Goal: Communication & Community: Share content

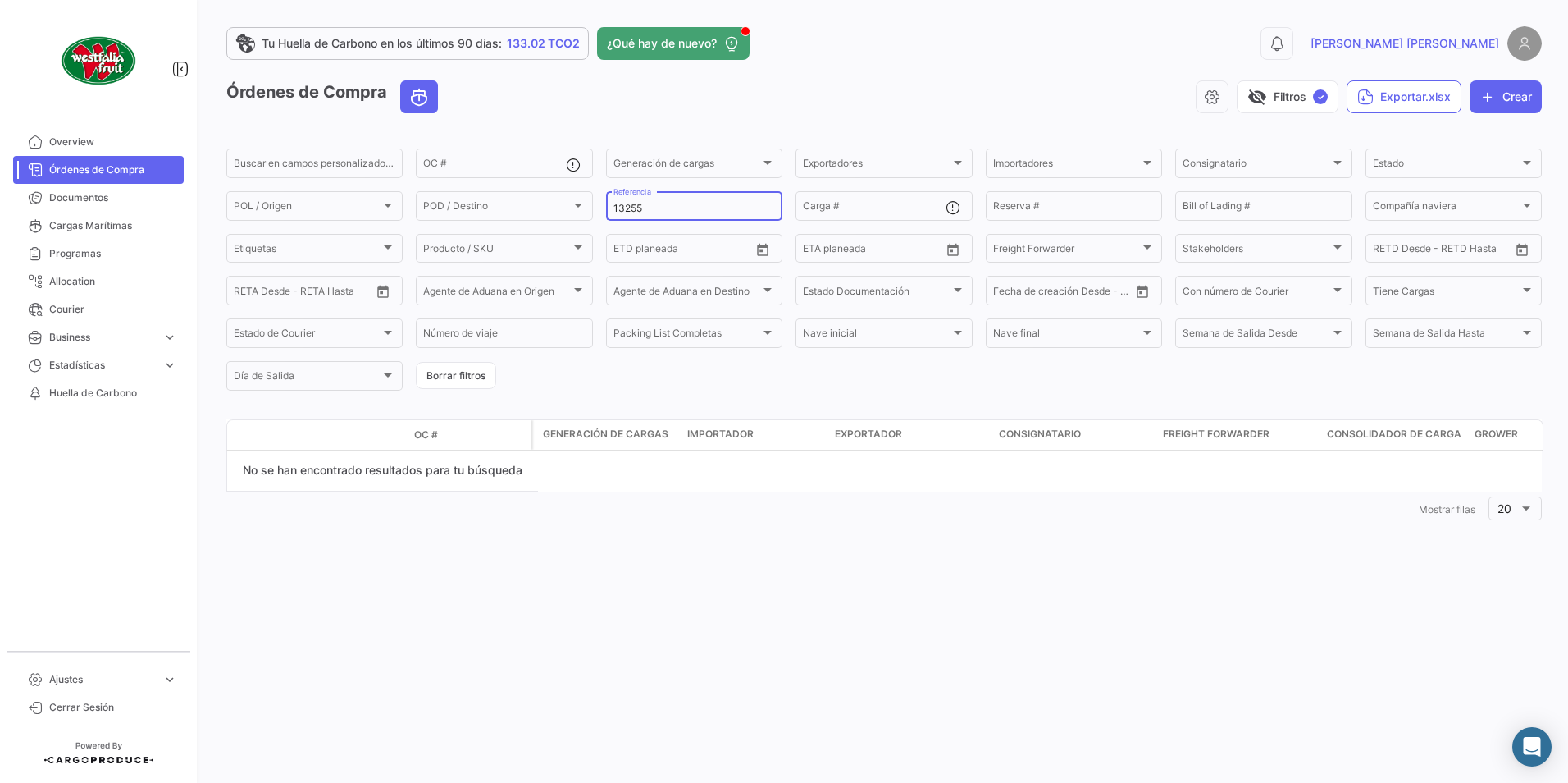
click at [79, 160] on link "Órdenes de Compra" at bounding box center [98, 170] width 170 height 28
click at [678, 204] on input "13255" at bounding box center [693, 209] width 161 height 12
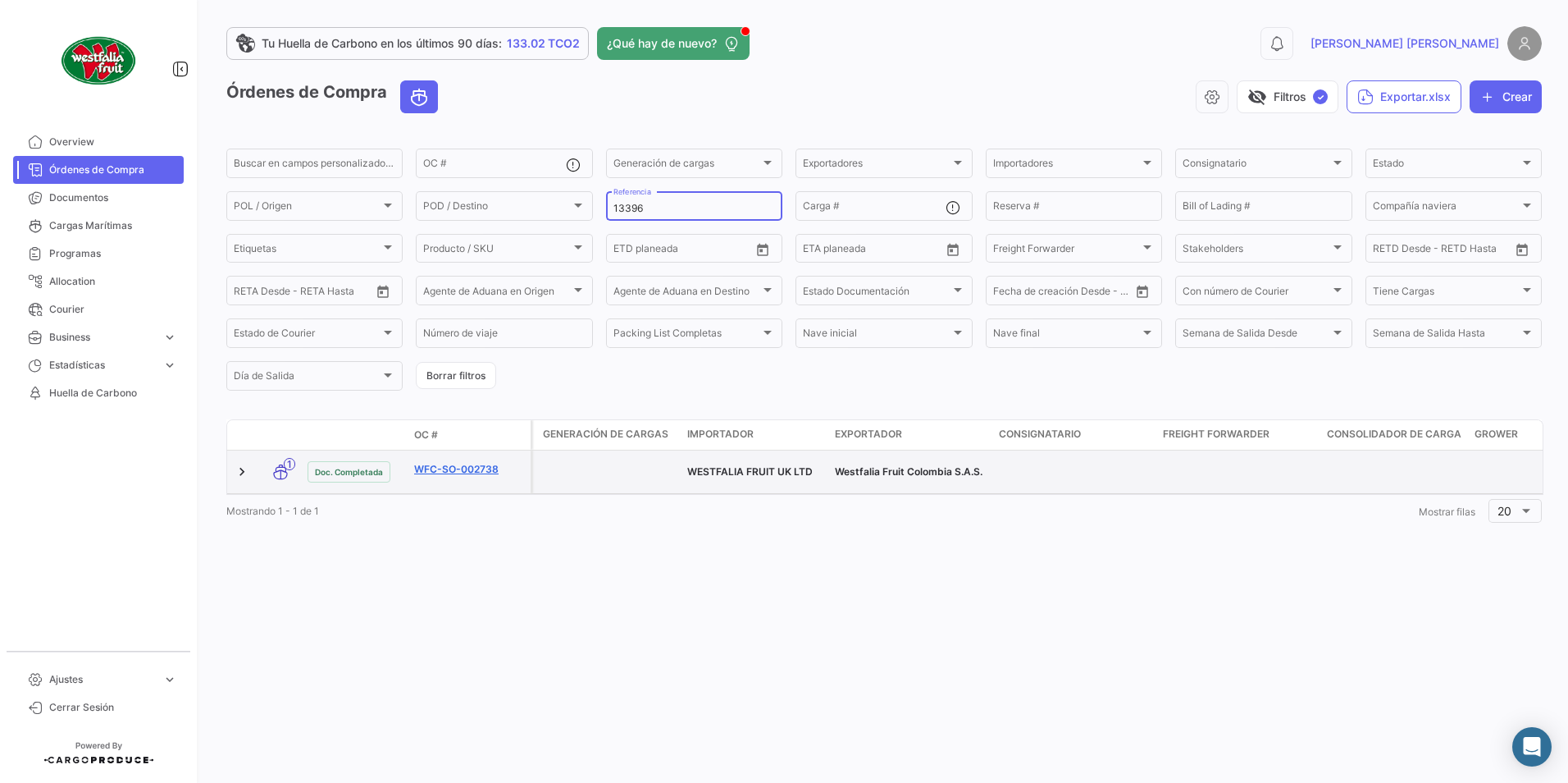
type input "13396"
click at [463, 462] on link "WFC-SO-002738" at bounding box center [469, 469] width 110 height 15
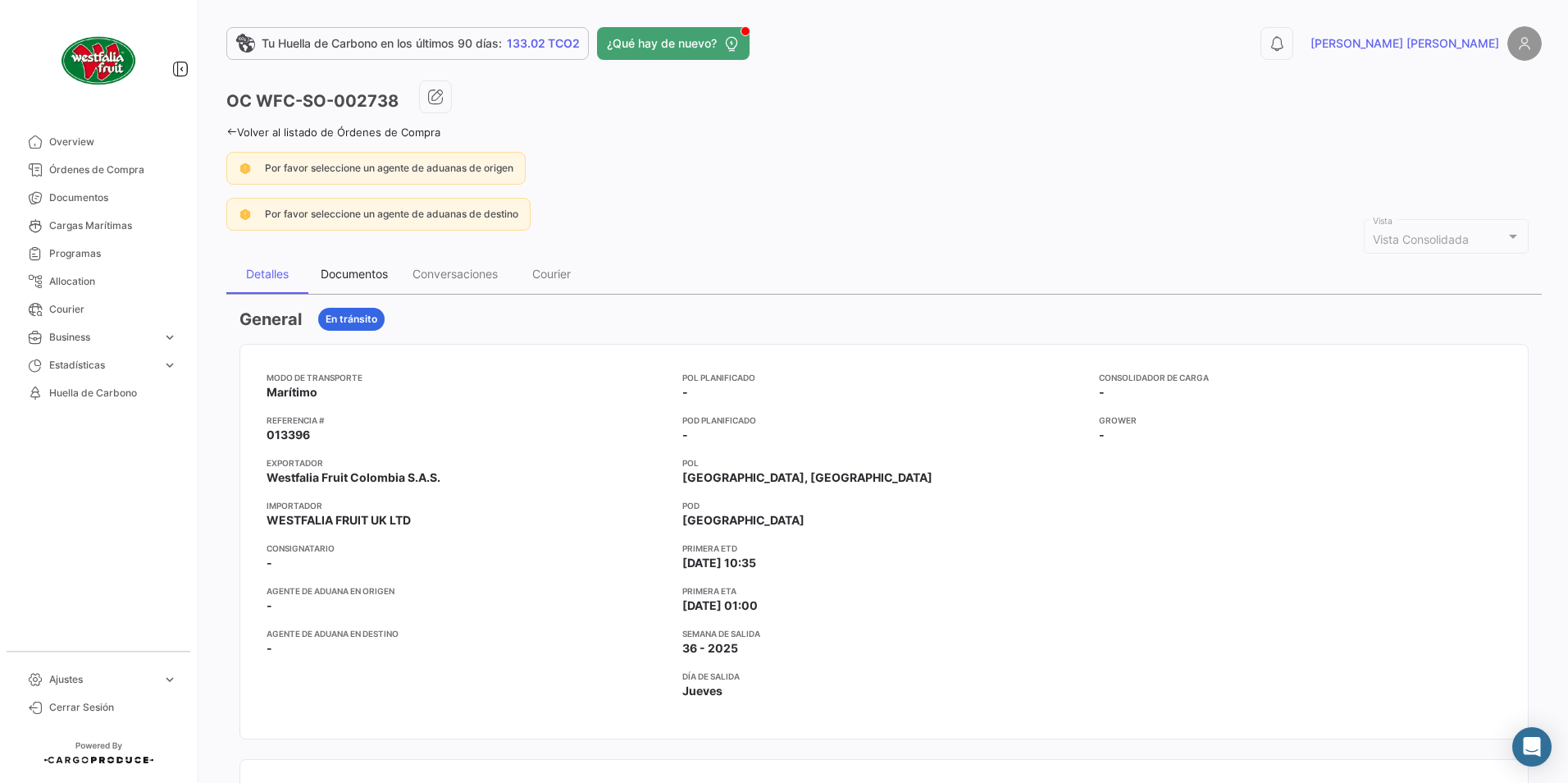
click at [357, 266] on div "Documentos" at bounding box center [354, 274] width 92 height 40
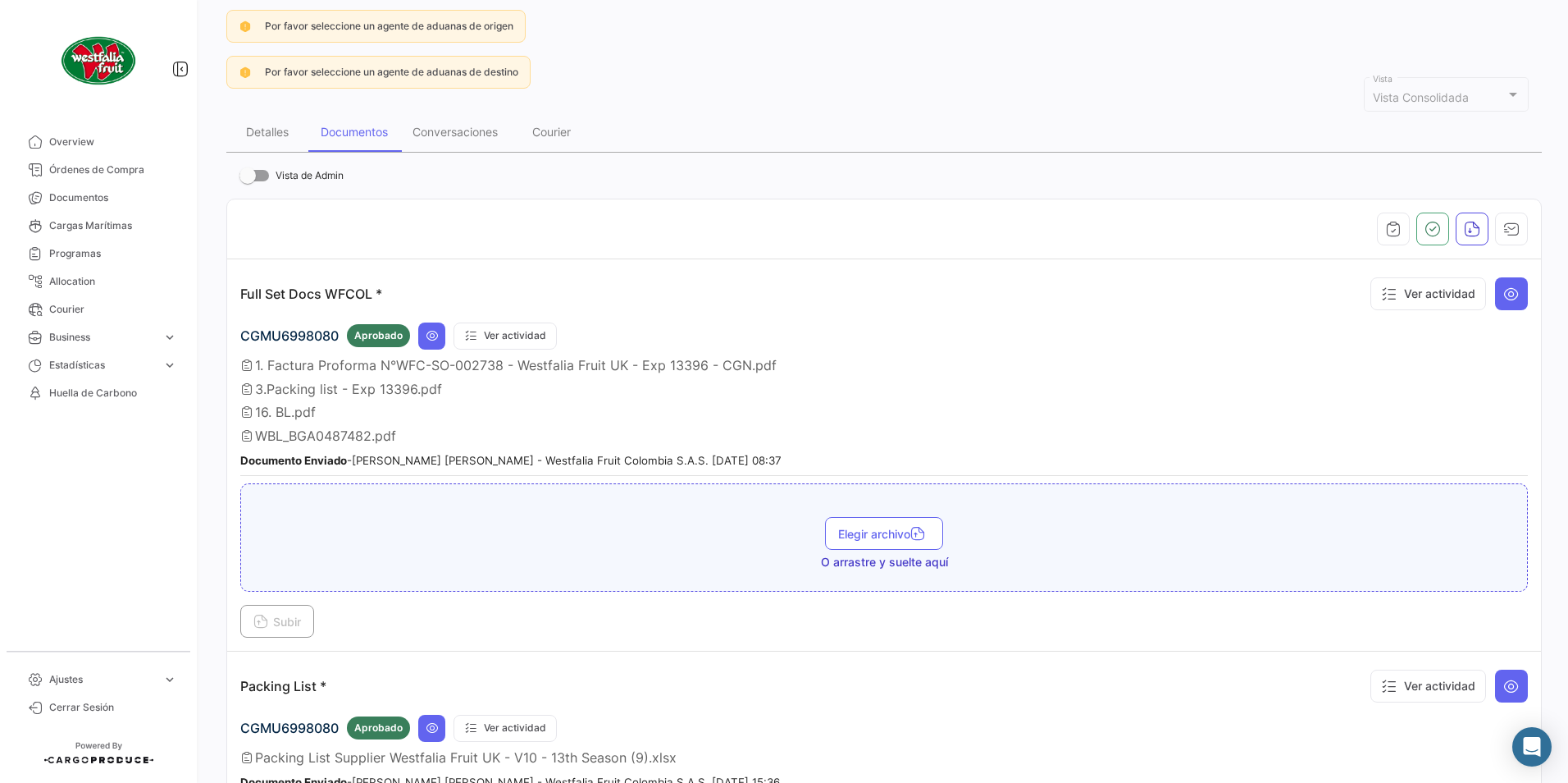
scroll to position [164, 0]
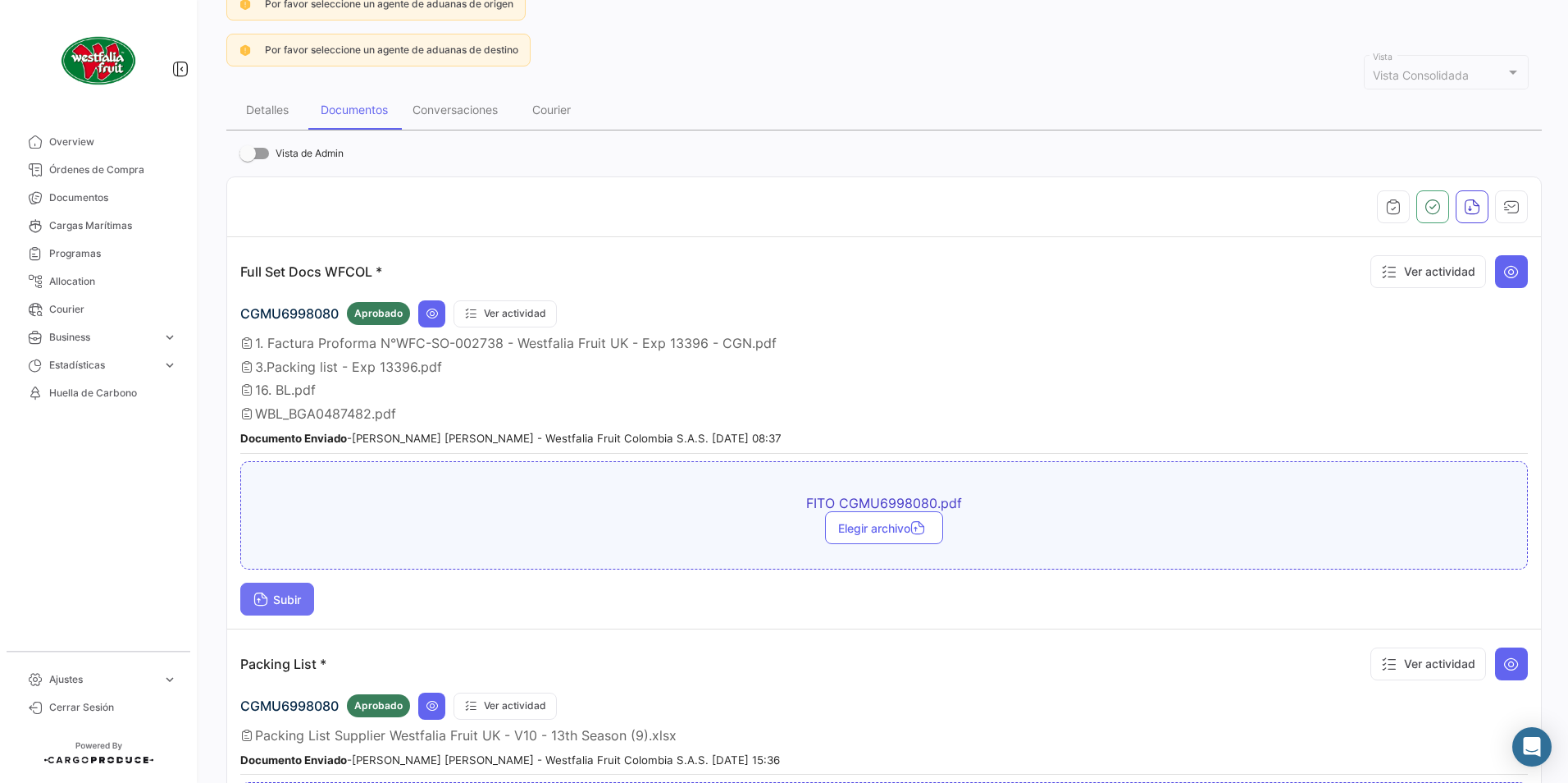
click at [281, 596] on span "Subir" at bounding box center [276, 599] width 47 height 14
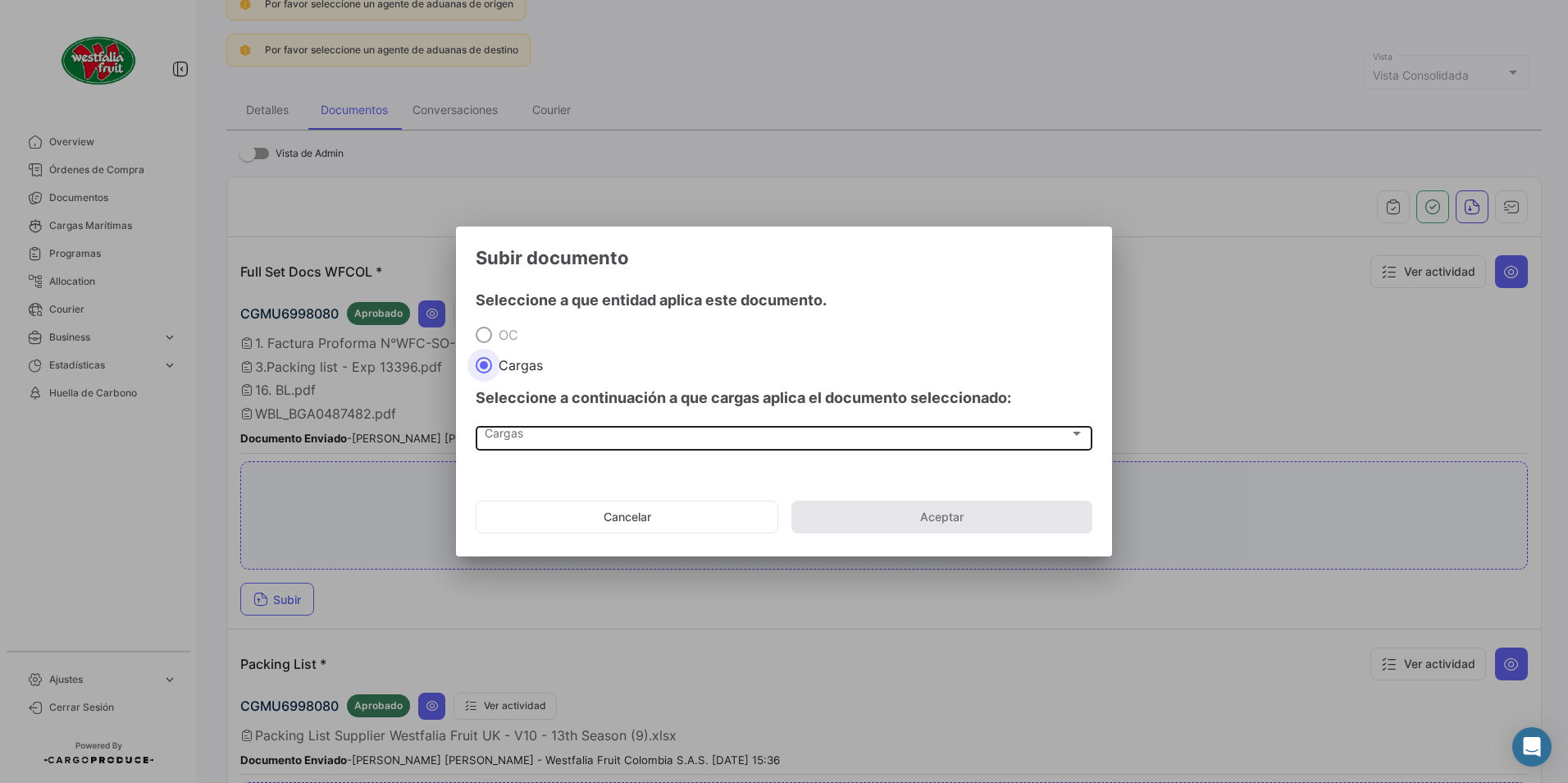
click at [525, 427] on div "Cargas Cargas" at bounding box center [784, 437] width 600 height 28
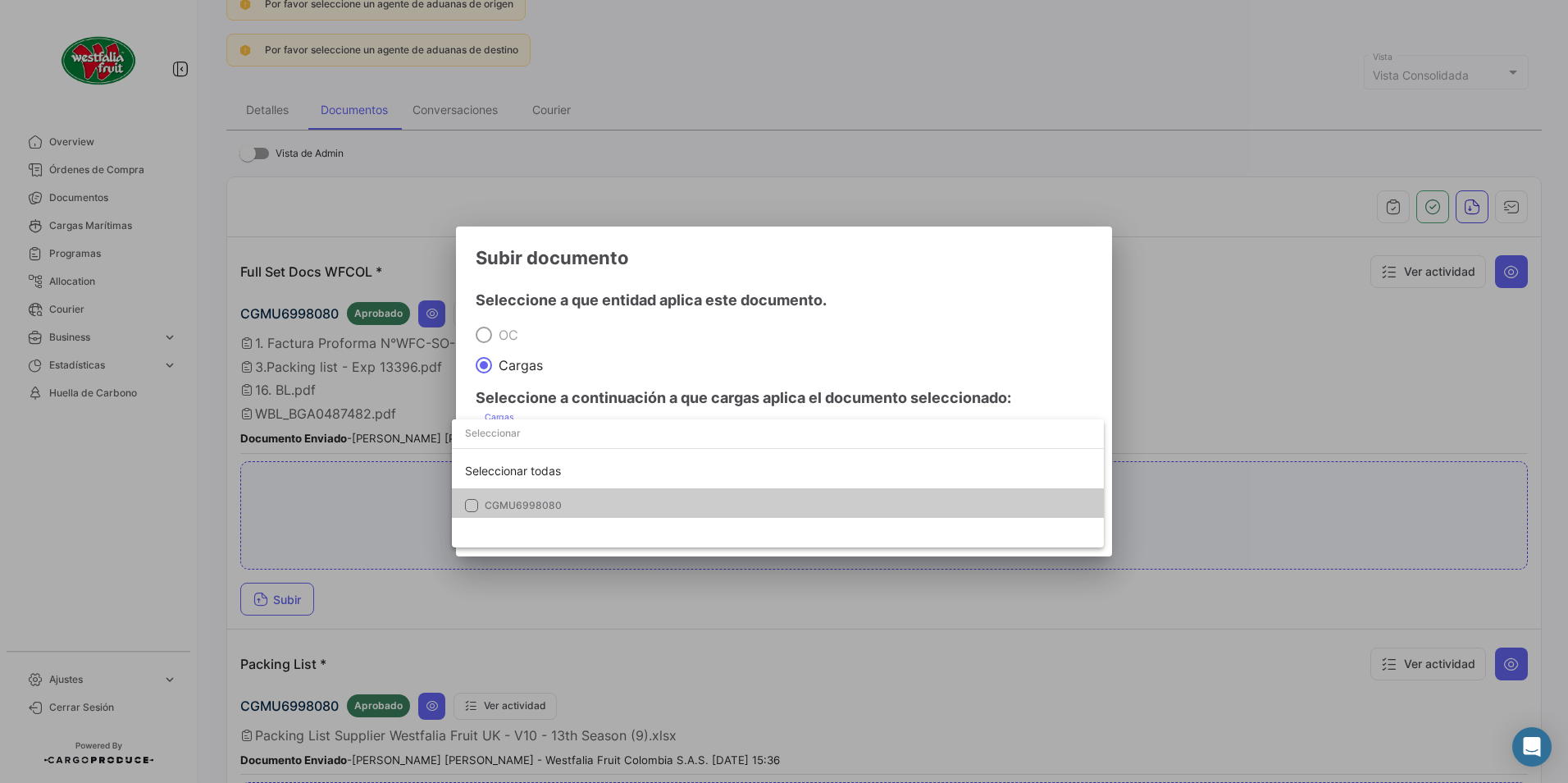
click at [491, 497] on mat-option "CGMU6998080" at bounding box center [778, 506] width 652 height 35
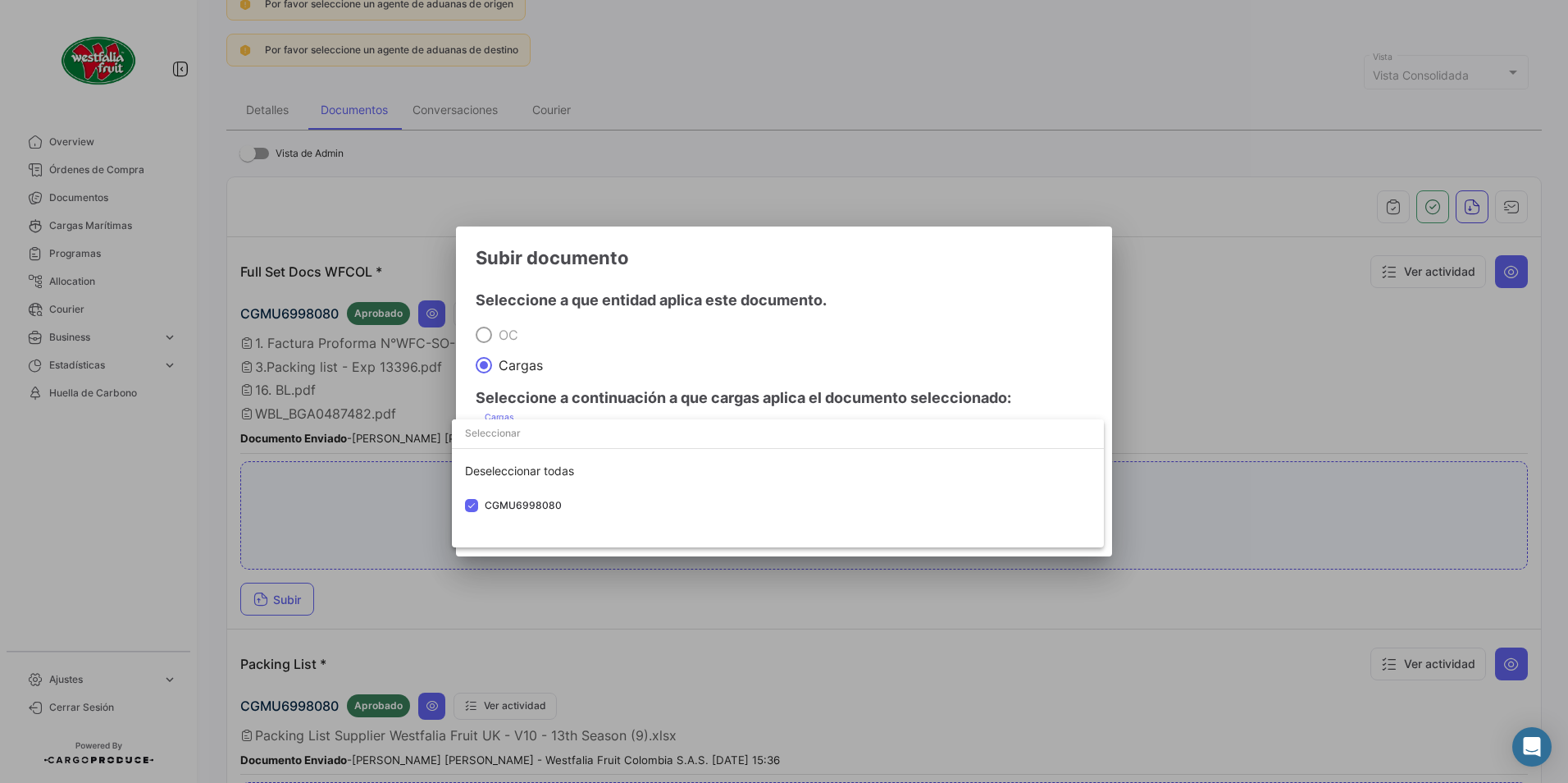
click at [693, 361] on div at bounding box center [784, 392] width 1568 height 783
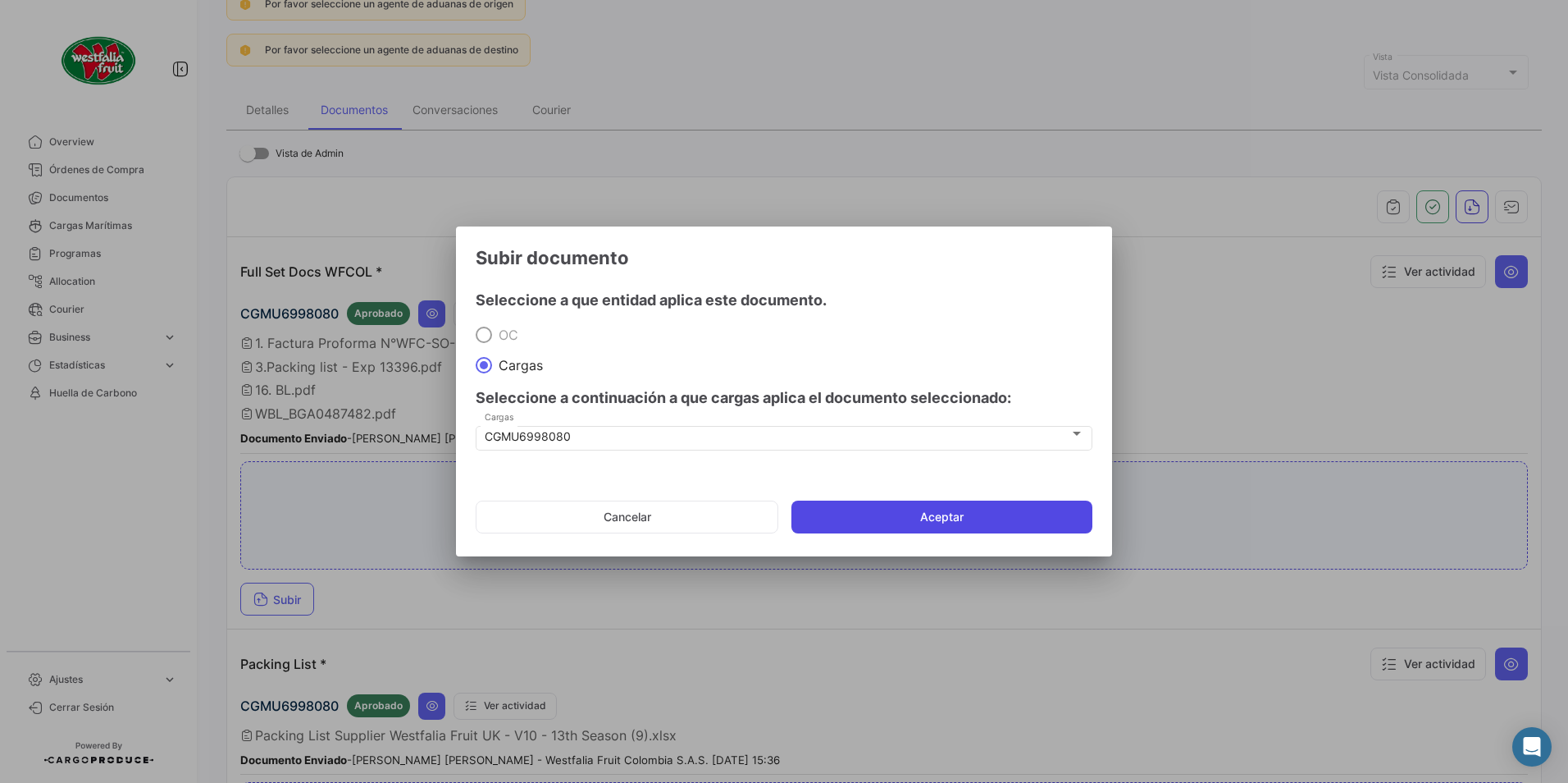
click at [798, 509] on button "Aceptar" at bounding box center [942, 517] width 301 height 33
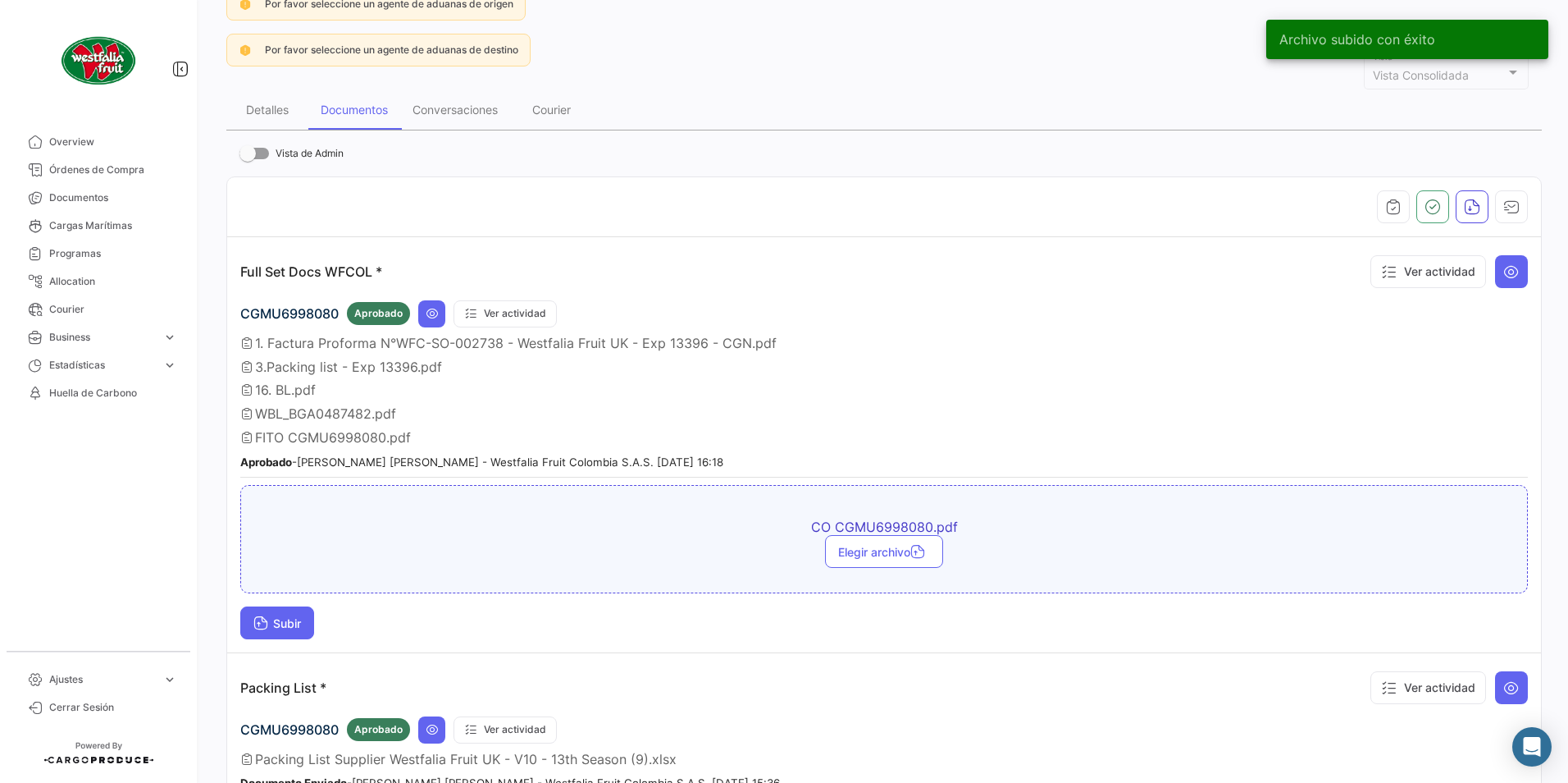
click at [277, 620] on span "Subir" at bounding box center [276, 622] width 47 height 14
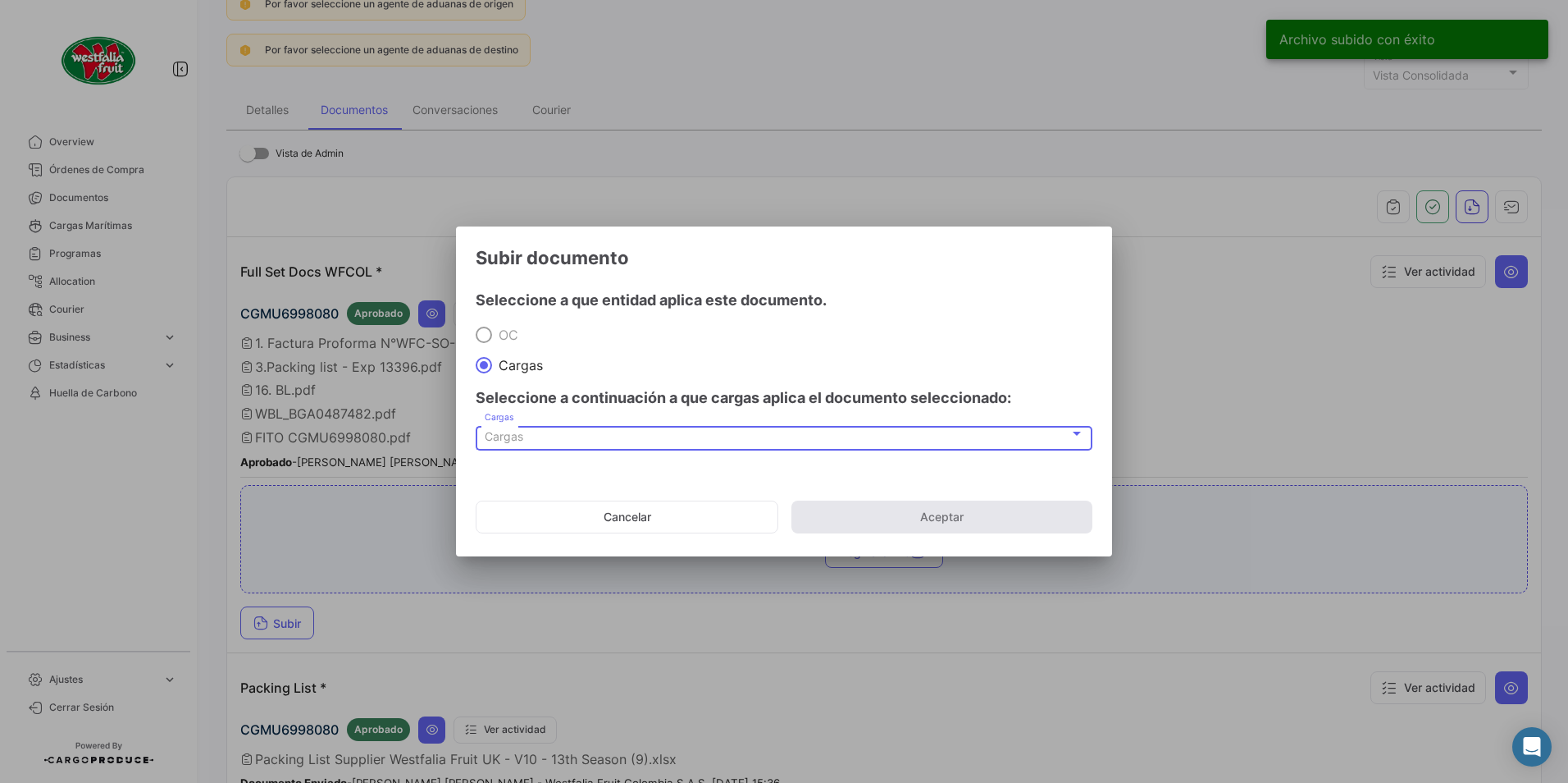
click at [562, 432] on div "Cargas" at bounding box center [777, 436] width 585 height 14
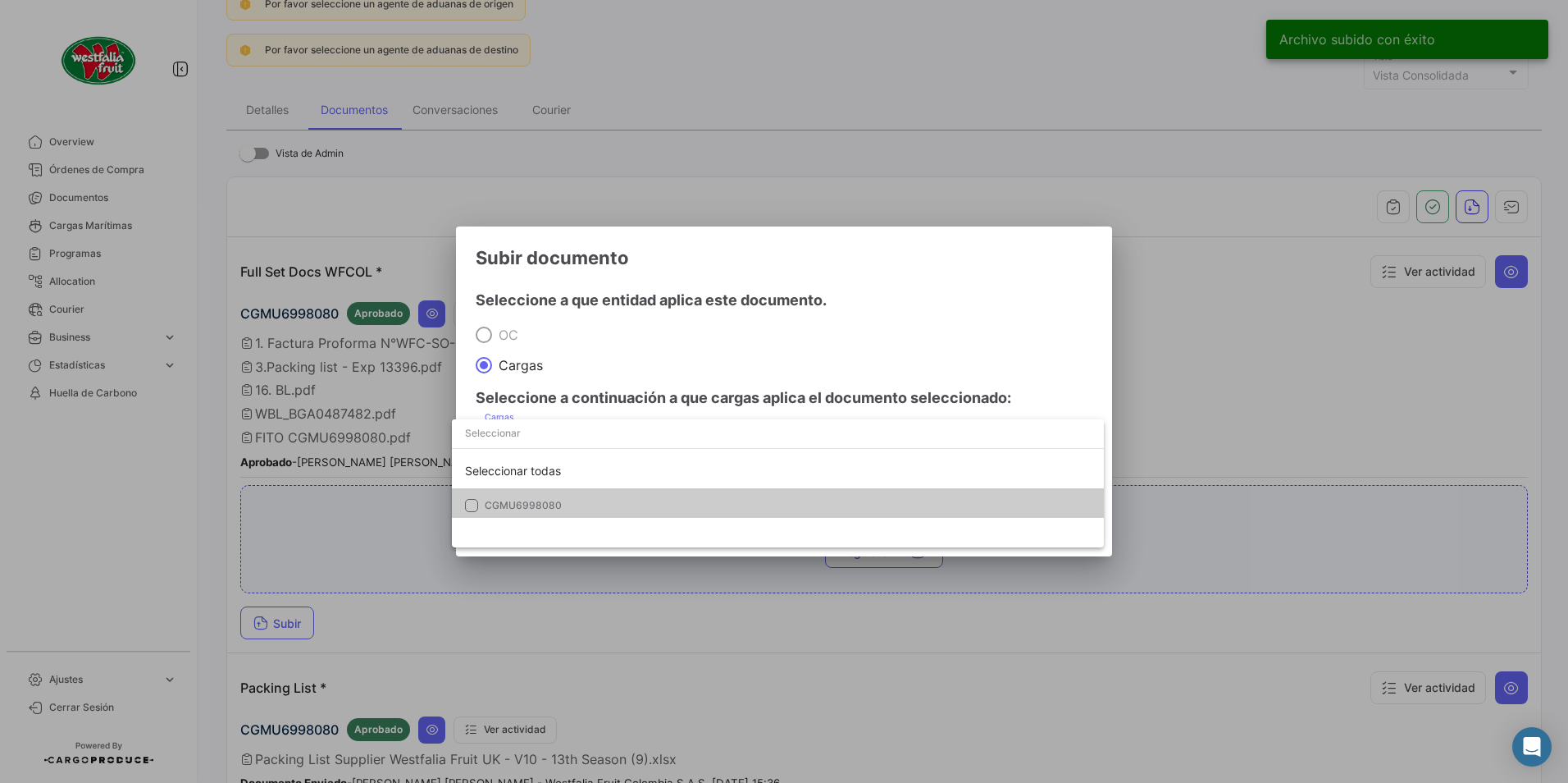
drag, startPoint x: 562, startPoint y: 432, endPoint x: 512, endPoint y: 502, distance: 86.0
click at [490, 513] on mat-option "CGMU6998080" at bounding box center [778, 506] width 652 height 35
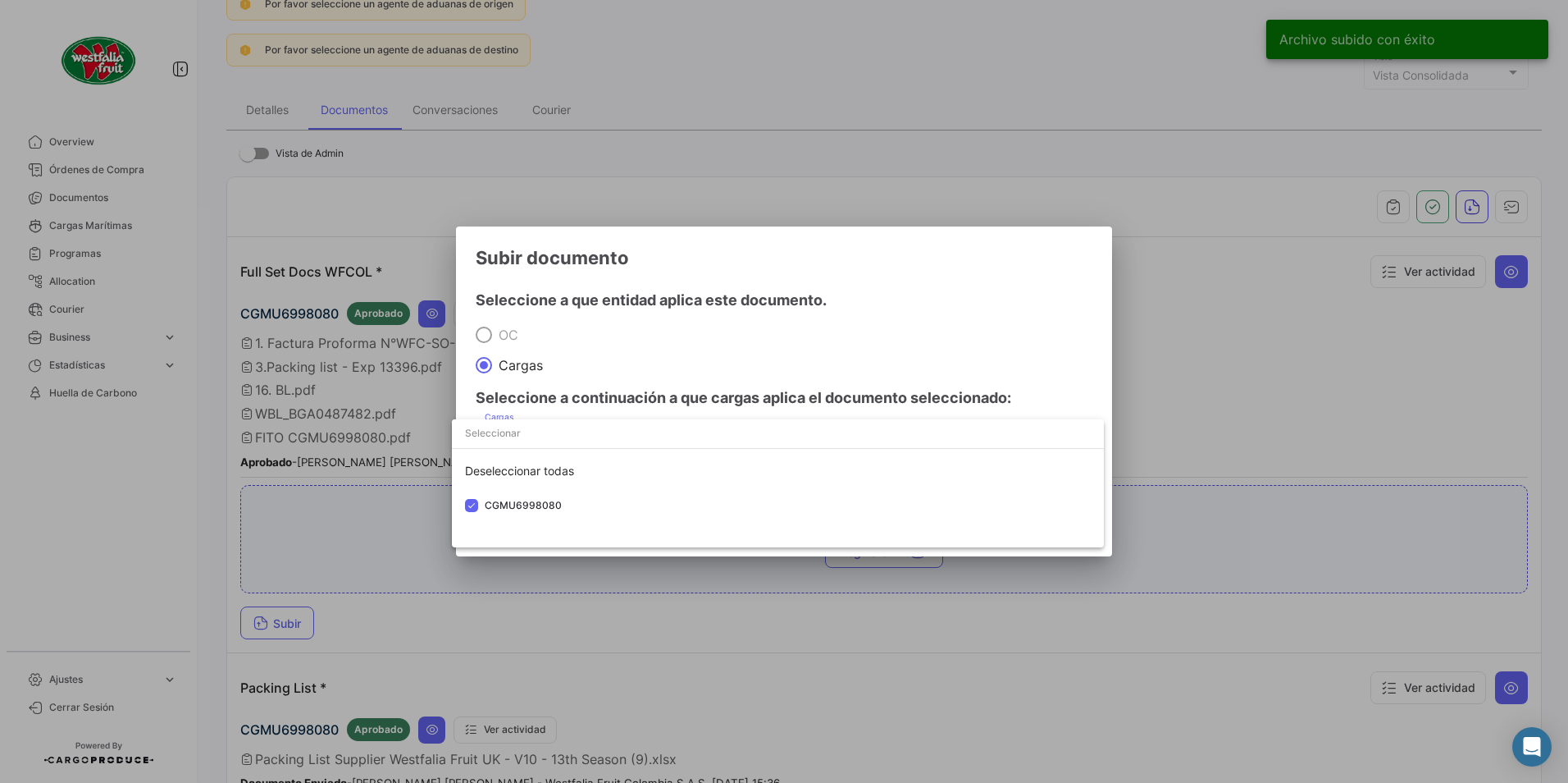
click at [754, 319] on div at bounding box center [784, 392] width 1568 height 783
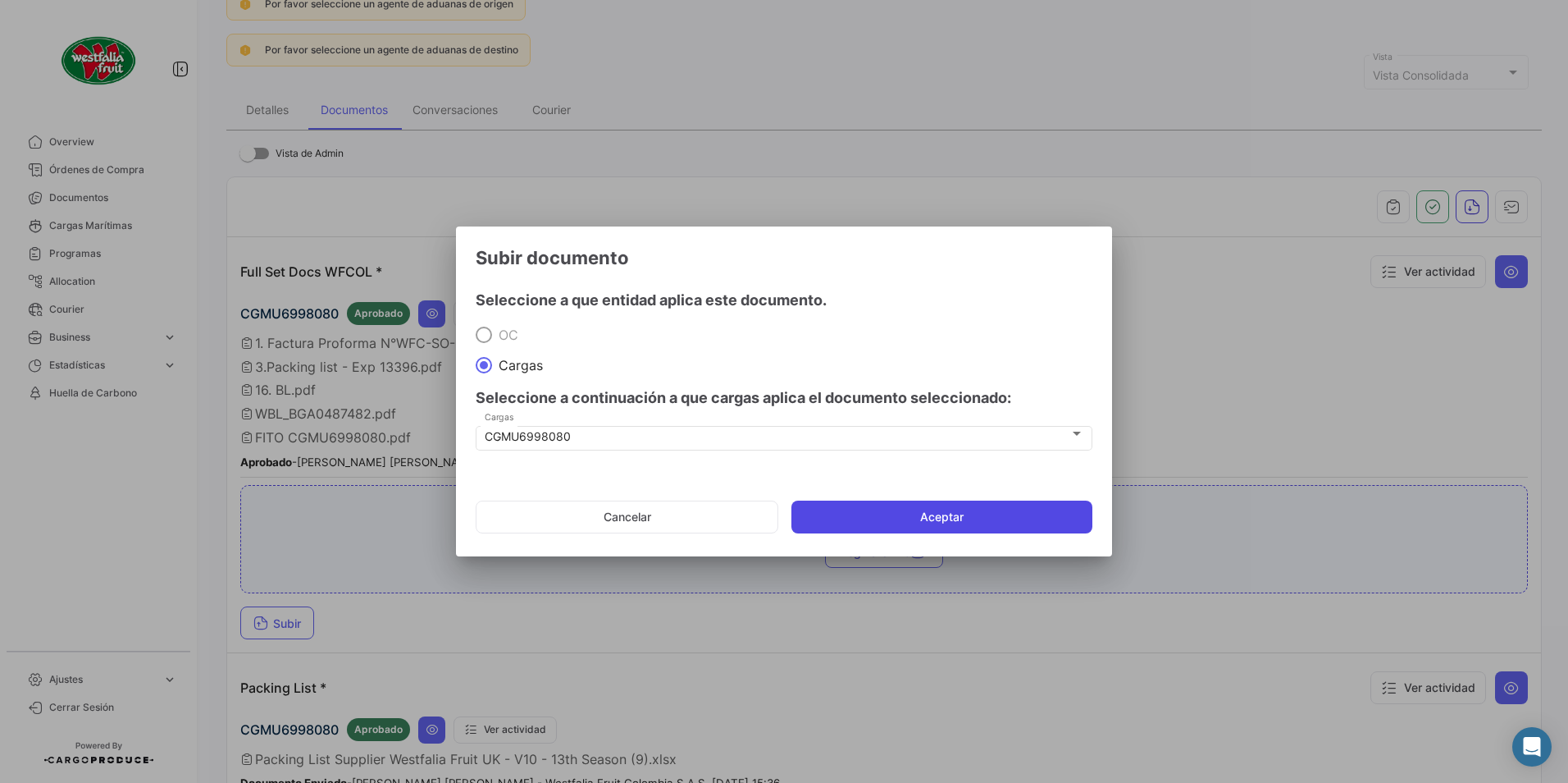
click at [892, 522] on button "Aceptar" at bounding box center [942, 517] width 301 height 33
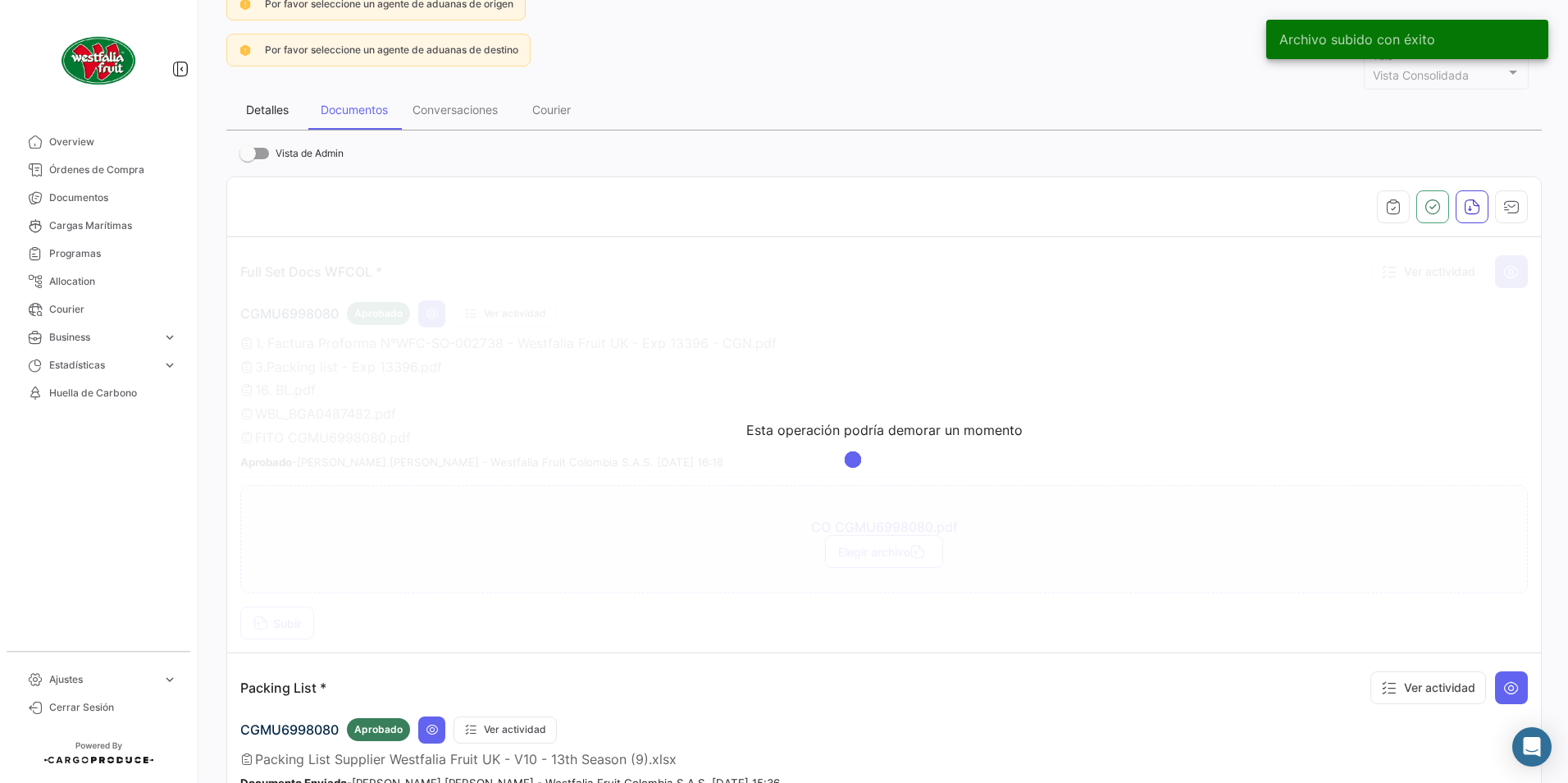
click at [246, 112] on div "Detalles" at bounding box center [267, 109] width 43 height 14
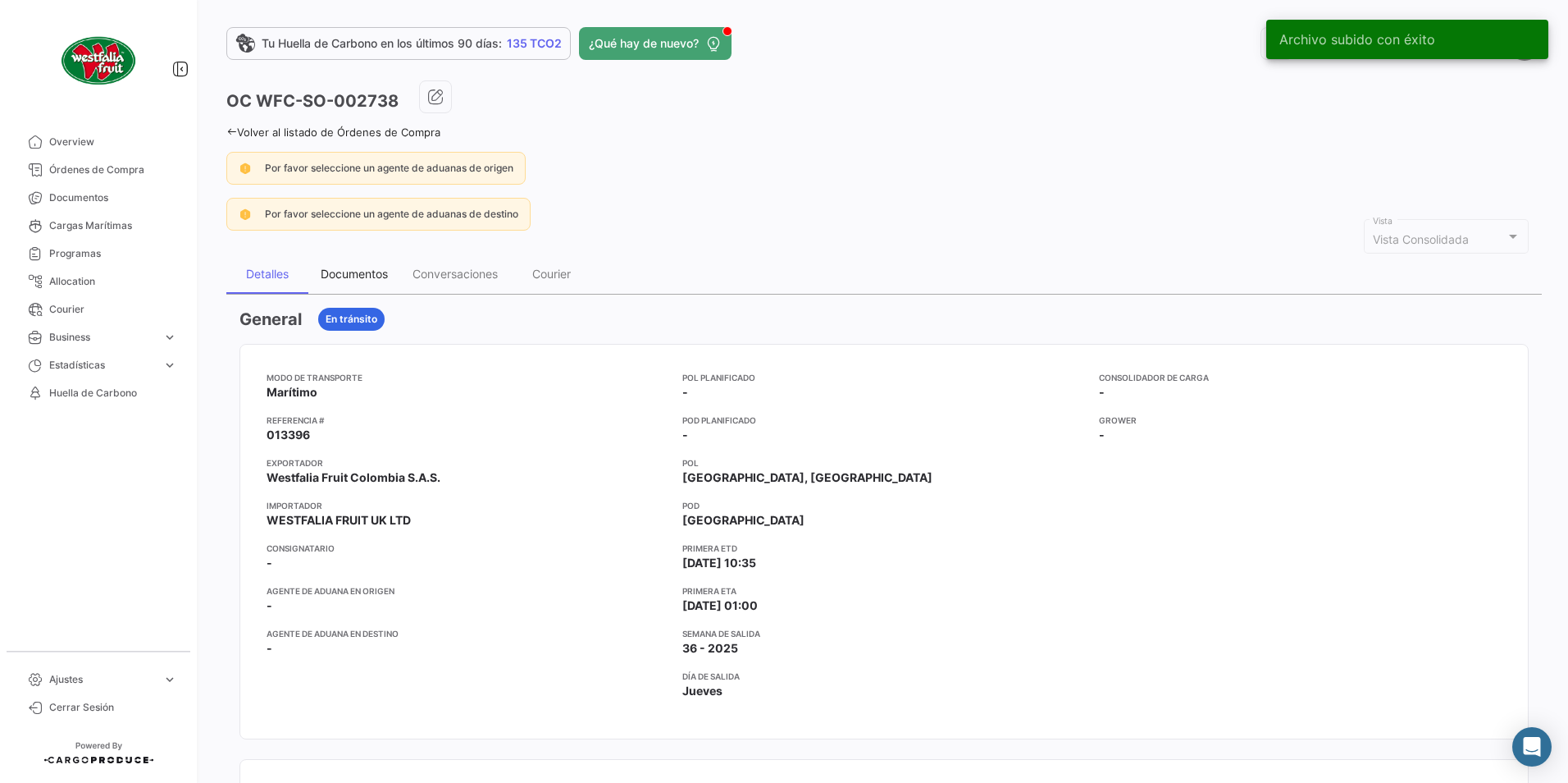
click at [352, 273] on div "Documentos" at bounding box center [354, 273] width 67 height 14
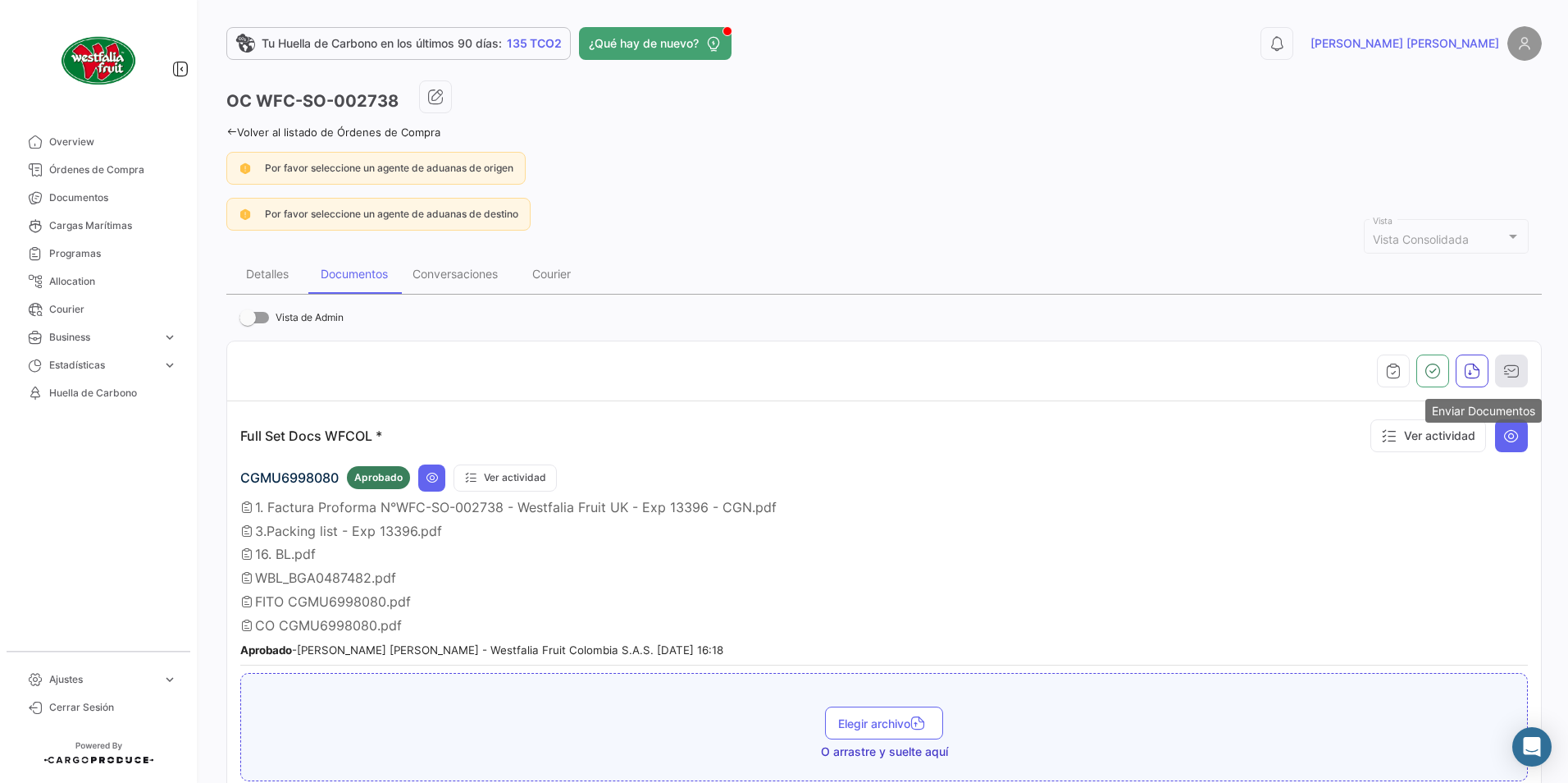
click at [1495, 370] on button "button" at bounding box center [1512, 371] width 33 height 33
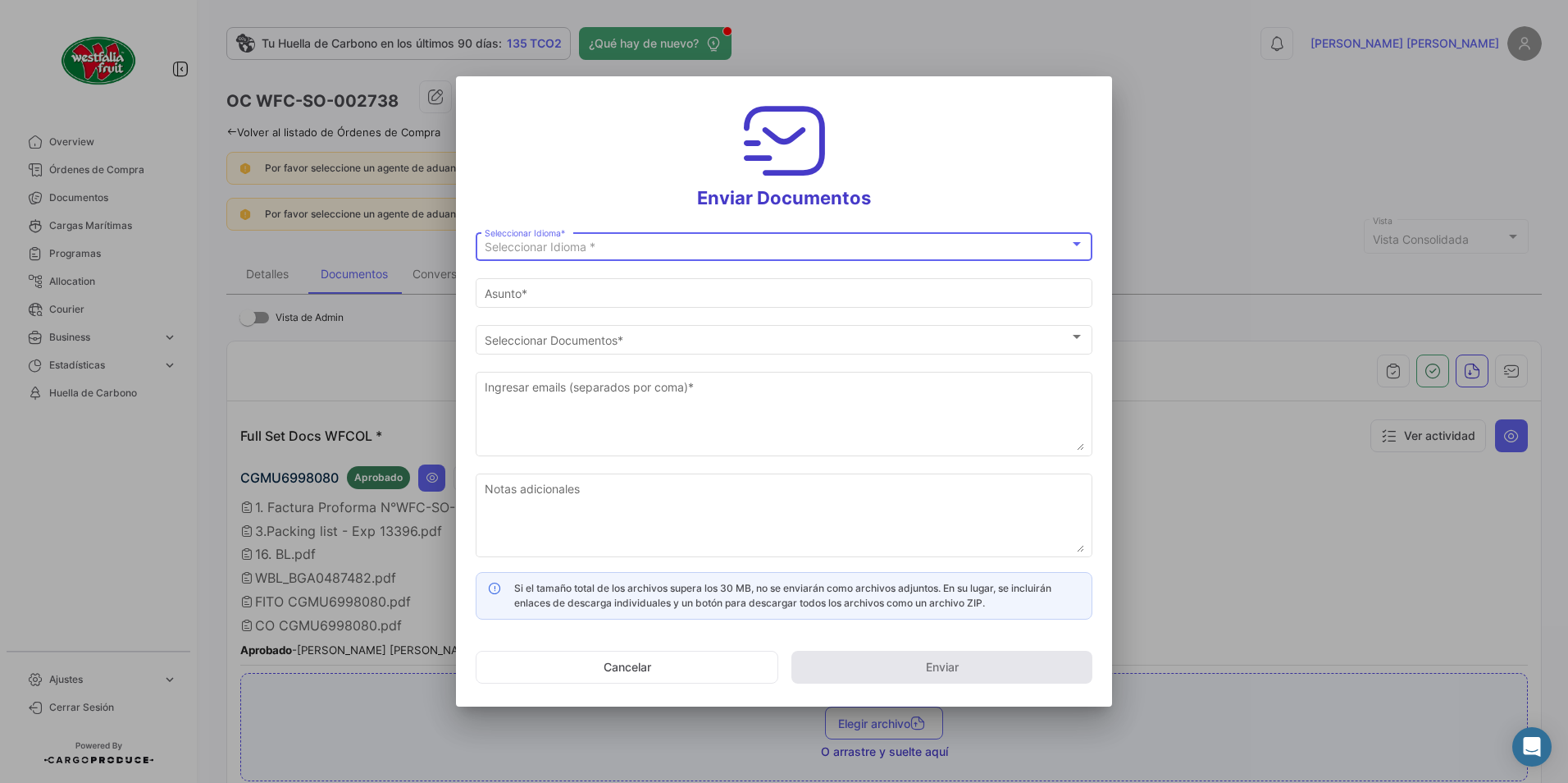
click at [502, 252] on span "Seleccionar Idioma *" at bounding box center [540, 246] width 111 height 14
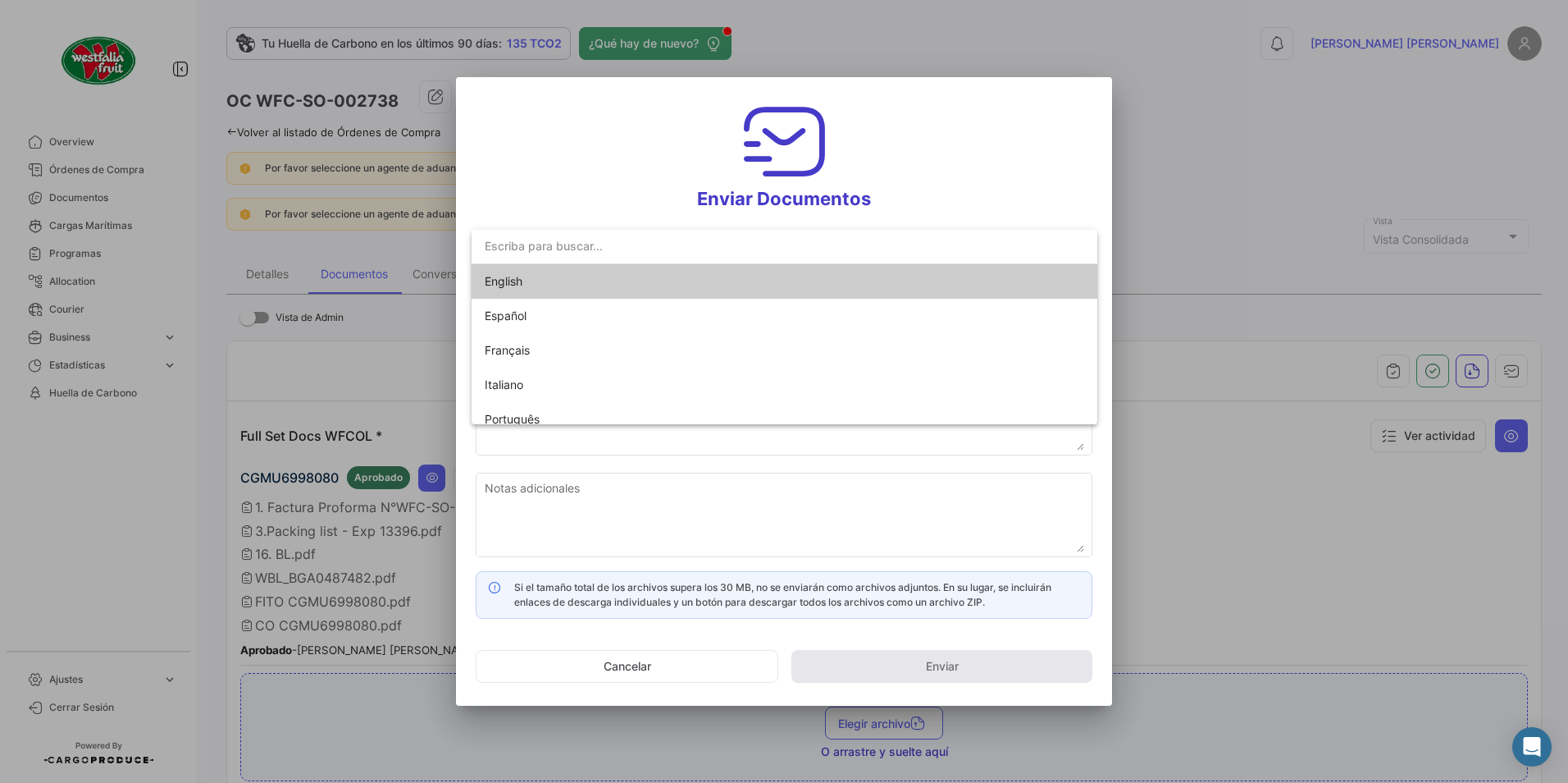
click at [510, 273] on span "English" at bounding box center [600, 281] width 230 height 35
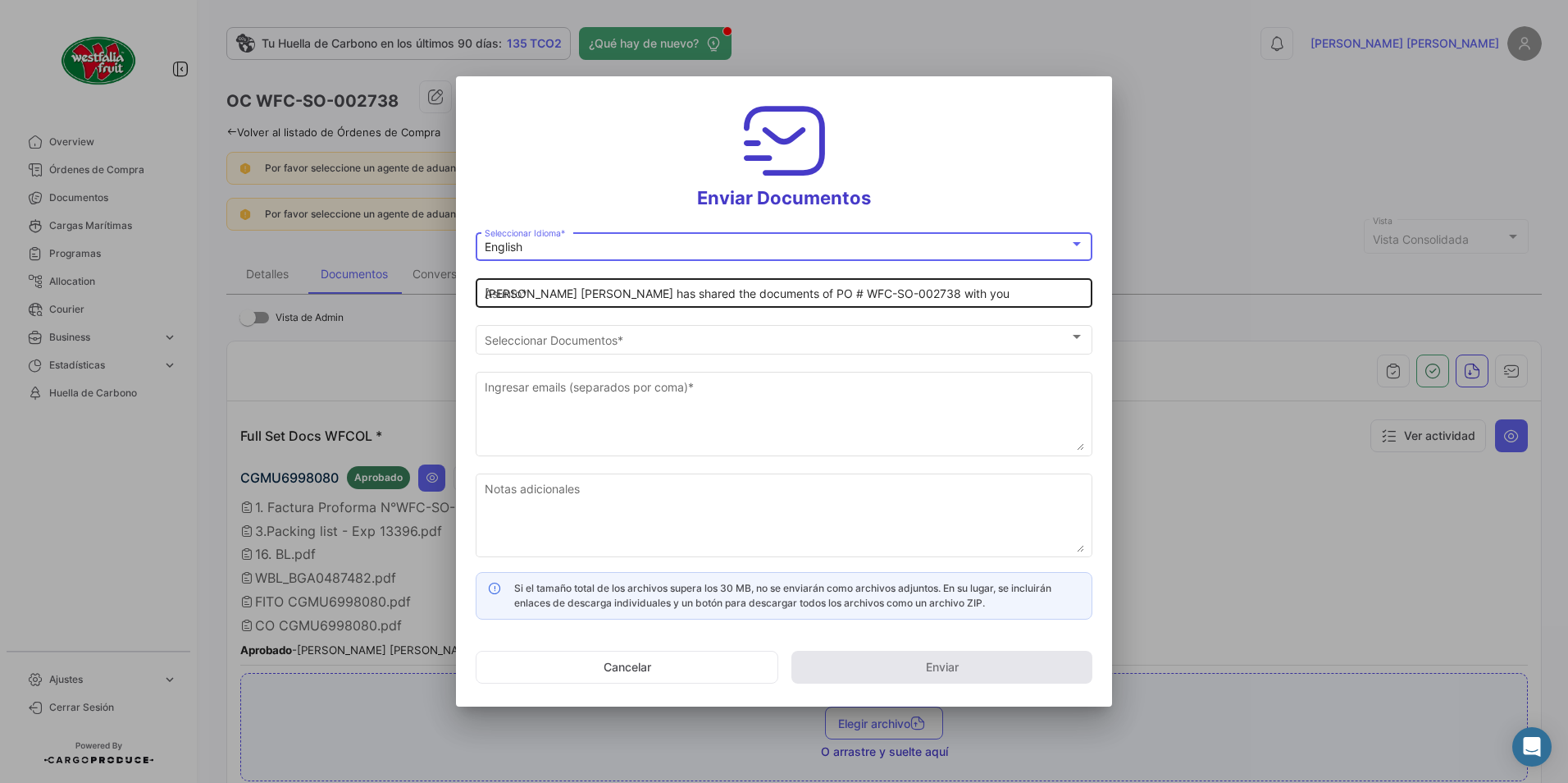
click at [540, 288] on input "[PERSON_NAME] [PERSON_NAME] has shared the documents of PO # WFC-SO-002738 with…" at bounding box center [784, 294] width 600 height 14
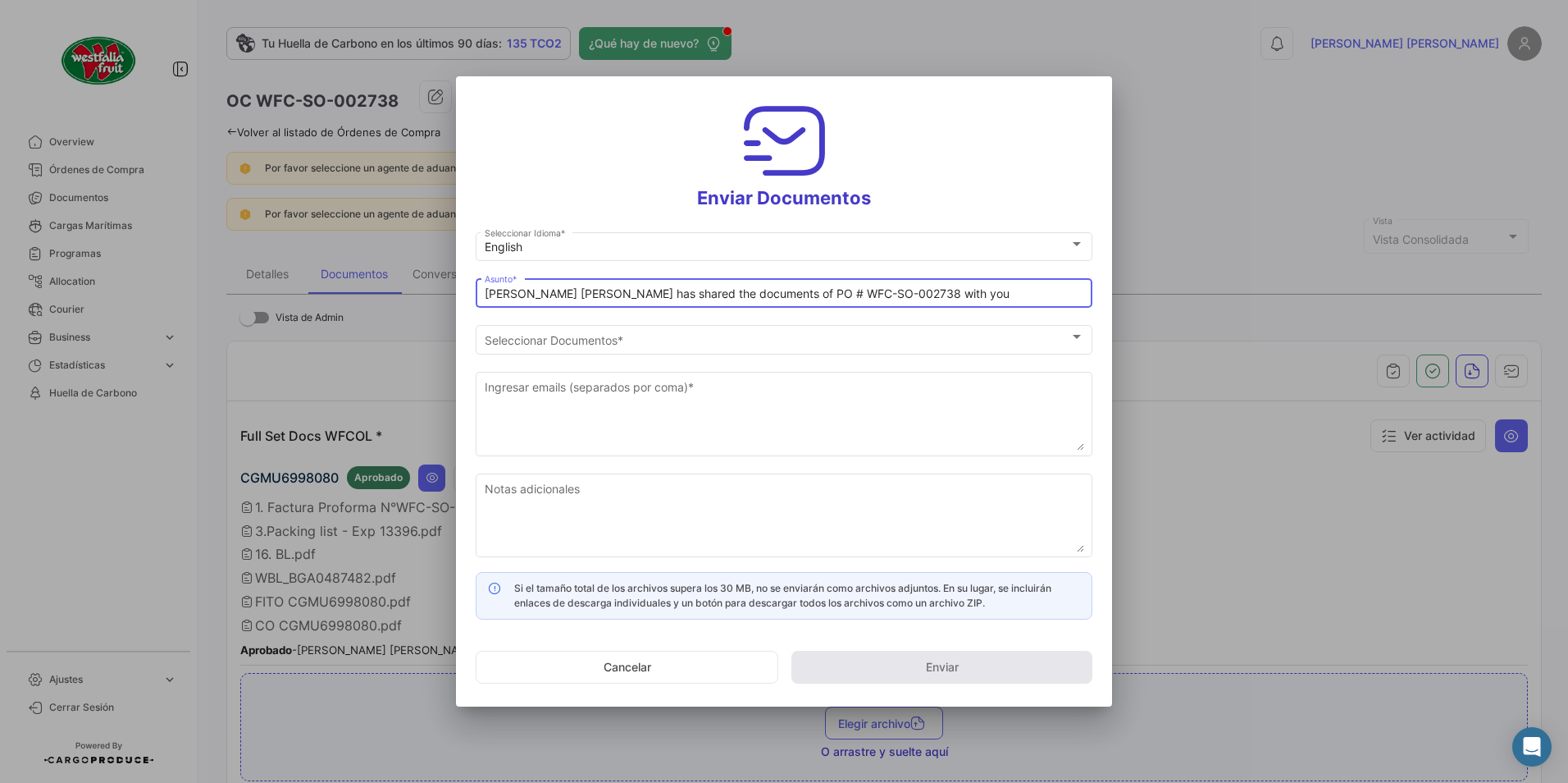
drag, startPoint x: 558, startPoint y: 294, endPoint x: 486, endPoint y: 318, distance: 75.9
click at [488, 315] on div "[PERSON_NAME] [PERSON_NAME] has shared the documents of PO # WFC-SO-002738 with…" at bounding box center [784, 299] width 616 height 41
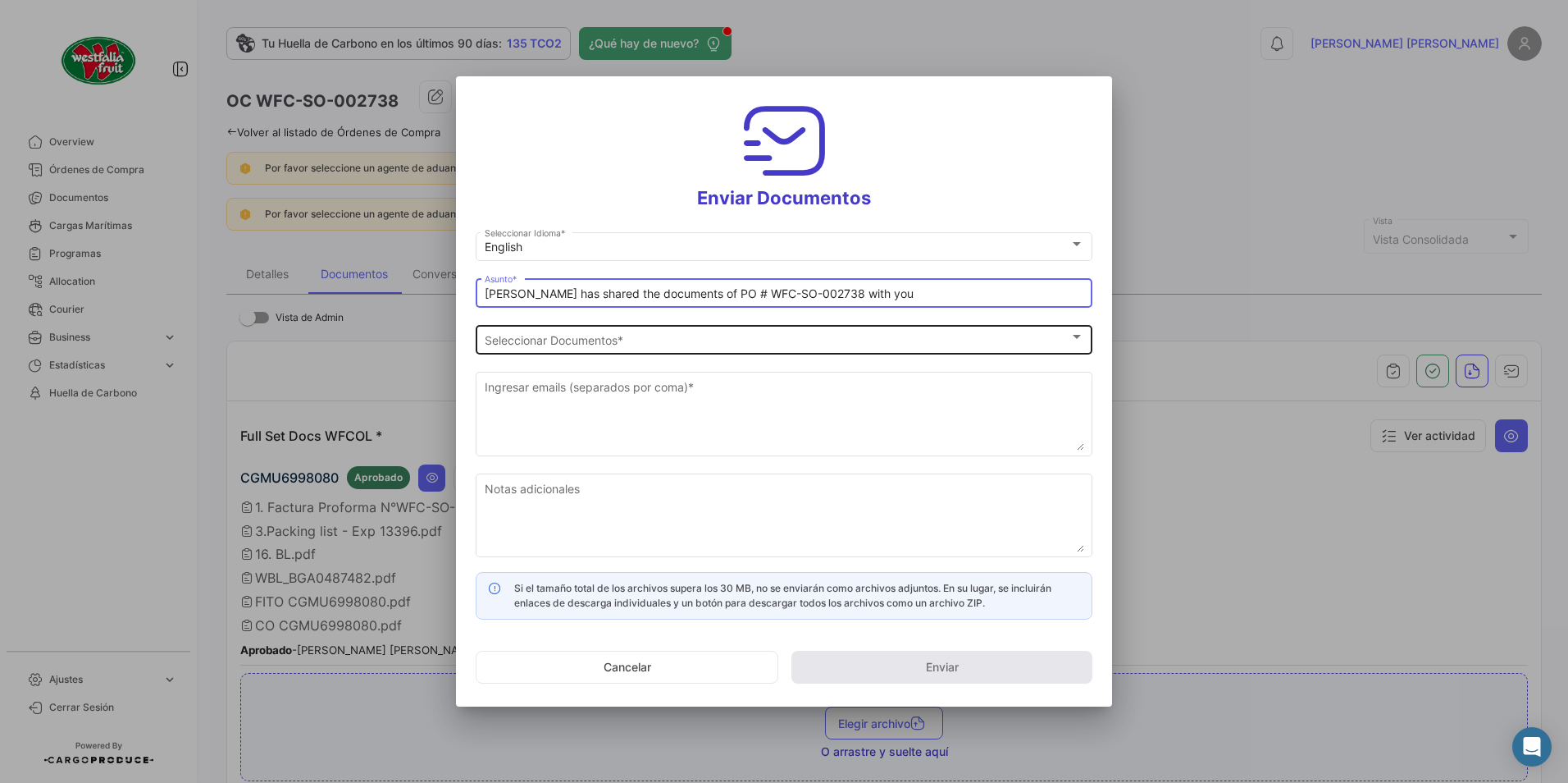
type input "[PERSON_NAME] has shared the documents of PO # WFC-SO-002738 with you"
click at [653, 334] on div "Seleccionar Documentos" at bounding box center [777, 339] width 585 height 14
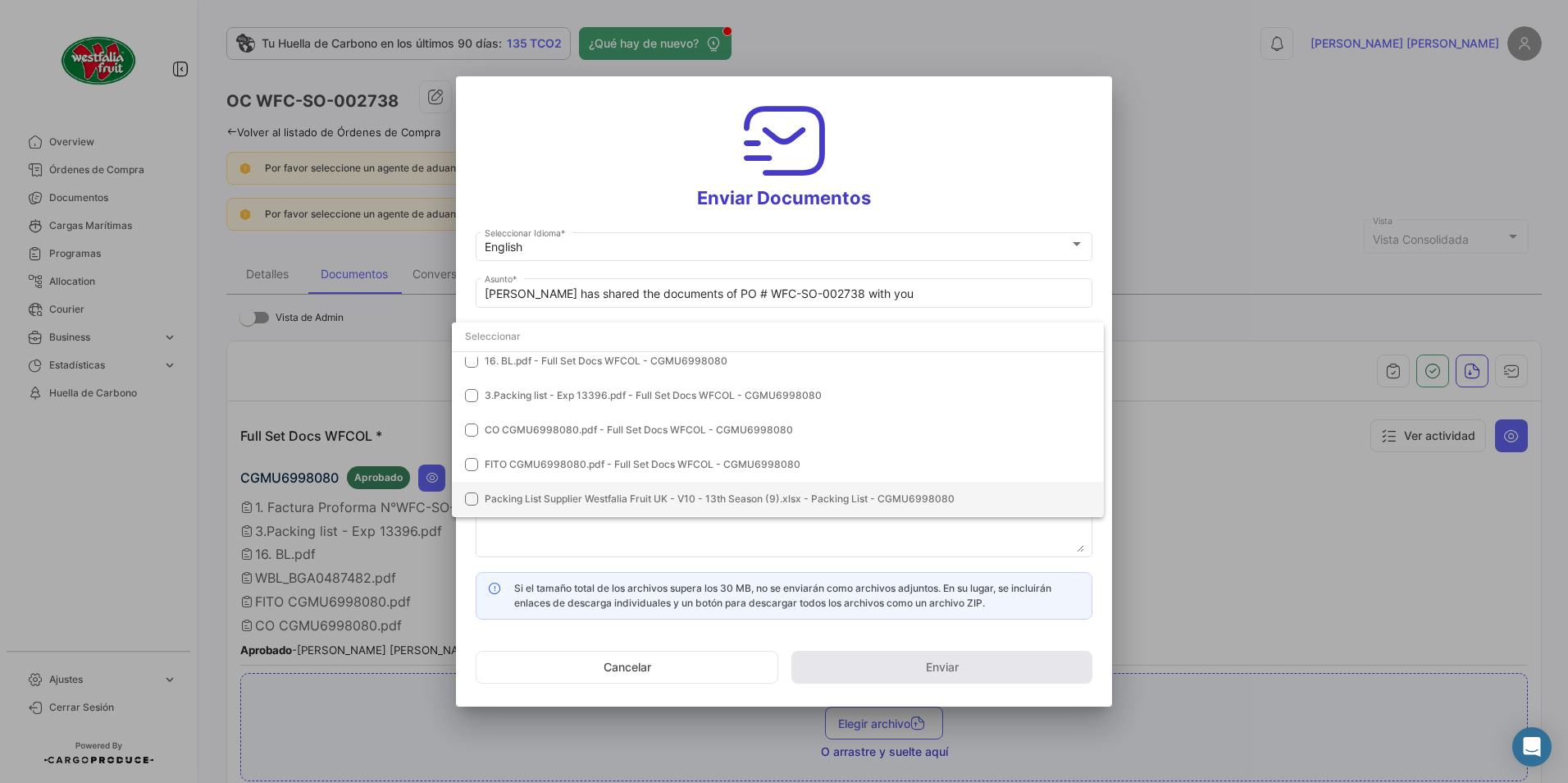
scroll to position [116, 0]
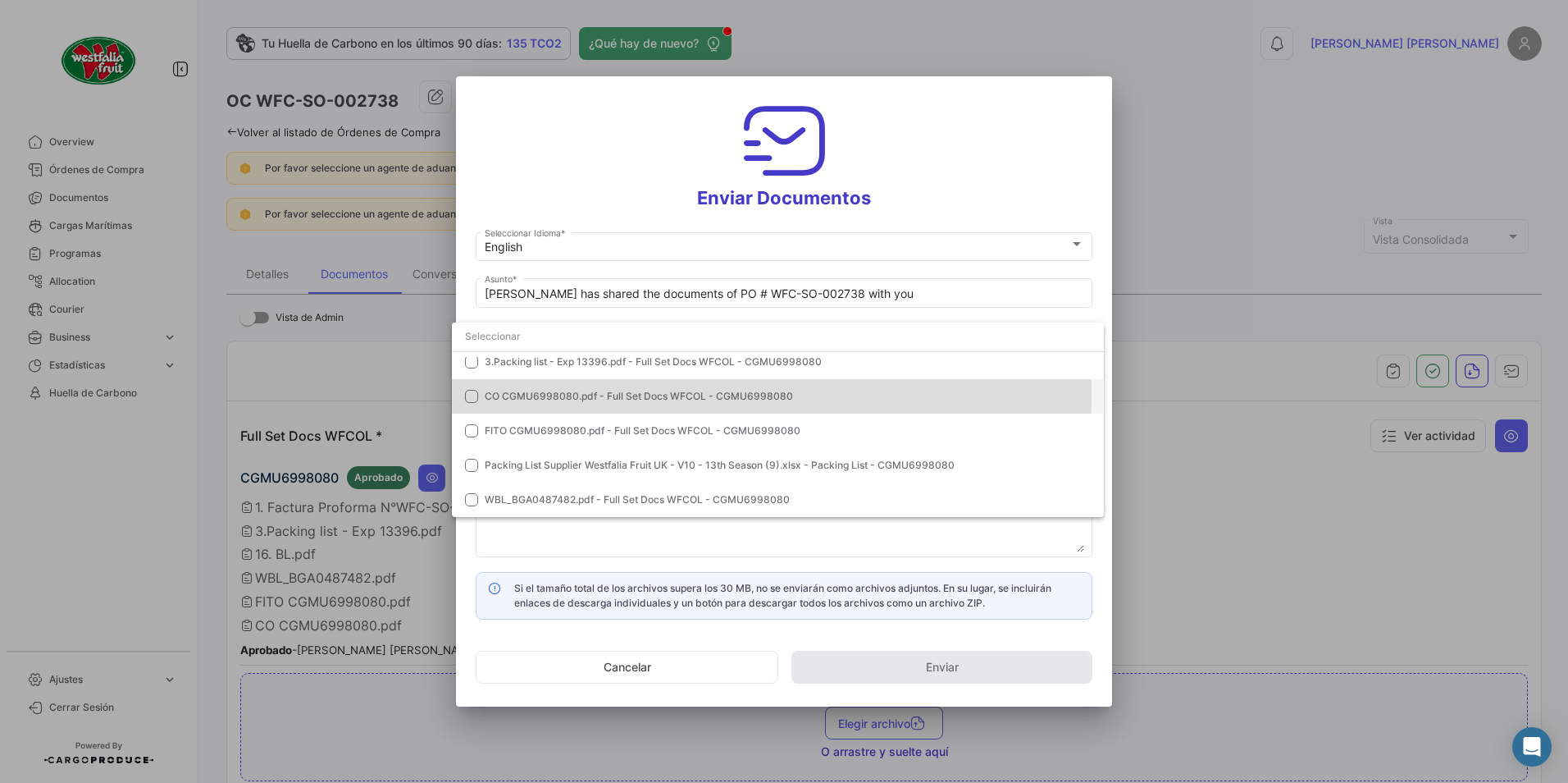
click at [508, 394] on span "CO CGMU6998080.pdf - Full Set Docs WFCOL - CGMU6998080" at bounding box center [639, 396] width 309 height 12
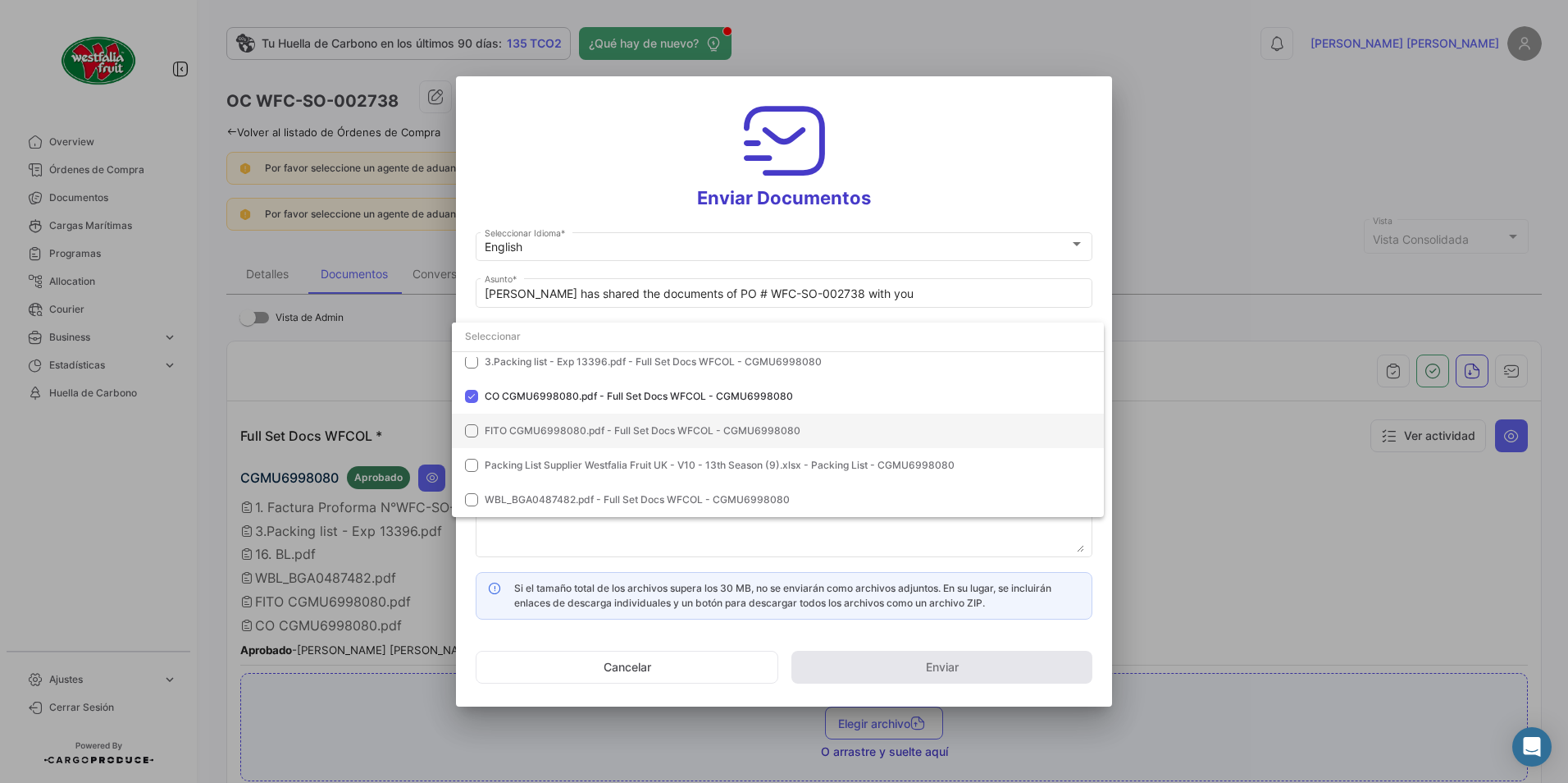
click at [509, 416] on mat-option "FITO CGMU6998080.pdf - Full Set Docs WFCOL - CGMU6998080" at bounding box center [778, 431] width 652 height 35
click at [958, 157] on div at bounding box center [784, 392] width 1568 height 783
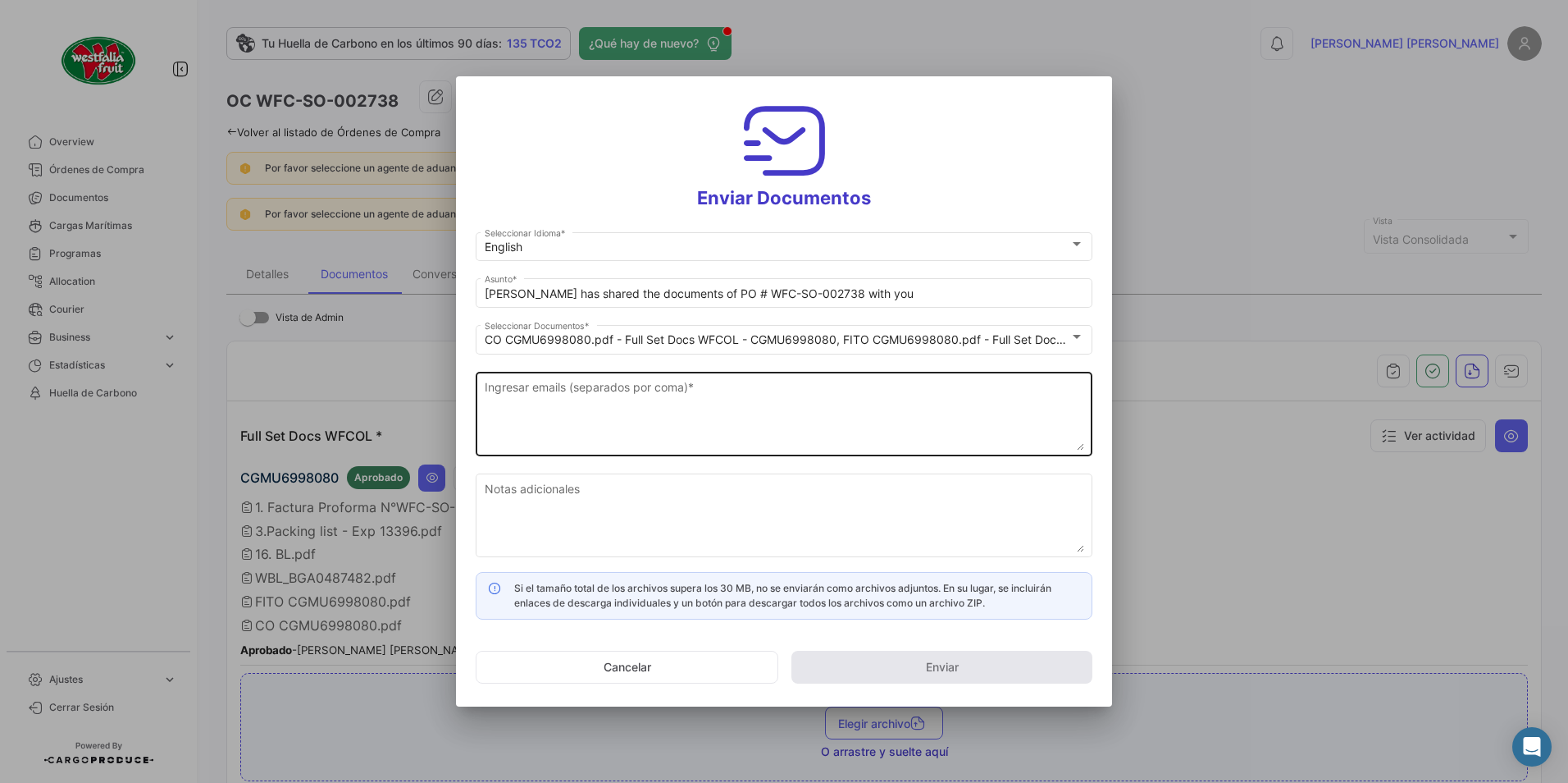
click at [540, 420] on textarea "Ingresar emails (separados por coma) *" at bounding box center [784, 414] width 600 height 72
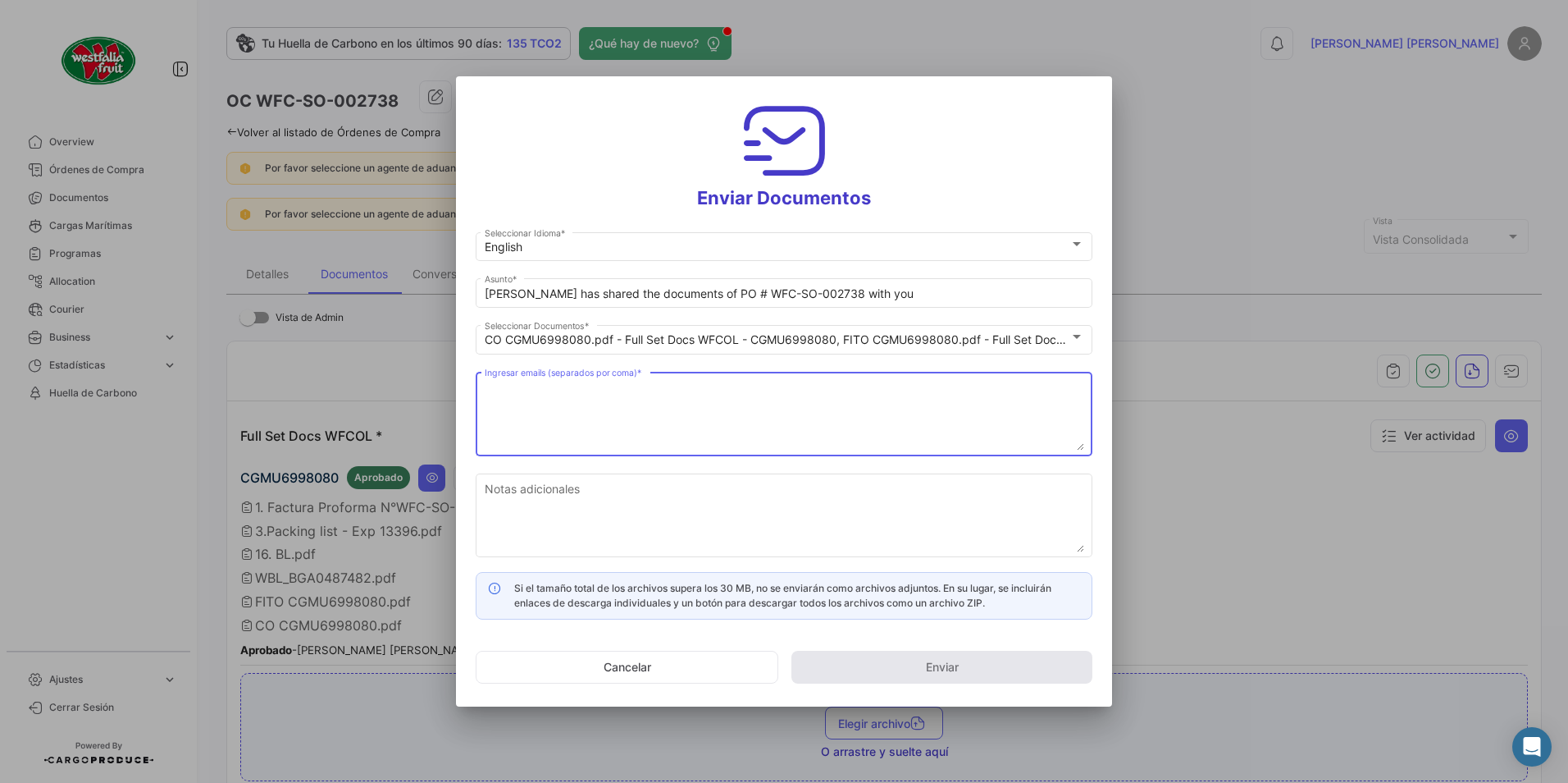
paste textarea "[DOMAIN_NAME][EMAIL_ADDRESS][DOMAIN_NAME], [PERSON_NAME][EMAIL_ADDRESS][PERSON_…"
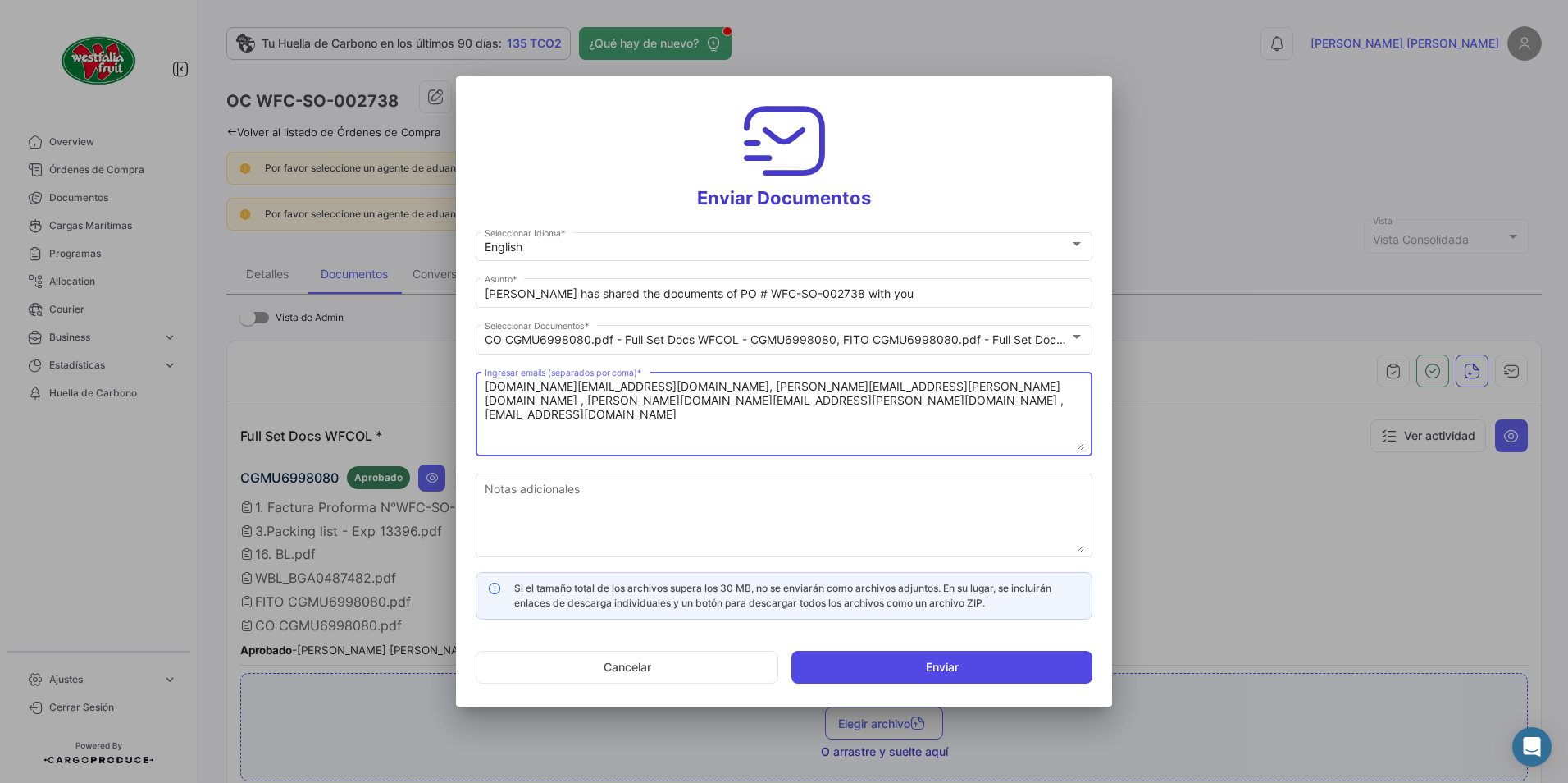
type textarea "[DOMAIN_NAME][EMAIL_ADDRESS][DOMAIN_NAME], [PERSON_NAME][EMAIL_ADDRESS][PERSON_…"
click at [929, 675] on button "Enviar" at bounding box center [942, 667] width 301 height 33
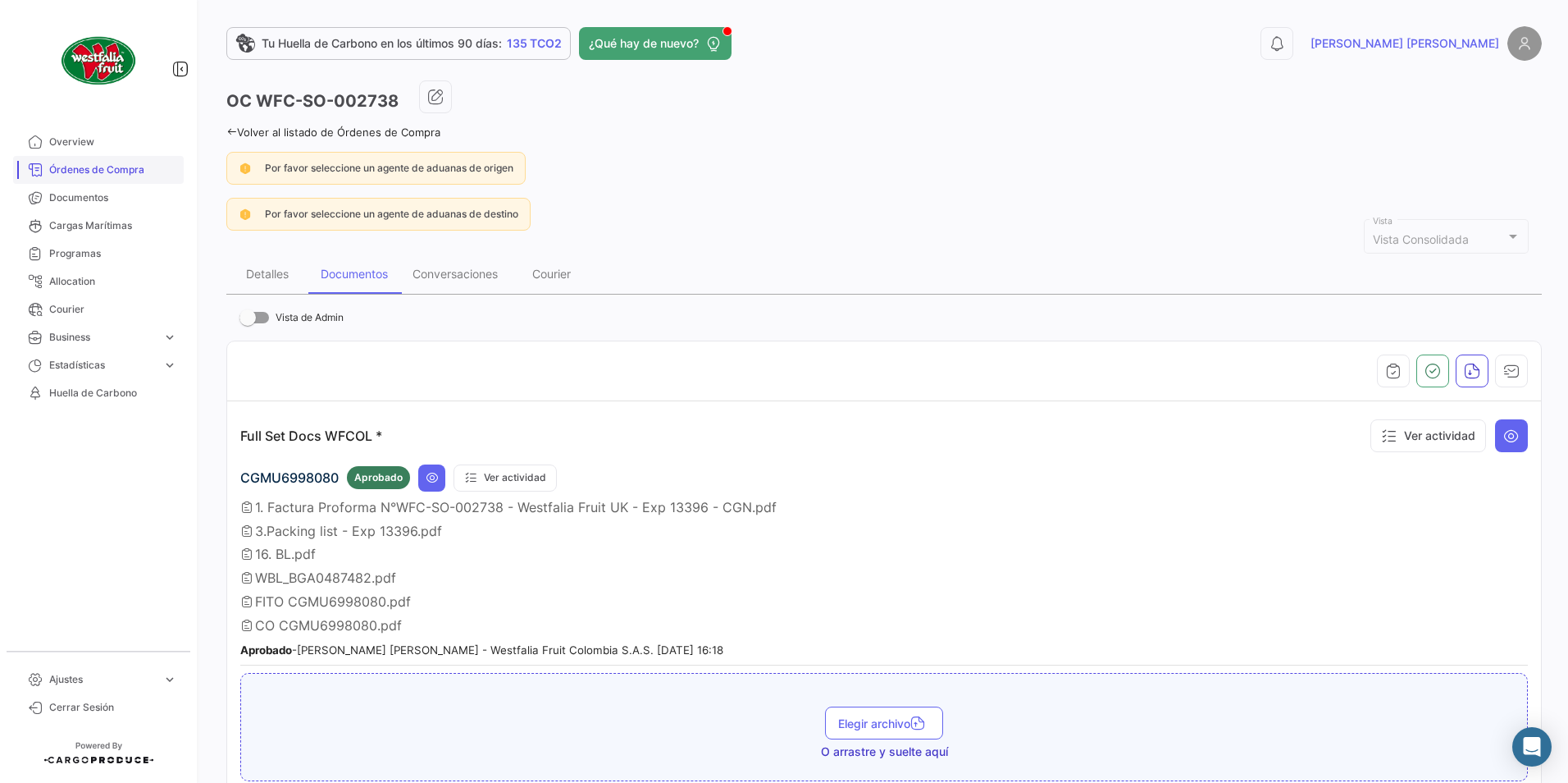
click at [107, 171] on span "Órdenes de Compra" at bounding box center [113, 170] width 128 height 15
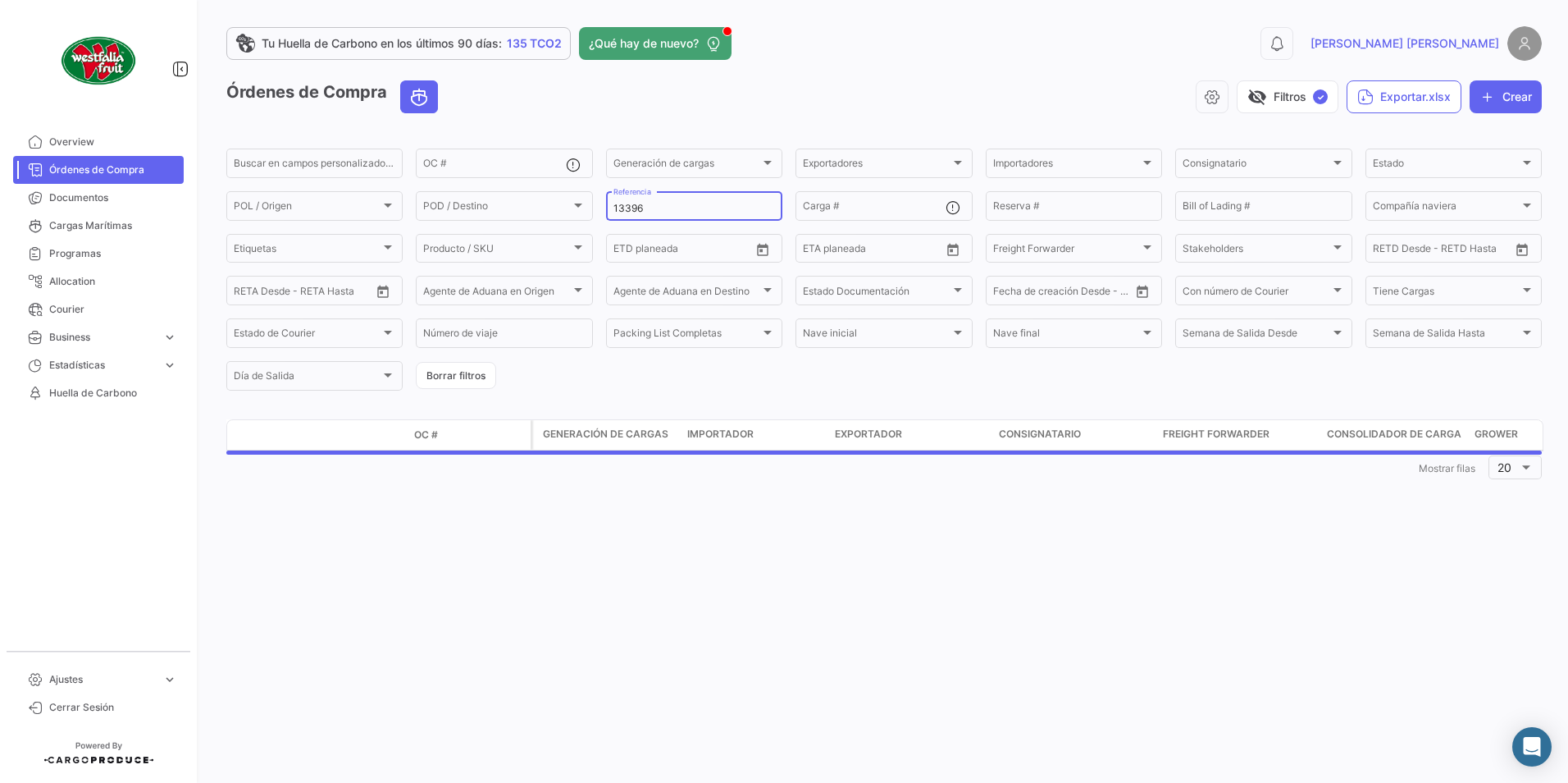
click at [690, 200] on div "13396 Referencia" at bounding box center [693, 204] width 161 height 32
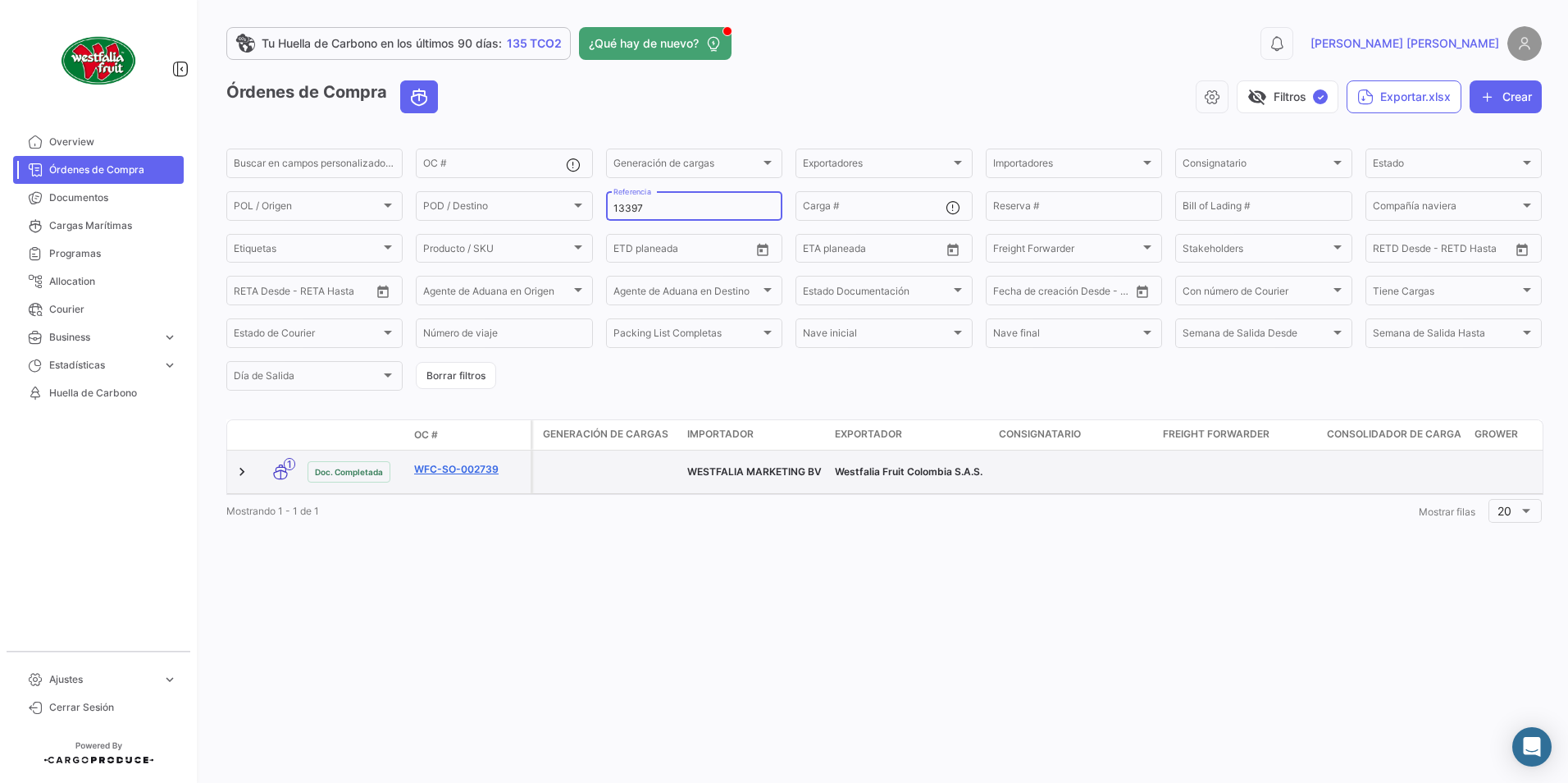
type input "13397"
click at [449, 464] on link "WFC-SO-002739" at bounding box center [469, 469] width 110 height 15
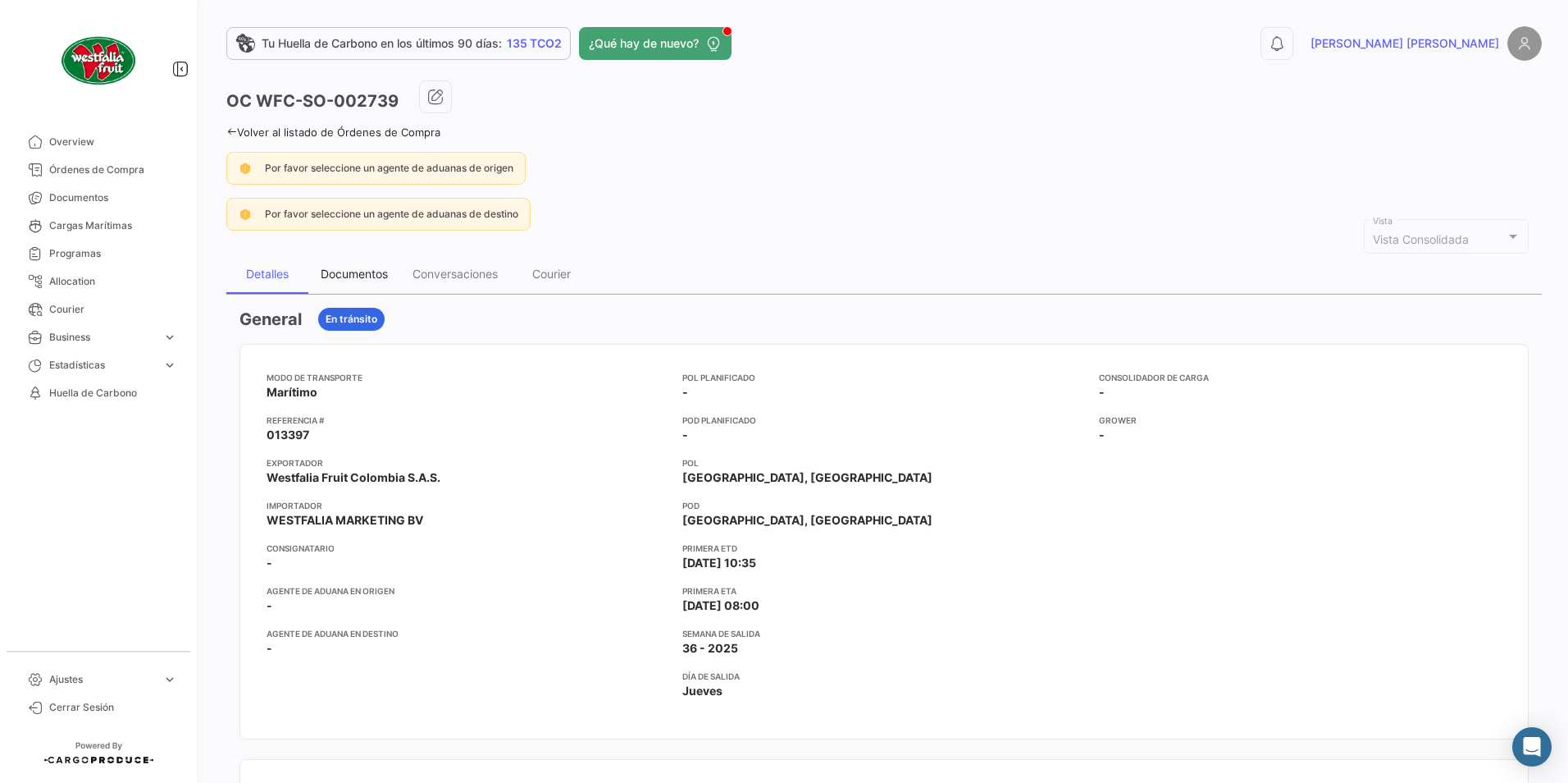
click at [351, 275] on div "Documentos" at bounding box center [354, 273] width 67 height 14
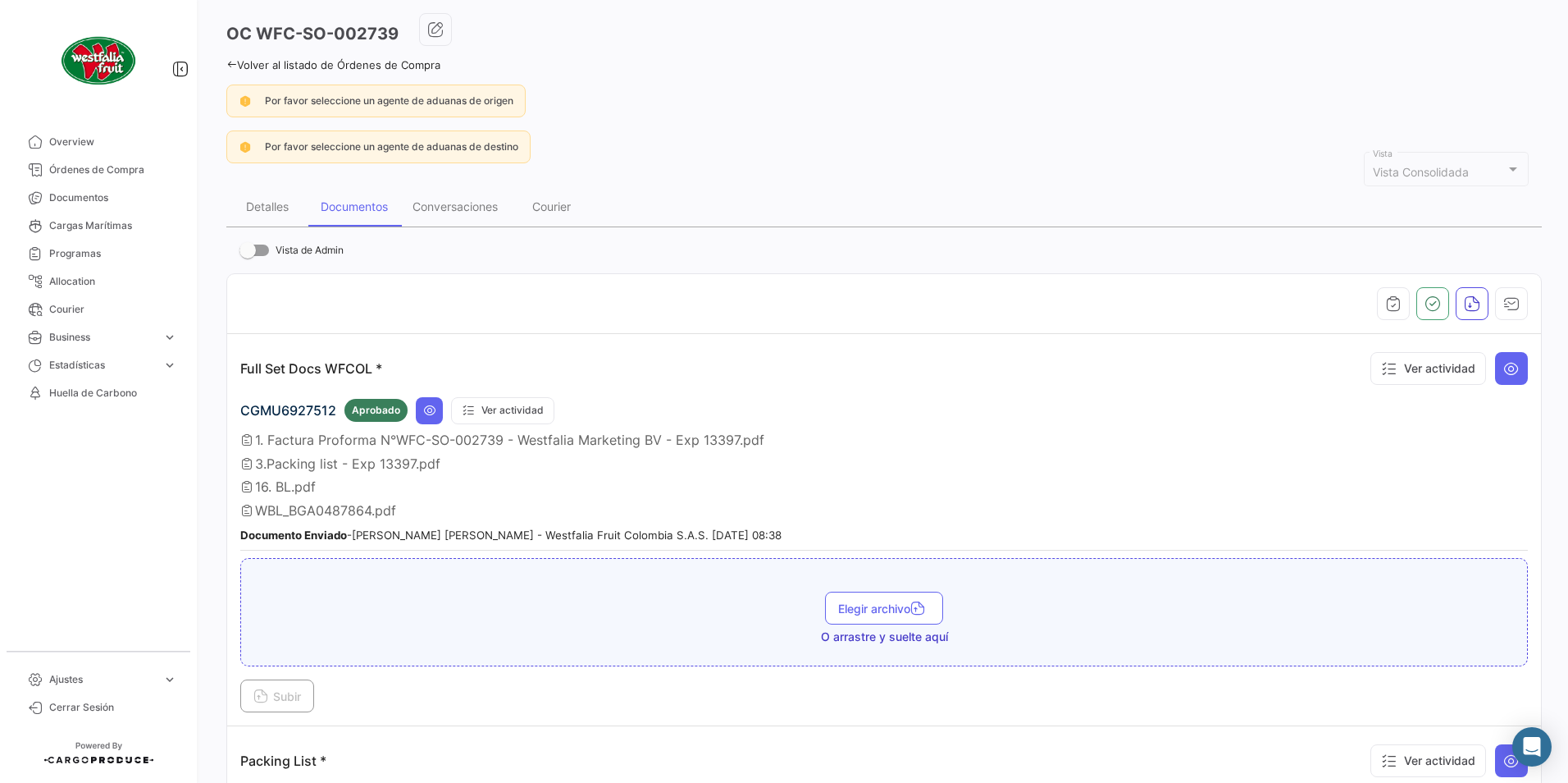
scroll to position [164, 0]
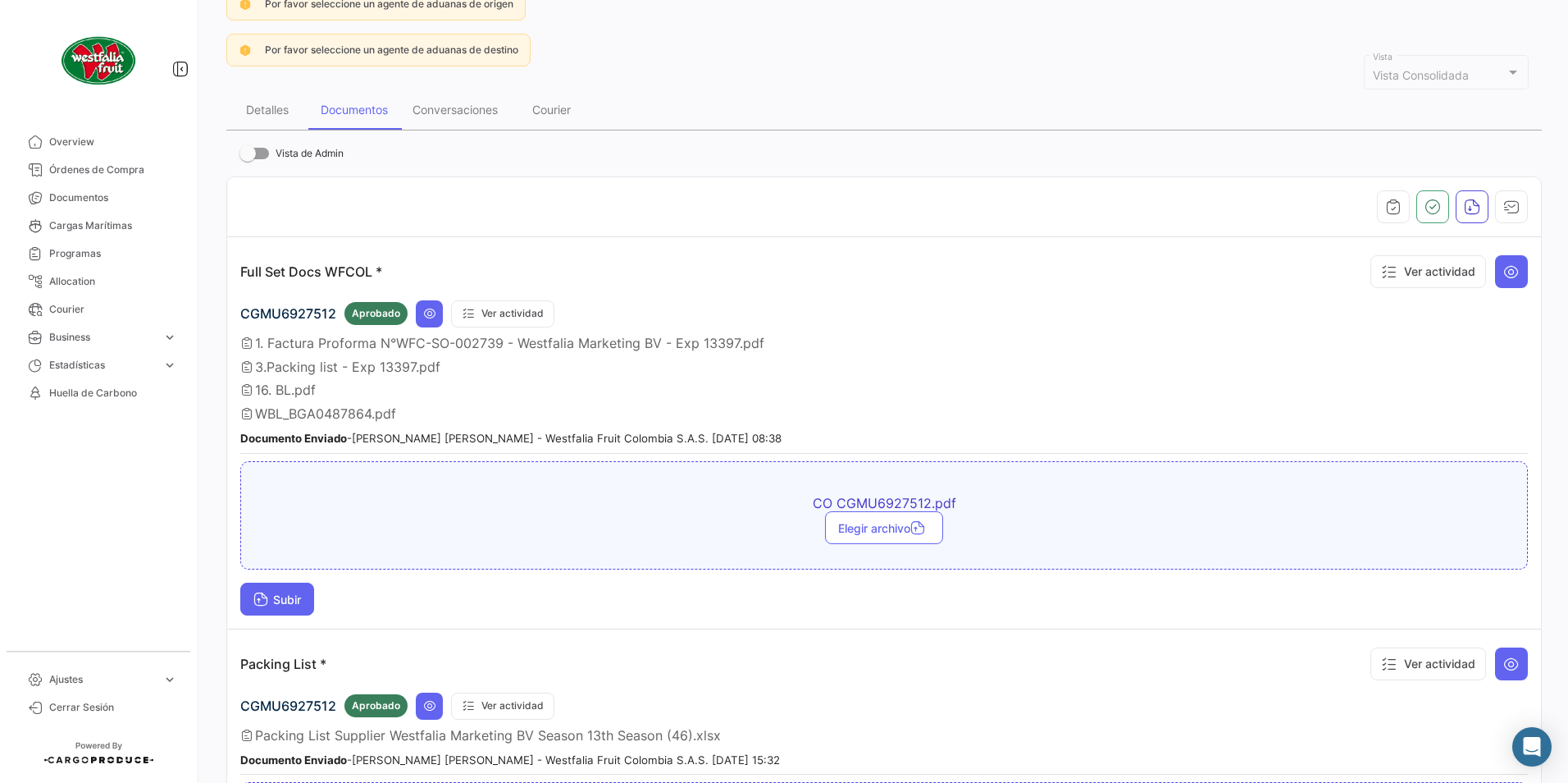
click at [295, 602] on span "Subir" at bounding box center [276, 599] width 47 height 14
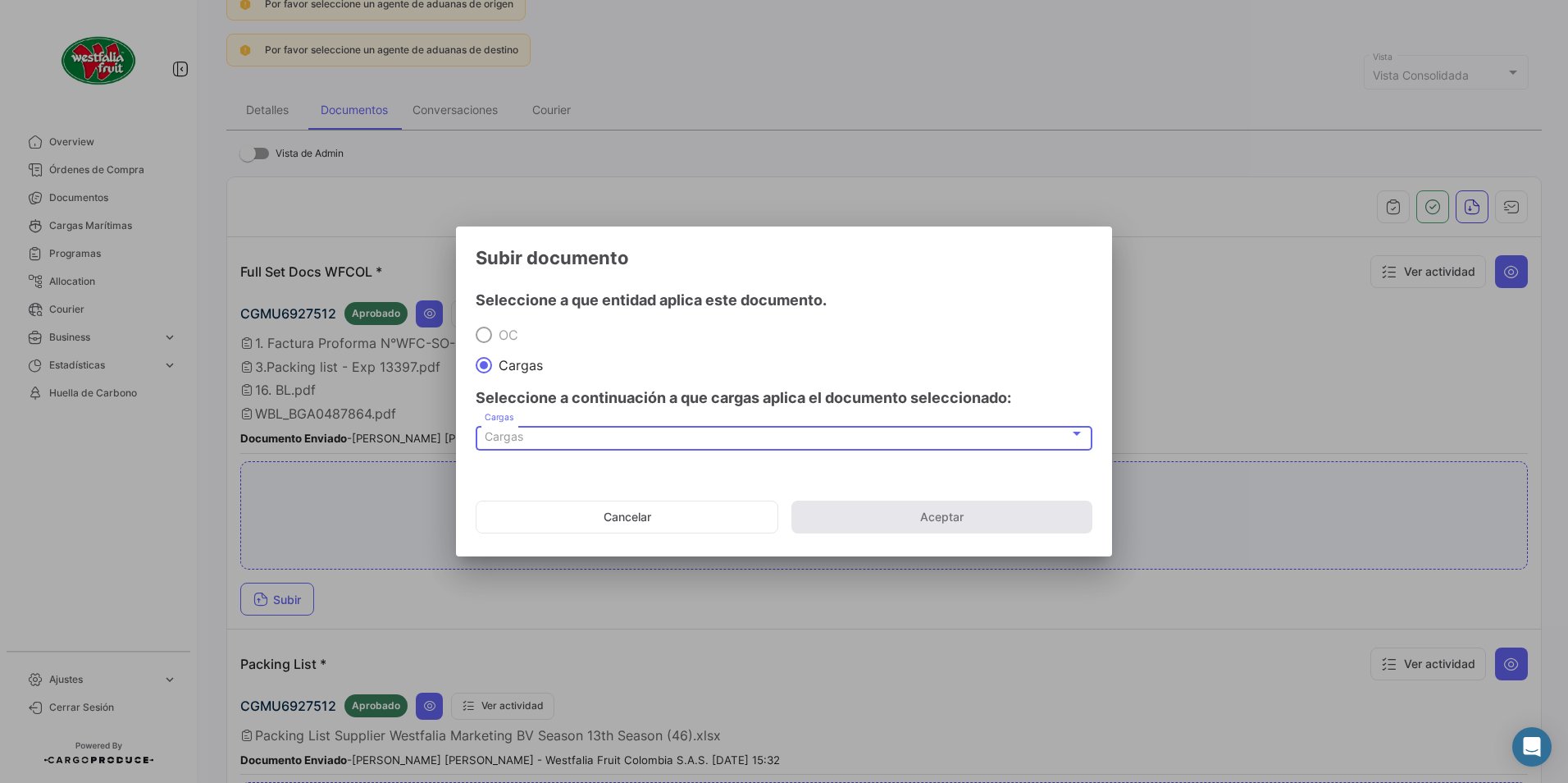
click at [557, 438] on div "Cargas" at bounding box center [777, 436] width 585 height 14
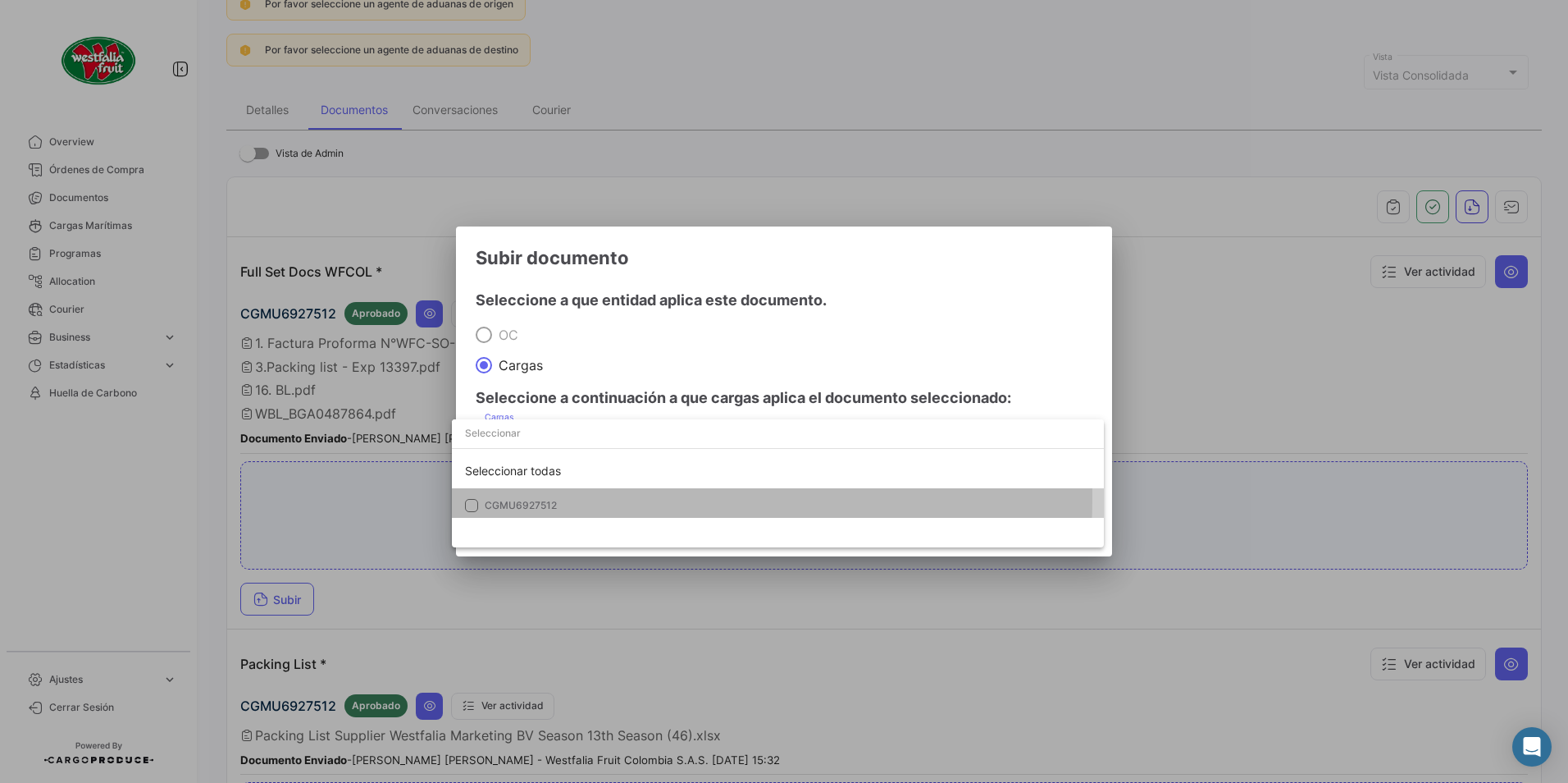
click at [497, 497] on mat-option "CGMU6927512" at bounding box center [778, 506] width 652 height 35
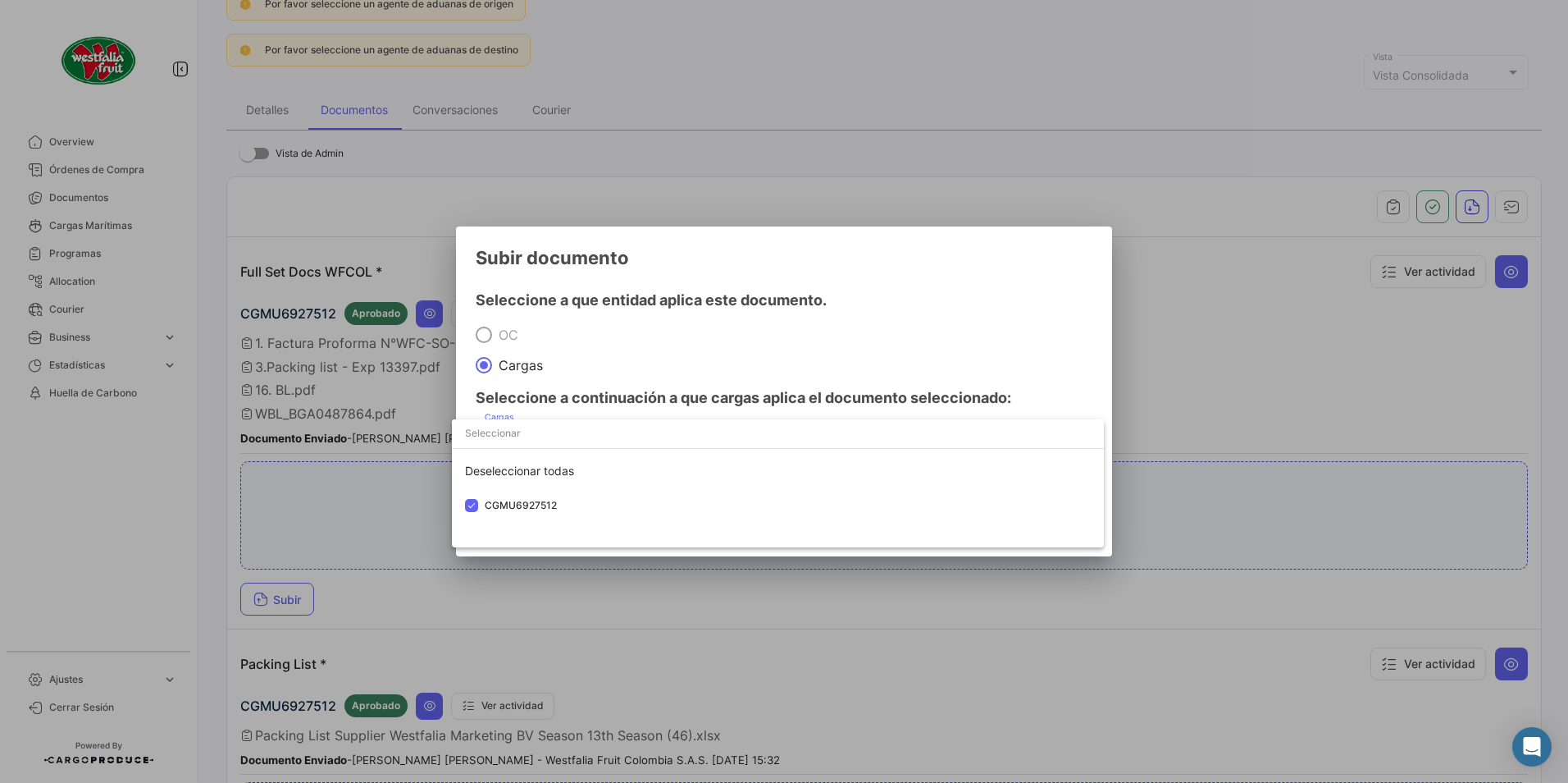
click at [731, 355] on div at bounding box center [784, 392] width 1568 height 783
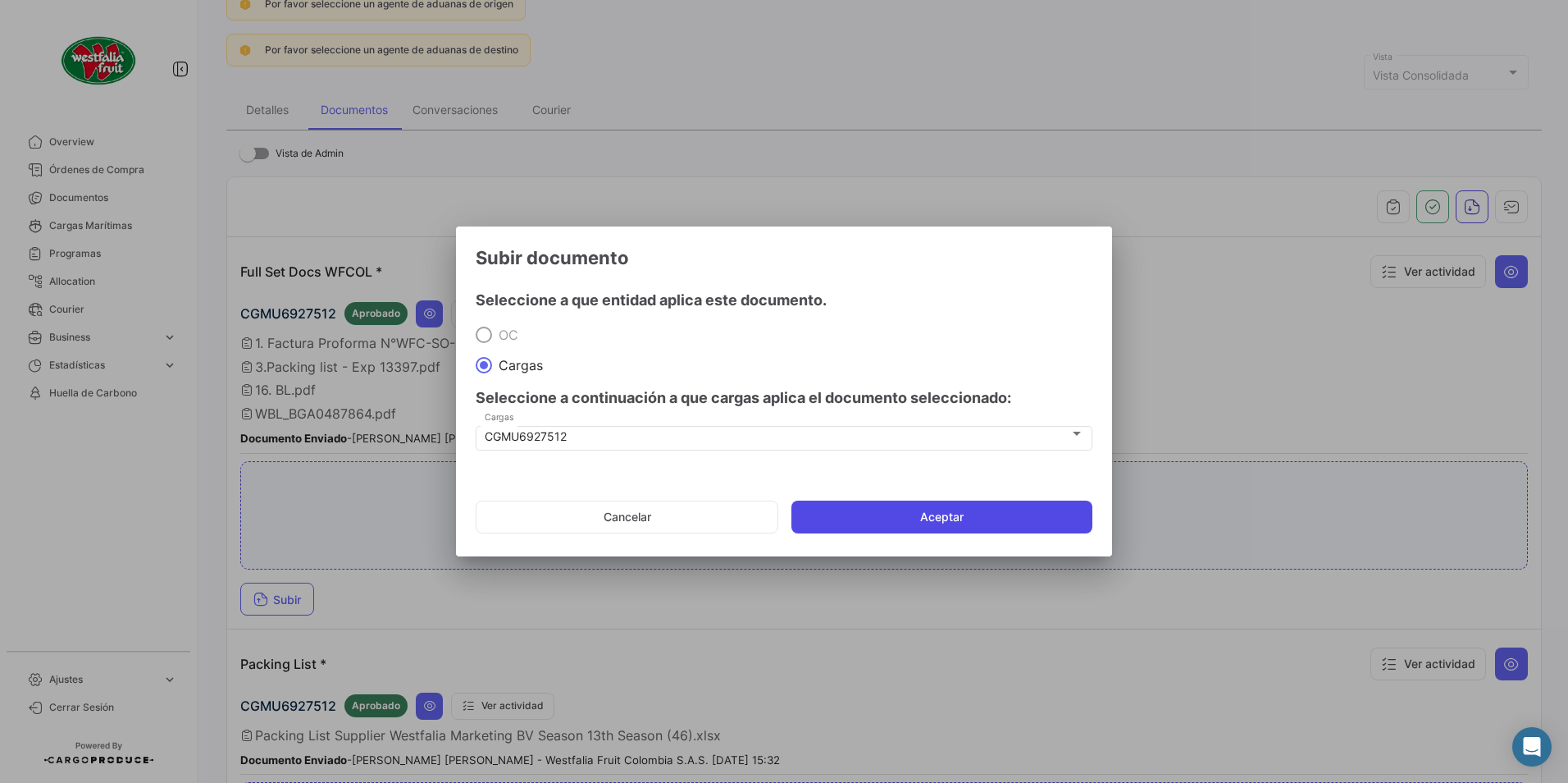
click at [931, 507] on button "Aceptar" at bounding box center [942, 517] width 301 height 33
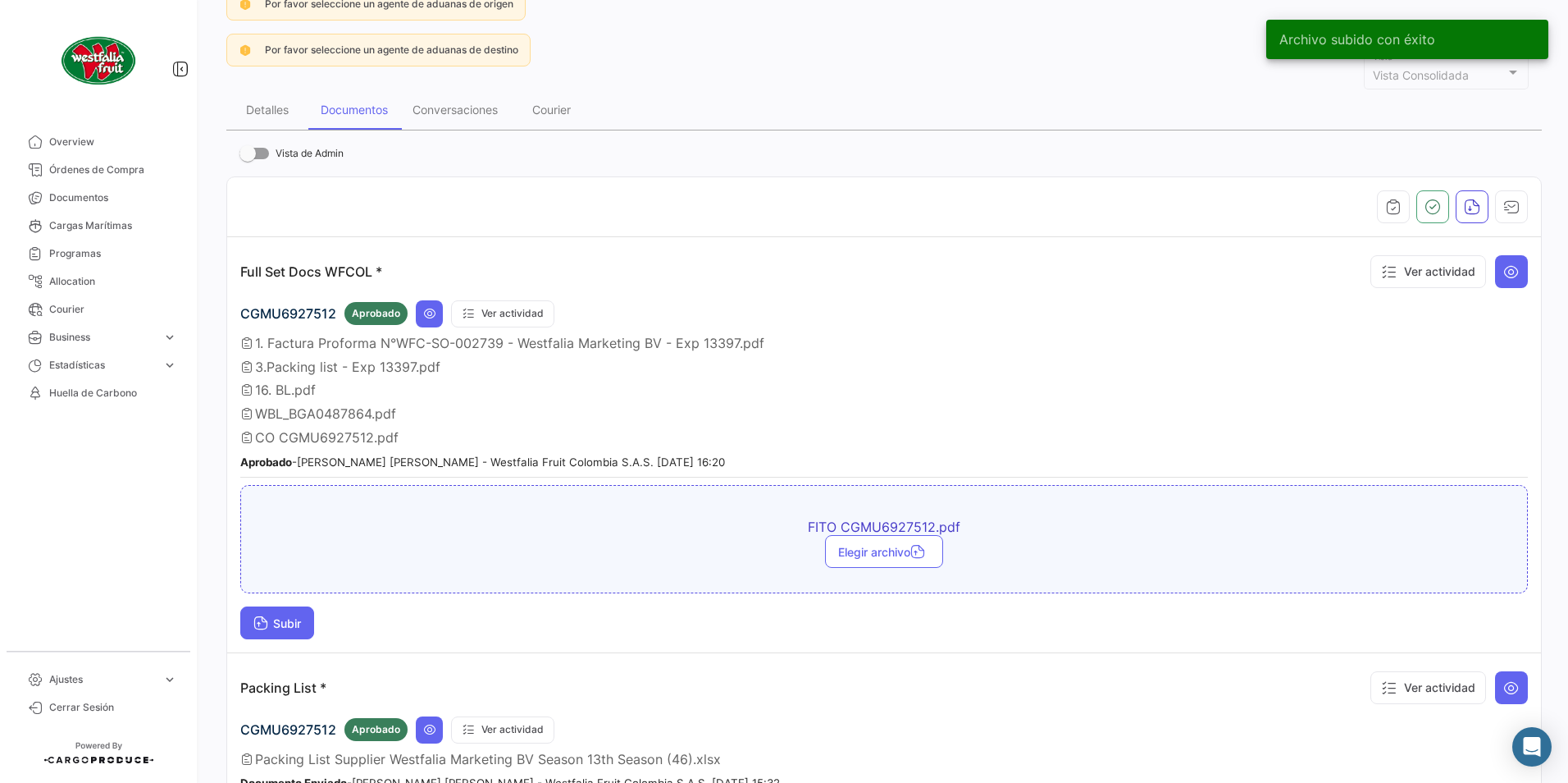
click at [297, 622] on span "Subir" at bounding box center [276, 622] width 47 height 14
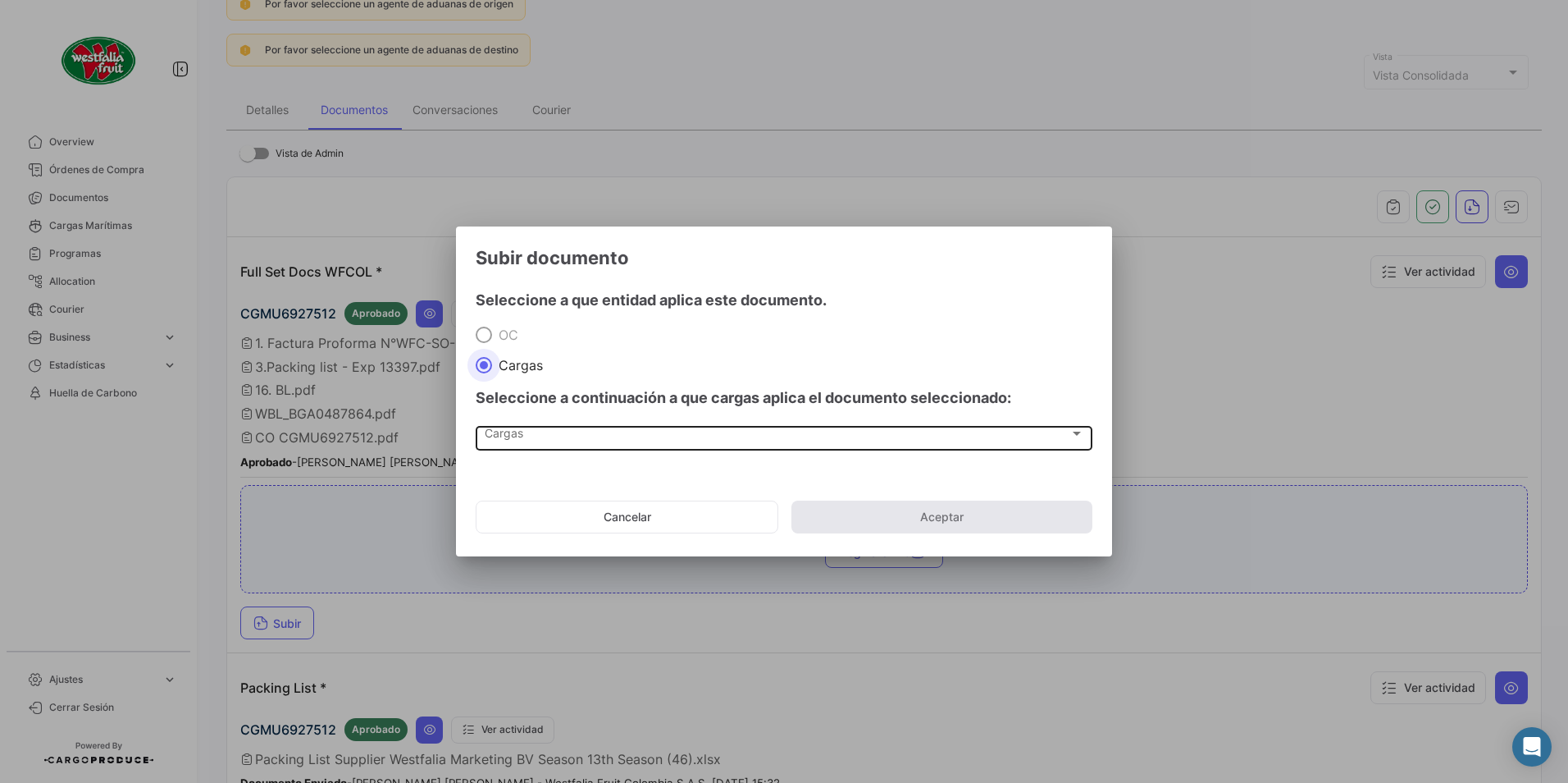
click at [483, 448] on div "Cargas Cargas" at bounding box center [784, 437] width 616 height 28
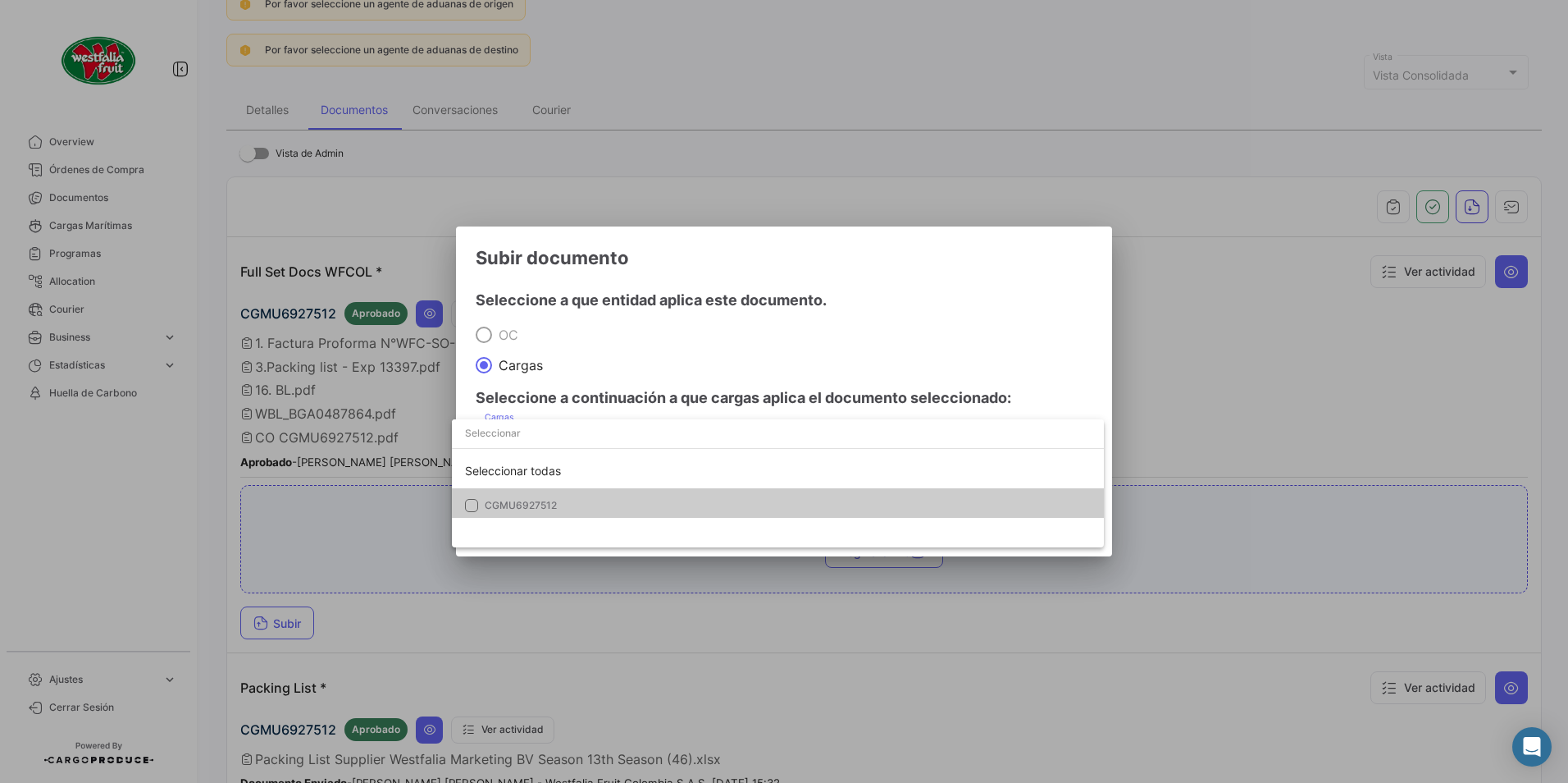
click at [515, 502] on span "CGMU6927512" at bounding box center [520, 505] width 72 height 12
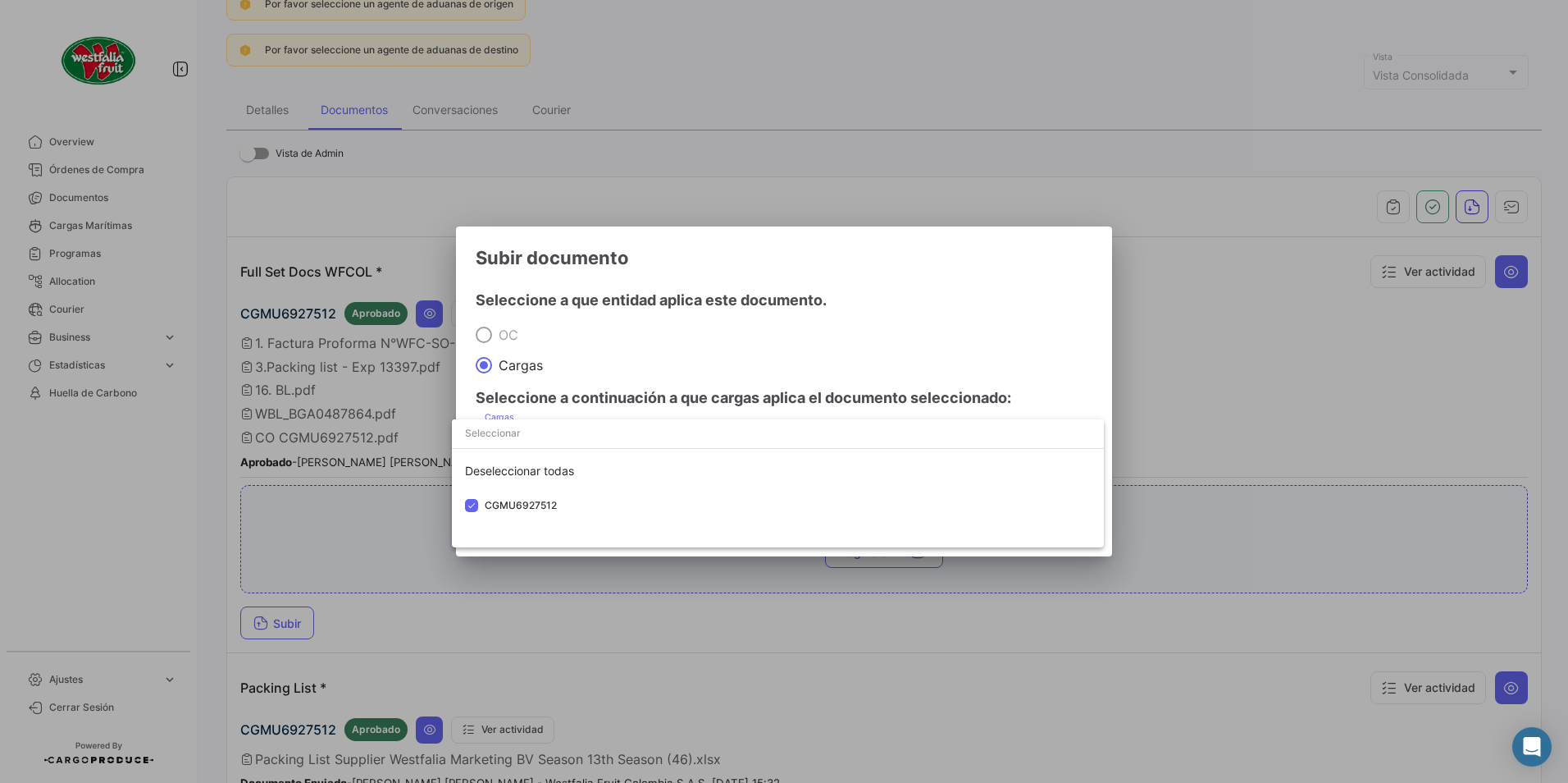
click at [736, 371] on div at bounding box center [784, 392] width 1568 height 783
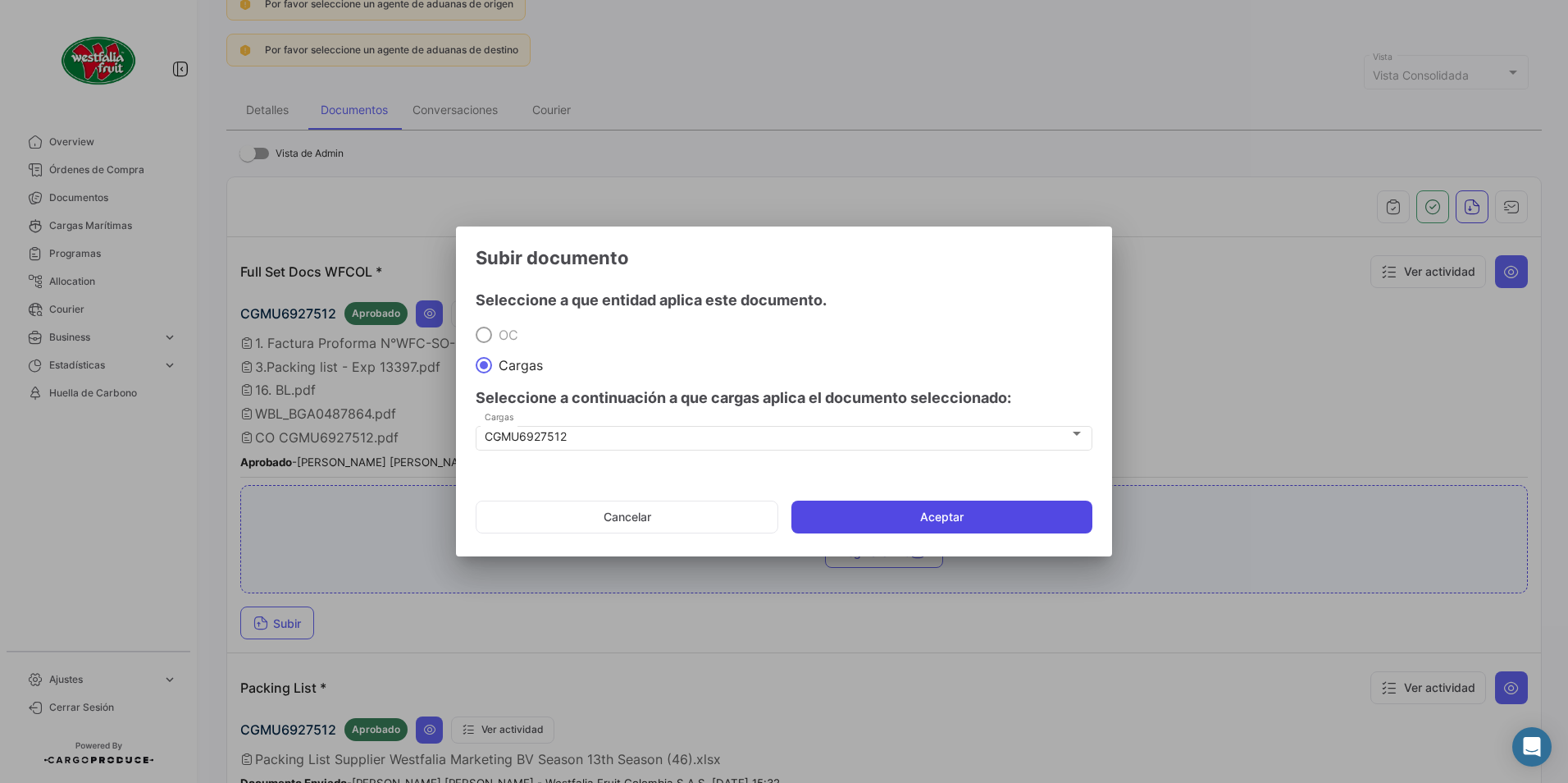
click at [892, 508] on button "Aceptar" at bounding box center [942, 517] width 301 height 33
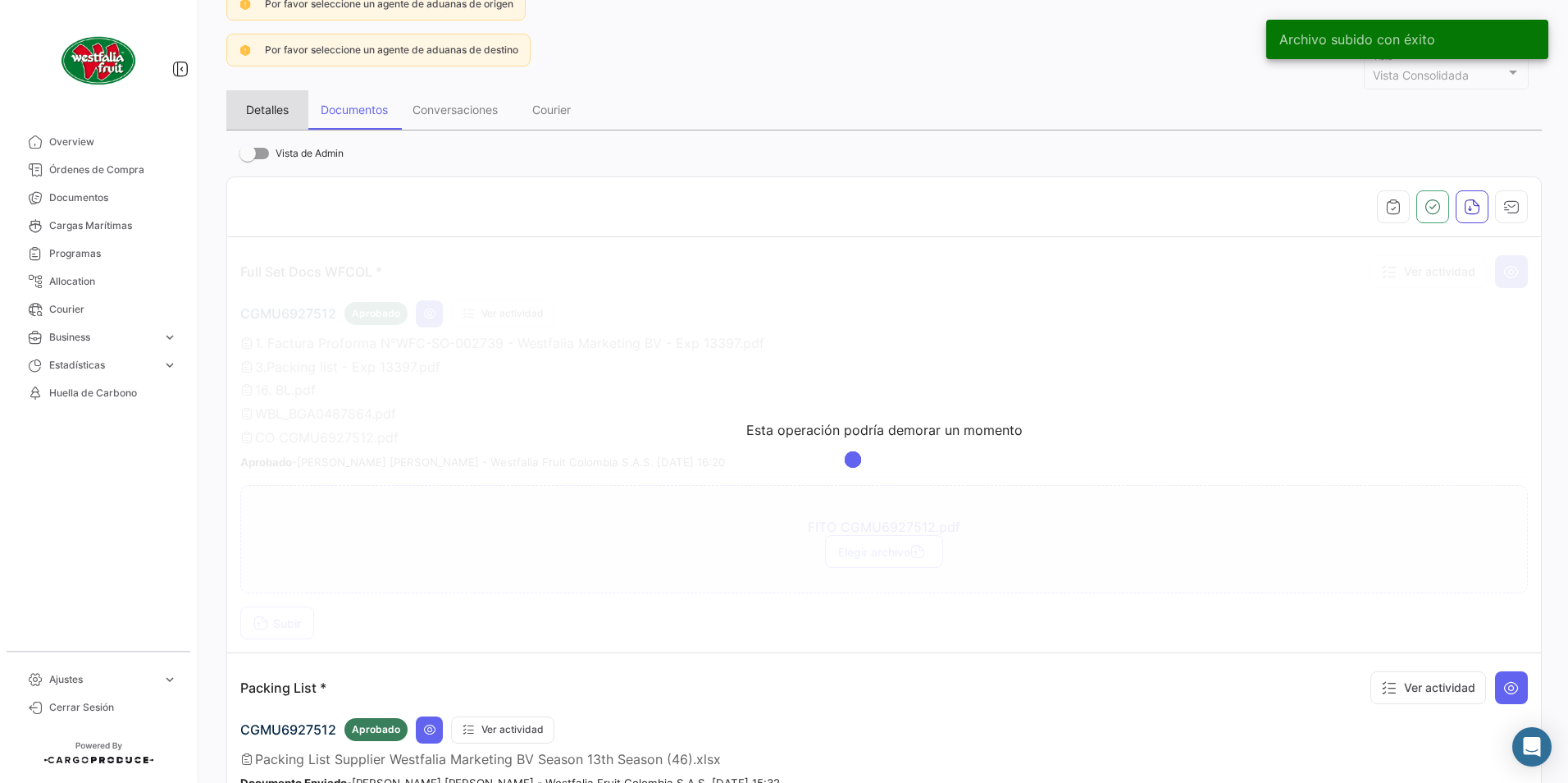
click at [276, 110] on div "Detalles" at bounding box center [267, 109] width 43 height 14
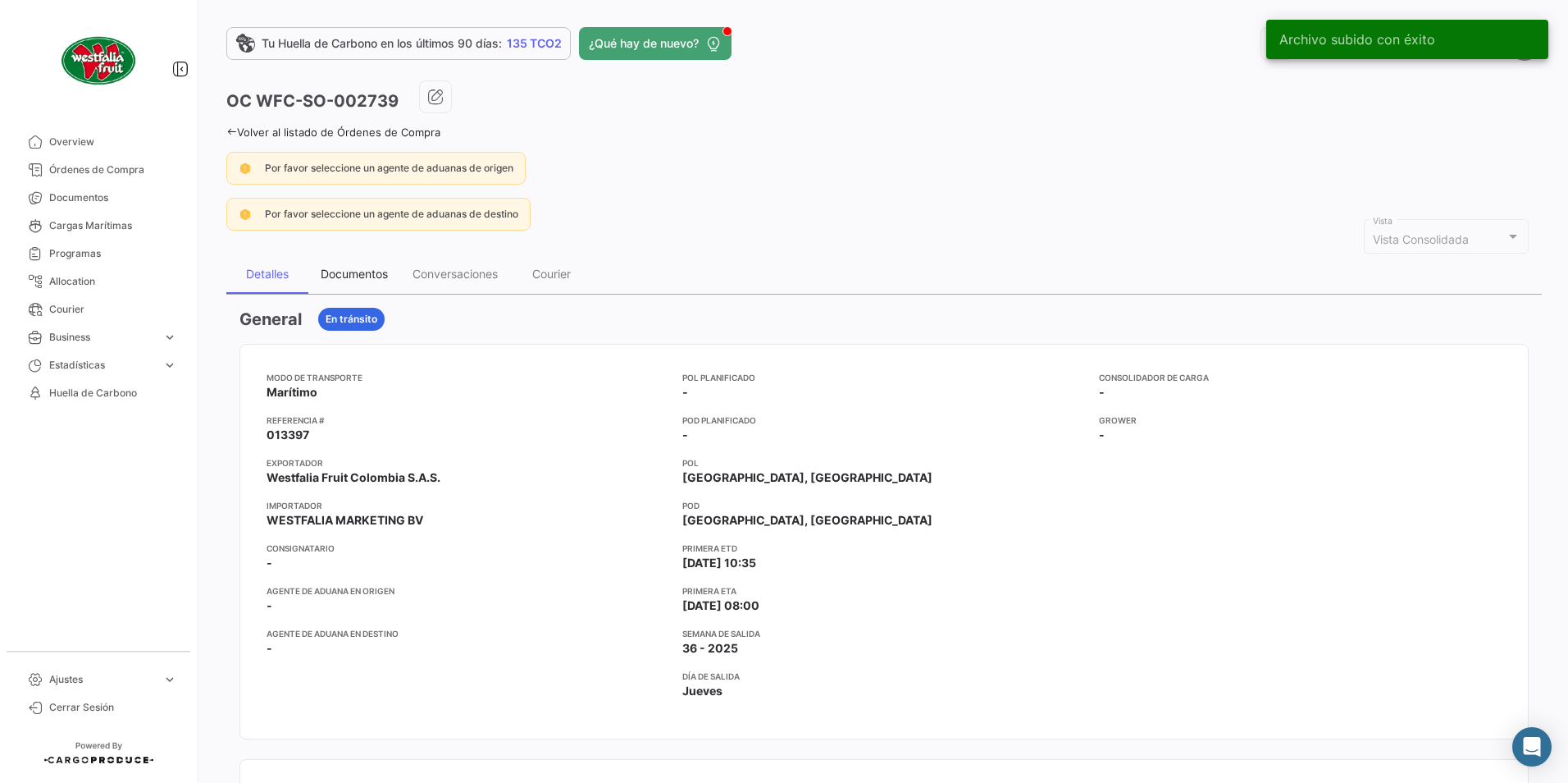
click at [369, 273] on div "Documentos" at bounding box center [354, 273] width 67 height 14
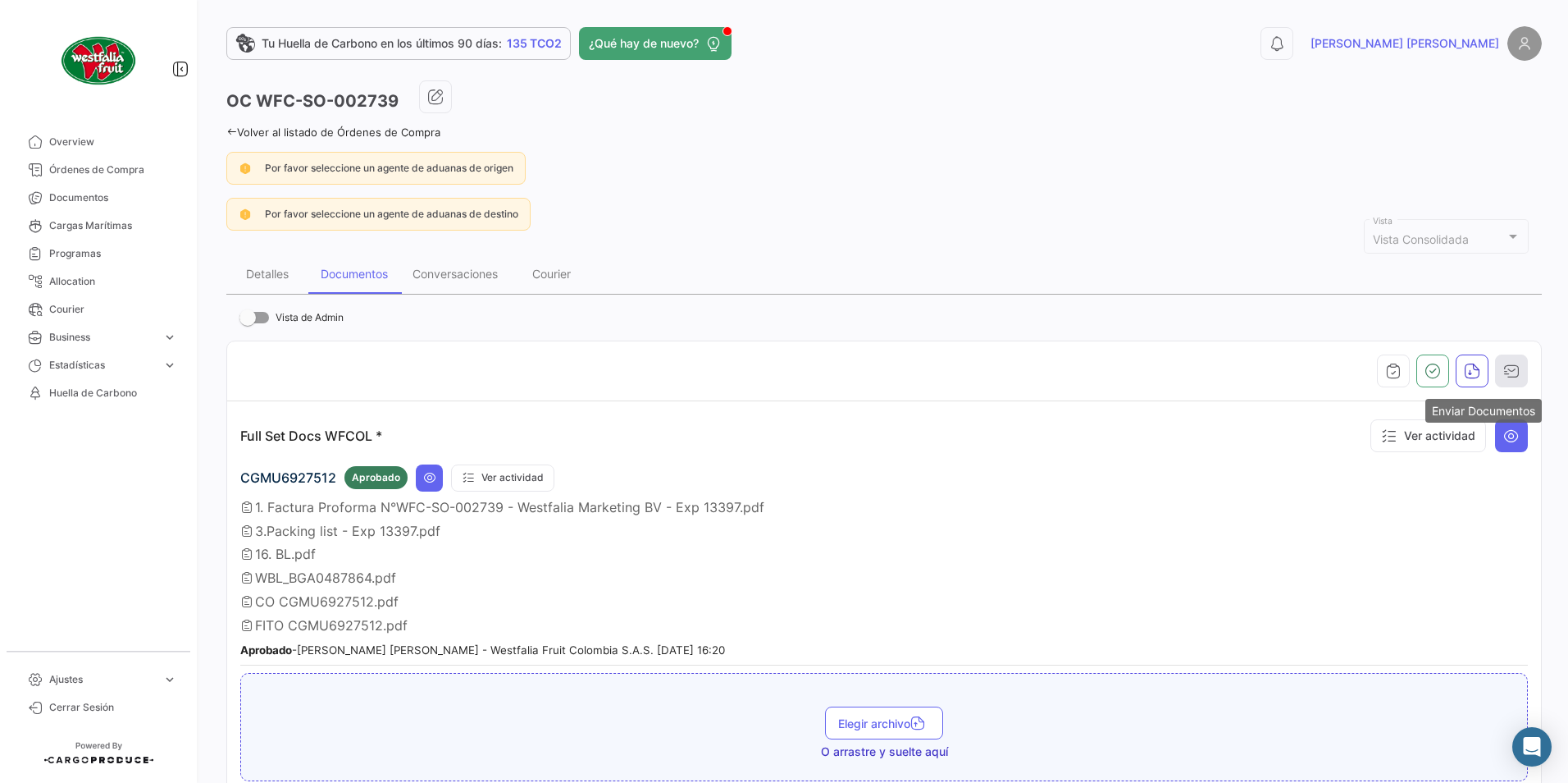
click at [1511, 374] on icon "button" at bounding box center [1512, 371] width 17 height 17
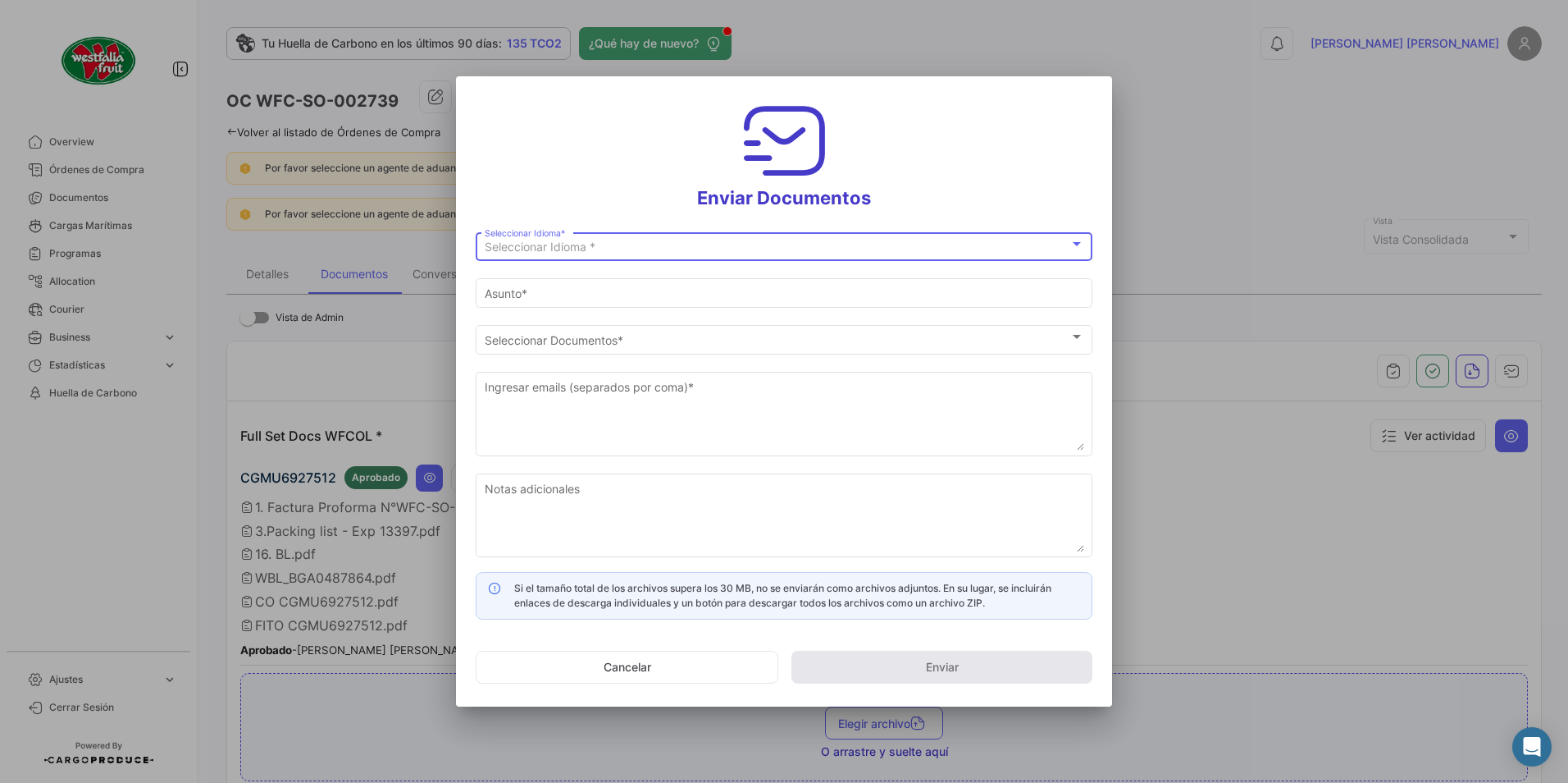
click at [524, 247] on span "Seleccionar Idioma *" at bounding box center [540, 246] width 111 height 14
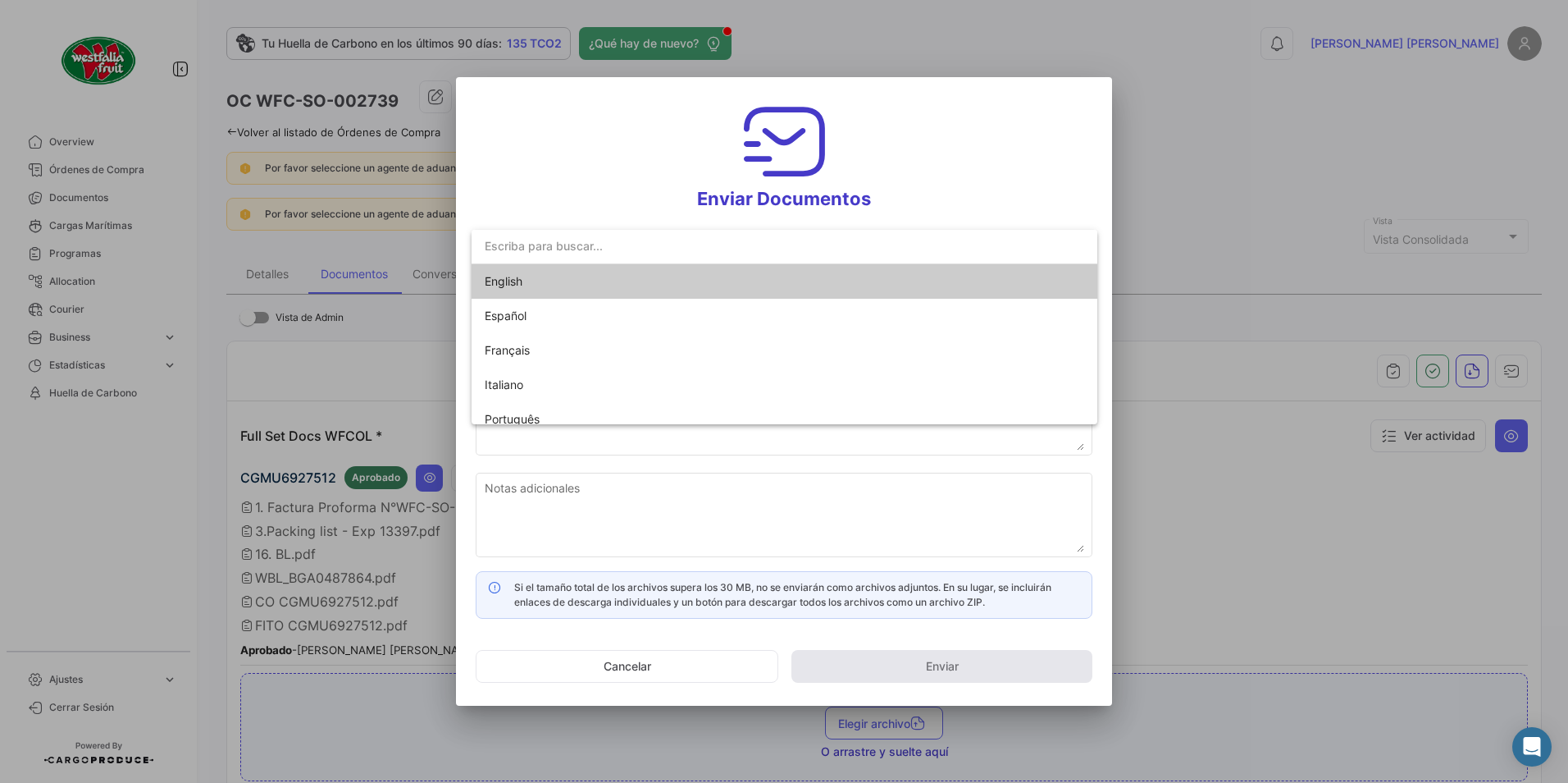
click at [503, 271] on span "English" at bounding box center [600, 281] width 230 height 35
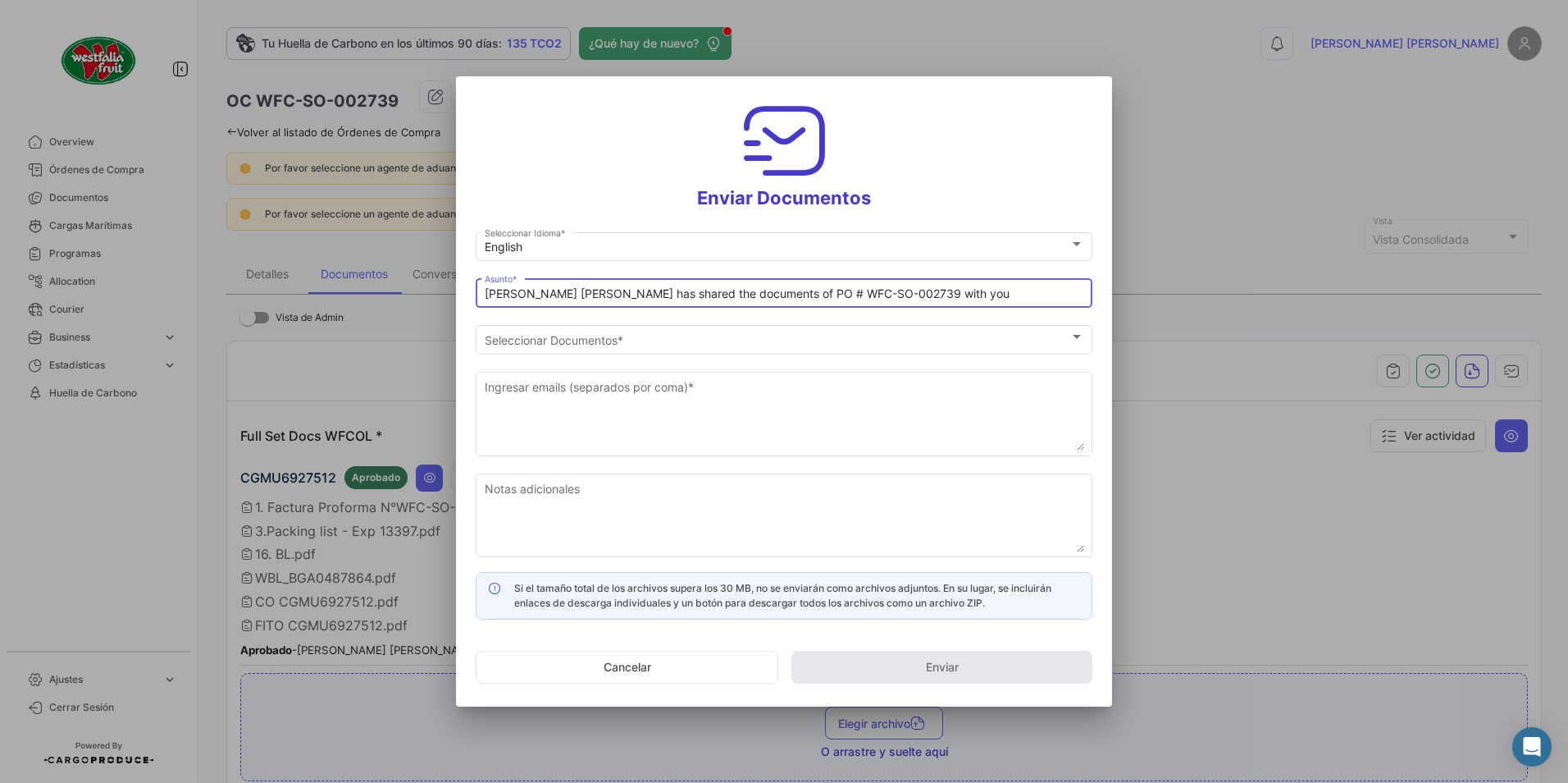
drag, startPoint x: 568, startPoint y: 290, endPoint x: 527, endPoint y: 292, distance: 41.0
click at [527, 292] on input "[PERSON_NAME] [PERSON_NAME] has shared the documents of PO # WFC-SO-002739 with…" at bounding box center [784, 294] width 600 height 14
click at [549, 297] on input "[PERSON_NAME] [PERSON_NAME] has shared the documents of PO # WFC-SO-002739 with…" at bounding box center [784, 294] width 600 height 14
drag, startPoint x: 559, startPoint y: 296, endPoint x: 479, endPoint y: 315, distance: 82.2
click at [478, 314] on div "[PERSON_NAME] [PERSON_NAME] has shared the documents of PO # WFC-SO-002739 with…" at bounding box center [784, 299] width 616 height 41
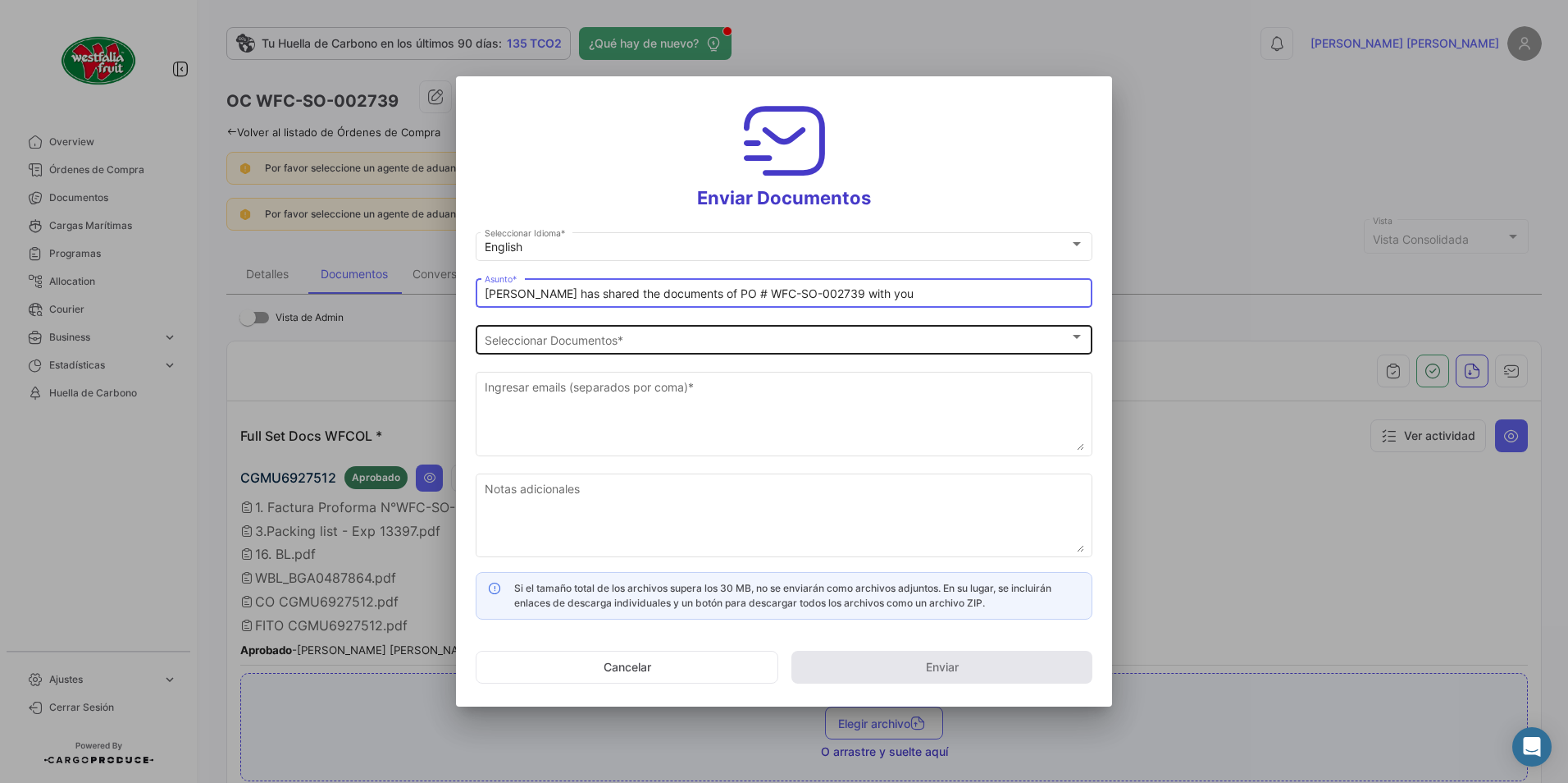
type input "[PERSON_NAME] has shared the documents of PO # WFC-SO-002739 with you"
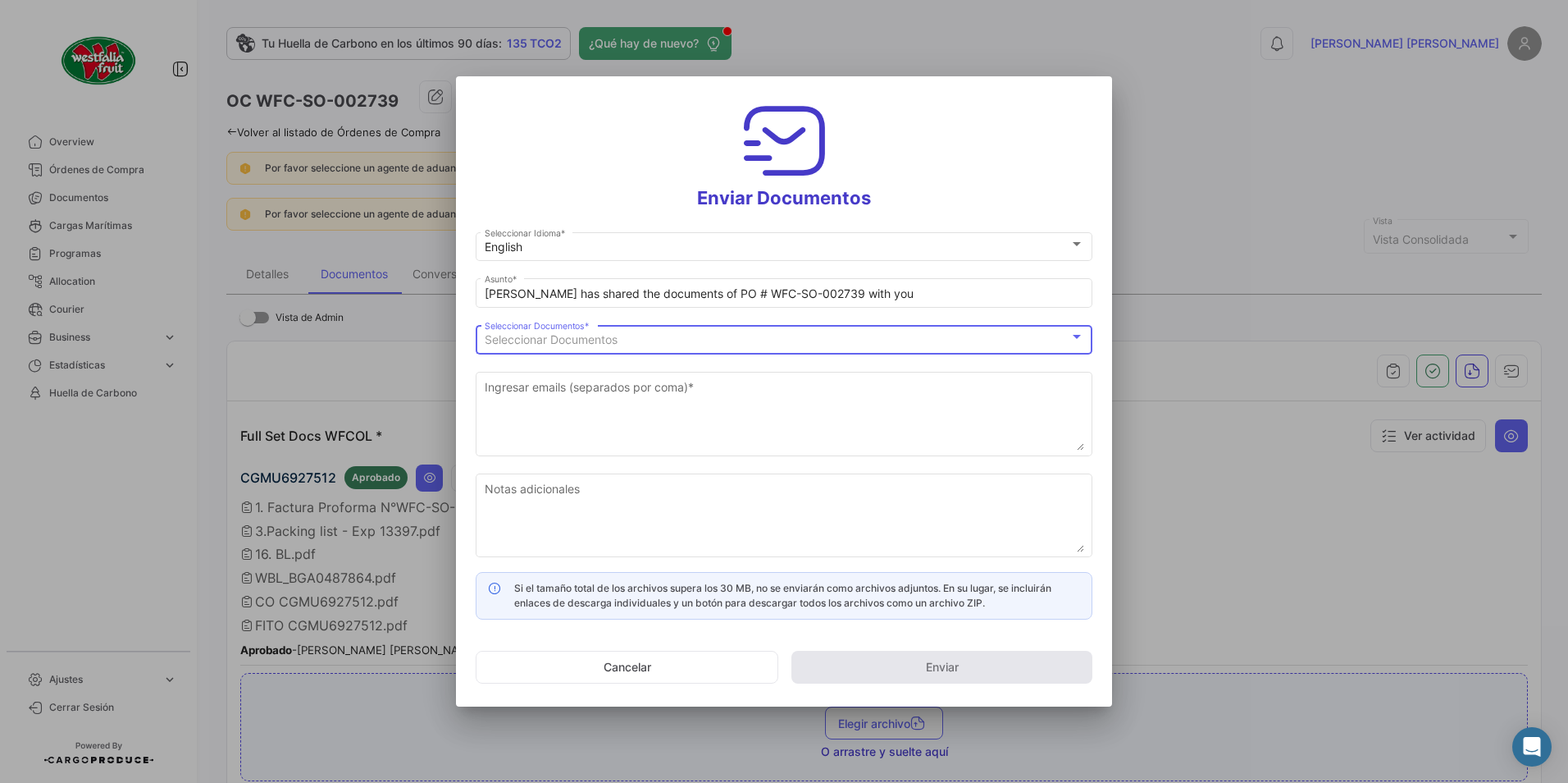
click at [535, 341] on span "Seleccionar Documentos" at bounding box center [551, 339] width 133 height 14
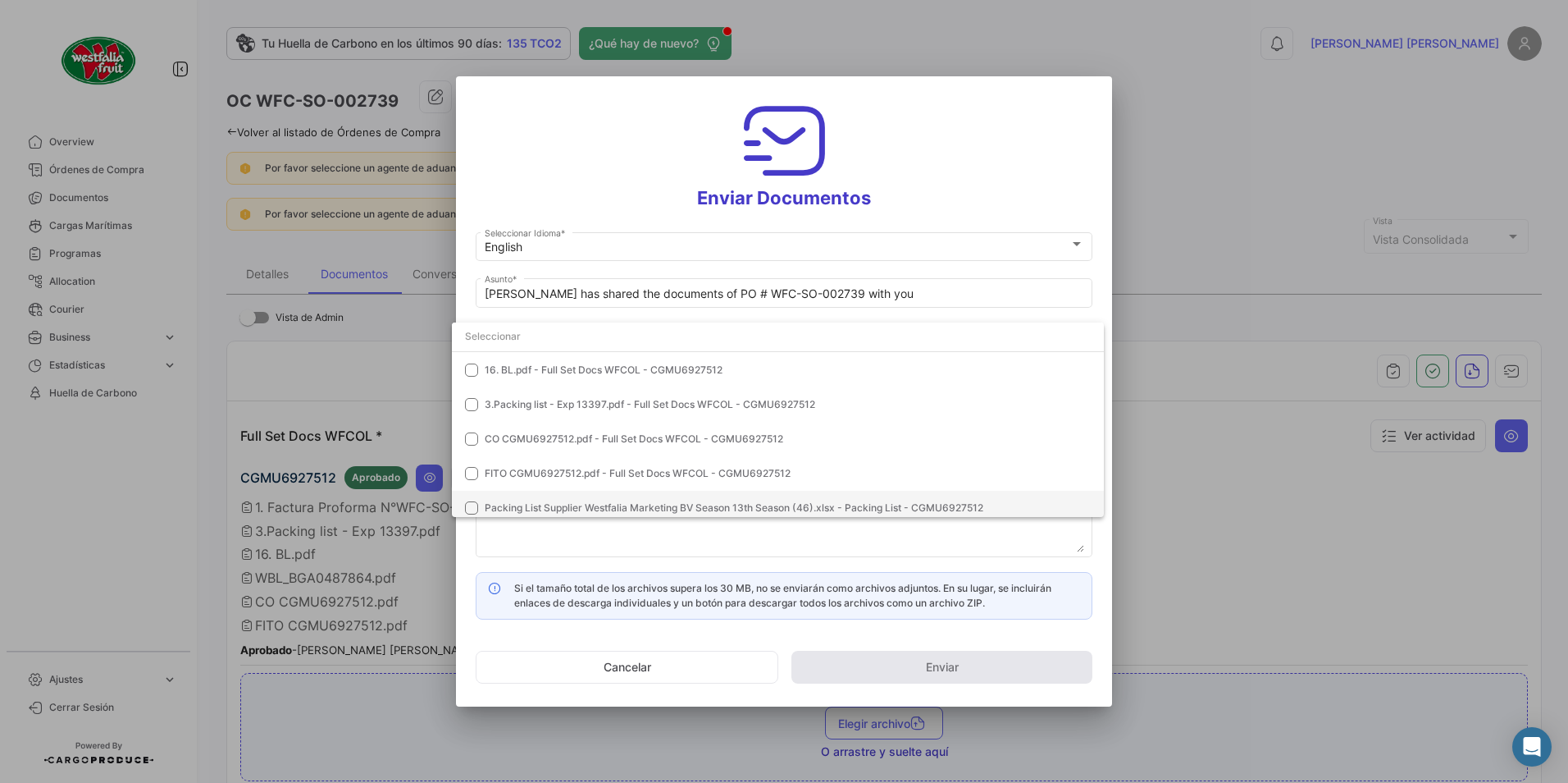
scroll to position [116, 0]
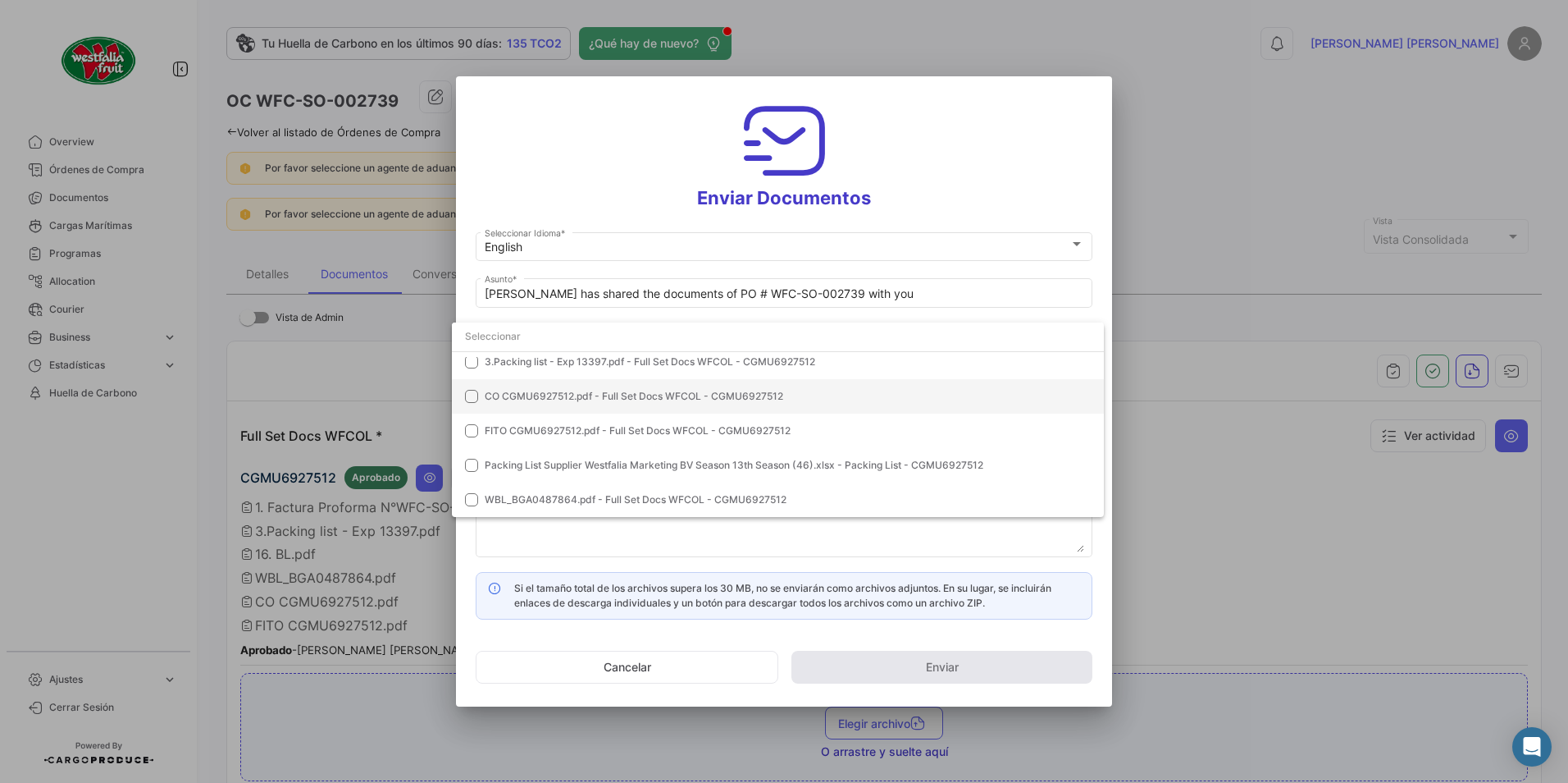
click at [503, 397] on span "CO CGMU6927512.pdf - Full Set Docs WFCOL - CGMU6927512" at bounding box center [634, 396] width 299 height 12
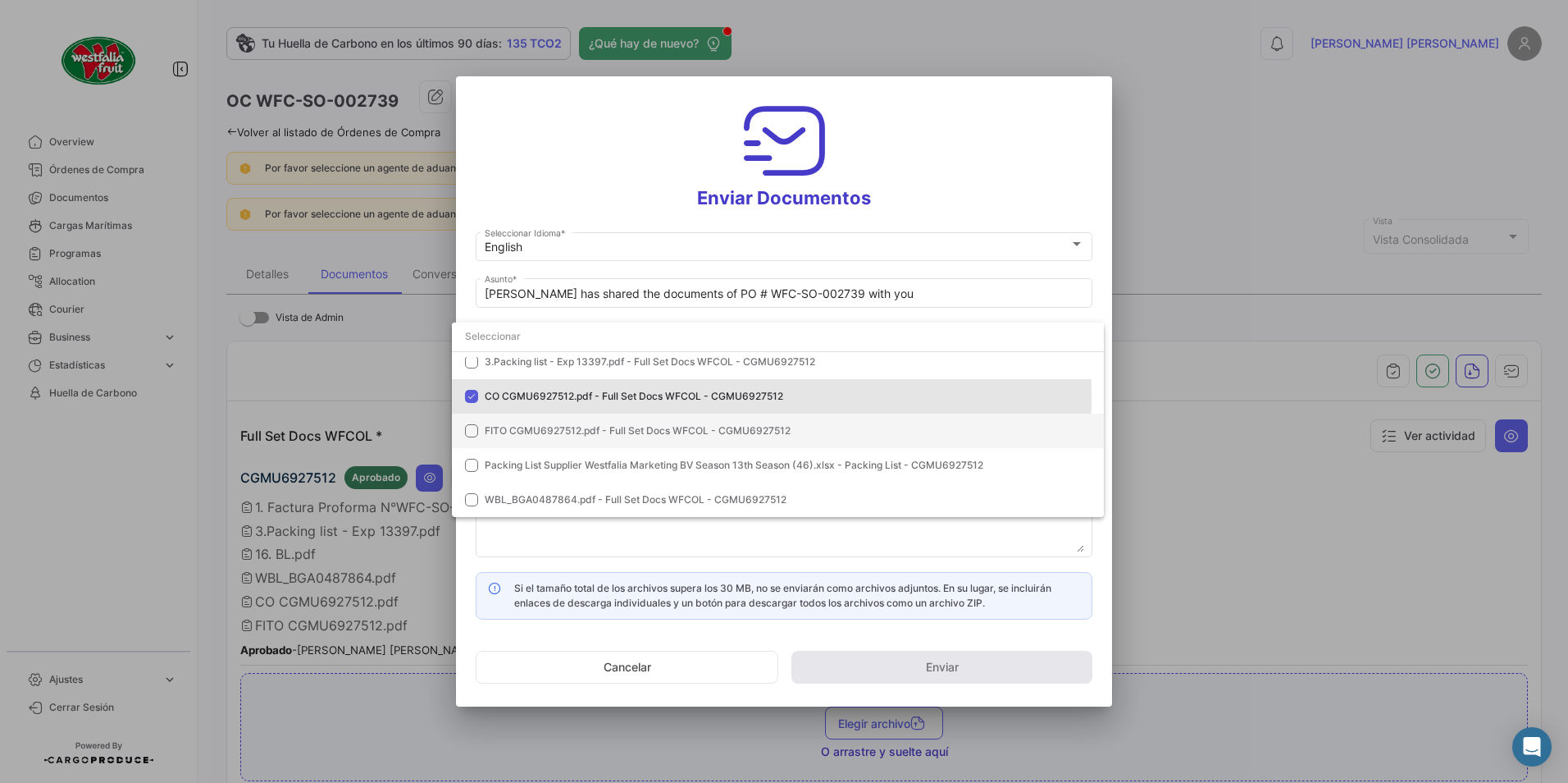
click at [511, 425] on span "FITO CGMU6927512.pdf - Full Set Docs WFCOL - CGMU6927512" at bounding box center [638, 430] width 306 height 12
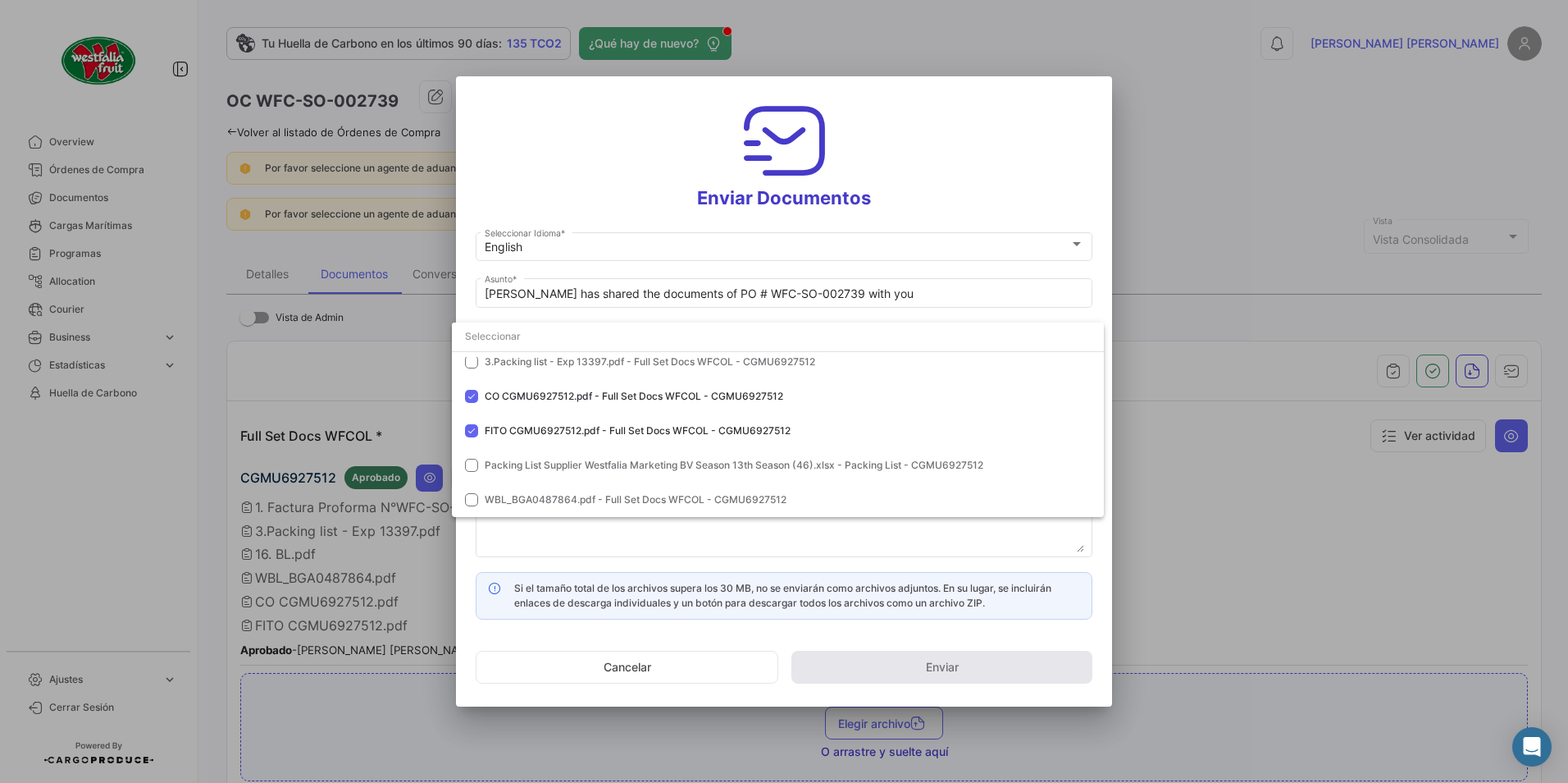
click at [1006, 156] on div at bounding box center [784, 392] width 1568 height 783
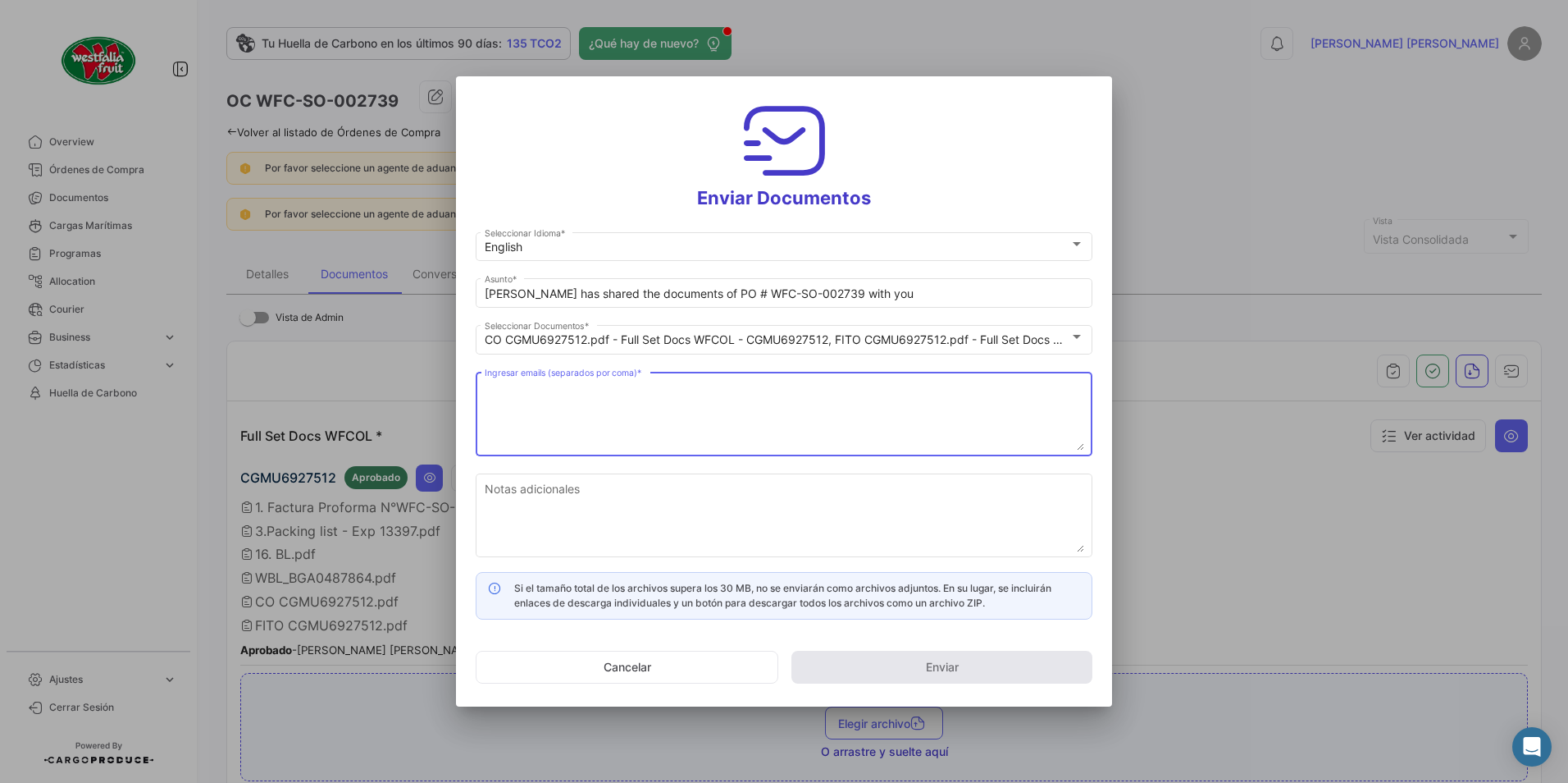
click at [577, 410] on textarea "Ingresar emails (separados por coma) *" at bounding box center [784, 414] width 600 height 72
paste textarea "[DOMAIN_NAME][EMAIL_ADDRESS][DOMAIN_NAME]"
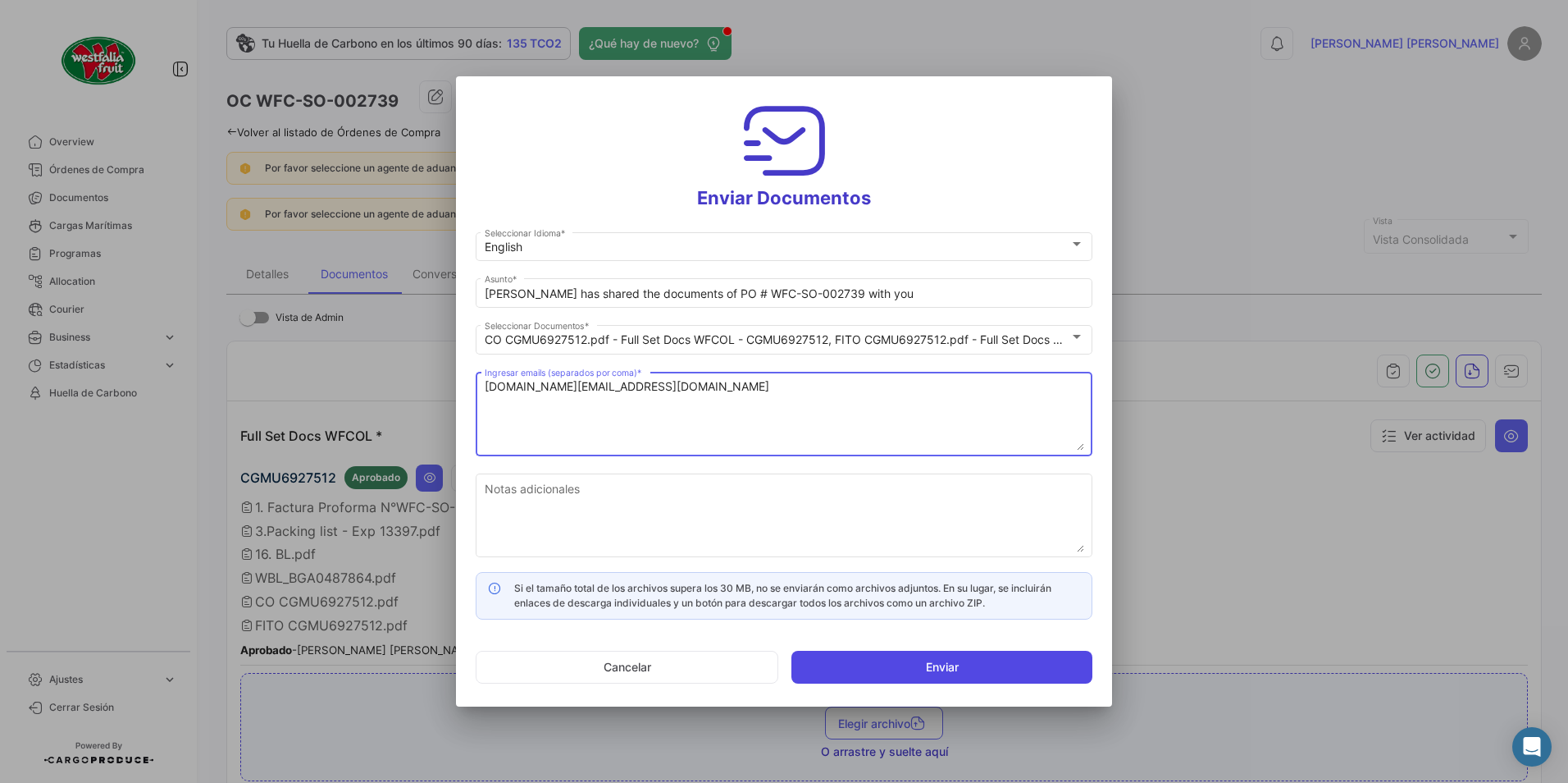
type textarea "[DOMAIN_NAME][EMAIL_ADDRESS][DOMAIN_NAME]"
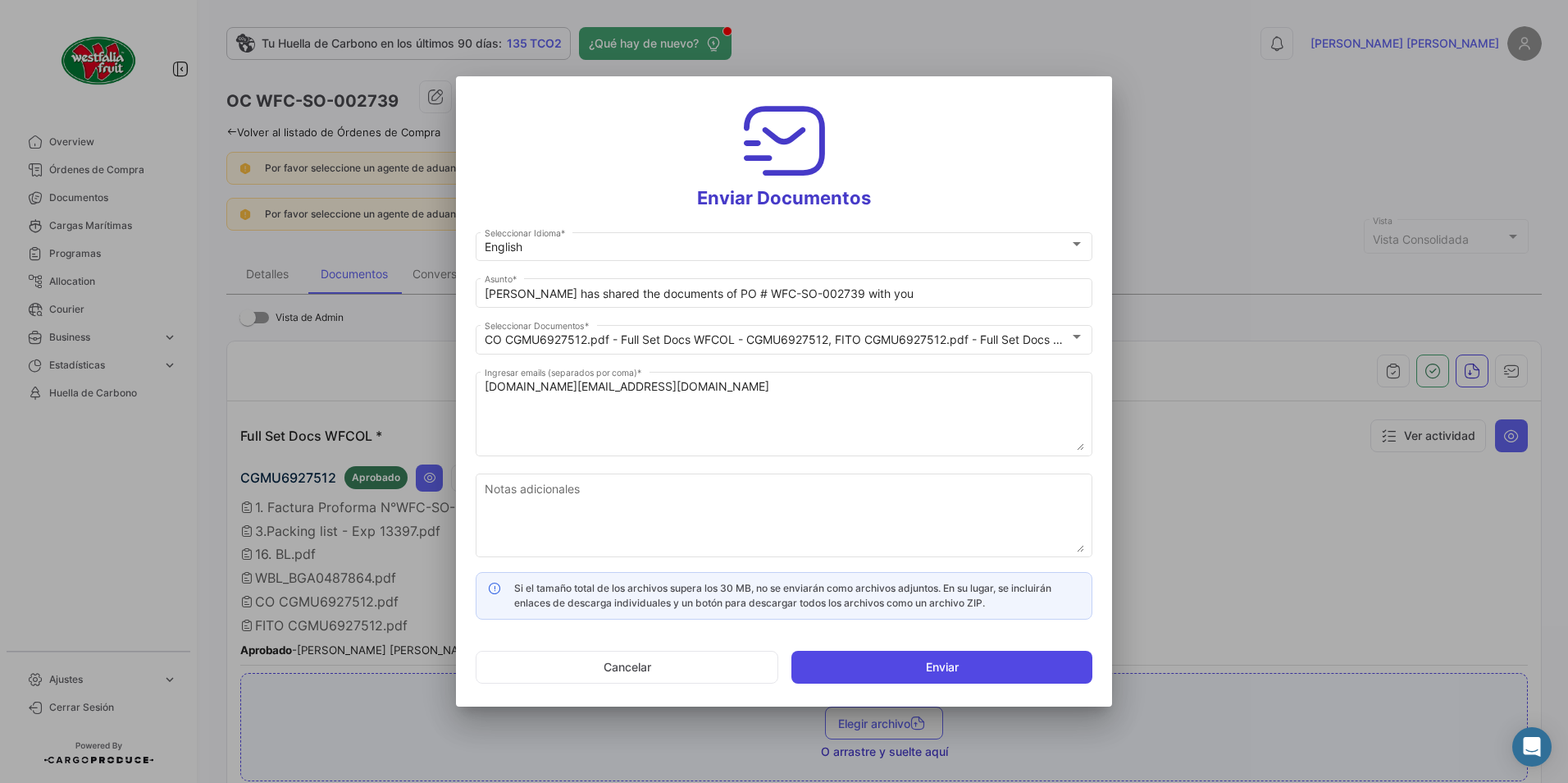
click at [903, 674] on button "Enviar" at bounding box center [942, 667] width 301 height 33
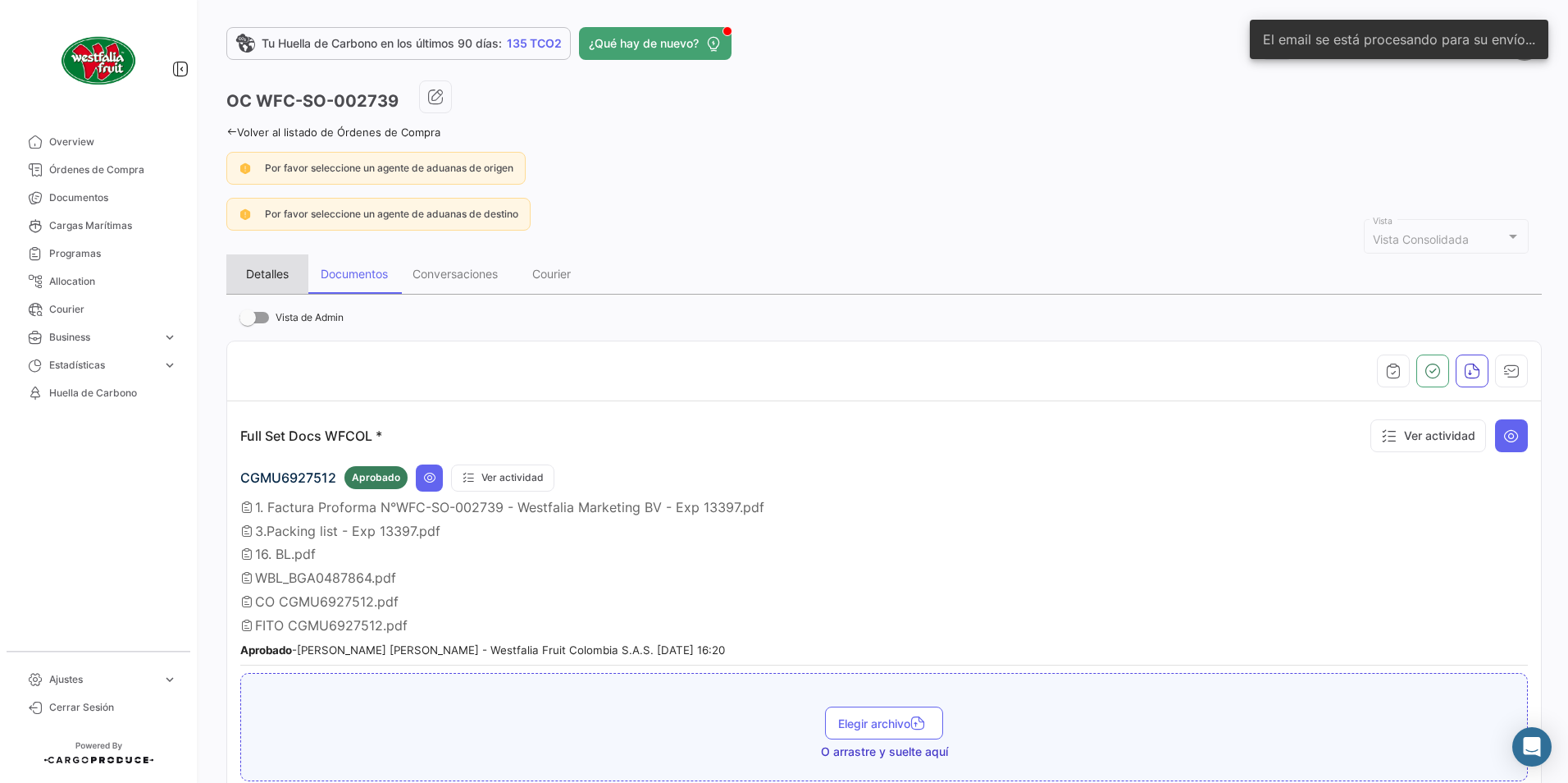
click at [271, 271] on div "Detalles" at bounding box center [267, 273] width 43 height 14
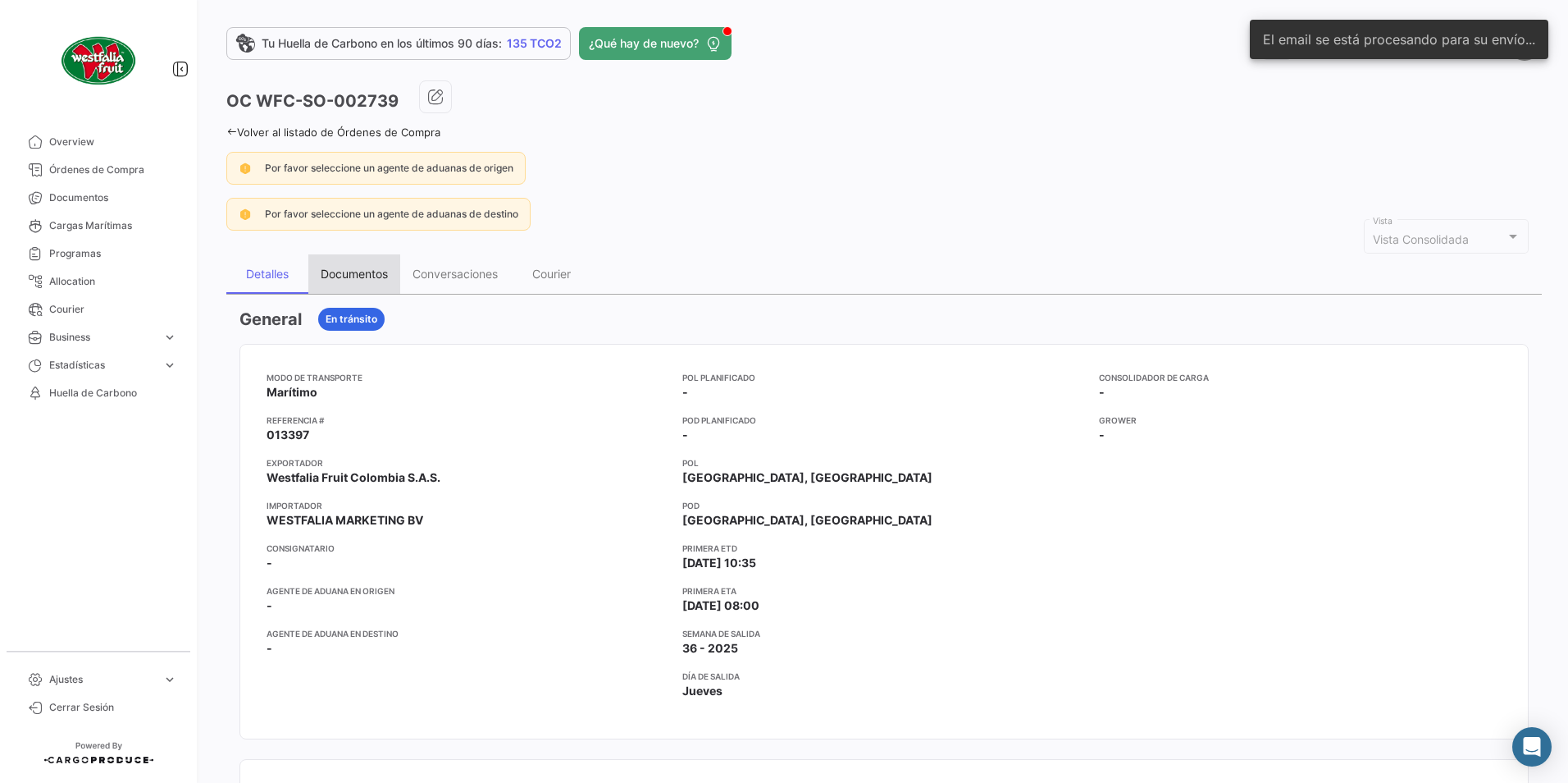
click at [356, 272] on div "Documentos" at bounding box center [354, 273] width 67 height 14
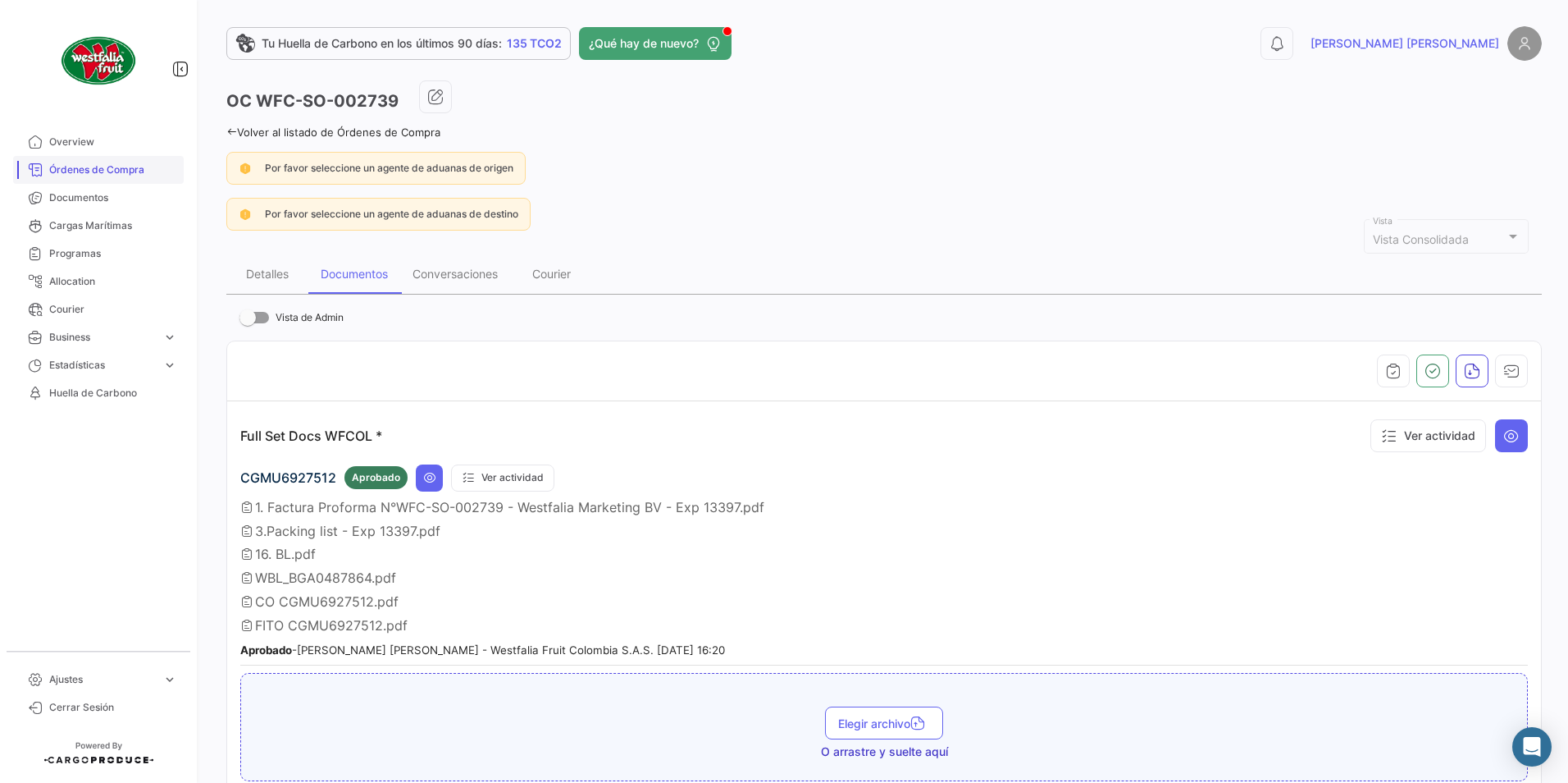
click at [141, 161] on link "Órdenes de Compra" at bounding box center [98, 170] width 170 height 28
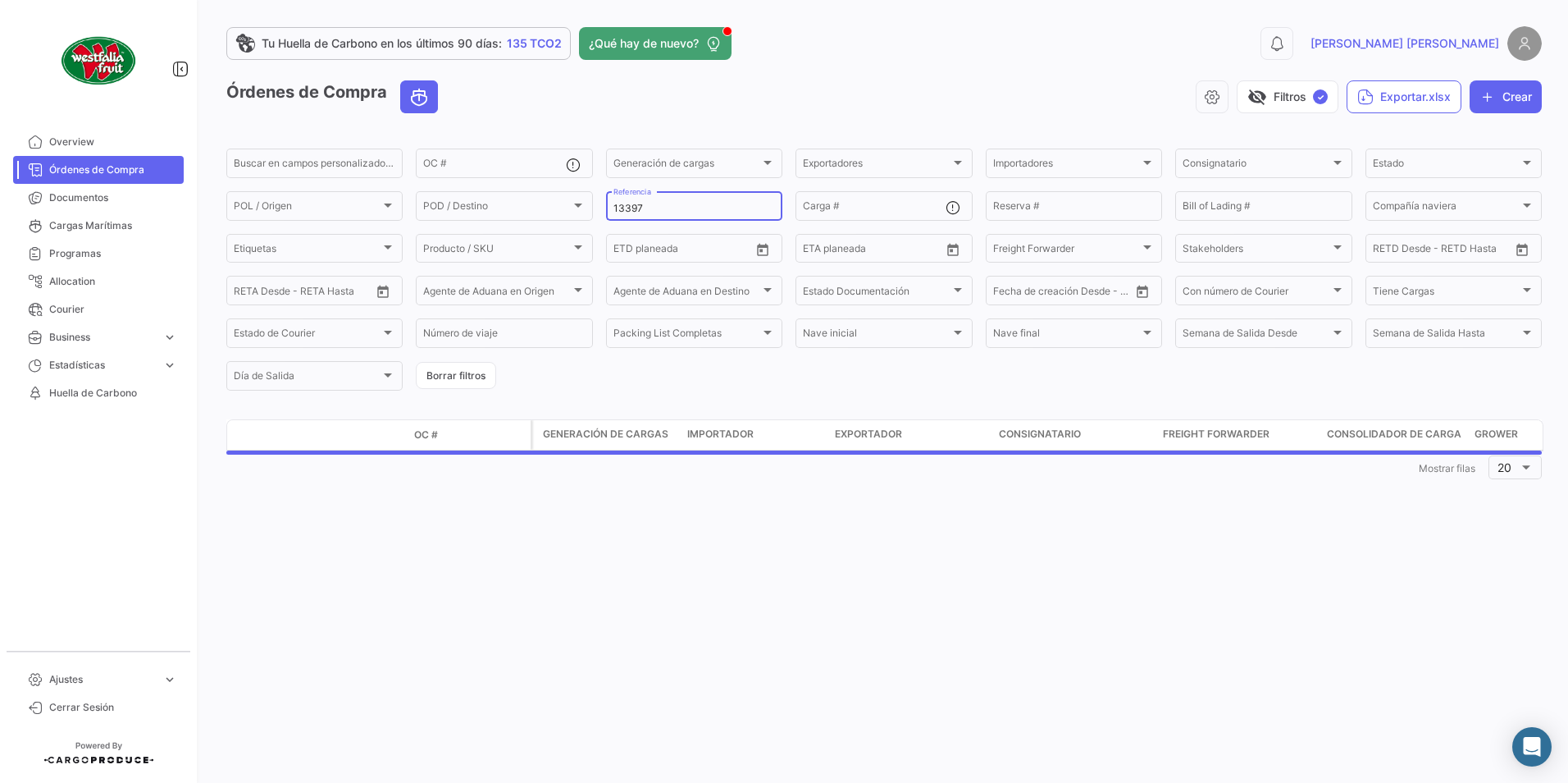
click at [658, 204] on input "13397" at bounding box center [693, 209] width 161 height 12
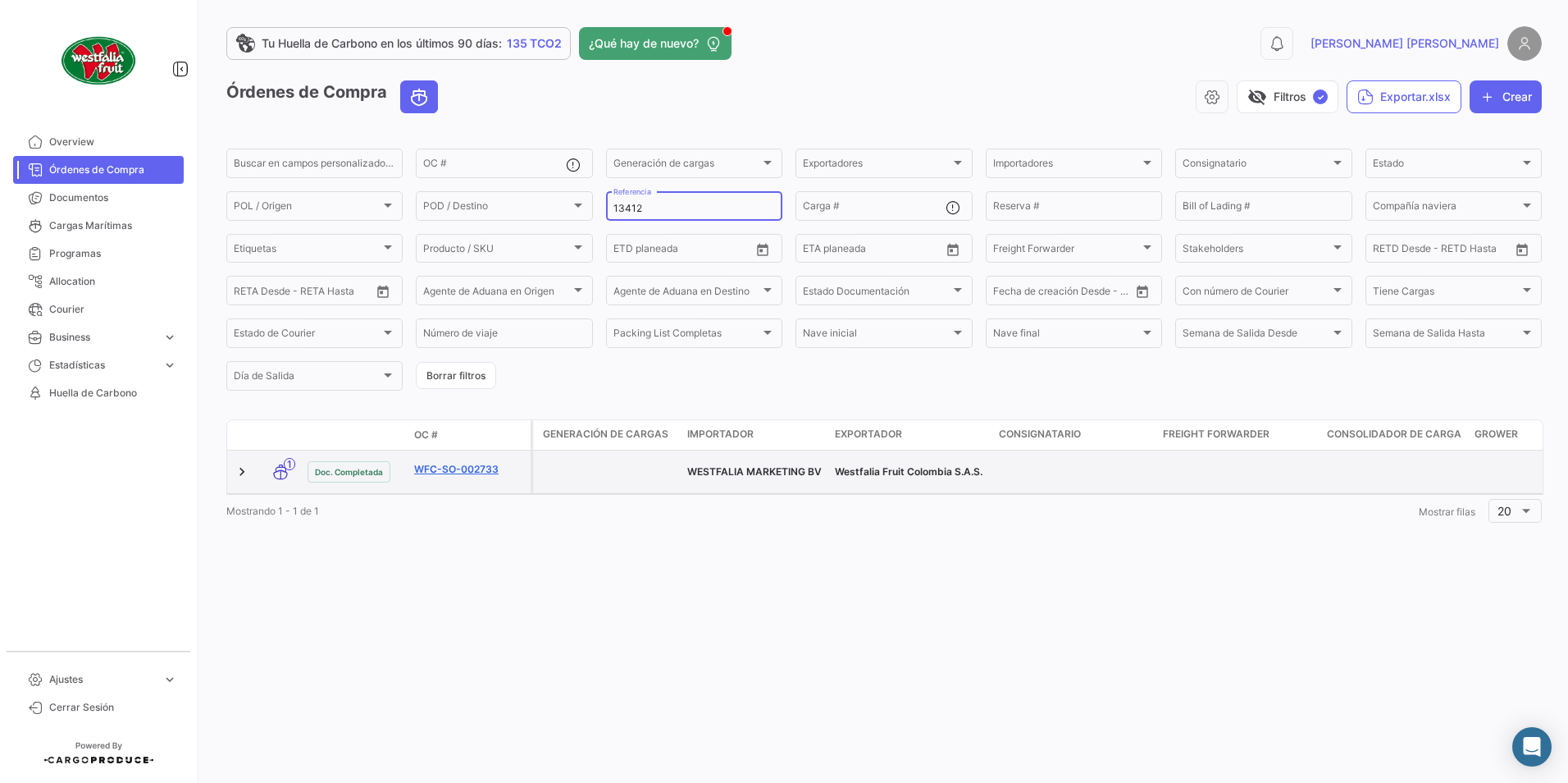
type input "13412"
click at [448, 464] on link "WFC-SO-002733" at bounding box center [469, 469] width 110 height 15
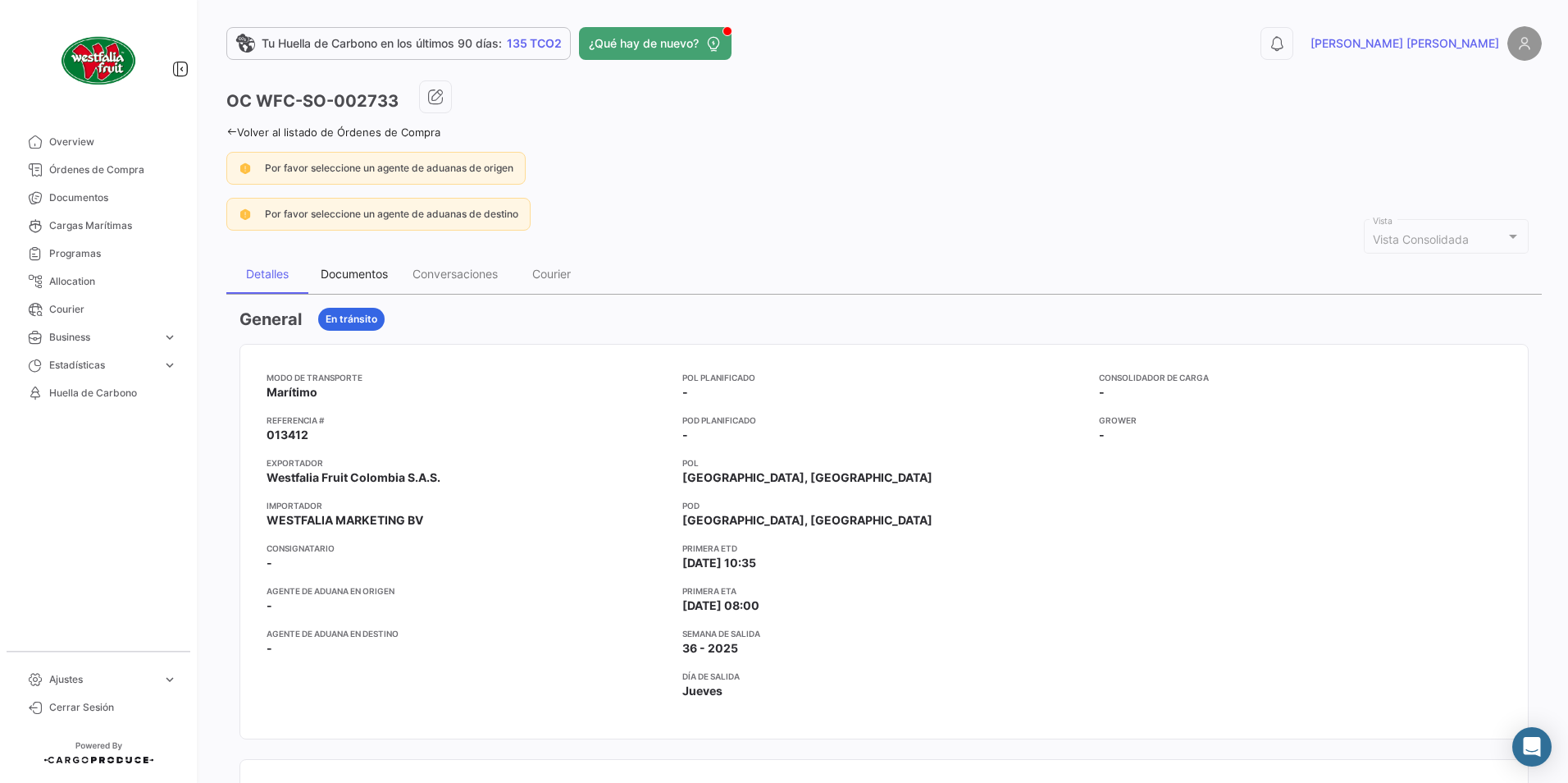
click at [350, 262] on div "Documentos" at bounding box center [354, 274] width 92 height 40
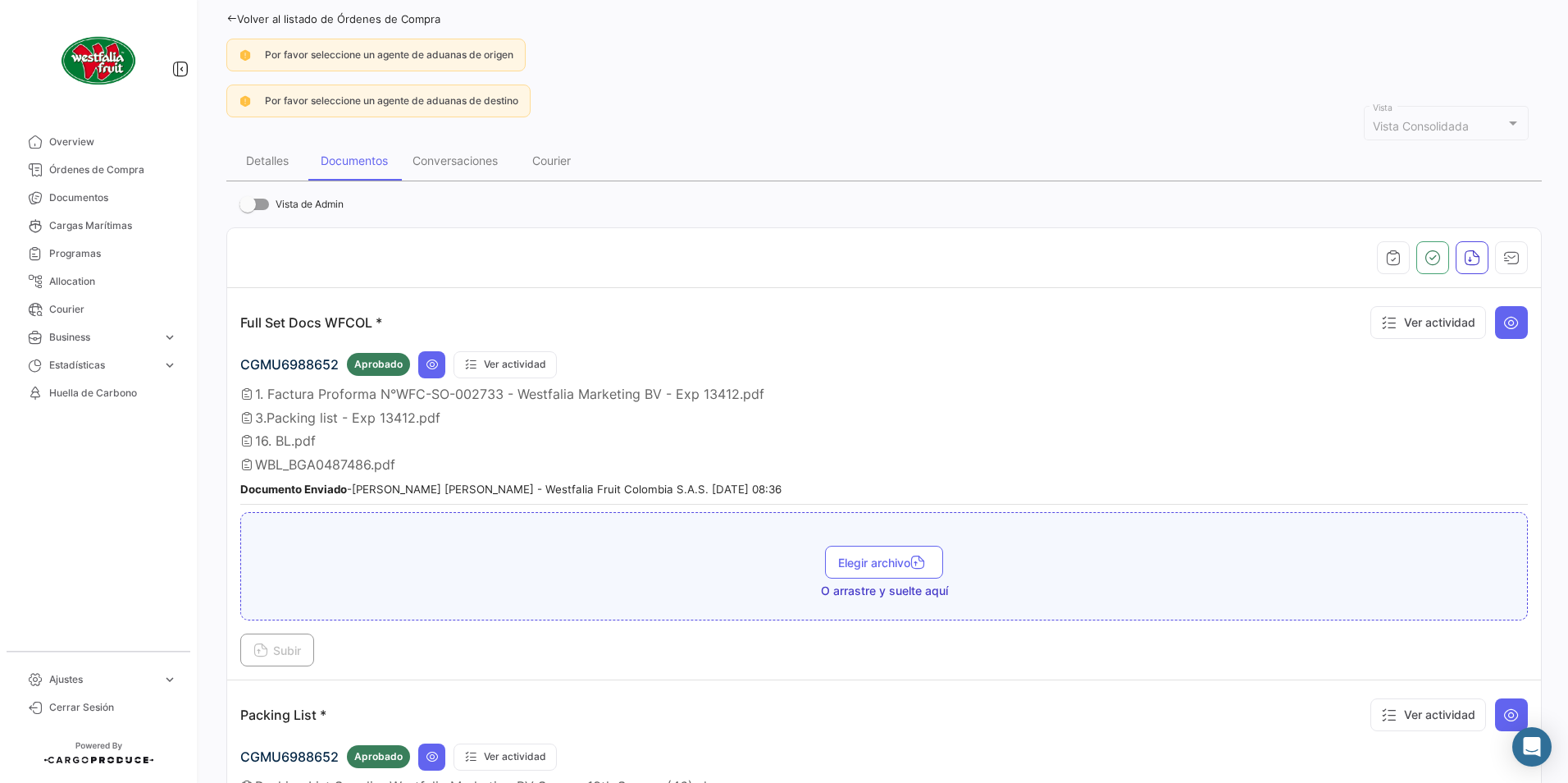
scroll to position [246, 0]
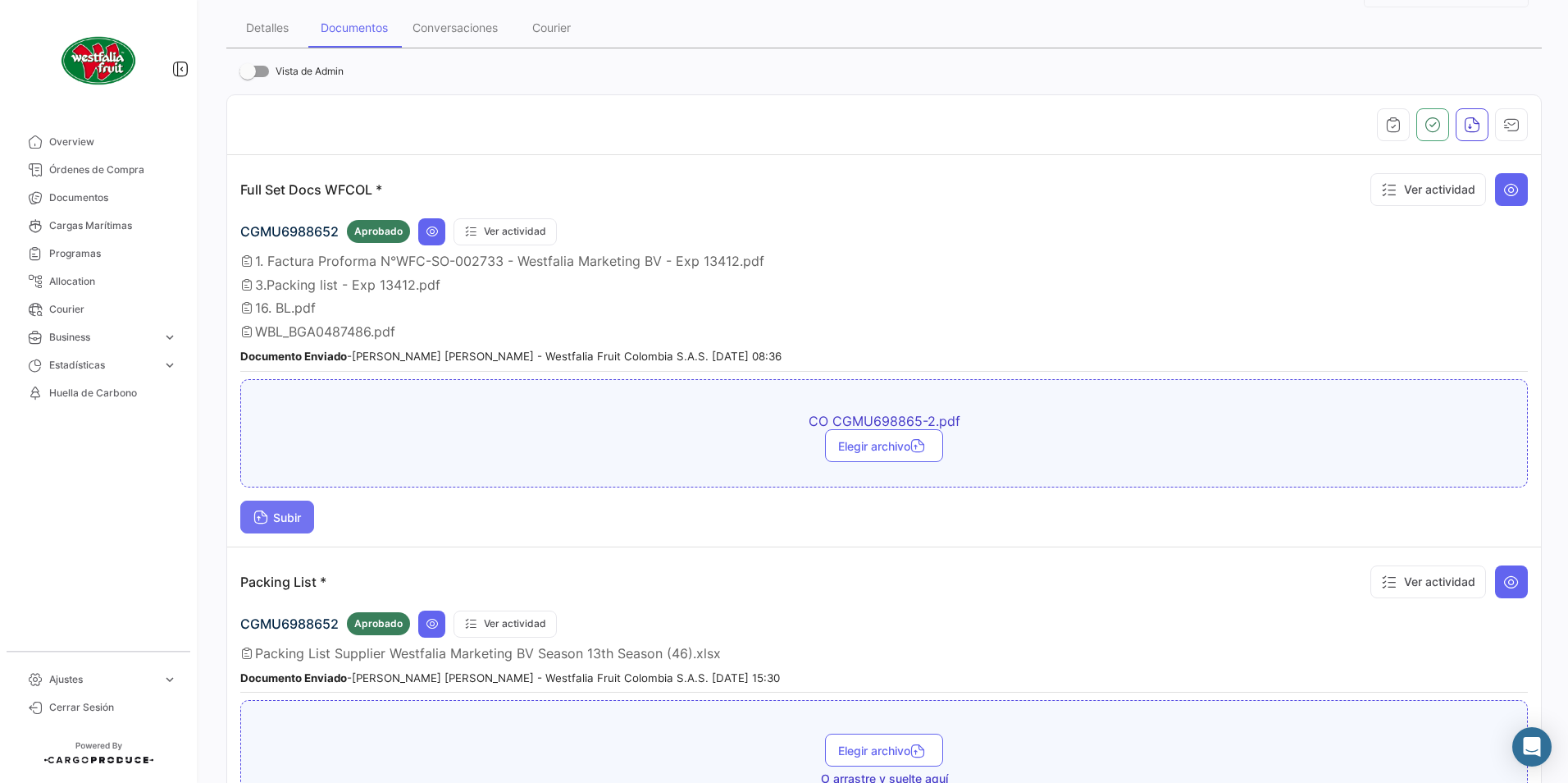
click at [295, 517] on span "Subir" at bounding box center [276, 517] width 47 height 14
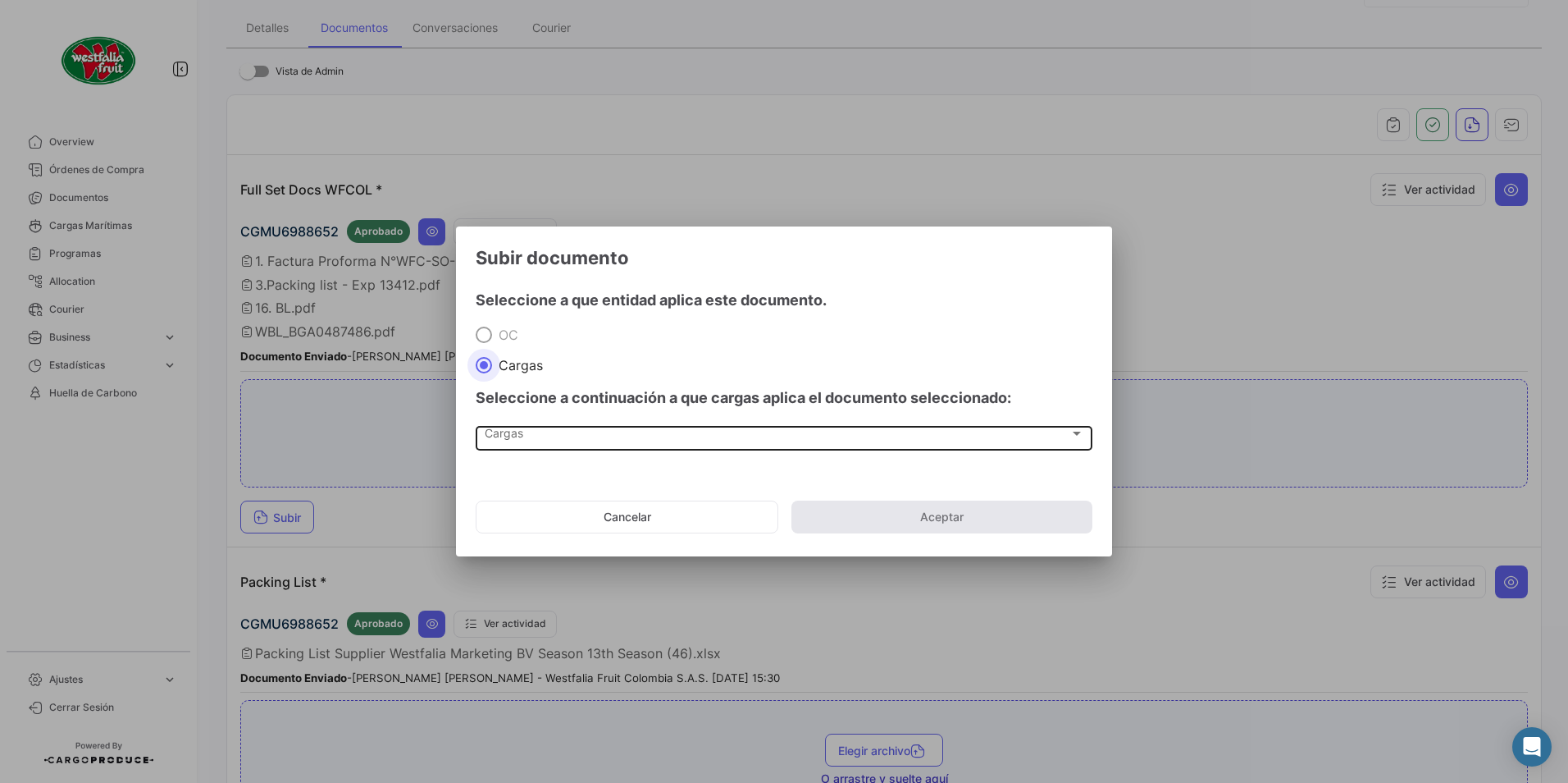
click at [547, 430] on div "Cargas" at bounding box center [777, 436] width 585 height 14
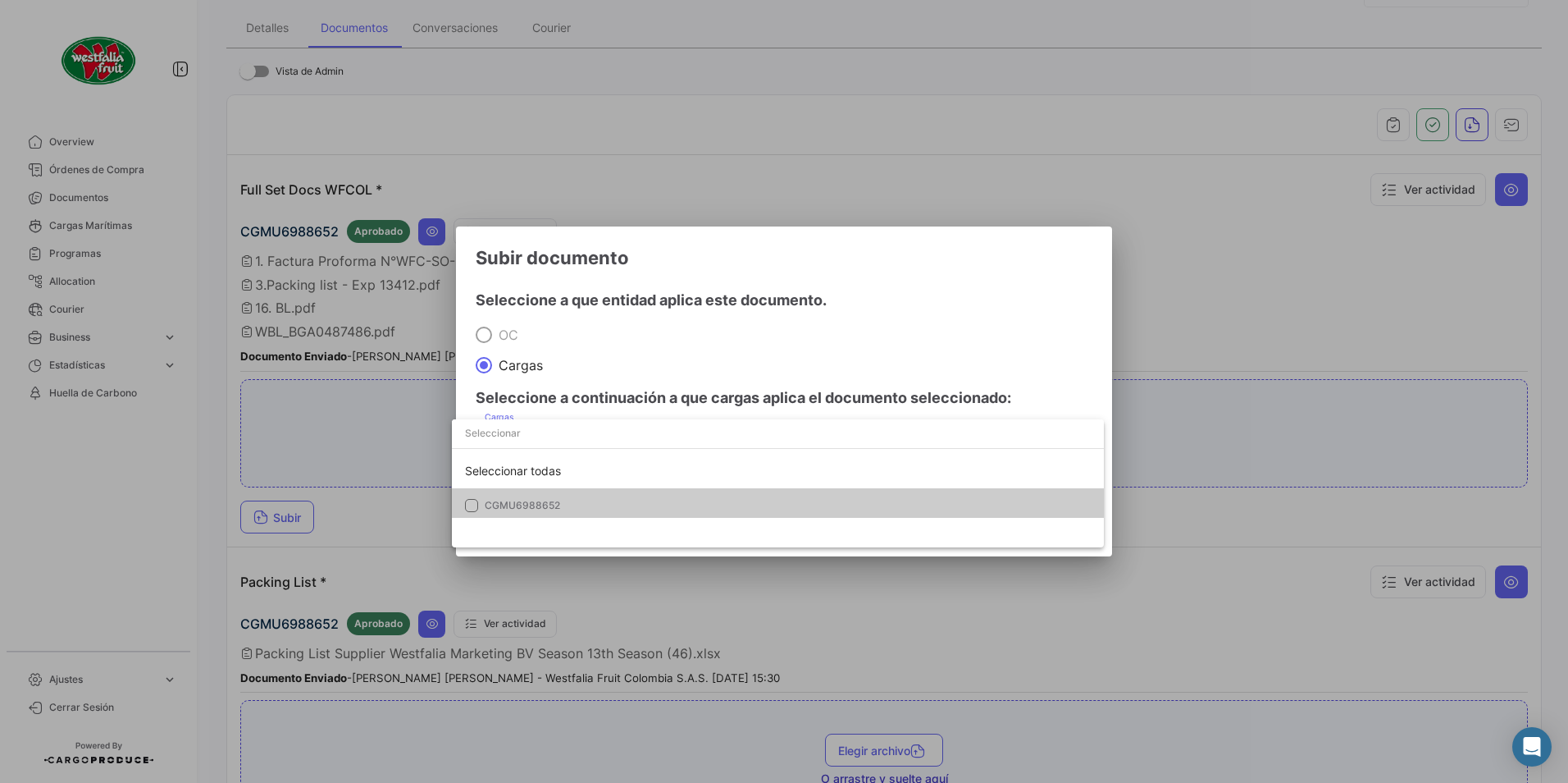
click at [505, 494] on mat-option "CGMU6988652" at bounding box center [778, 506] width 652 height 35
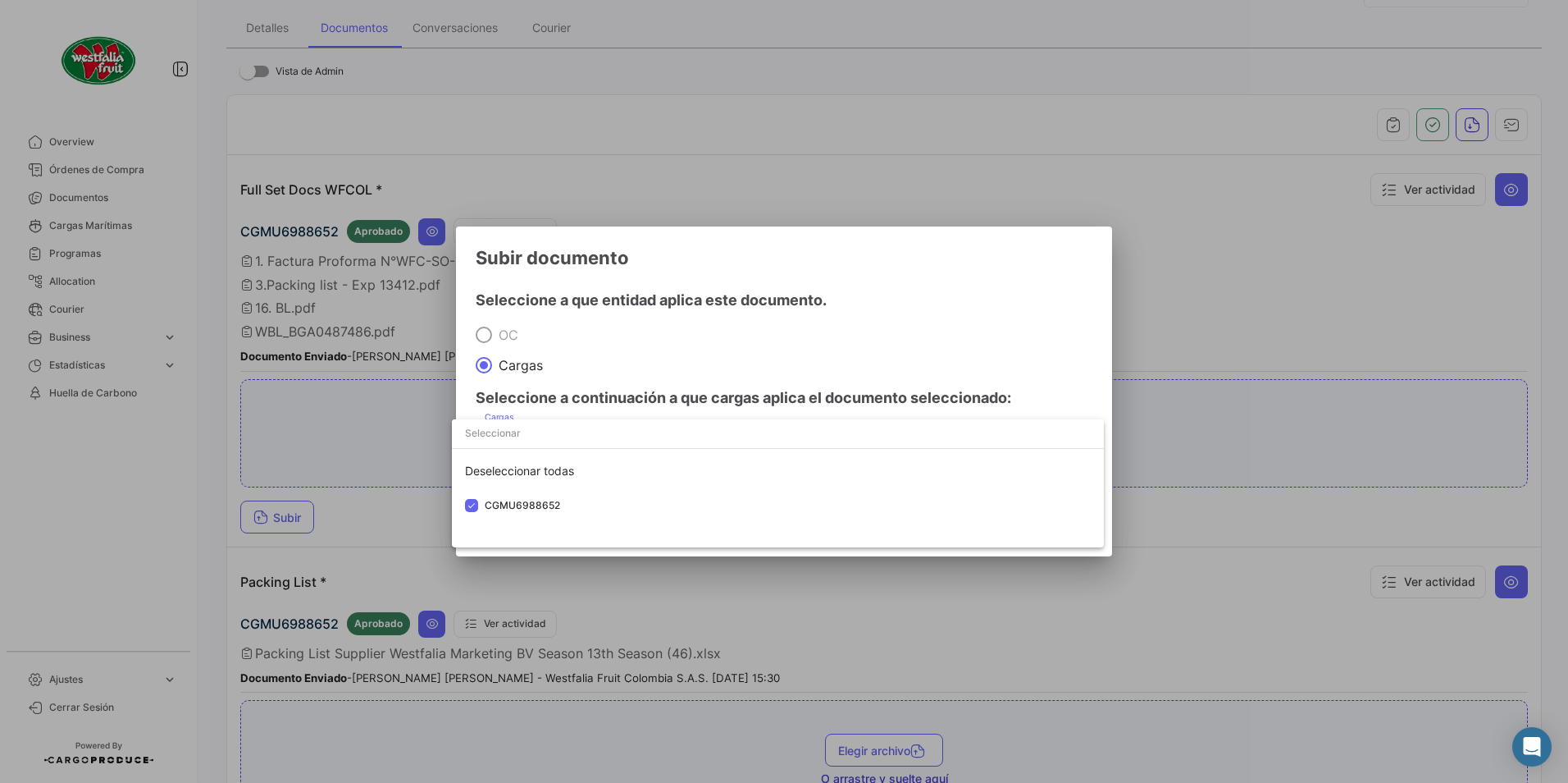
click at [698, 329] on div at bounding box center [784, 392] width 1568 height 783
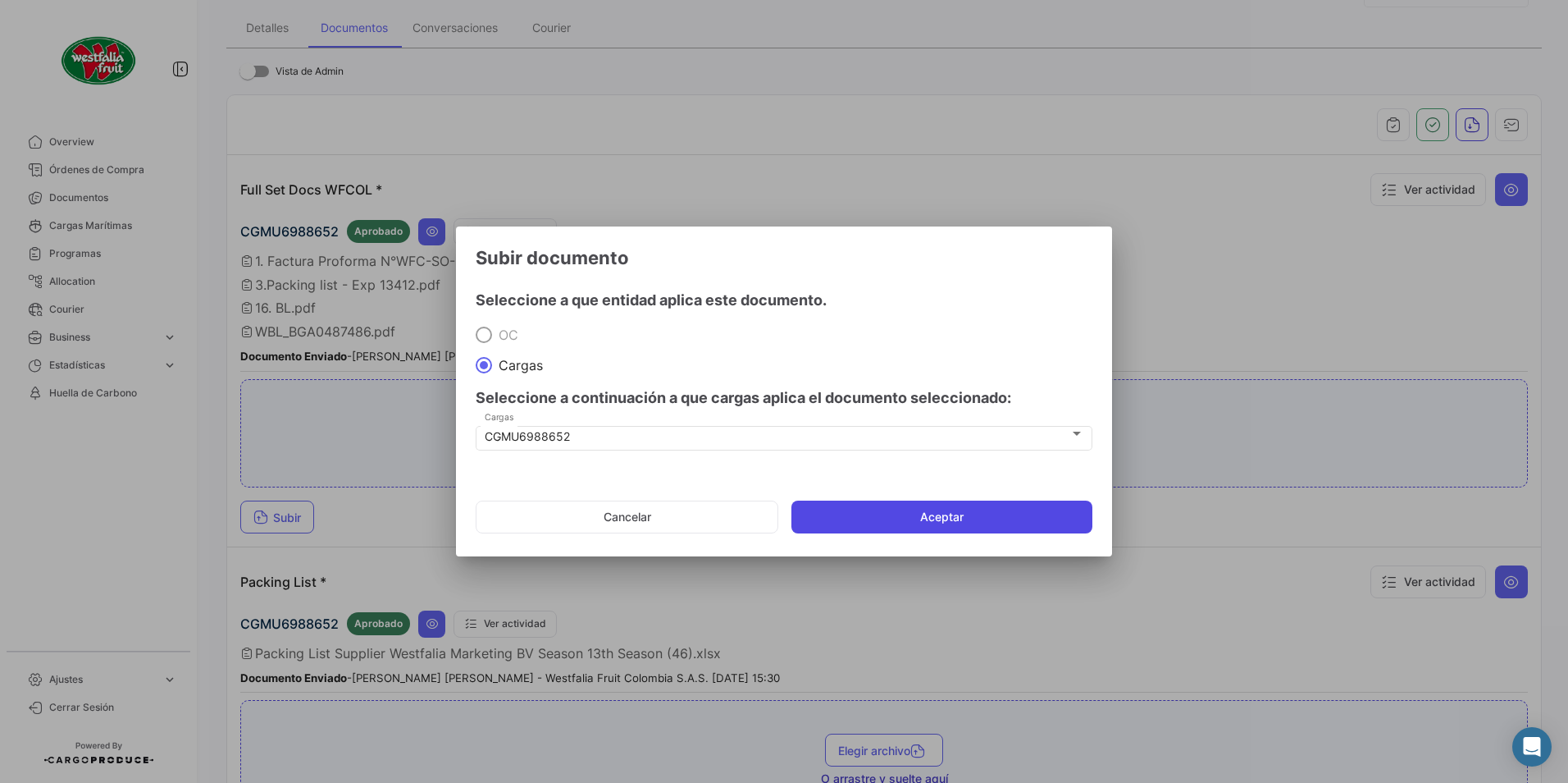
click at [833, 513] on button "Aceptar" at bounding box center [942, 517] width 301 height 33
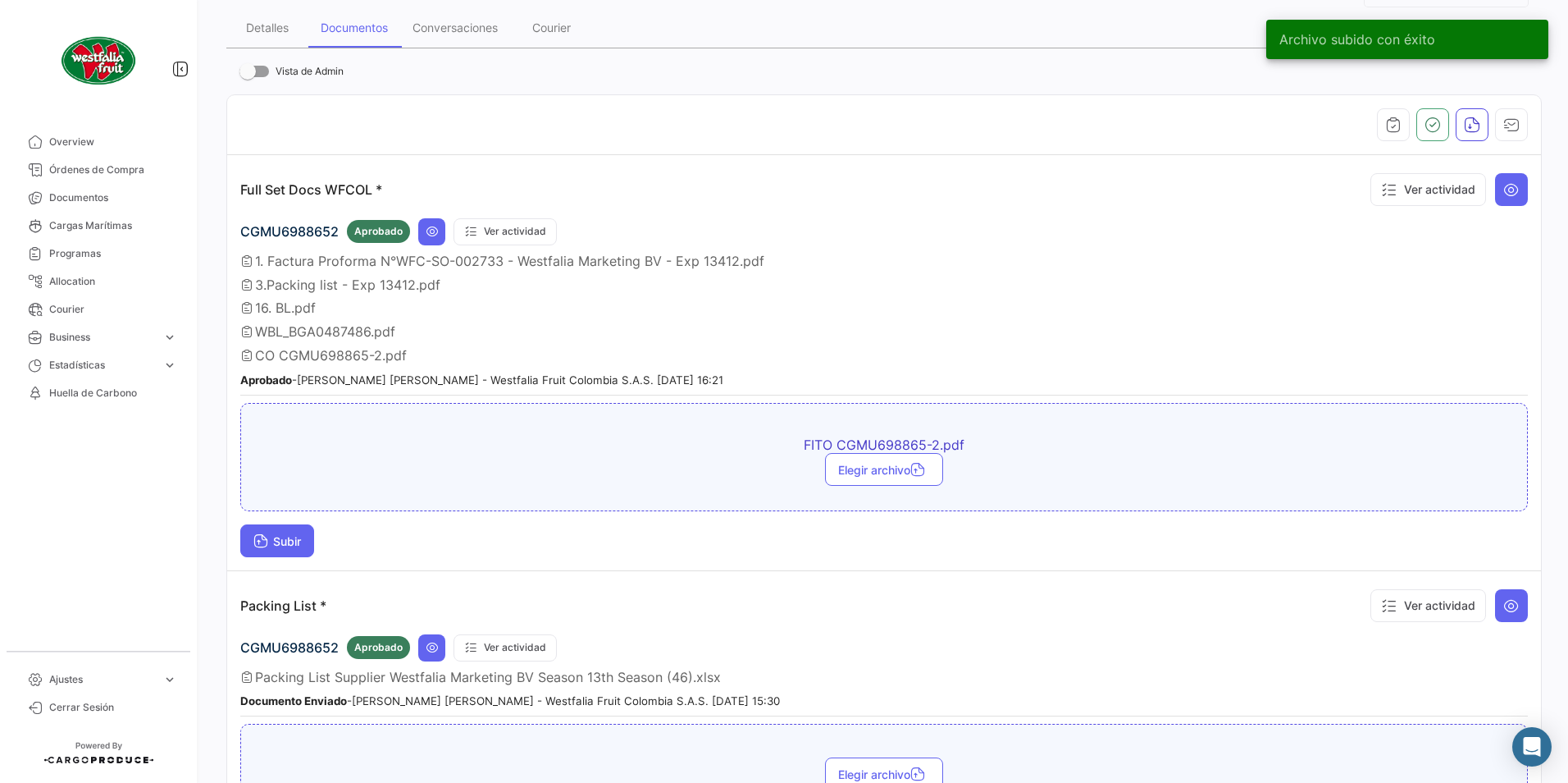
click at [287, 553] on button "Subir" at bounding box center [276, 540] width 74 height 33
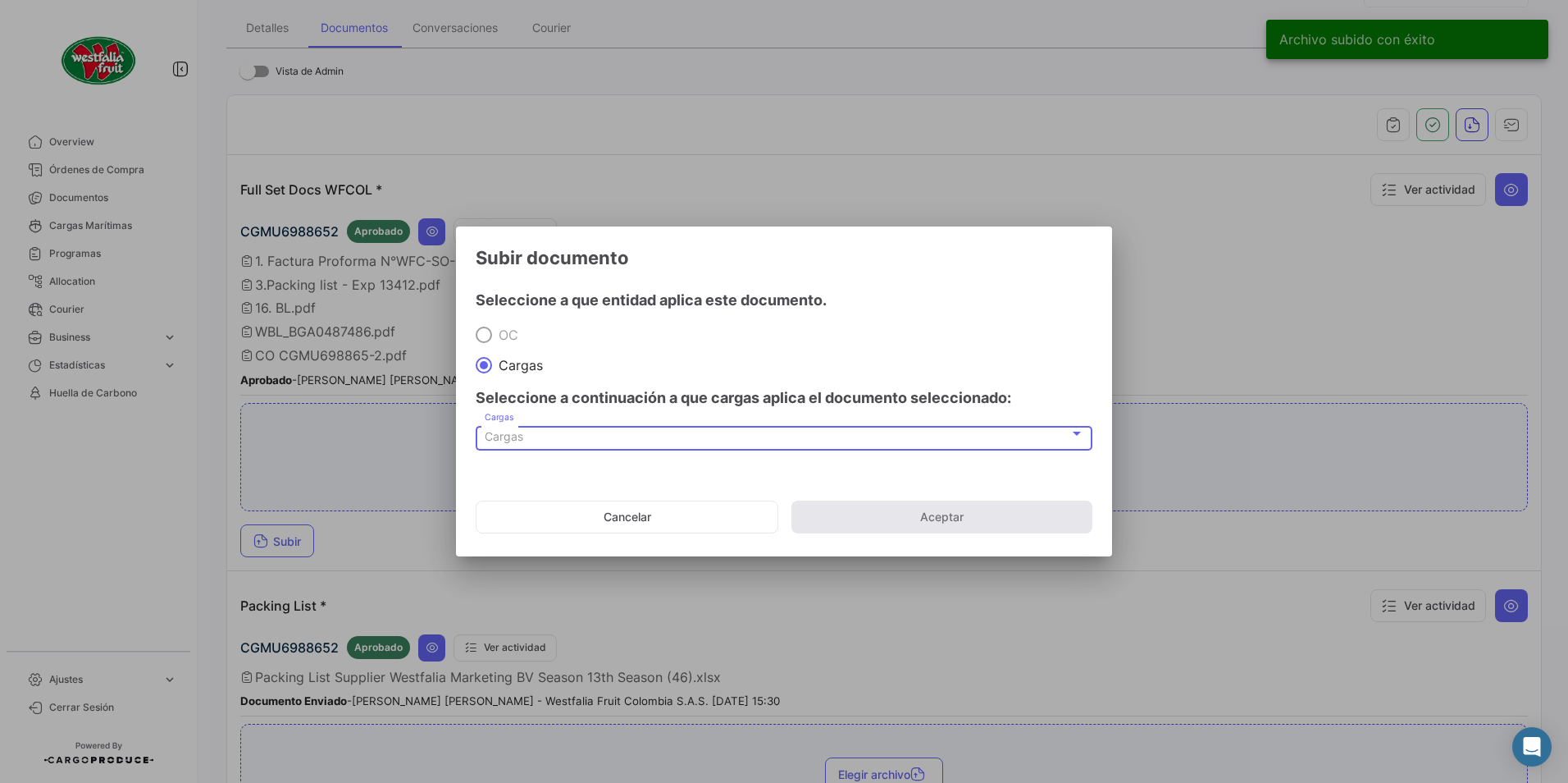
click at [550, 441] on div "Cargas" at bounding box center [777, 436] width 585 height 14
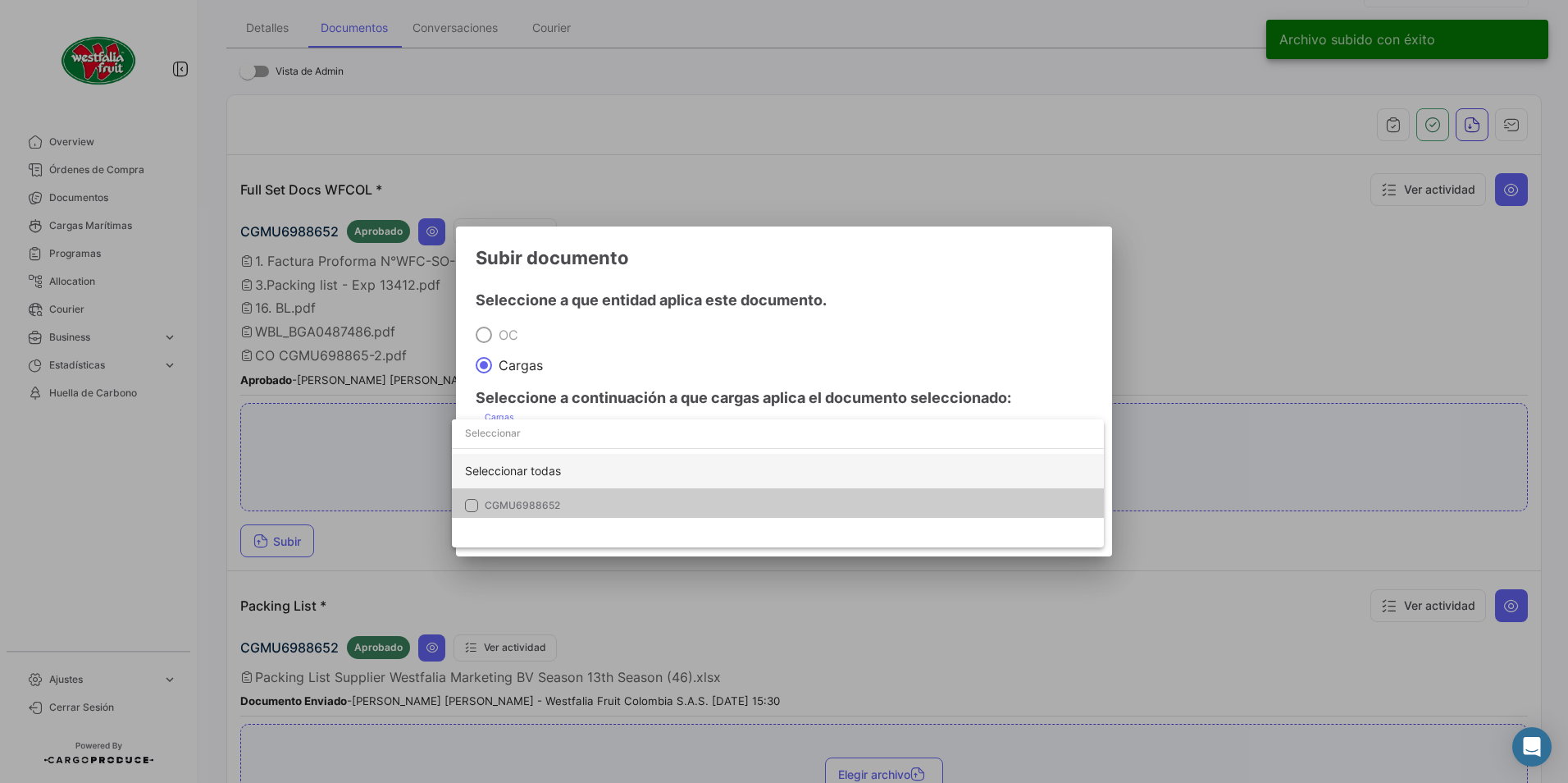
click at [484, 484] on div "Seleccionar todas" at bounding box center [778, 471] width 652 height 35
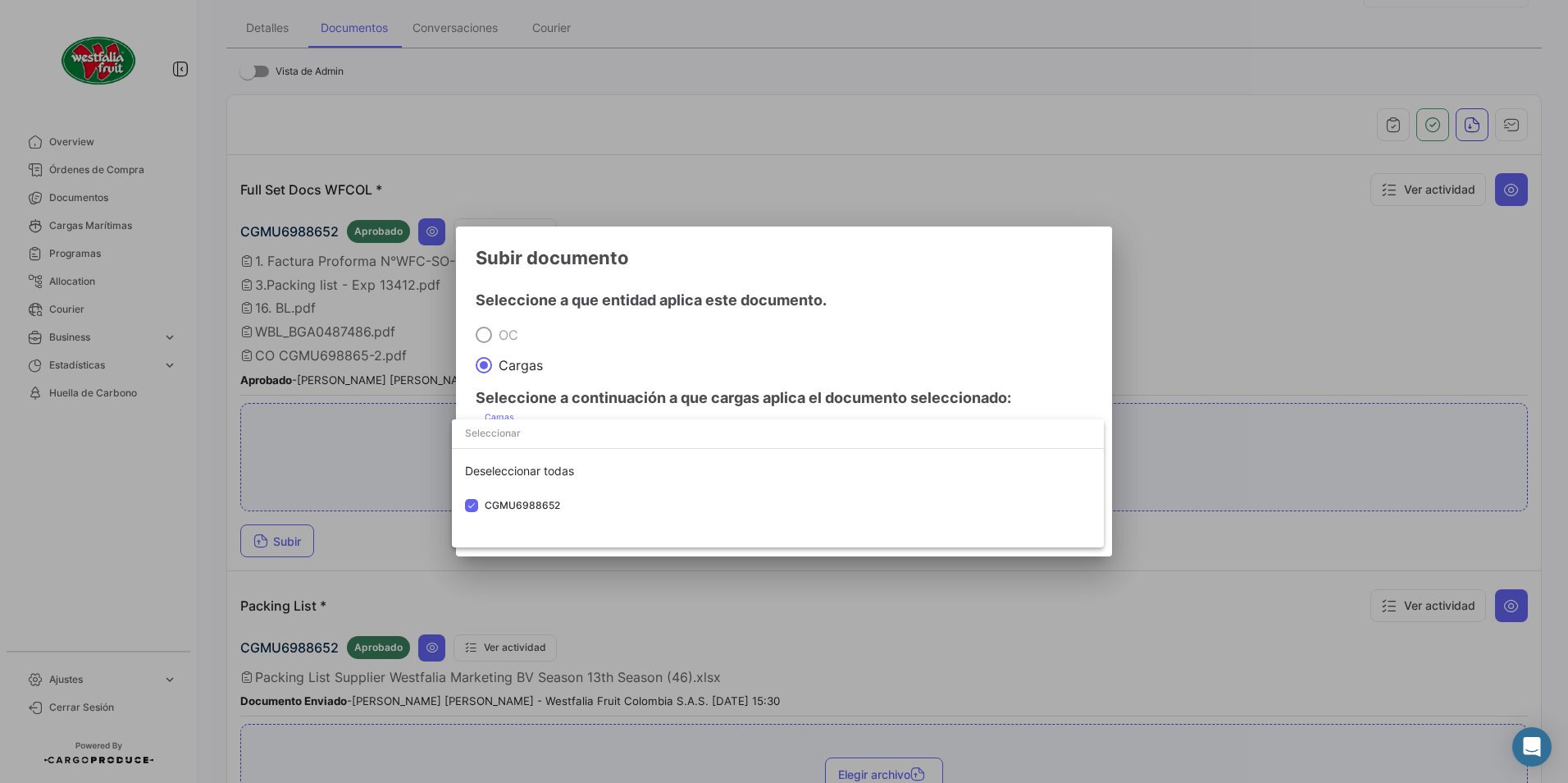
click at [751, 292] on div at bounding box center [784, 392] width 1568 height 783
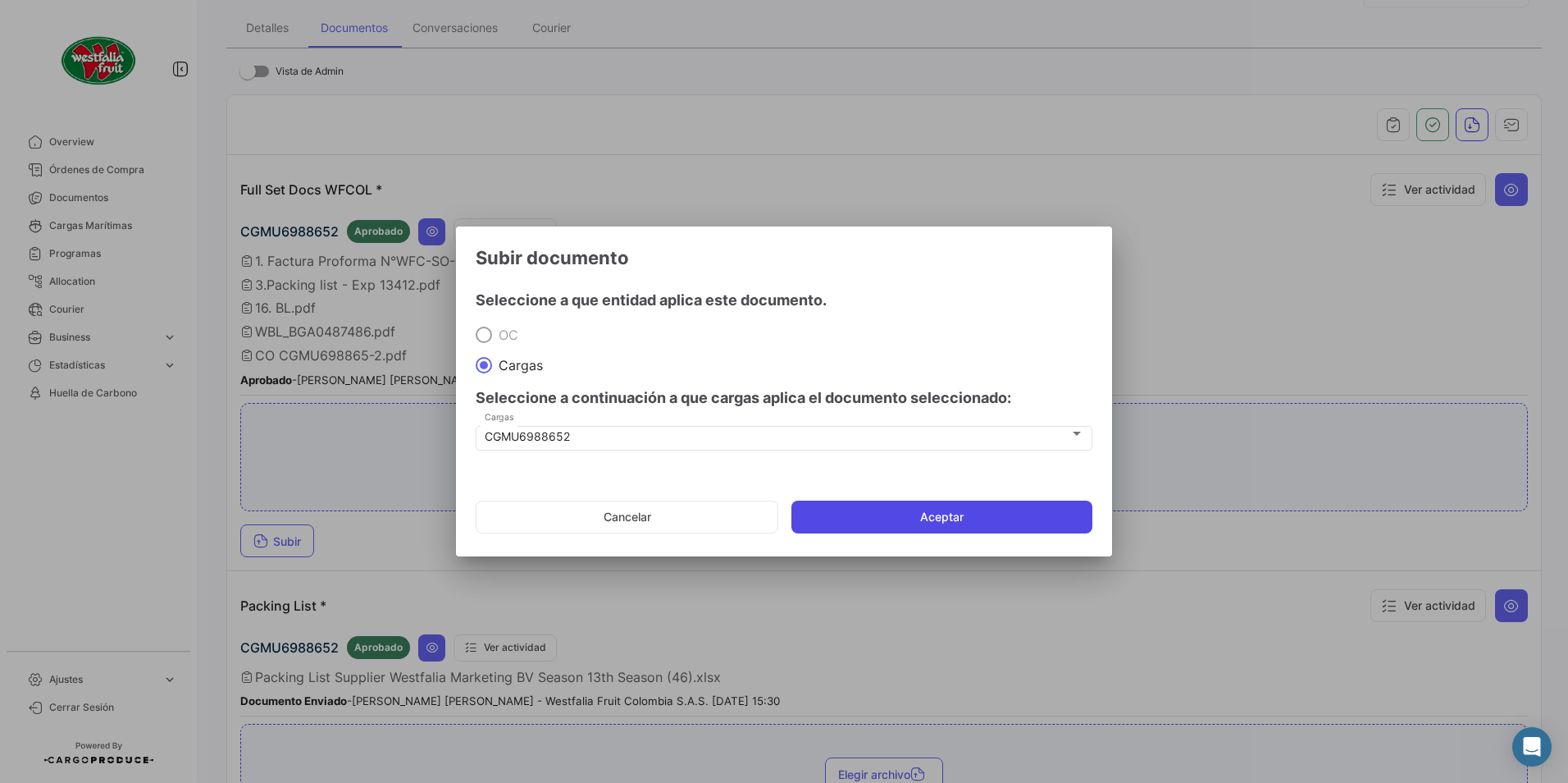
click at [906, 517] on button "Aceptar" at bounding box center [942, 517] width 301 height 33
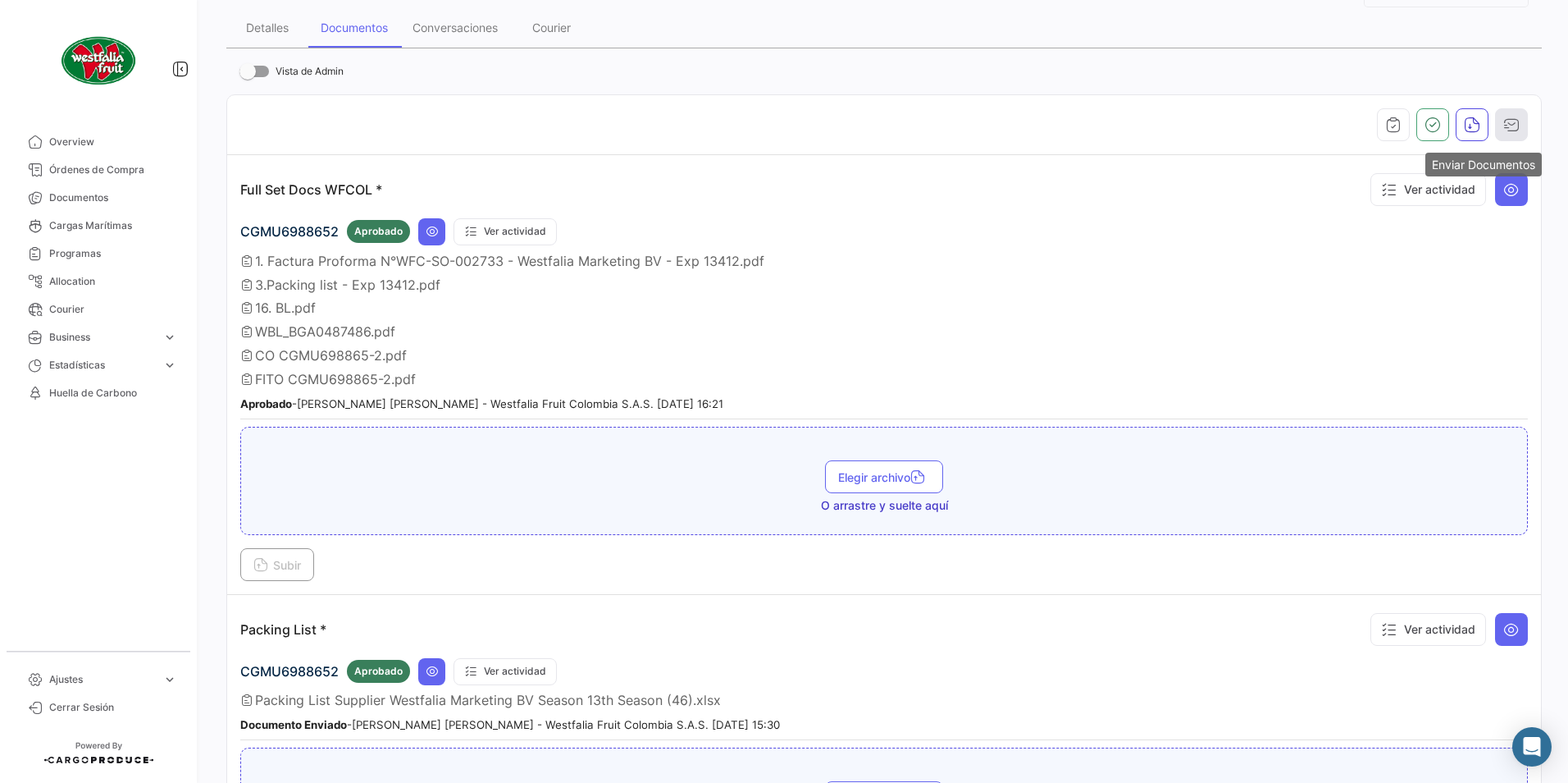
click at [1509, 123] on icon "button" at bounding box center [1512, 125] width 17 height 17
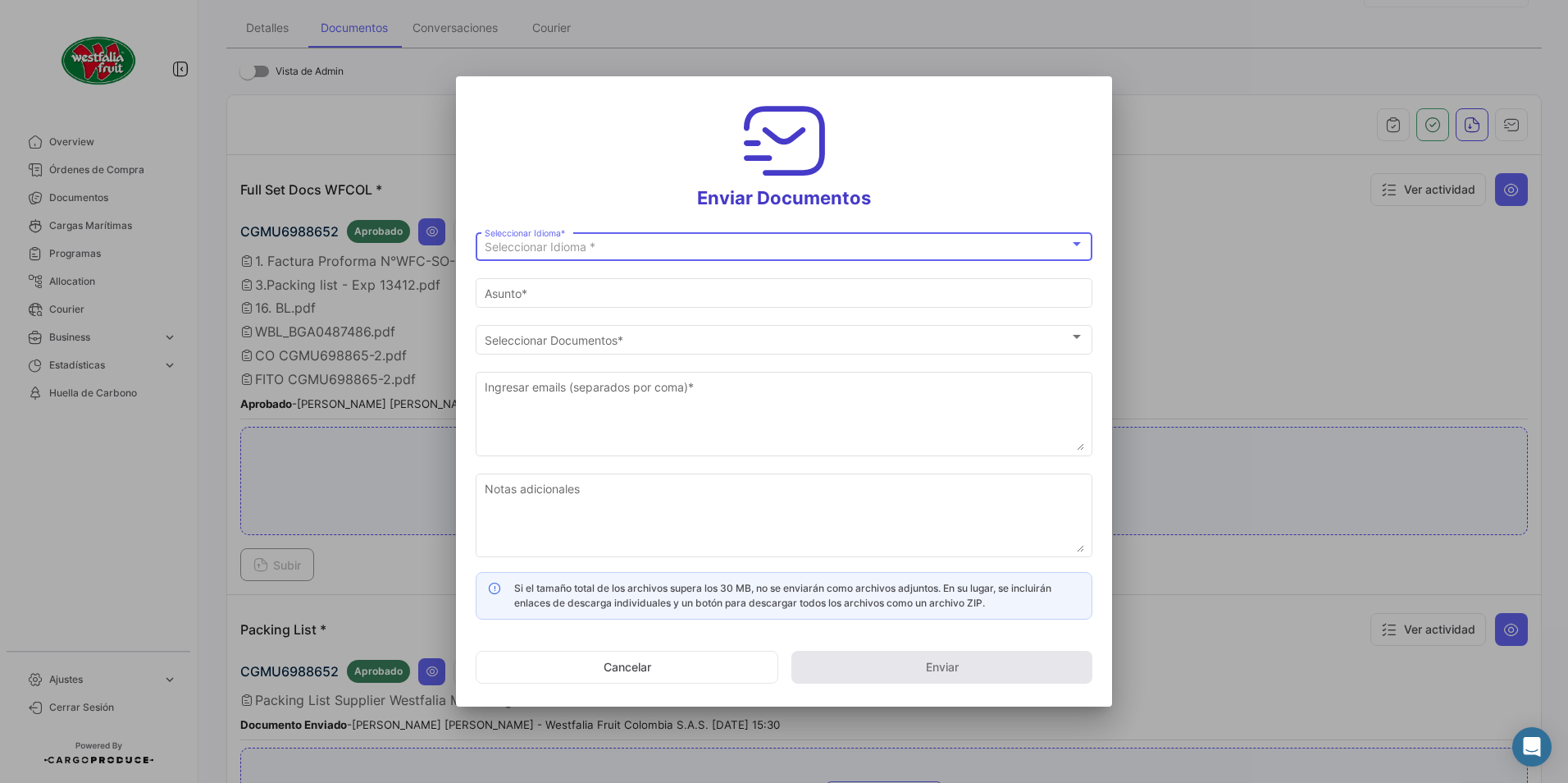
click at [539, 238] on div "Seleccionar Idioma * Seleccionar Idioma *" at bounding box center [784, 245] width 600 height 32
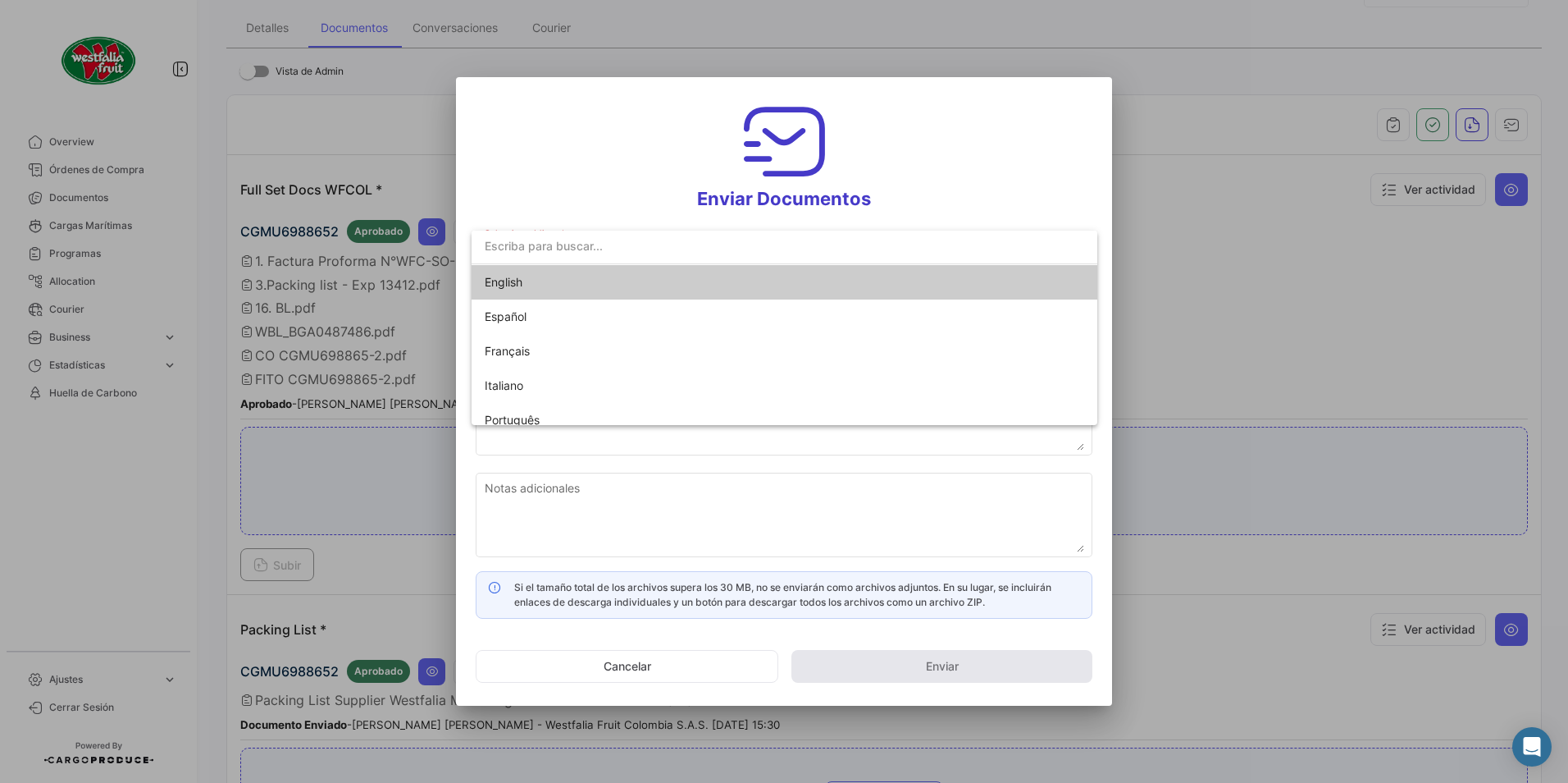
click at [524, 283] on span "English" at bounding box center [600, 282] width 230 height 35
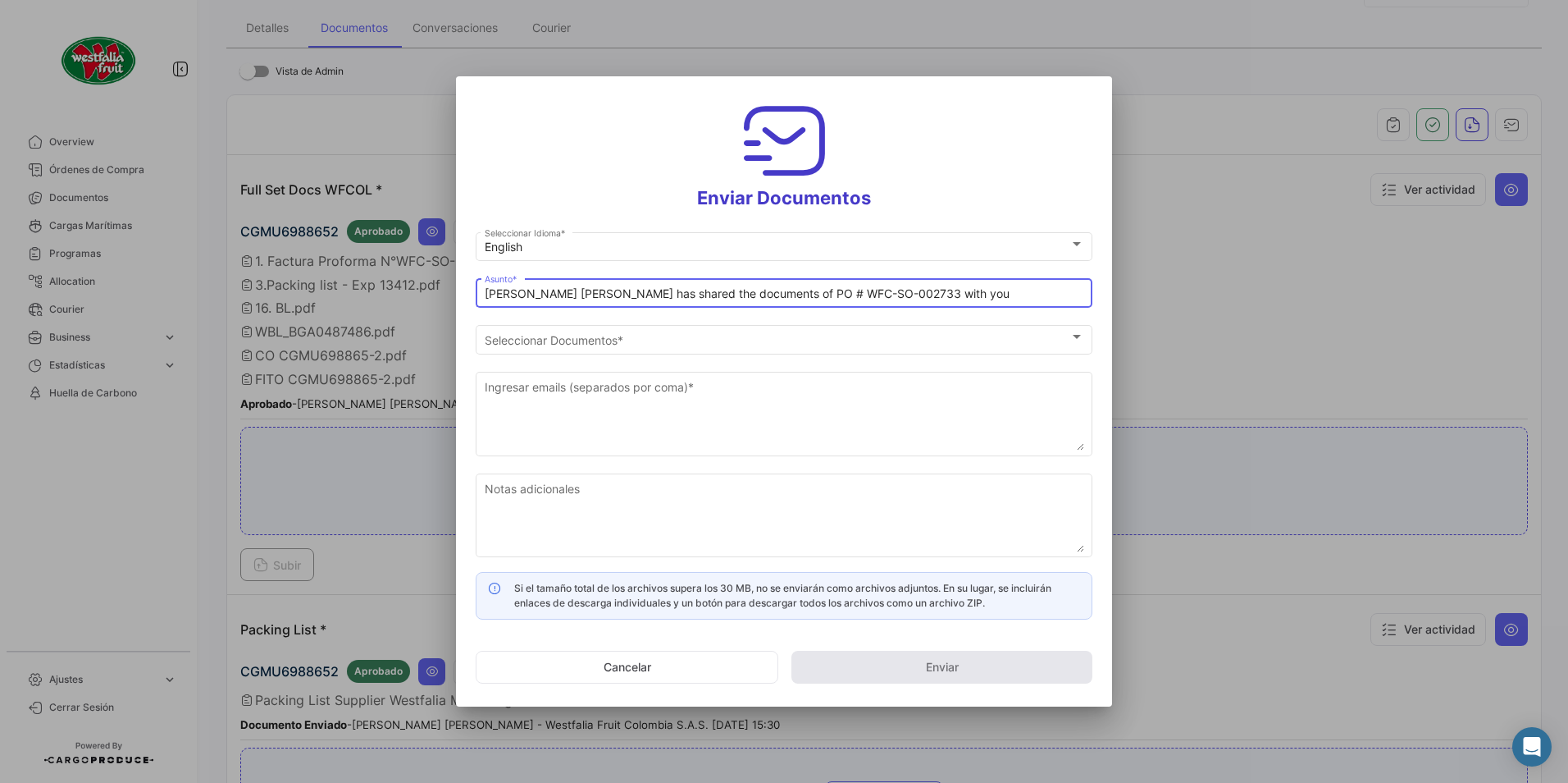
drag, startPoint x: 499, startPoint y: 303, endPoint x: 401, endPoint y: 317, distance: 99.0
click at [401, 317] on div "Enviar Documentos English Seleccionar Idioma * [PERSON_NAME] [PERSON_NAME] has …" at bounding box center [784, 392] width 1568 height 783
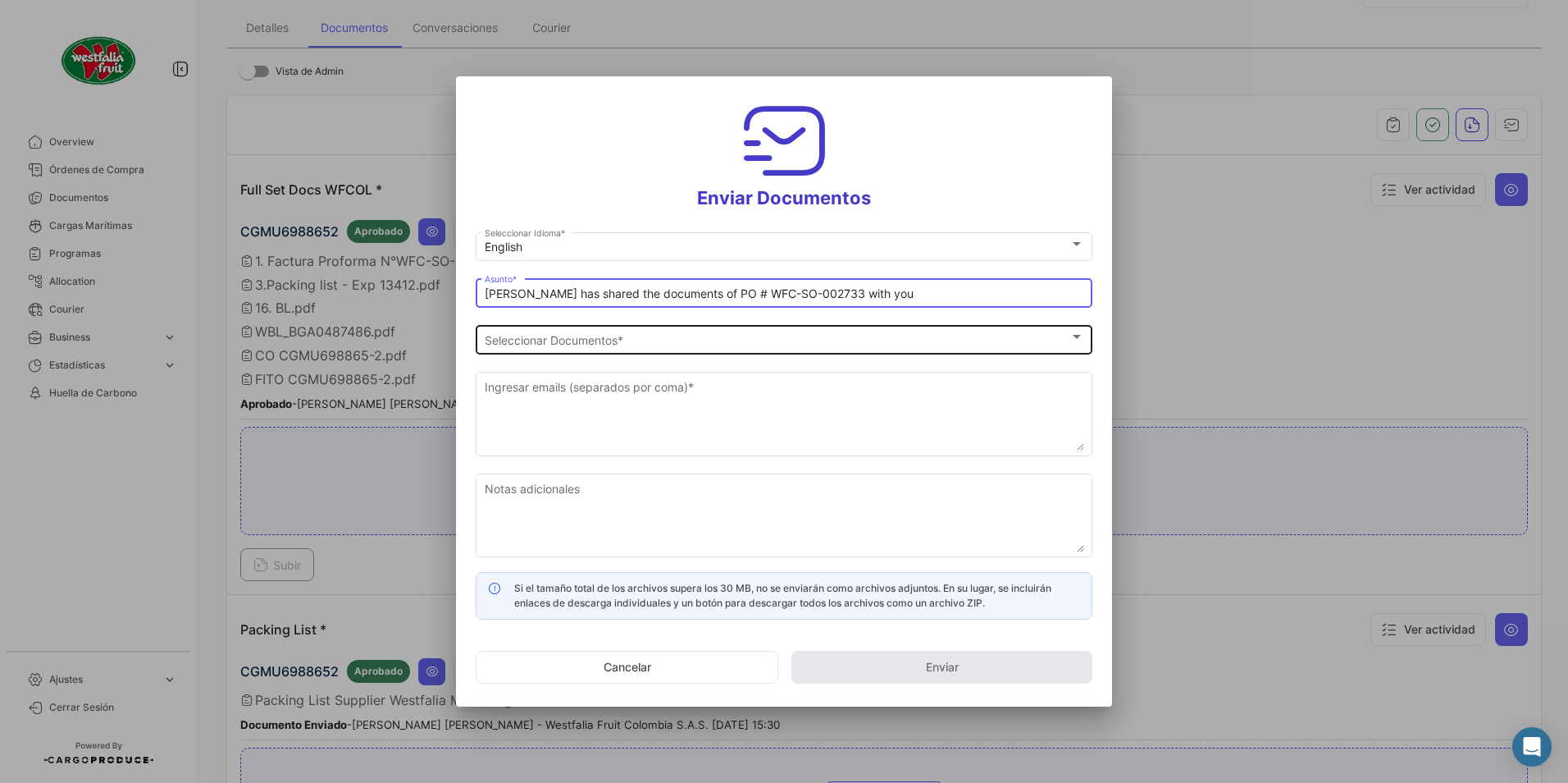
type input "[PERSON_NAME] has shared the documents of PO # WFC-SO-002733 with you"
click at [548, 324] on div "Seleccionar Documentos Seleccionar Documentos *" at bounding box center [784, 338] width 600 height 32
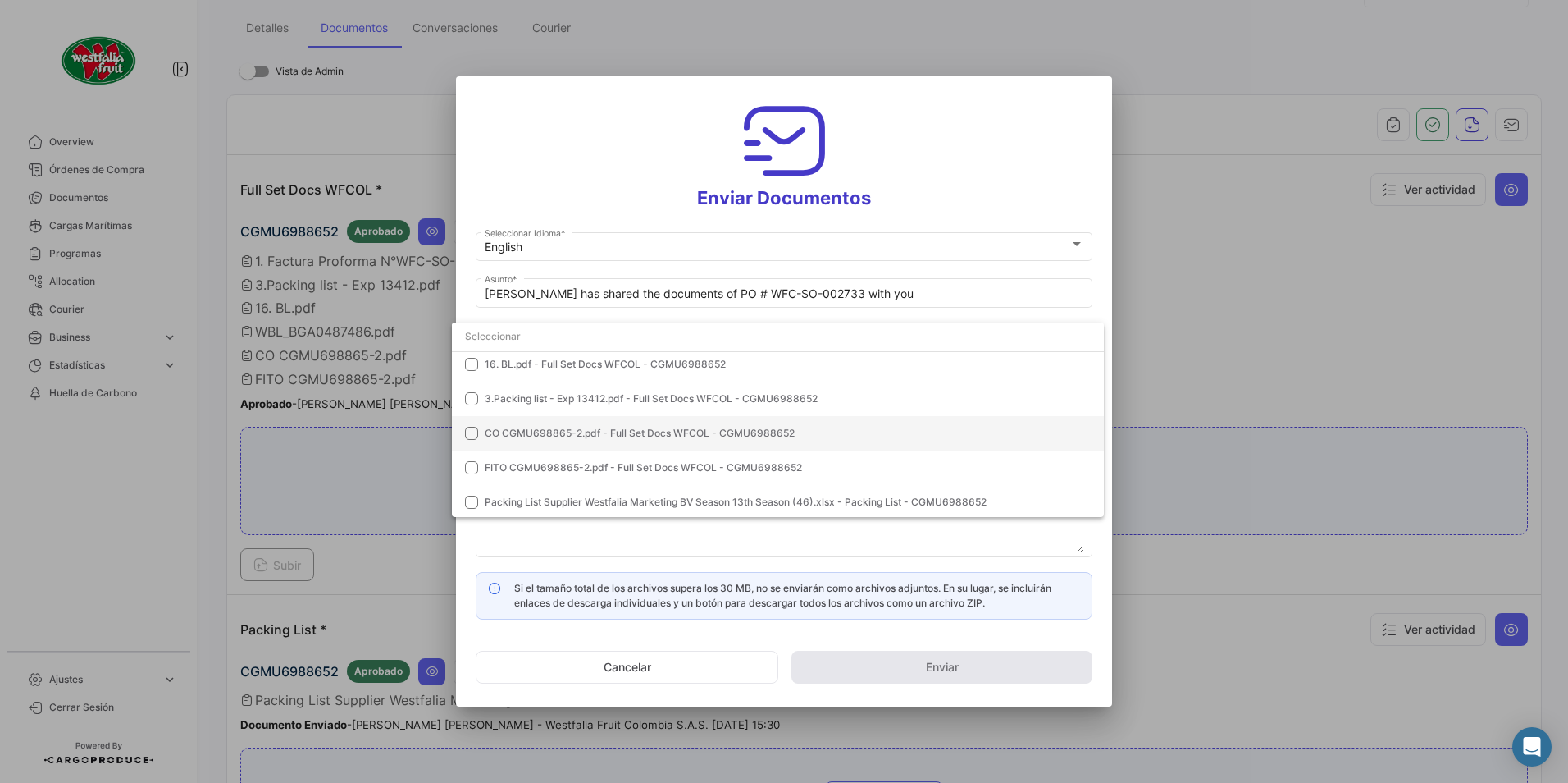
scroll to position [116, 0]
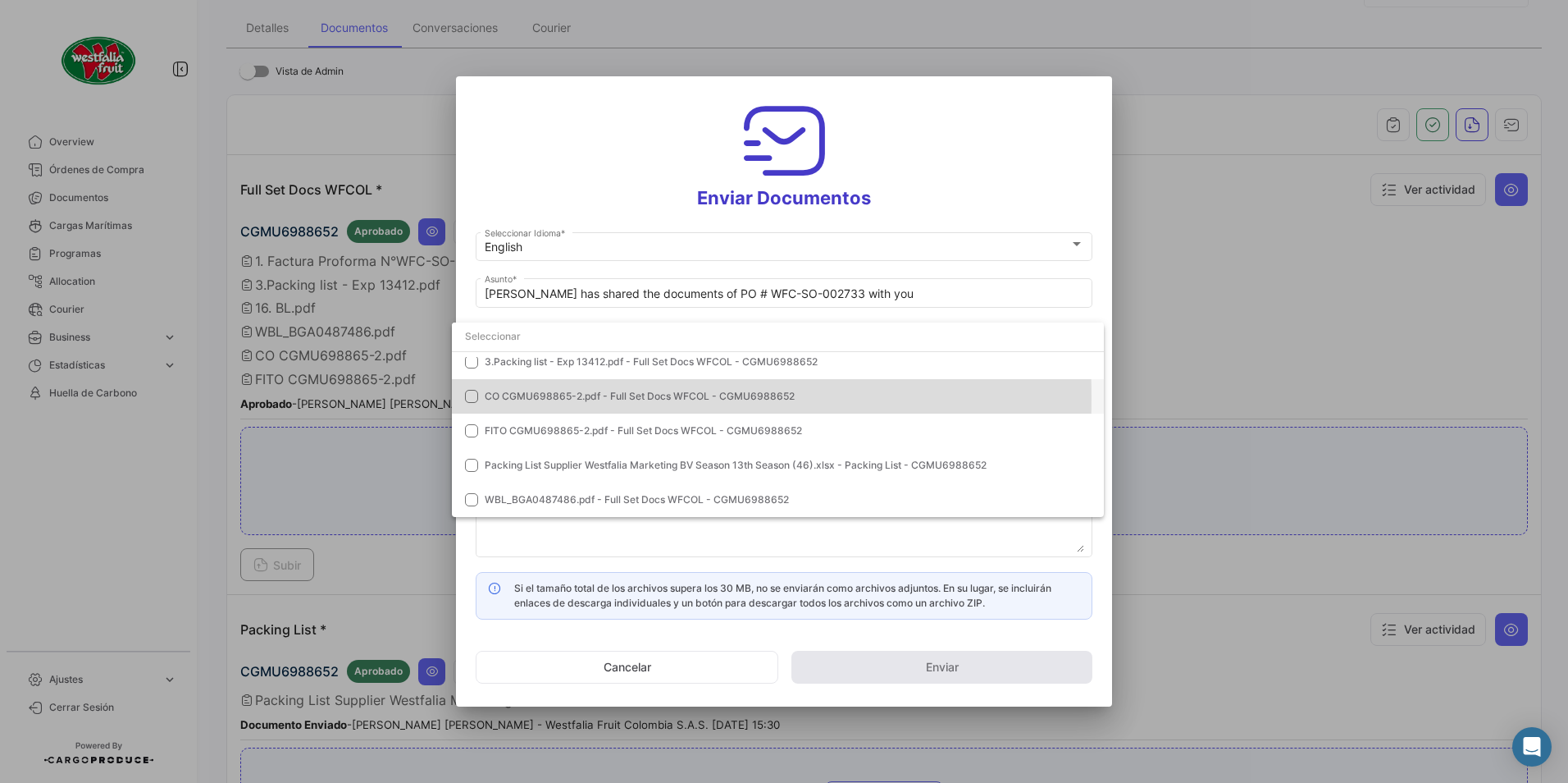
click at [494, 397] on span "CO CGMU698865-2.pdf - Full Set Docs WFCOL - CGMU6988652" at bounding box center [640, 396] width 310 height 12
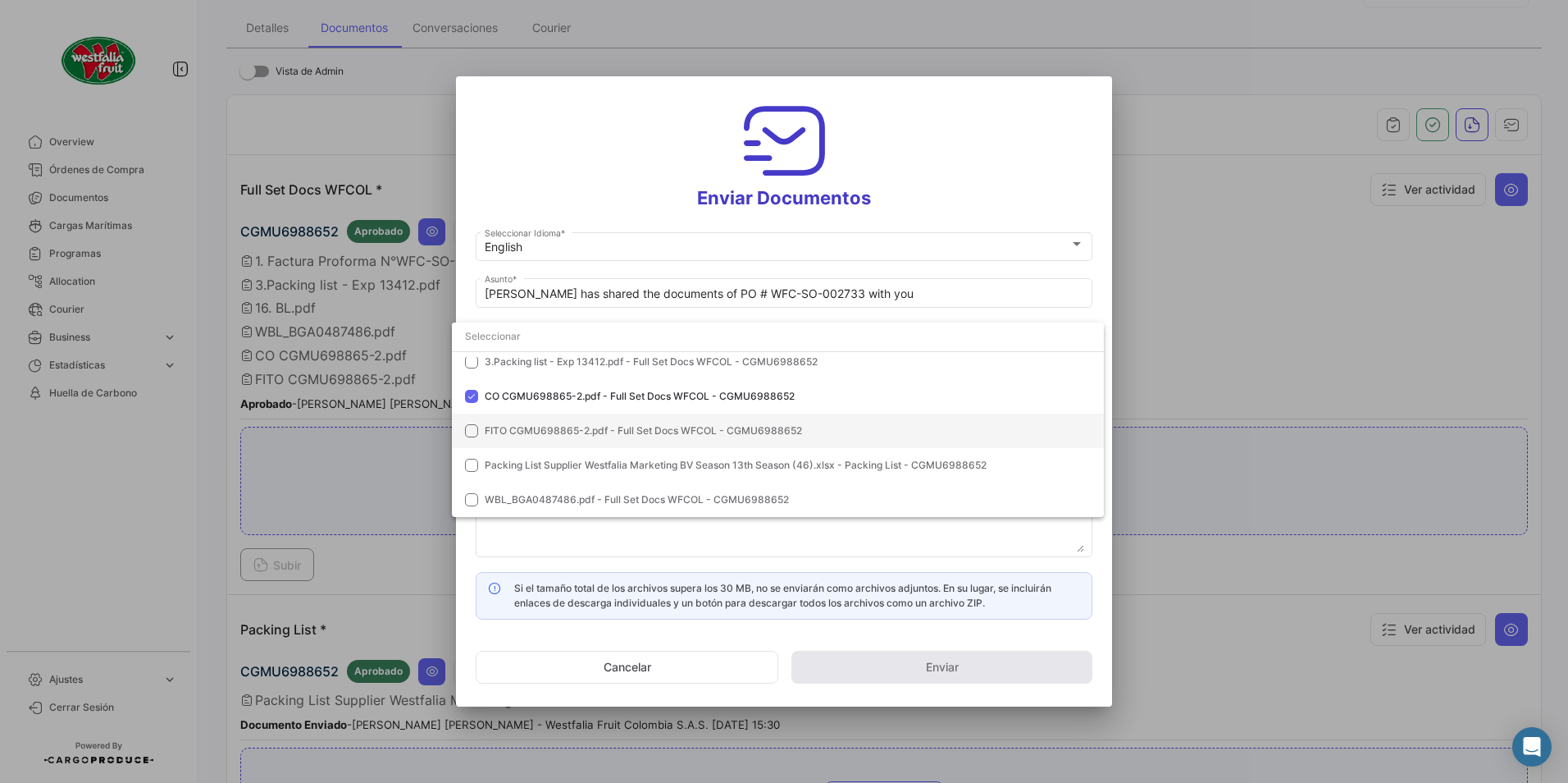
click at [490, 422] on mat-option "FITO CGMU698865-2.pdf - Full Set Docs WFCOL - CGMU6988652" at bounding box center [778, 431] width 652 height 35
click at [946, 203] on div at bounding box center [784, 392] width 1568 height 783
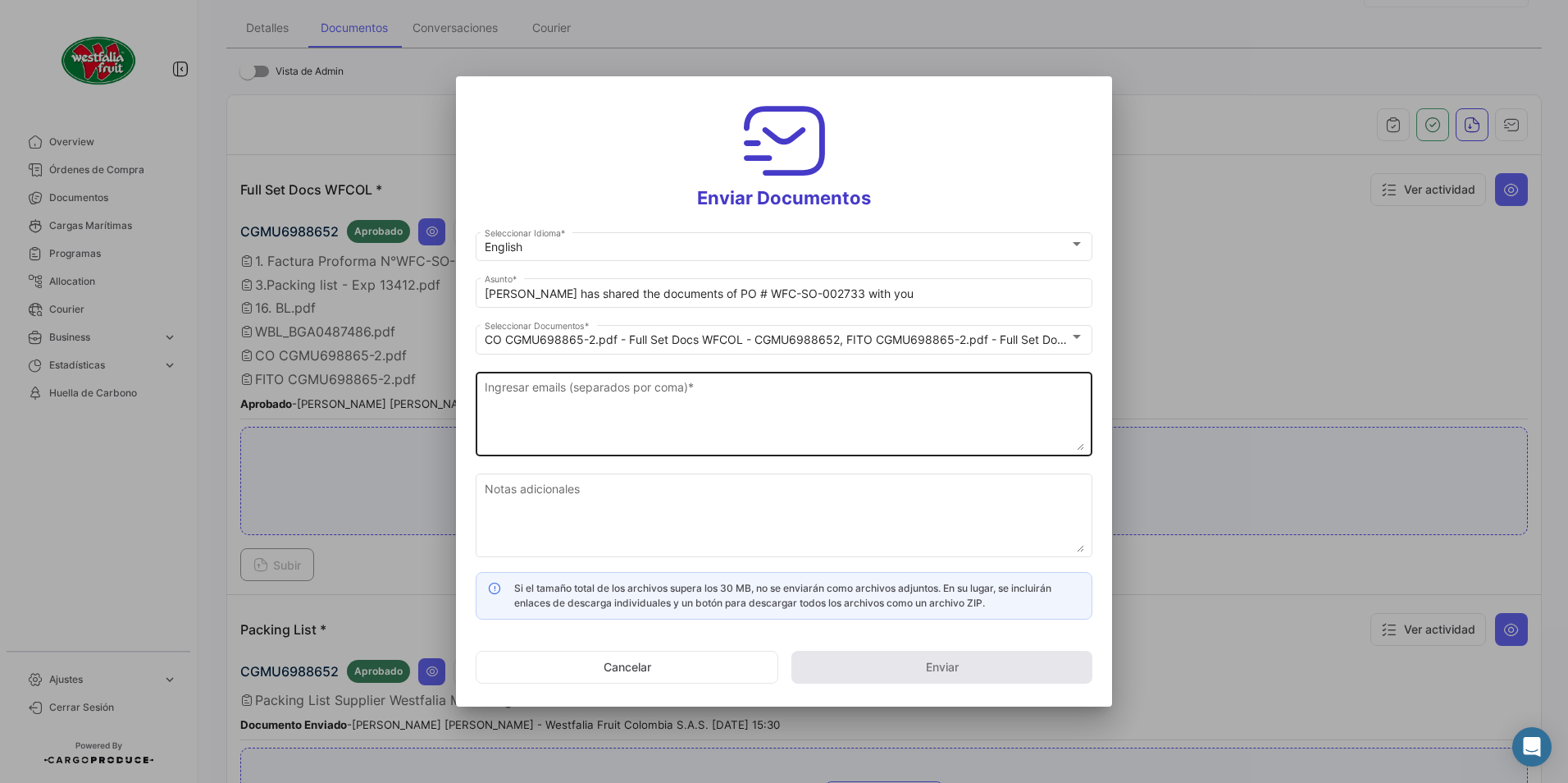
click at [705, 377] on div "Ingresar emails (separados por coma) *" at bounding box center [784, 411] width 600 height 87
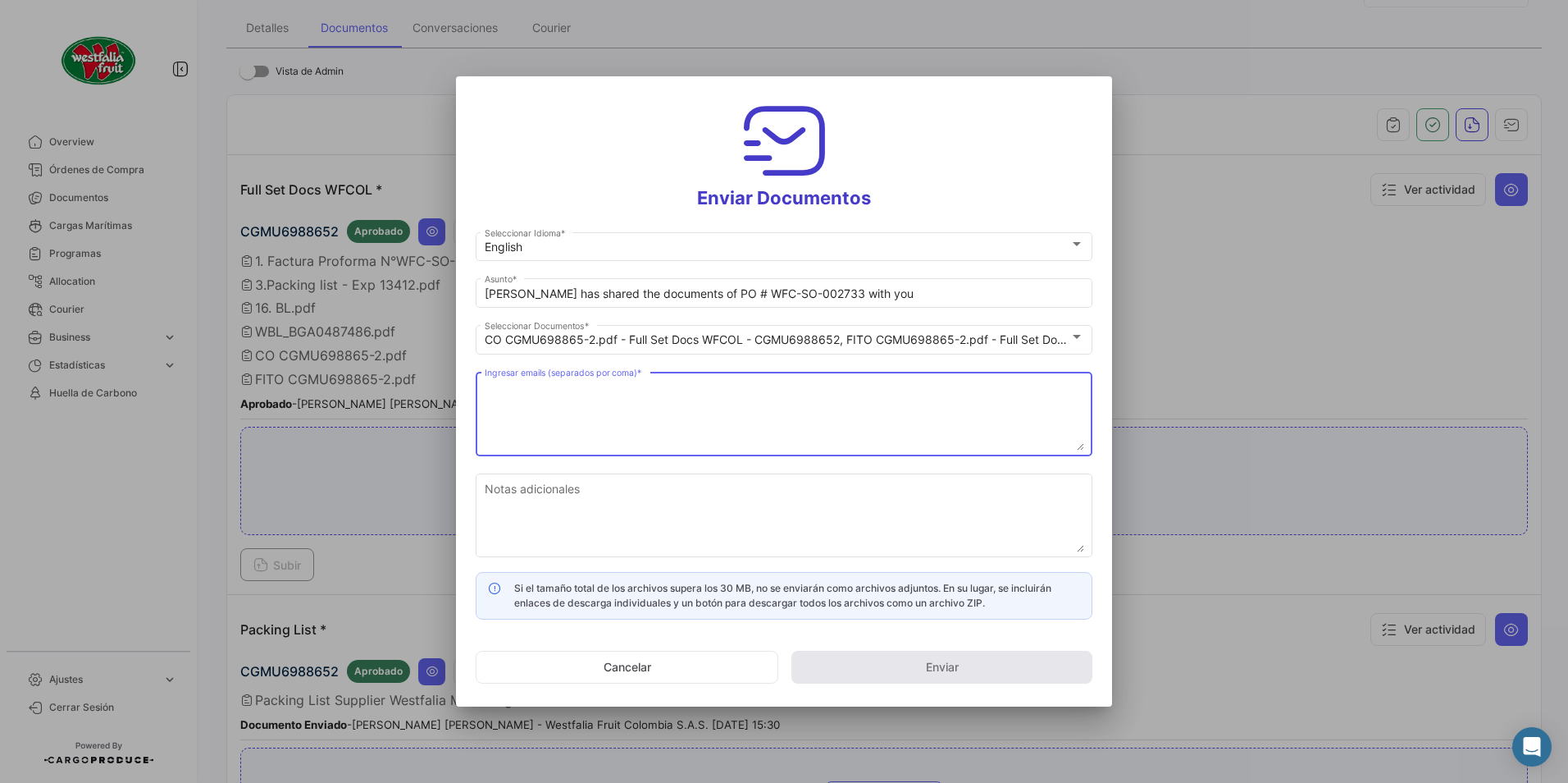
paste textarea "[DOMAIN_NAME][EMAIL_ADDRESS][DOMAIN_NAME]"
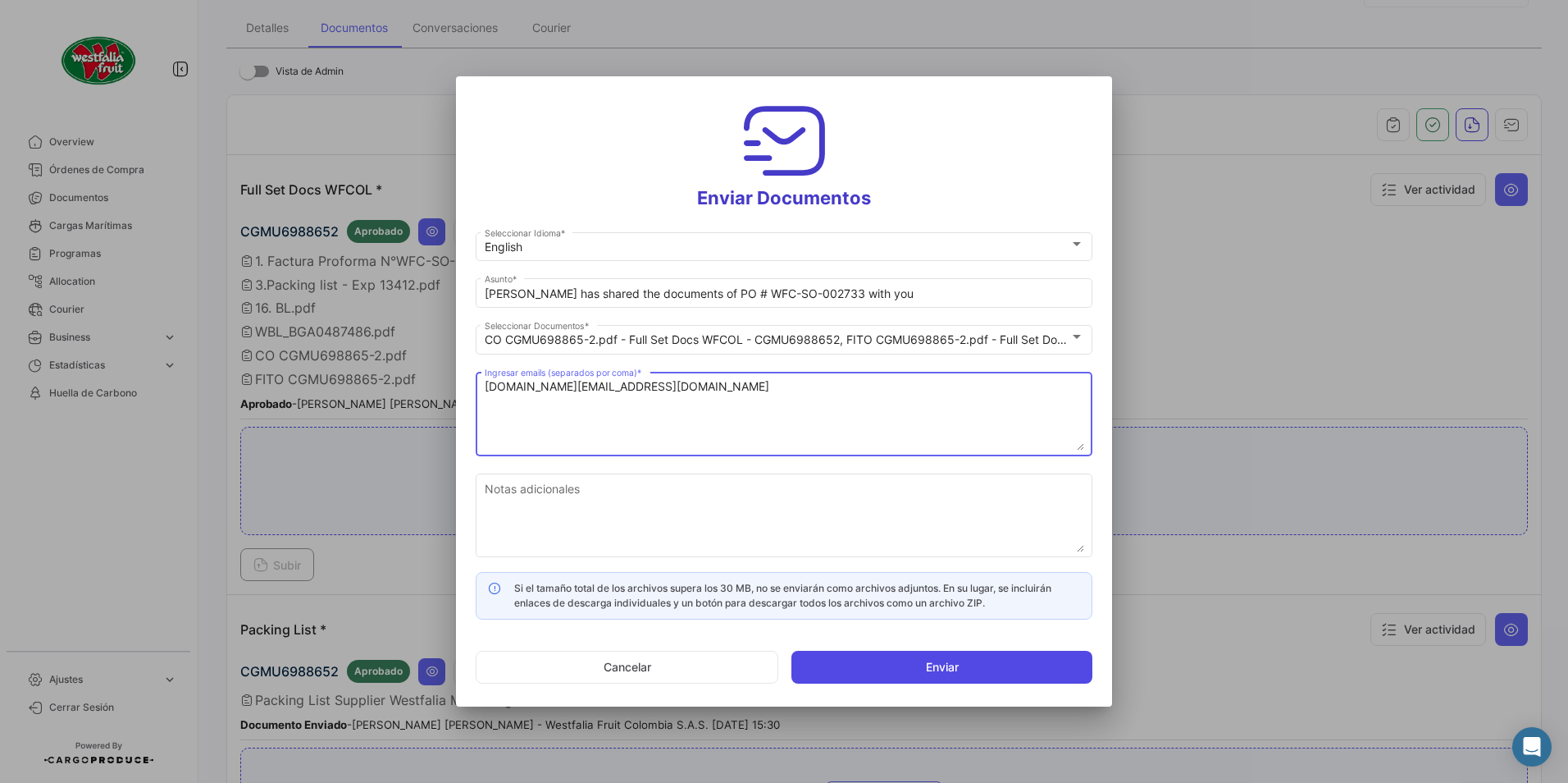
type textarea "[DOMAIN_NAME][EMAIL_ADDRESS][DOMAIN_NAME]"
click at [848, 658] on button "Enviar" at bounding box center [942, 667] width 301 height 33
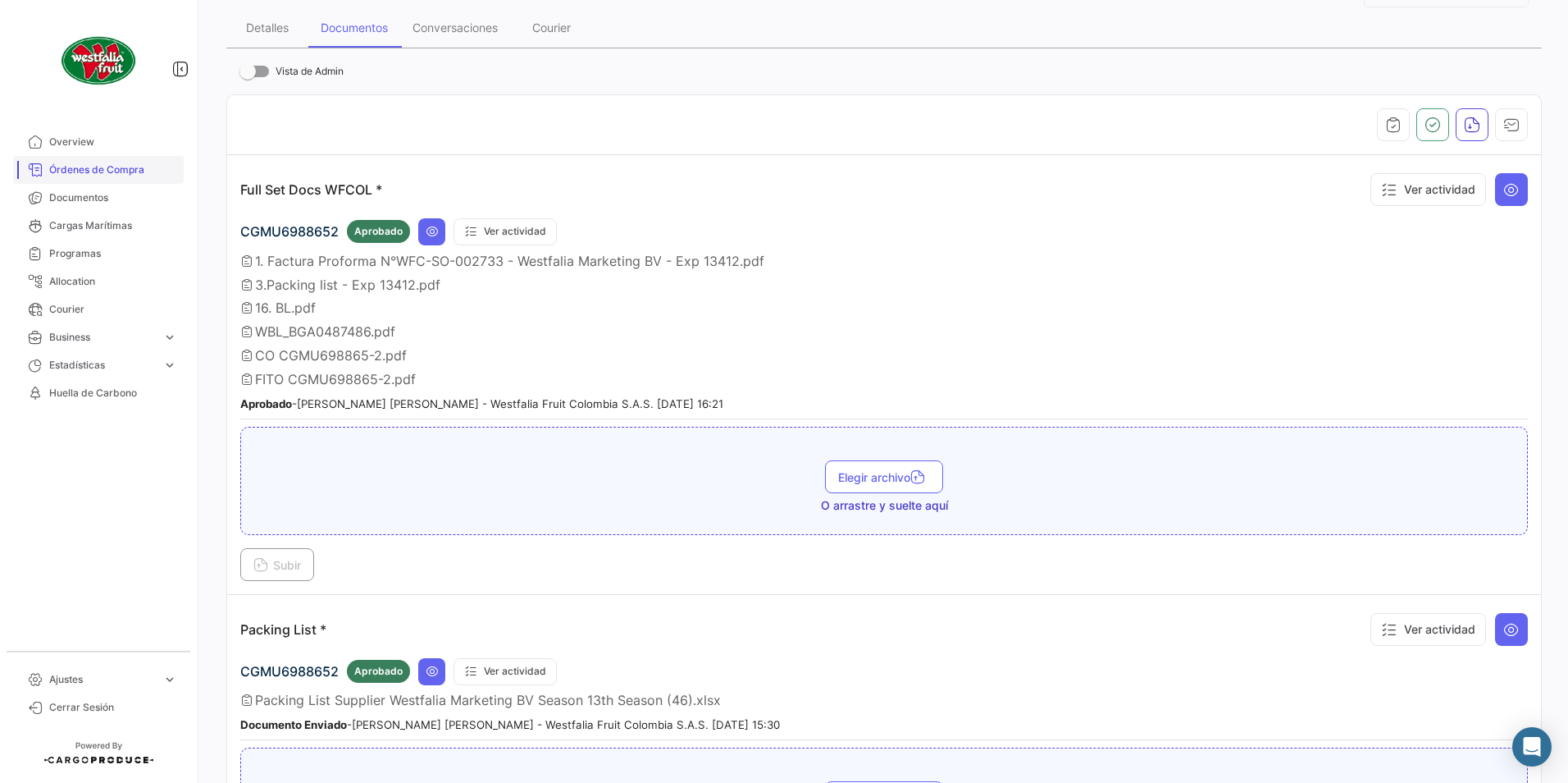
click at [79, 165] on span "Órdenes de Compra" at bounding box center [113, 170] width 128 height 15
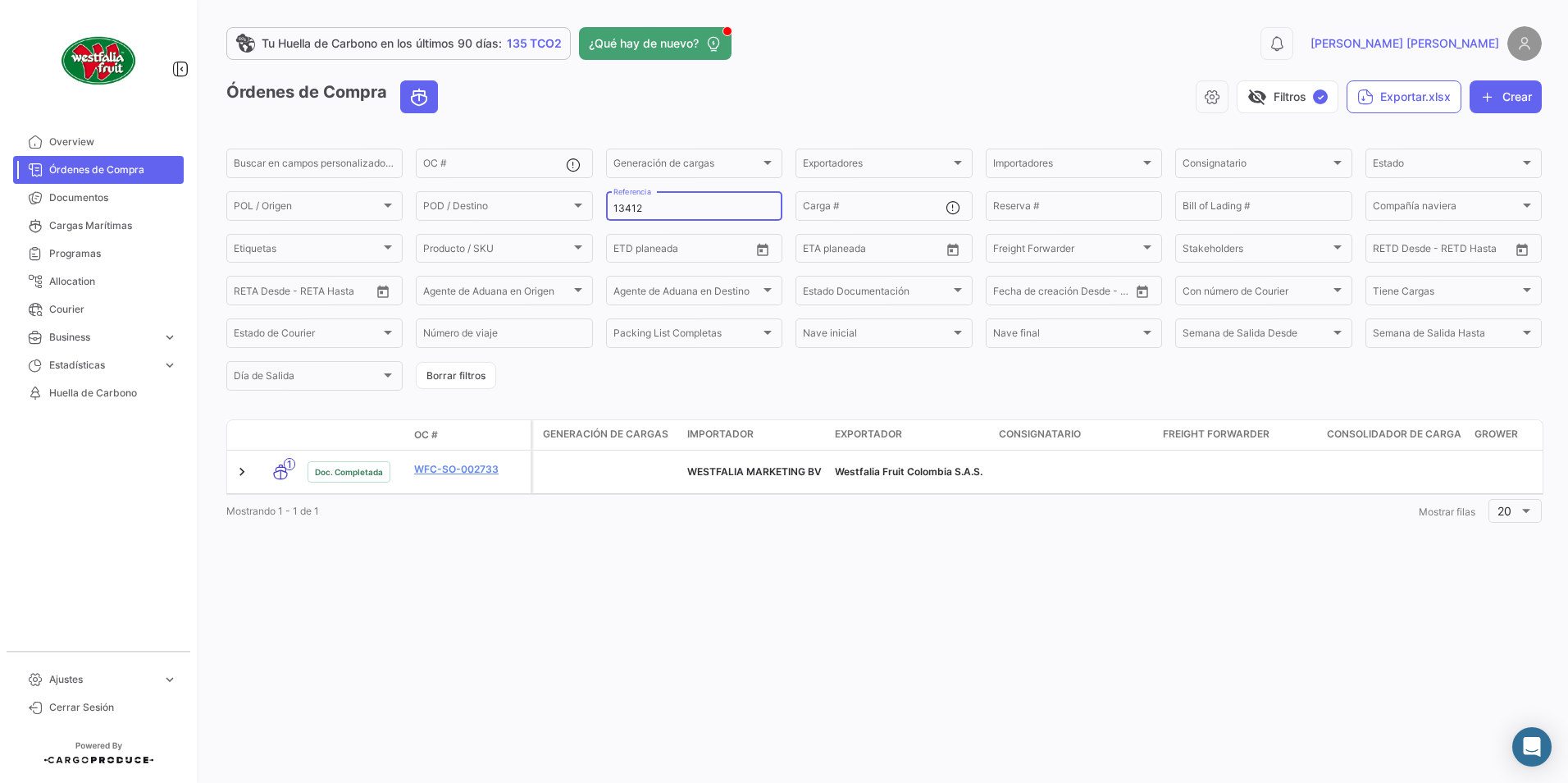
click at [696, 205] on input "13412" at bounding box center [693, 209] width 161 height 12
type input "13413"
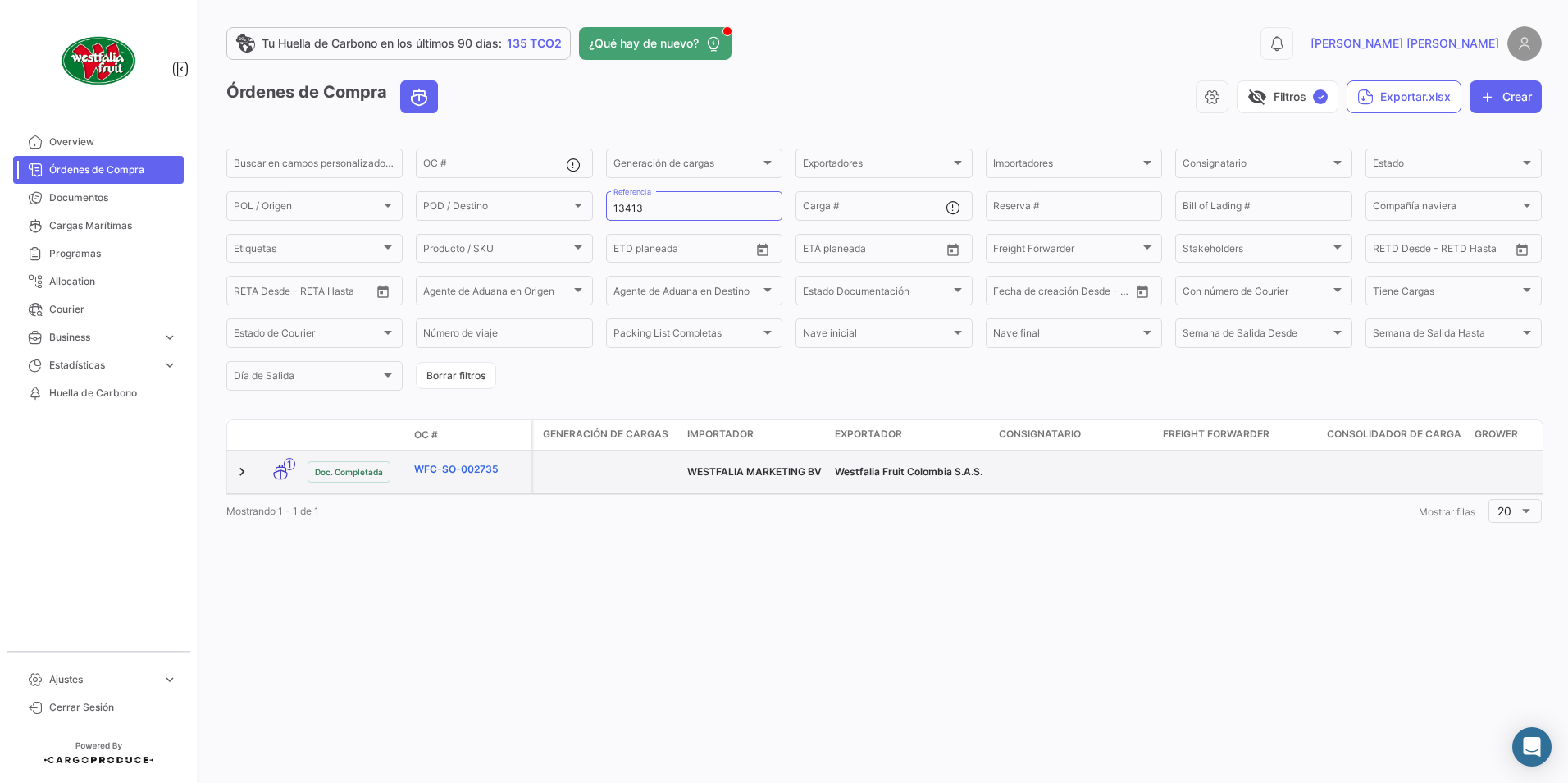
click at [459, 468] on link "WFC-SO-002735" at bounding box center [469, 469] width 110 height 15
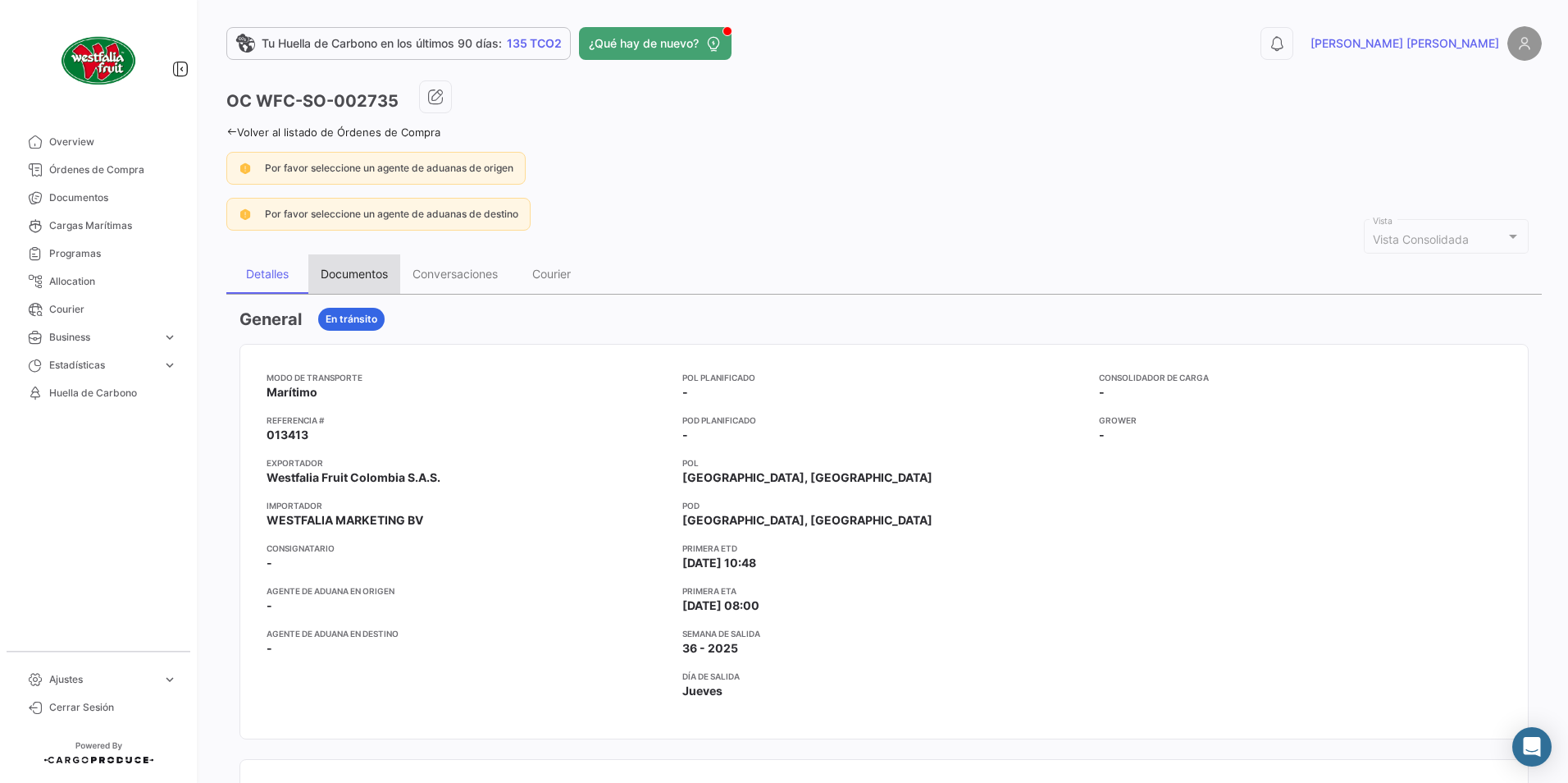
click at [360, 271] on div "Documentos" at bounding box center [354, 273] width 67 height 14
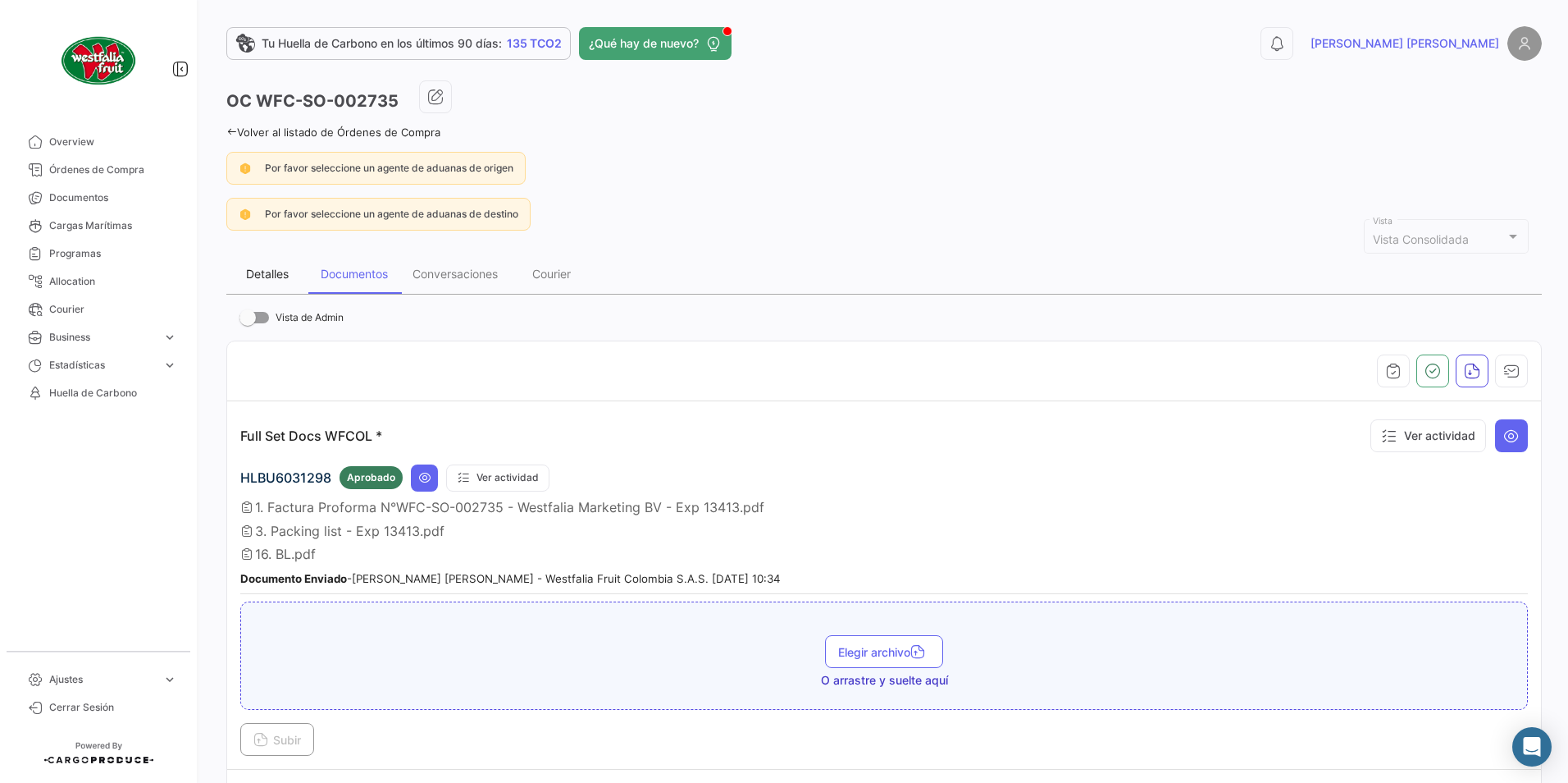
click at [257, 279] on div "Detalles" at bounding box center [267, 273] width 43 height 14
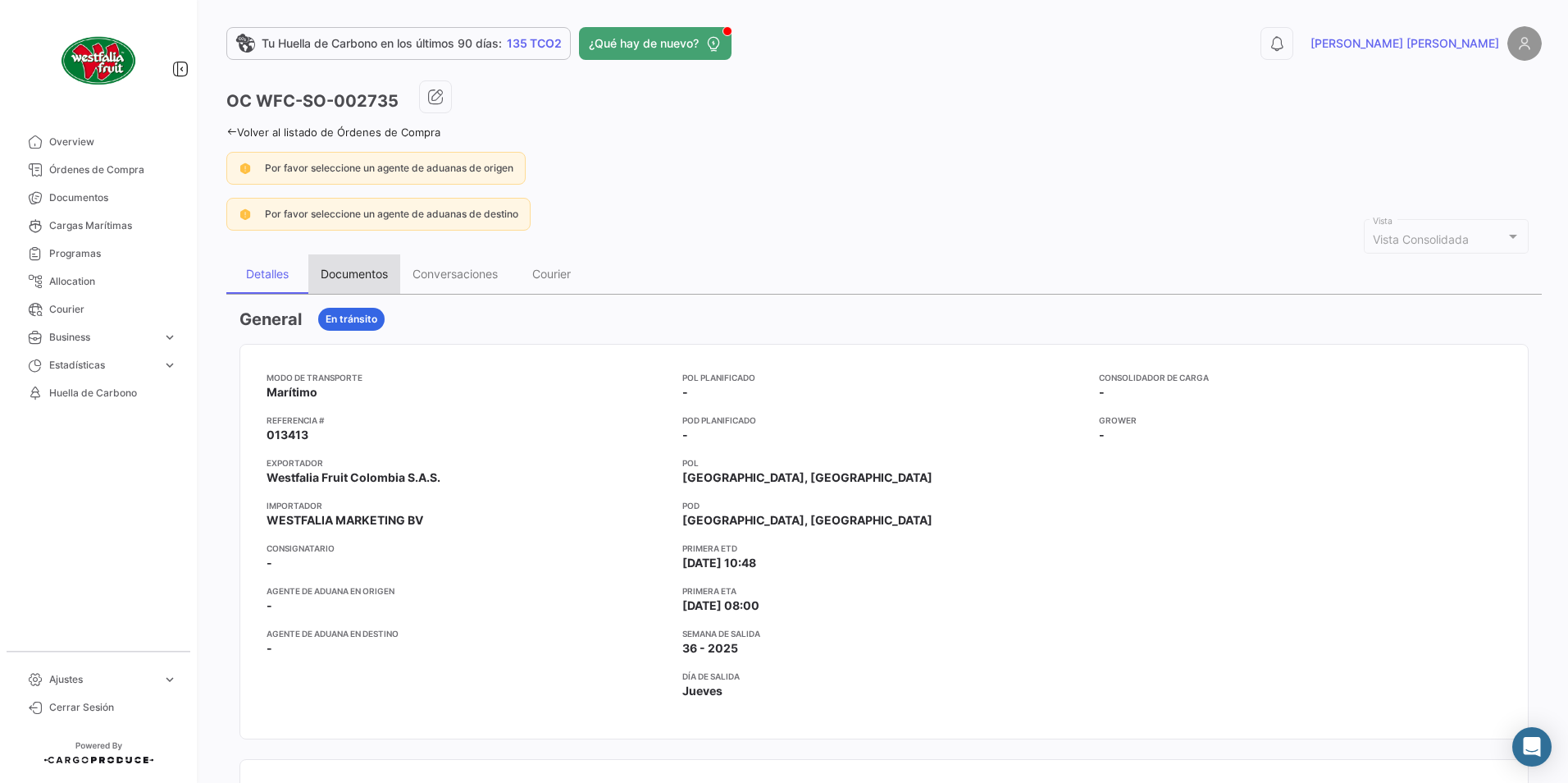
click at [357, 272] on div "Documentos" at bounding box center [354, 273] width 67 height 14
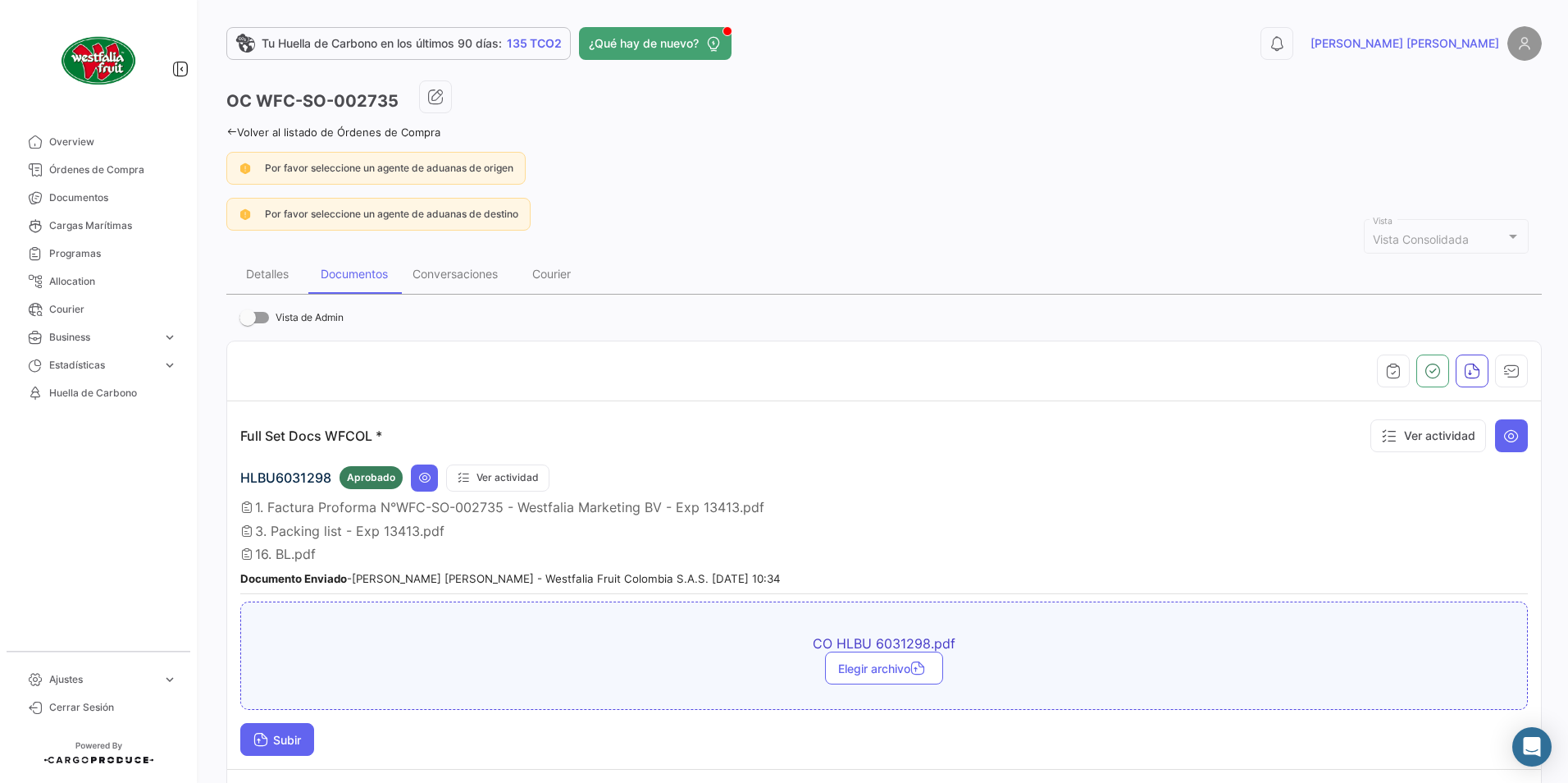
click at [290, 733] on span "Subir" at bounding box center [276, 739] width 47 height 14
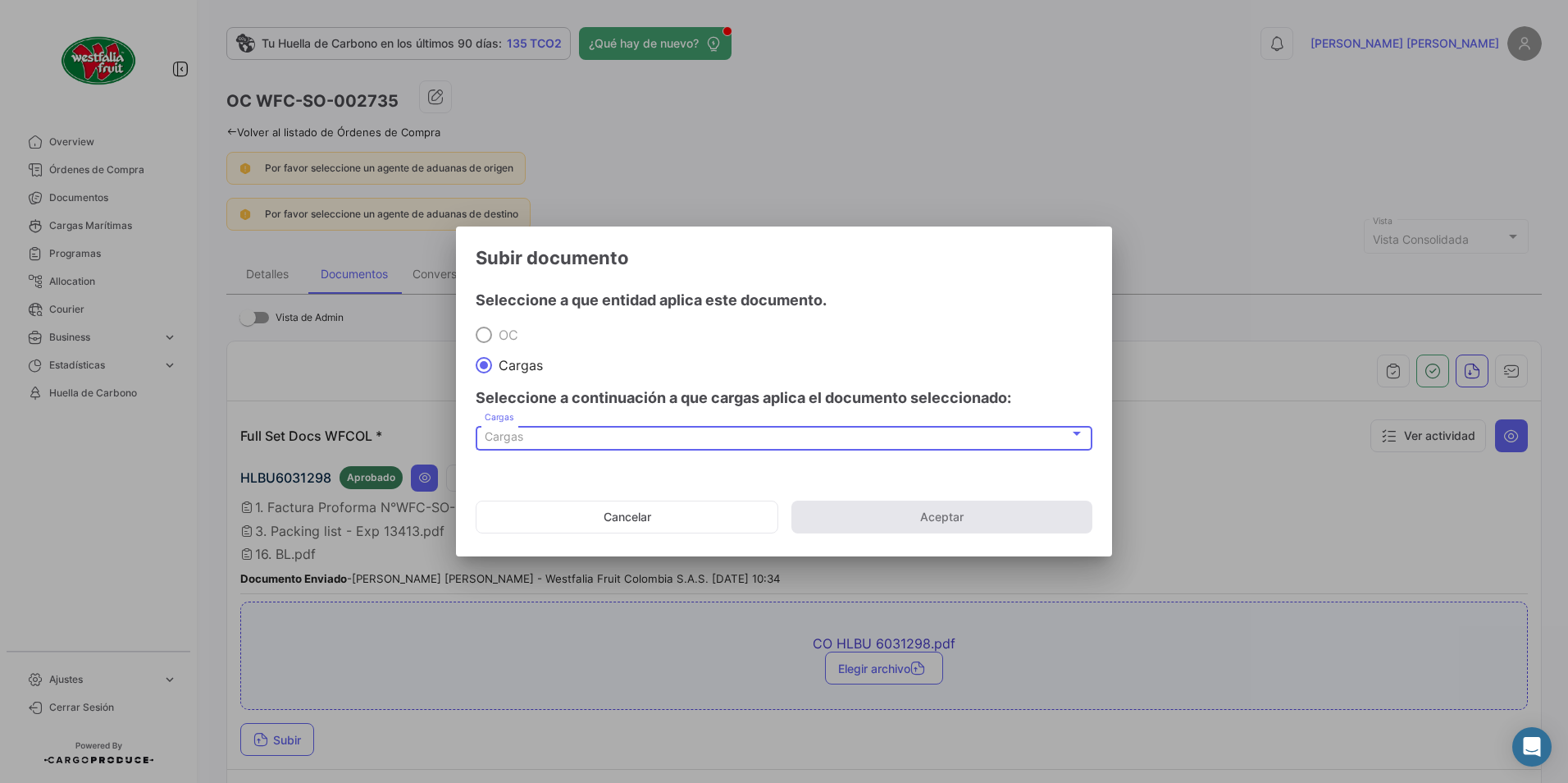
click at [511, 432] on span "Cargas" at bounding box center [504, 435] width 39 height 14
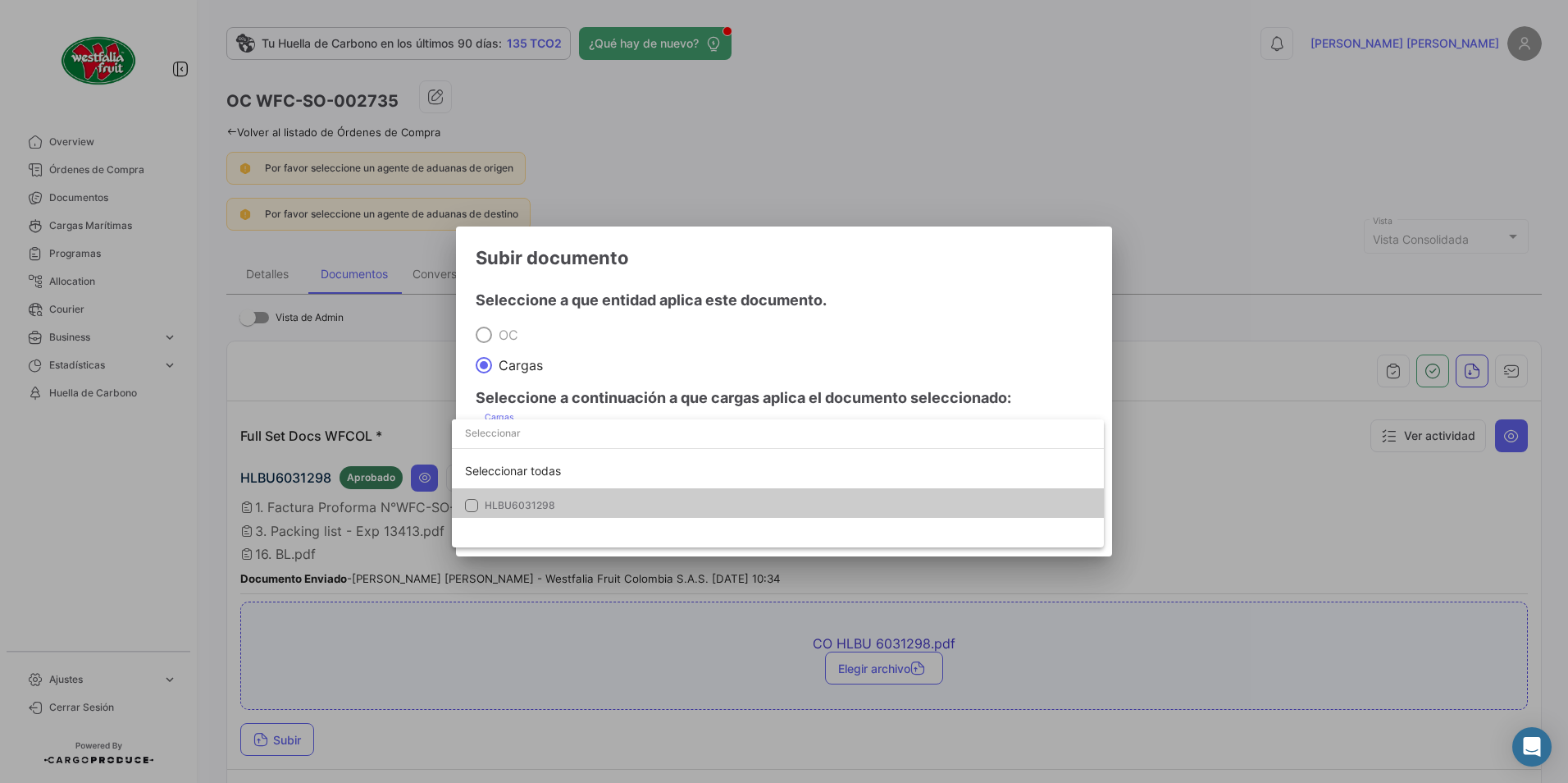
click at [472, 507] on mat-pseudo-checkbox at bounding box center [472, 506] width 13 height 13
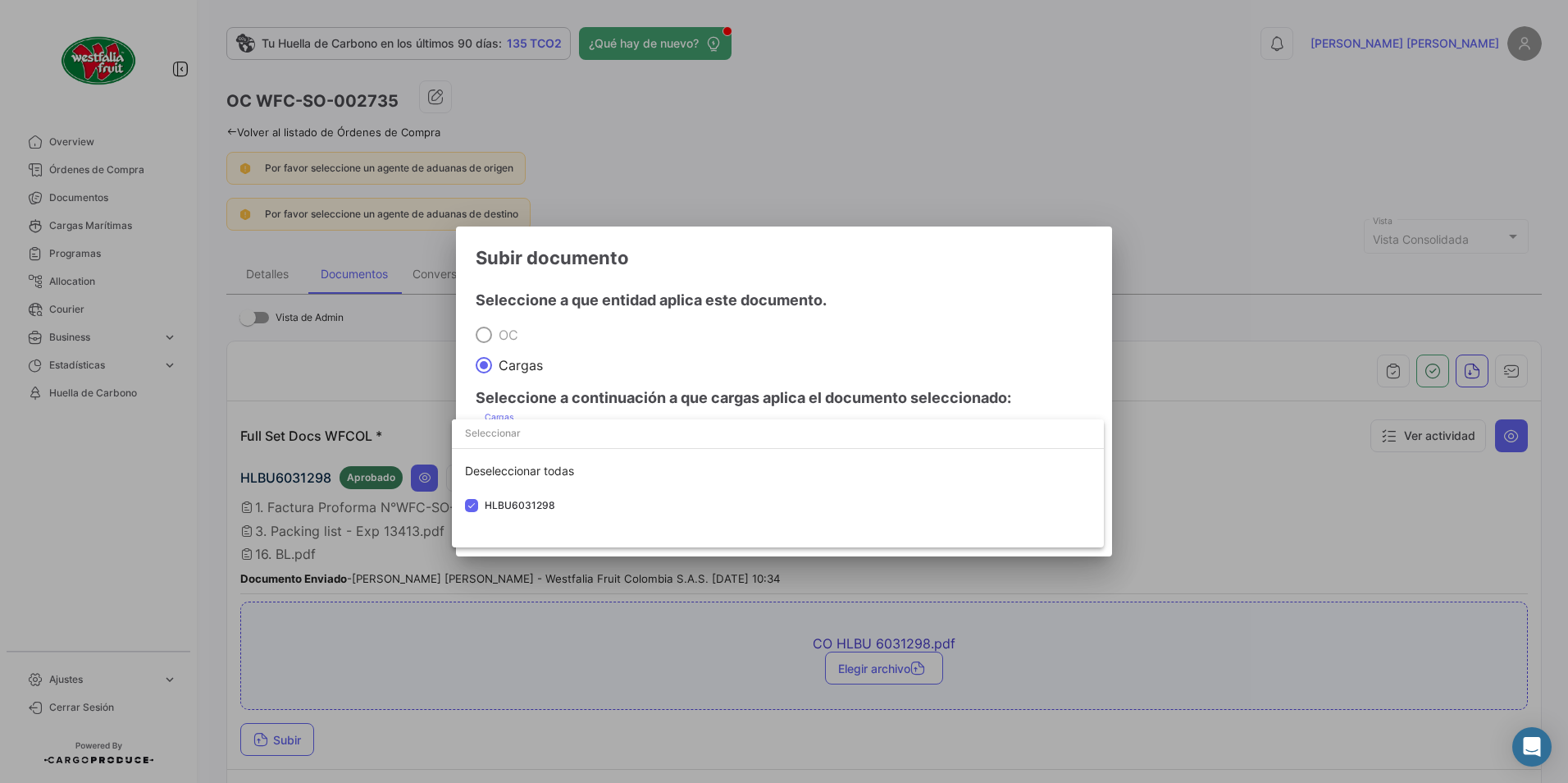
click at [834, 323] on div at bounding box center [784, 392] width 1568 height 783
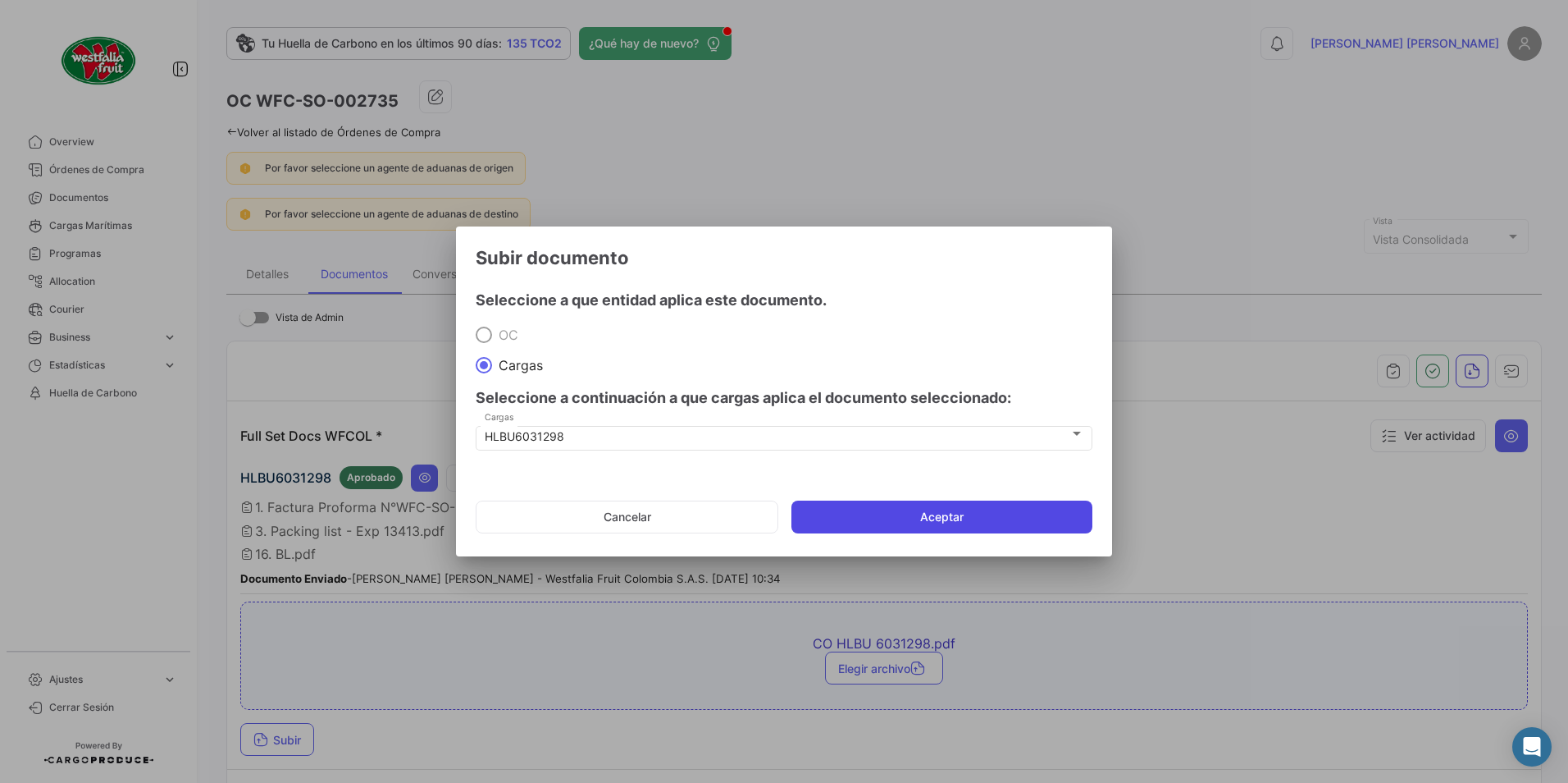
click at [909, 512] on button "Aceptar" at bounding box center [942, 517] width 301 height 33
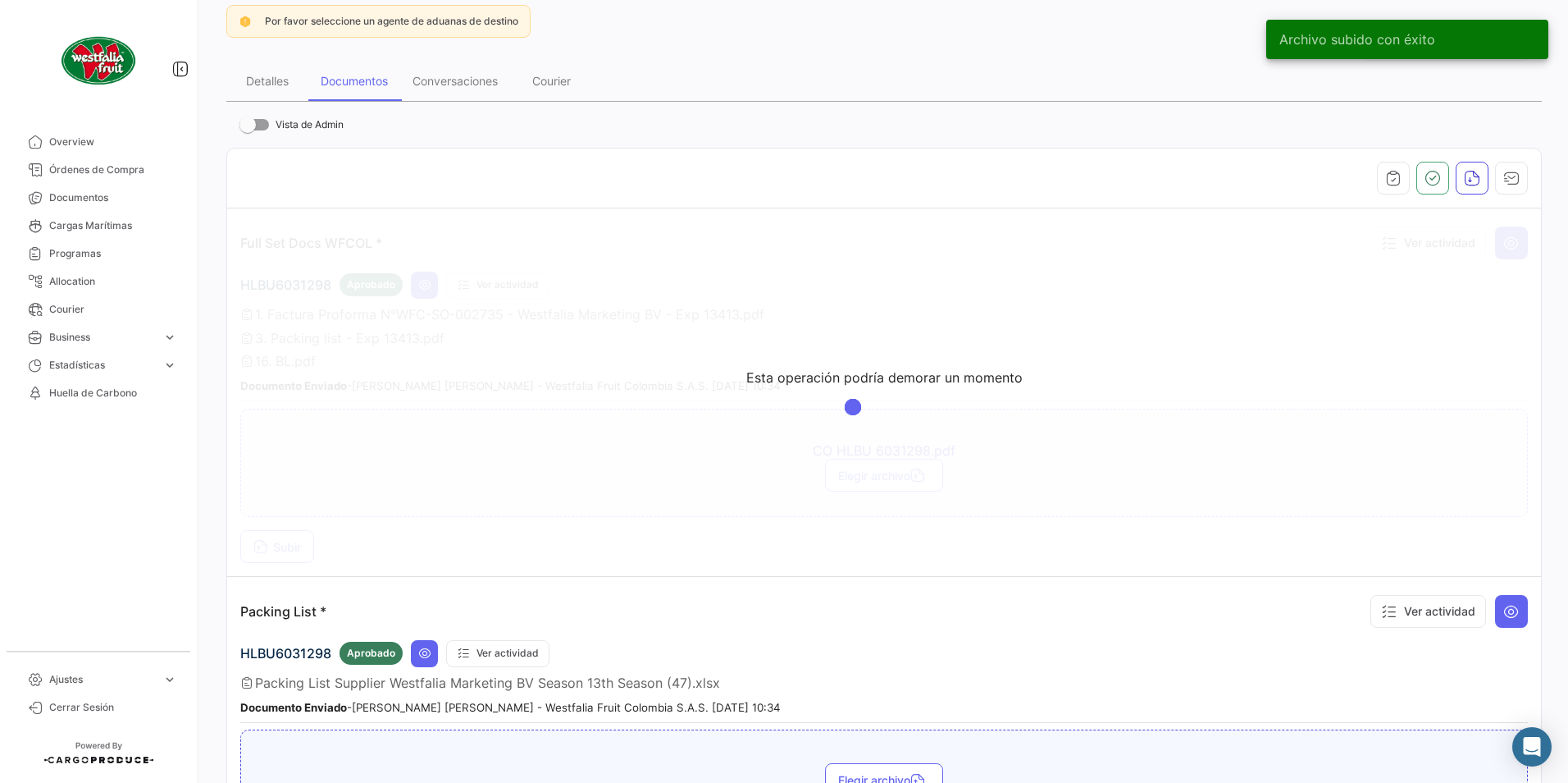
scroll to position [164, 0]
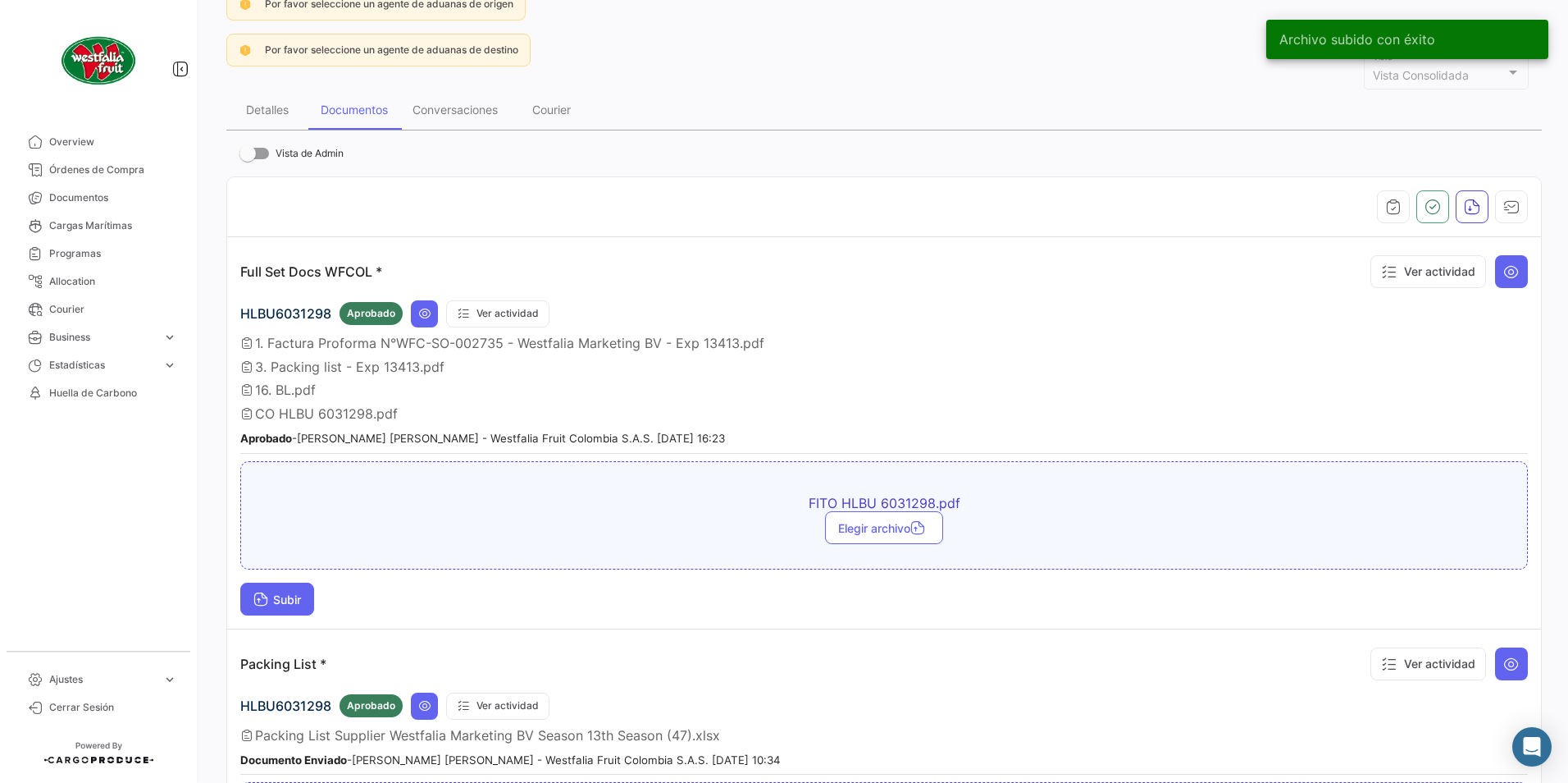
click at [266, 587] on button "Subir" at bounding box center [276, 599] width 74 height 33
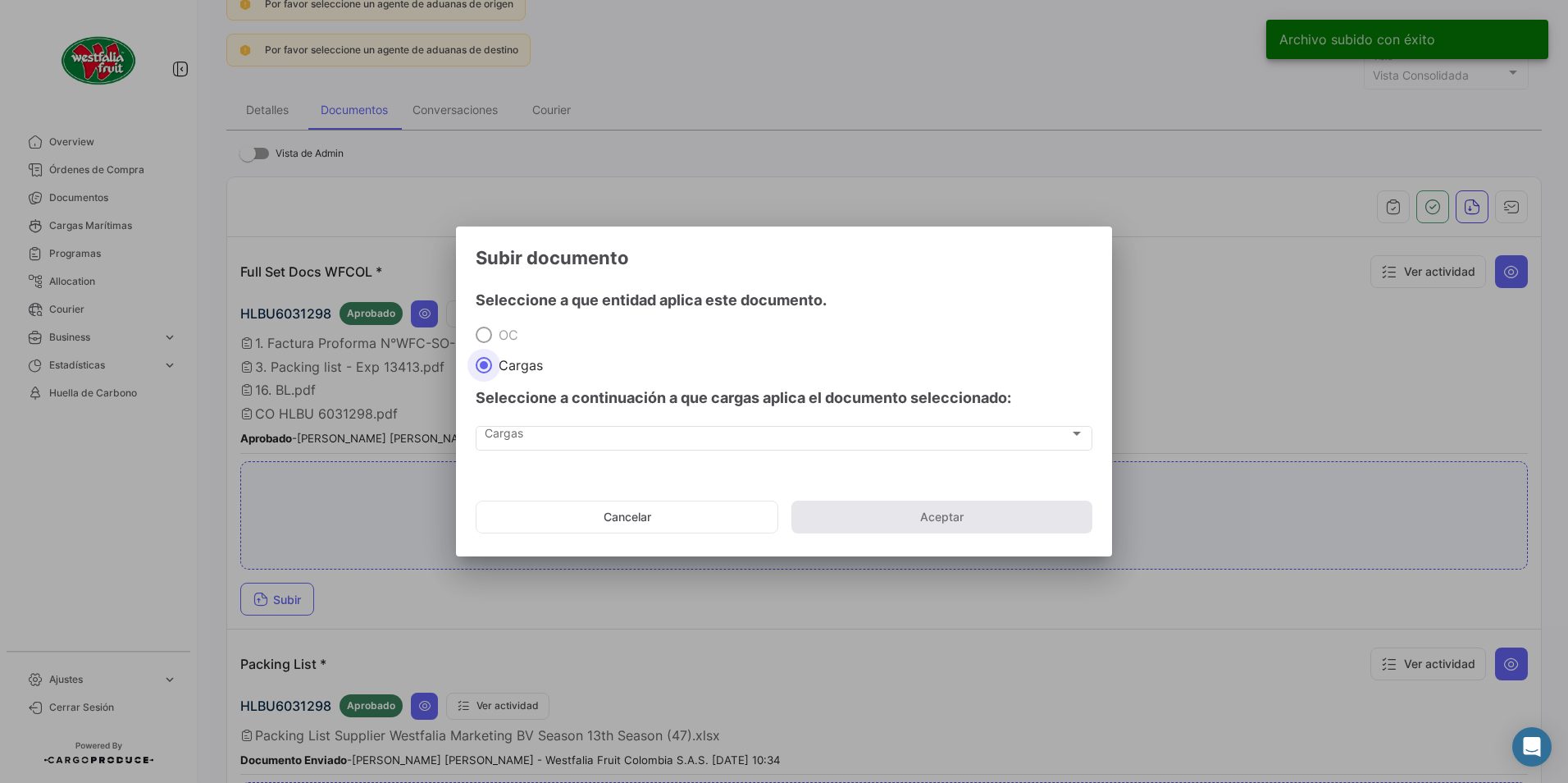
drag, startPoint x: 503, startPoint y: 462, endPoint x: 502, endPoint y: 454, distance: 8.1
click at [503, 457] on div "Cargas Cargas" at bounding box center [784, 446] width 616 height 41
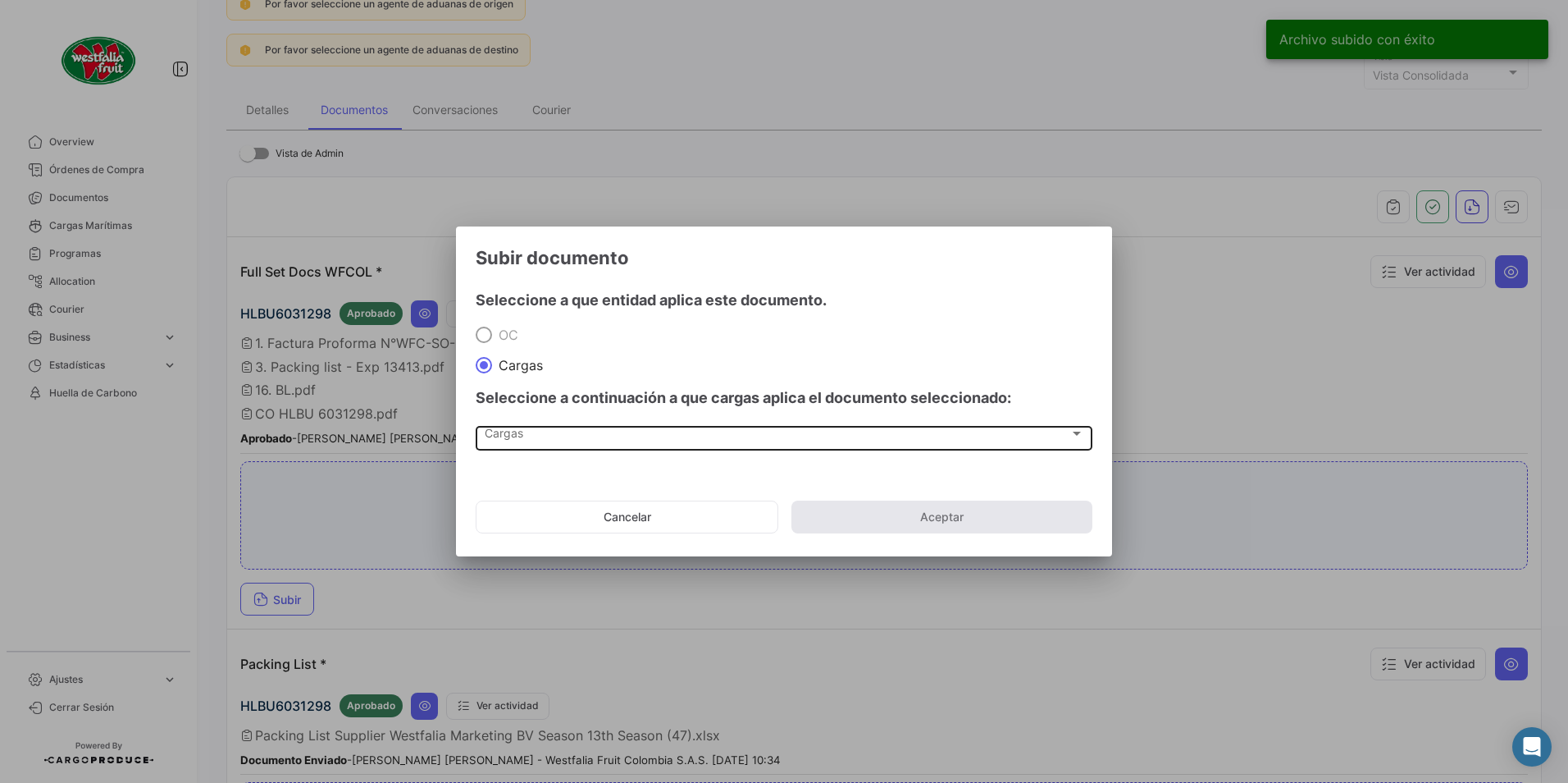
click at [510, 436] on span "Cargas" at bounding box center [777, 436] width 585 height 14
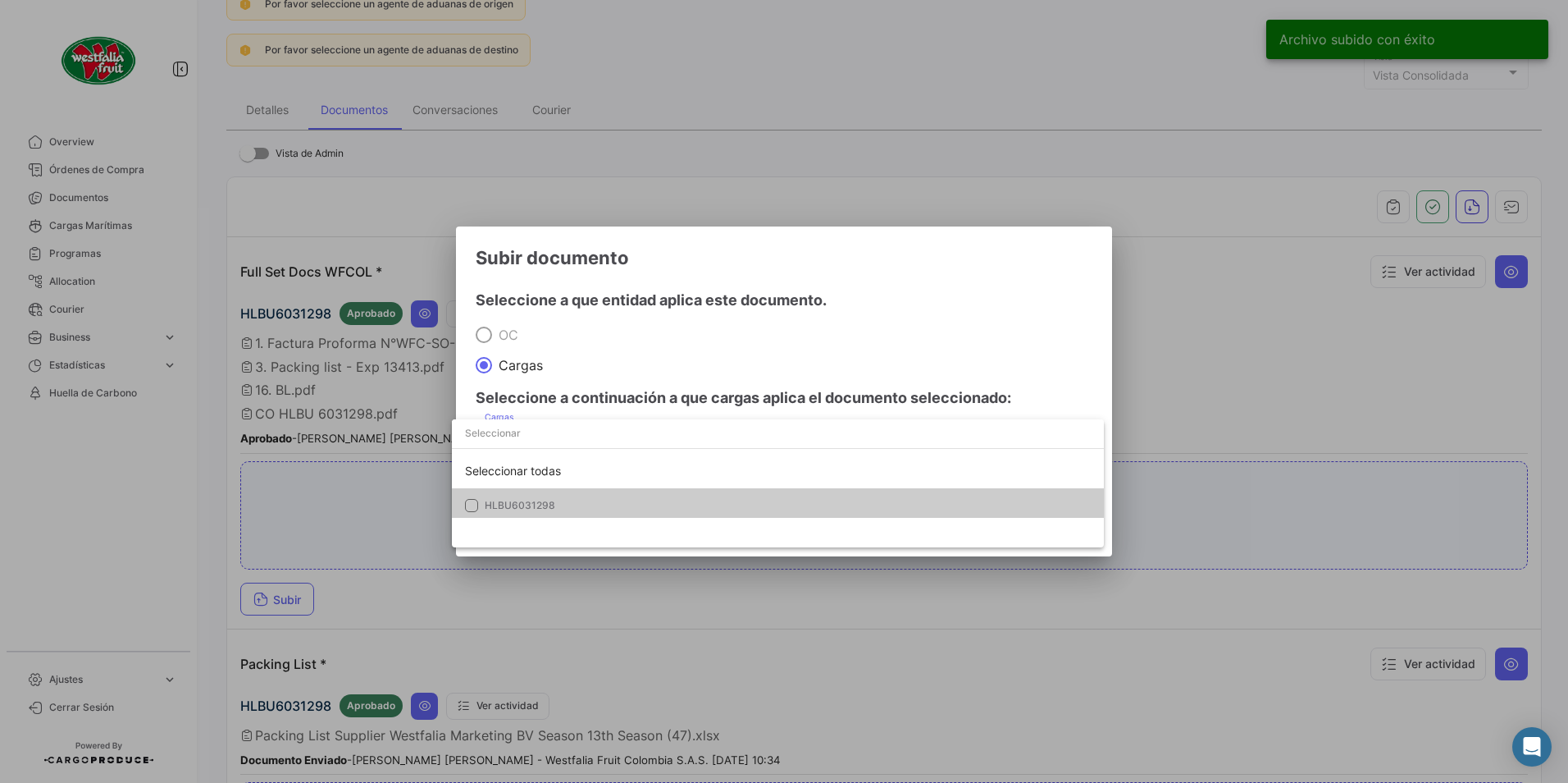
click at [519, 501] on span "HLBU6031298" at bounding box center [520, 505] width 70 height 12
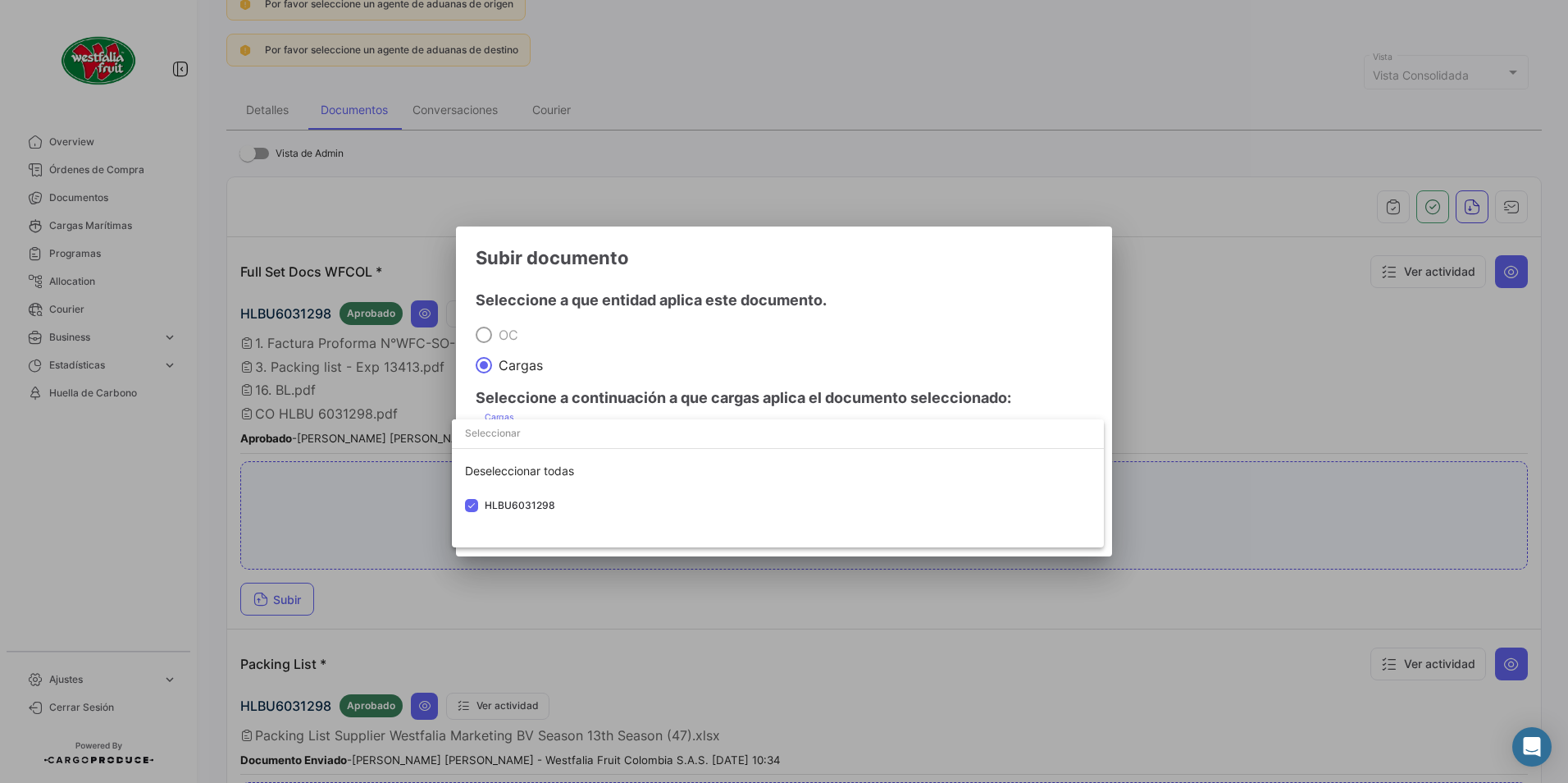
click at [798, 285] on div at bounding box center [784, 392] width 1568 height 783
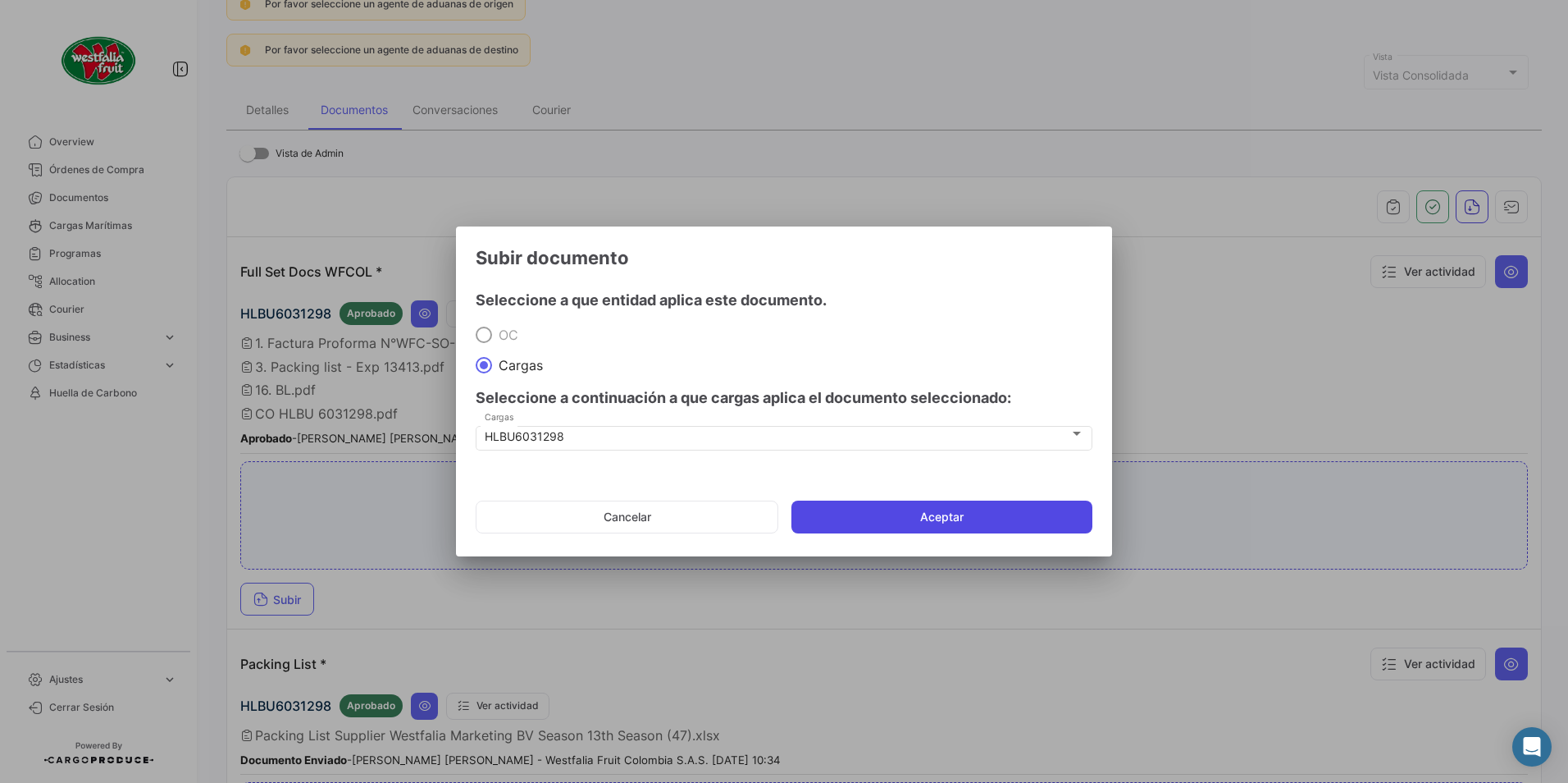
click at [928, 521] on button "Aceptar" at bounding box center [942, 517] width 301 height 33
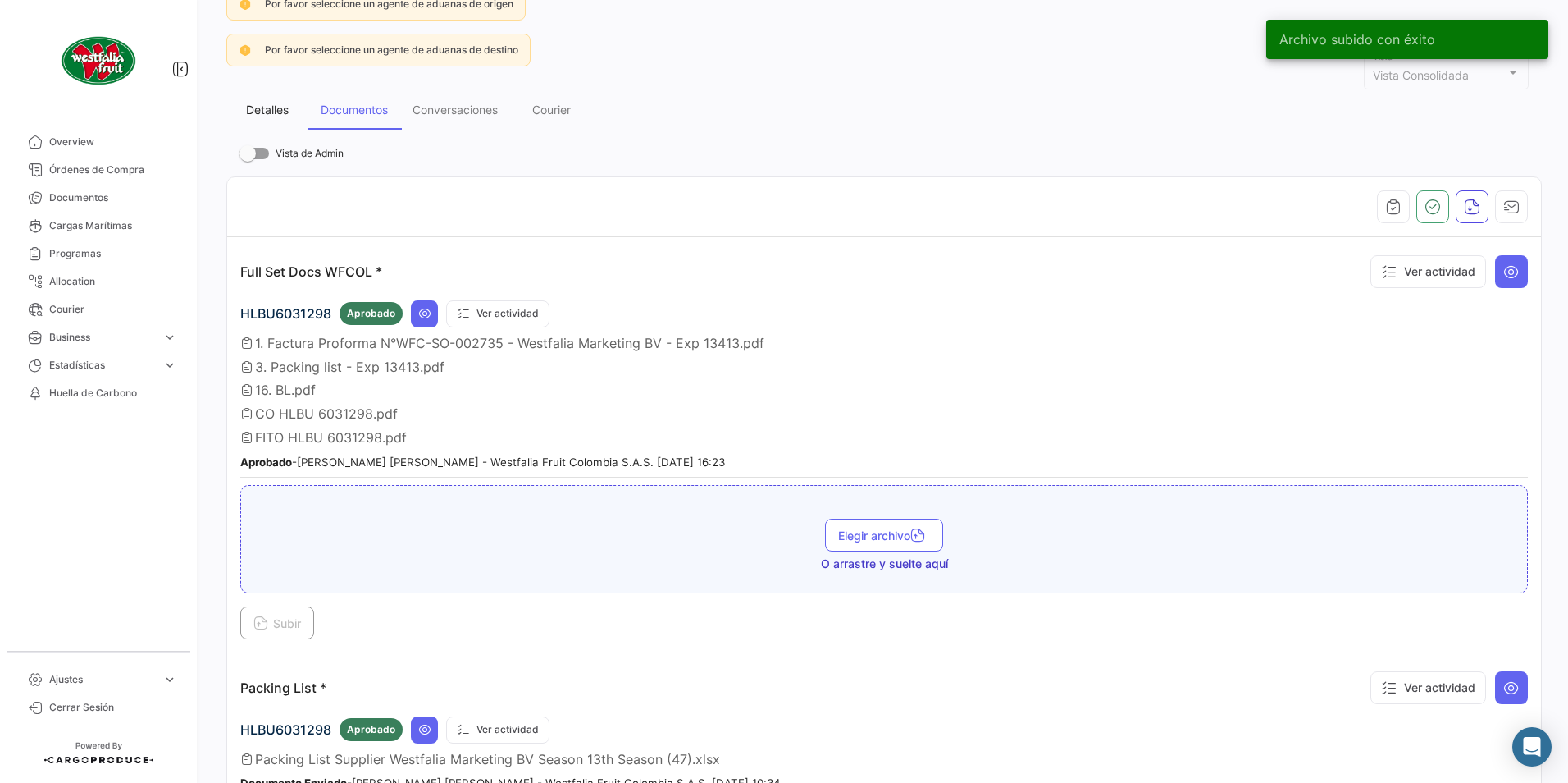
drag, startPoint x: 271, startPoint y: 113, endPoint x: 293, endPoint y: 118, distance: 22.6
click at [271, 113] on div "Detalles" at bounding box center [267, 109] width 43 height 14
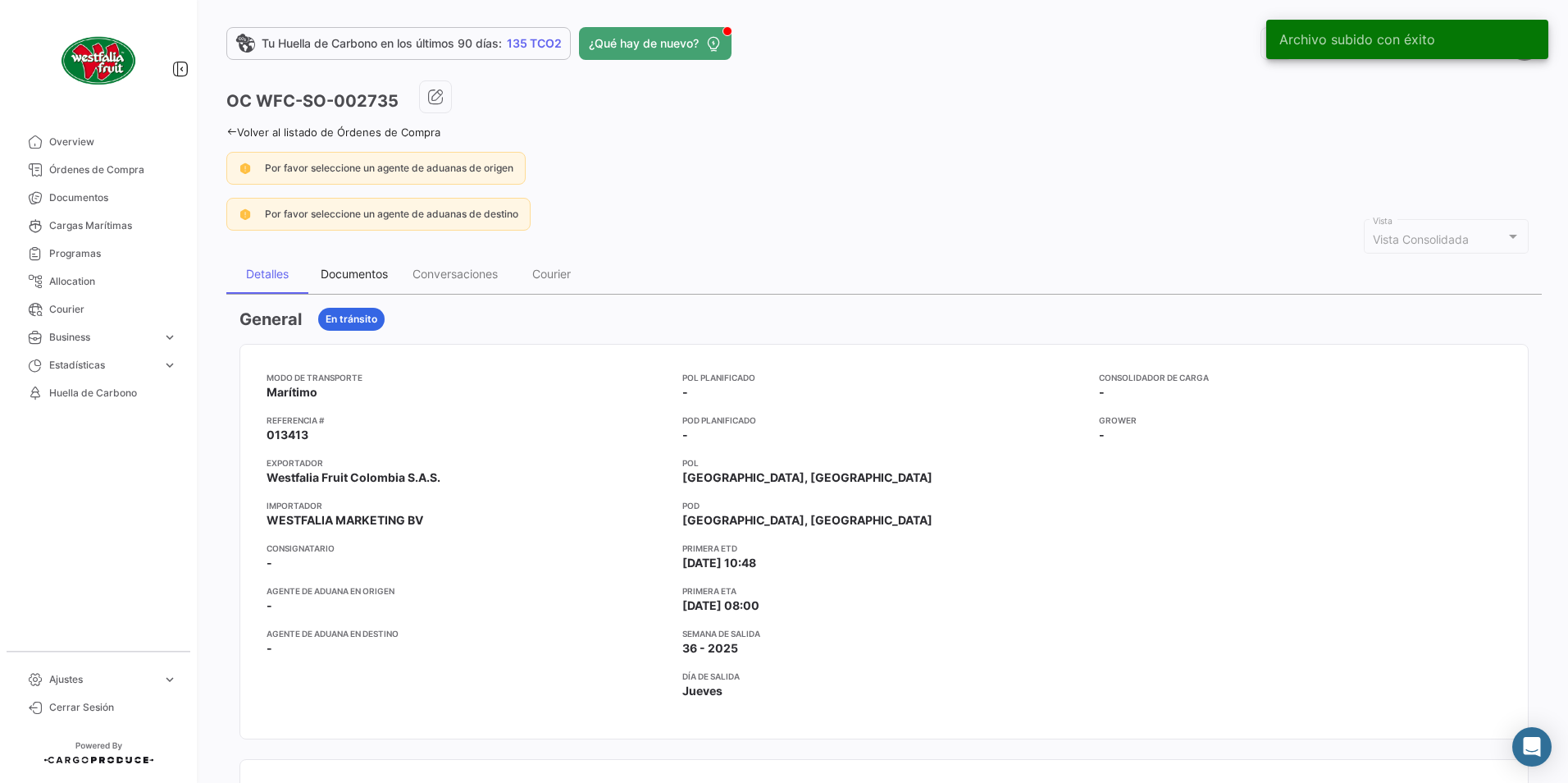
click at [336, 274] on div "Documentos" at bounding box center [354, 273] width 67 height 14
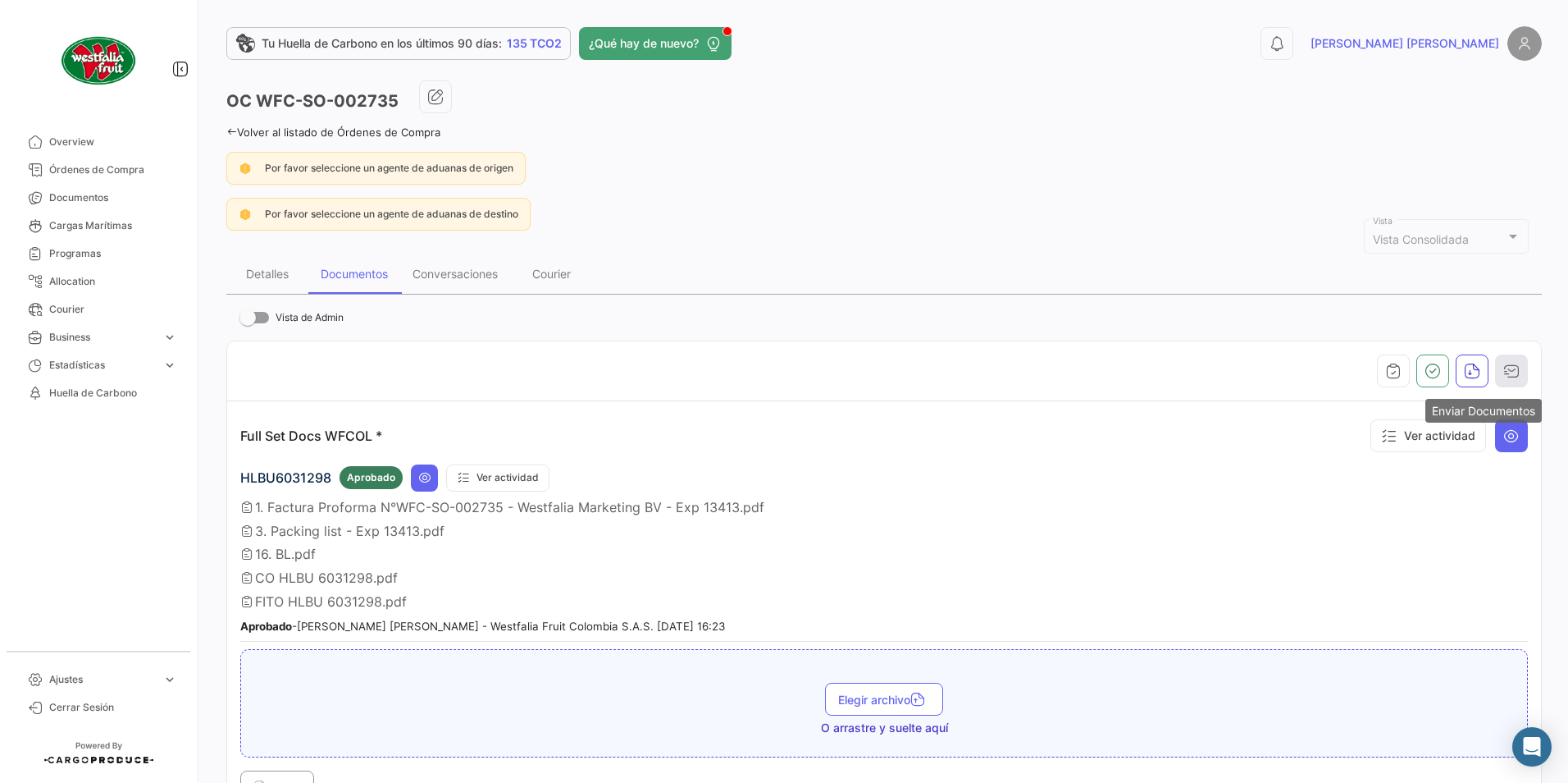
click at [1503, 367] on icon "button" at bounding box center [1512, 371] width 17 height 17
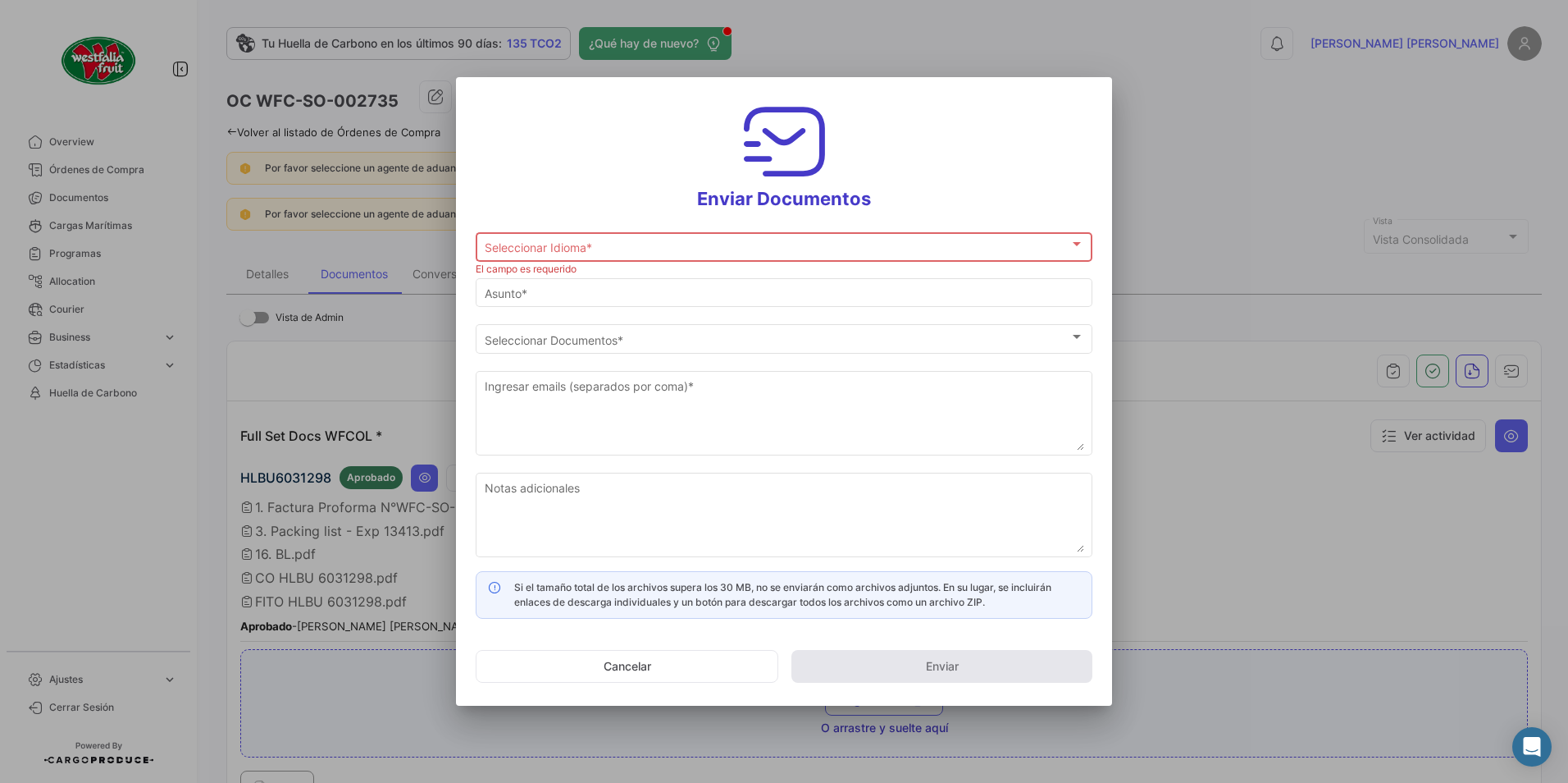
click at [557, 254] on div "Seleccionar Idioma * Seleccionar Idioma *" at bounding box center [784, 246] width 600 height 32
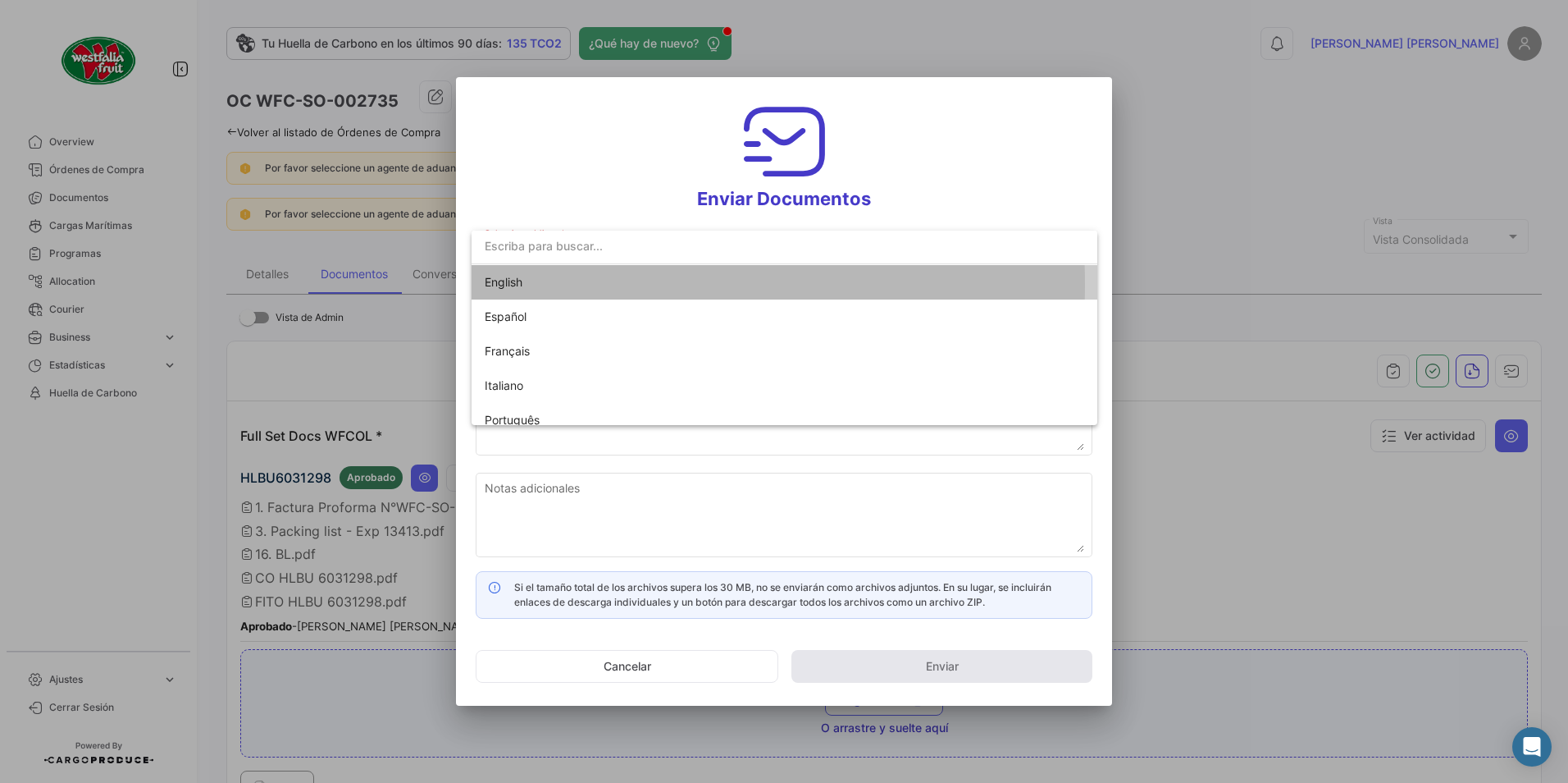
click at [516, 284] on span "English" at bounding box center [504, 281] width 38 height 14
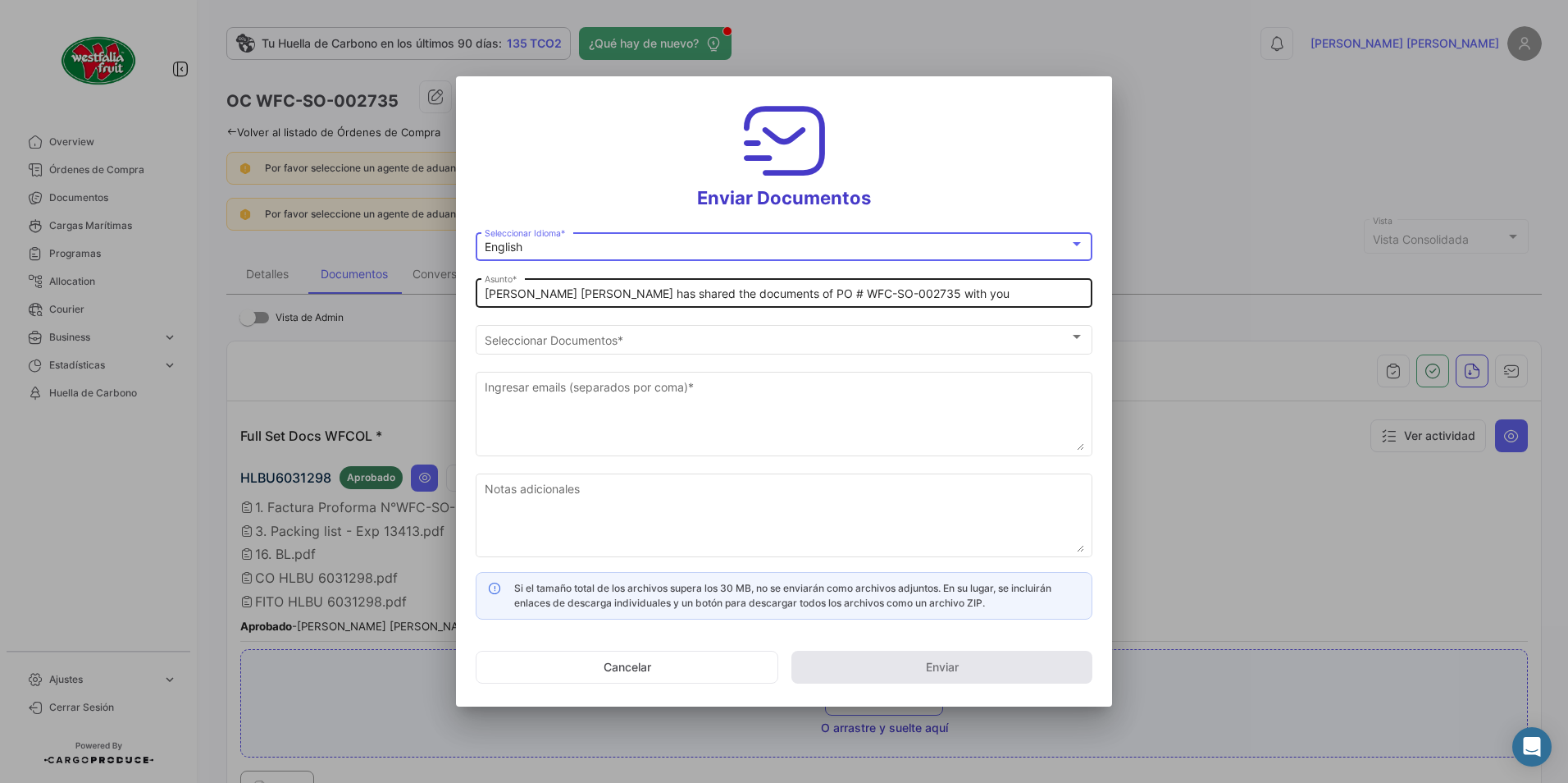
click at [558, 291] on input "[PERSON_NAME] [PERSON_NAME] has shared the documents of PO # WFC-SO-002735 with…" at bounding box center [784, 294] width 600 height 14
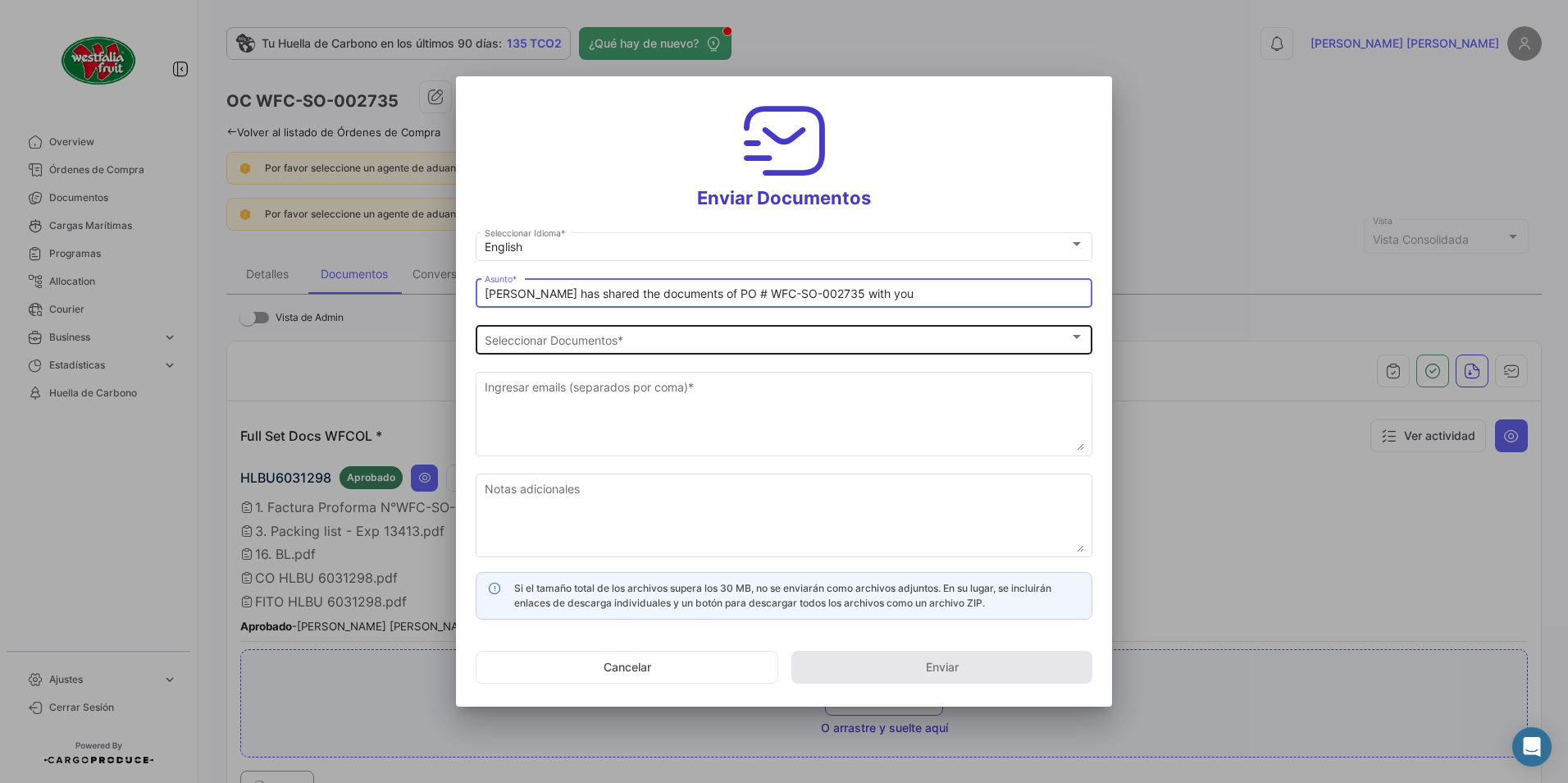
type input "[PERSON_NAME] has shared the documents of PO # WFC-SO-002735 with you"
click at [574, 329] on div "Seleccionar Documentos Seleccionar Documentos *" at bounding box center [784, 338] width 600 height 32
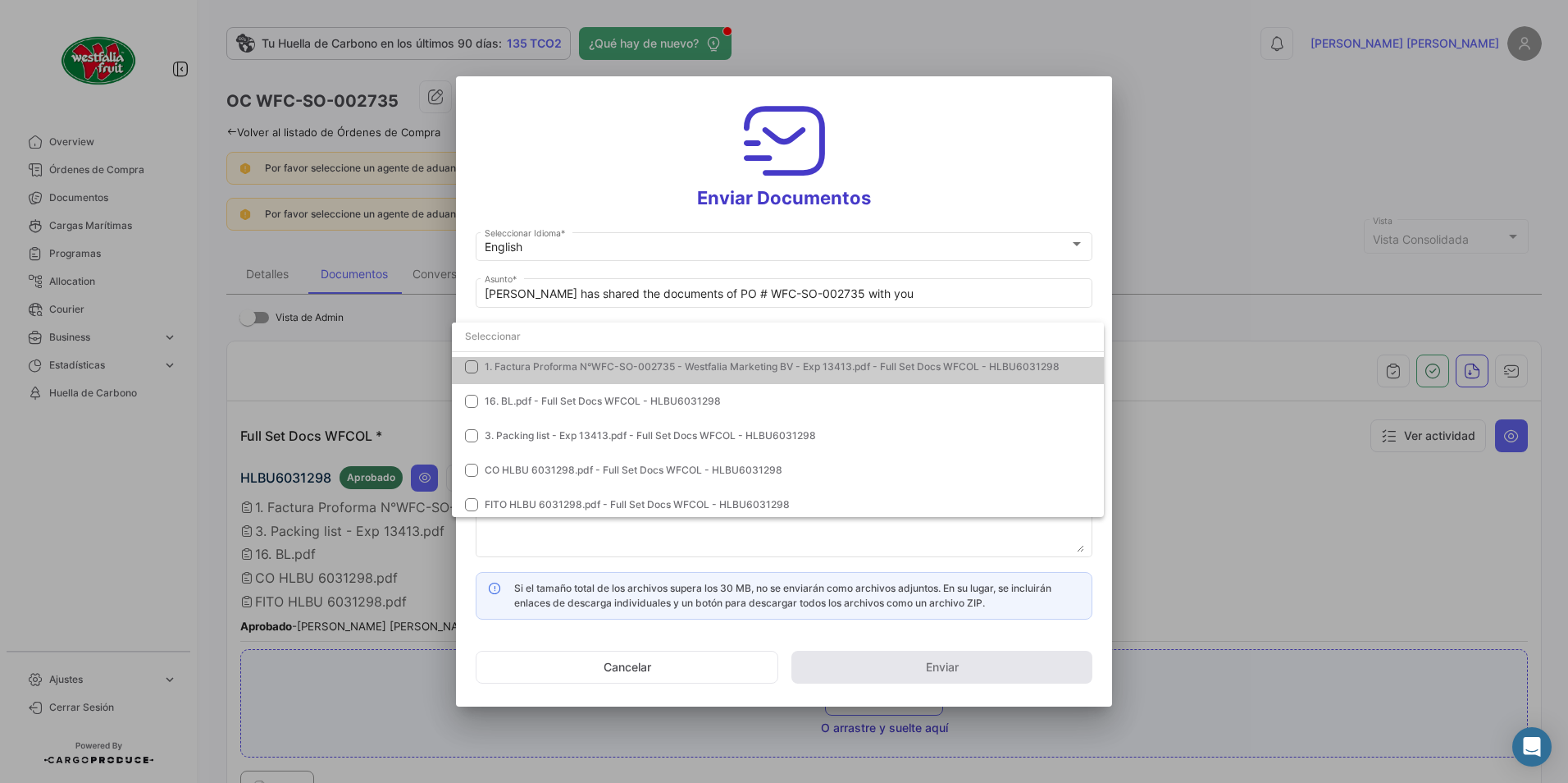
scroll to position [81, 0]
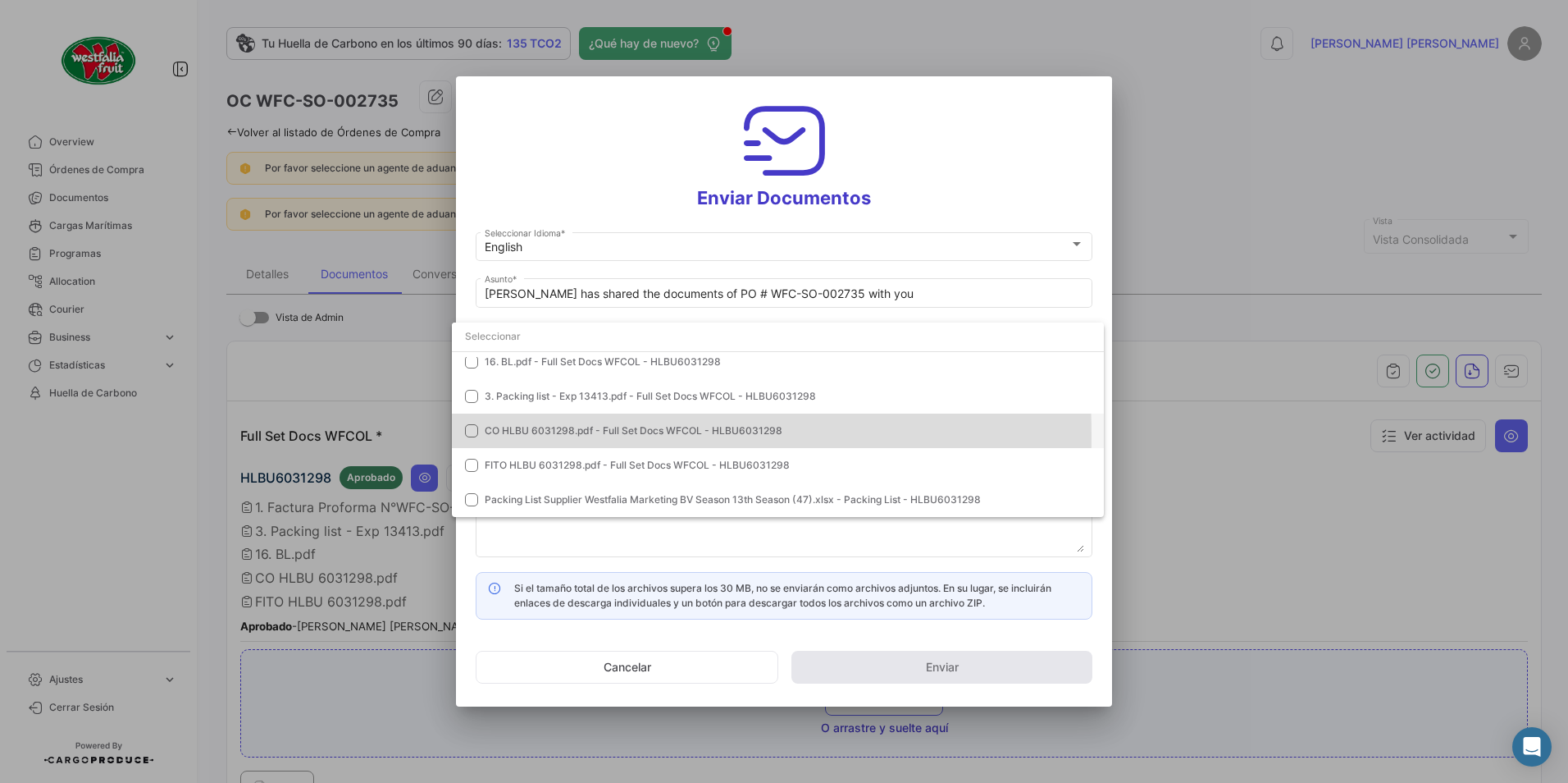
click at [522, 435] on span "CO HLBU 6031298.pdf - Full Set Docs WFCOL - HLBU6031298" at bounding box center [634, 430] width 298 height 12
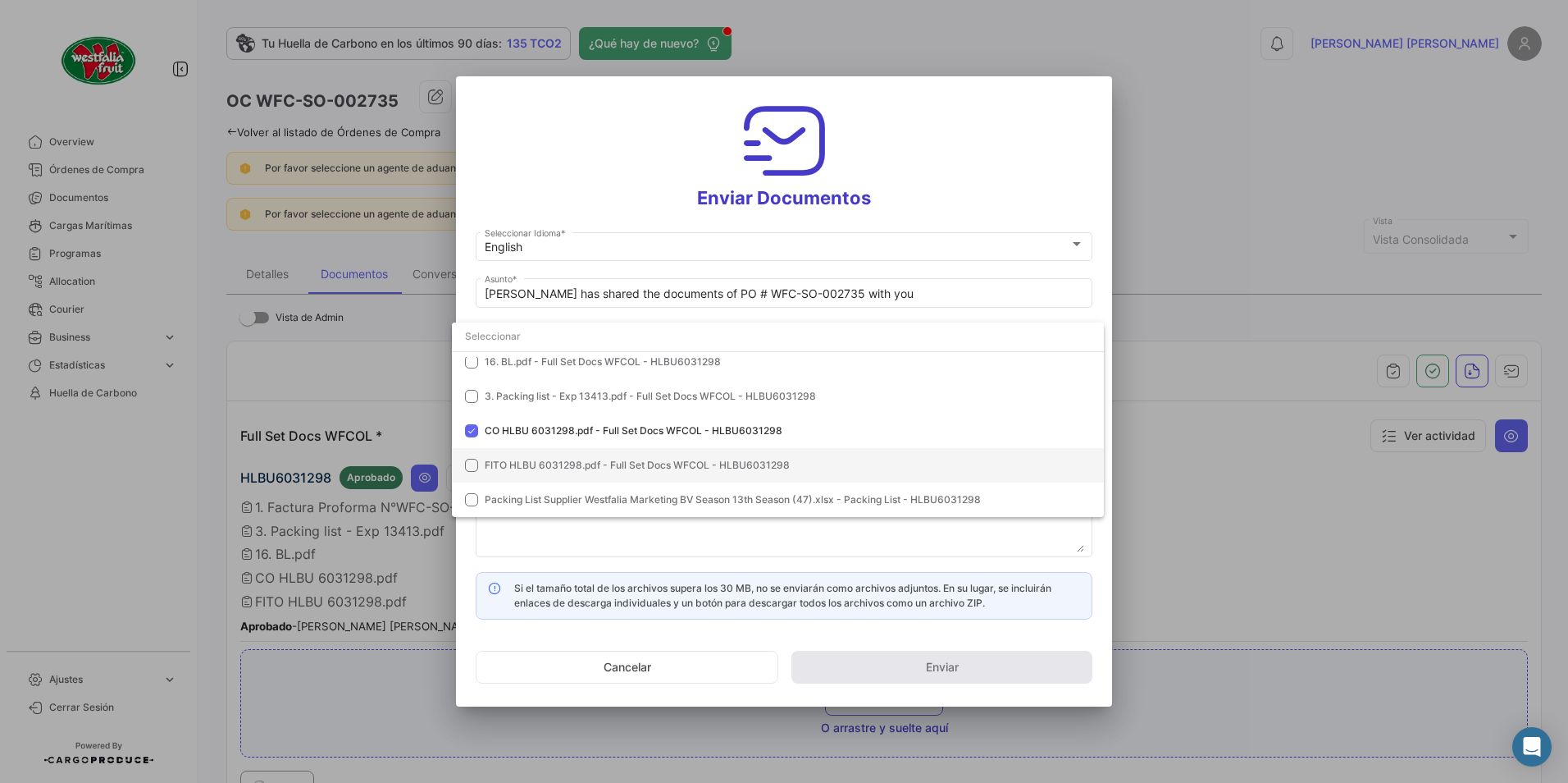
click at [513, 456] on mat-option "FITO HLBU 6031298.pdf - Full Set Docs WFCOL - HLBU6031298" at bounding box center [778, 465] width 652 height 35
click at [990, 124] on div at bounding box center [784, 392] width 1568 height 783
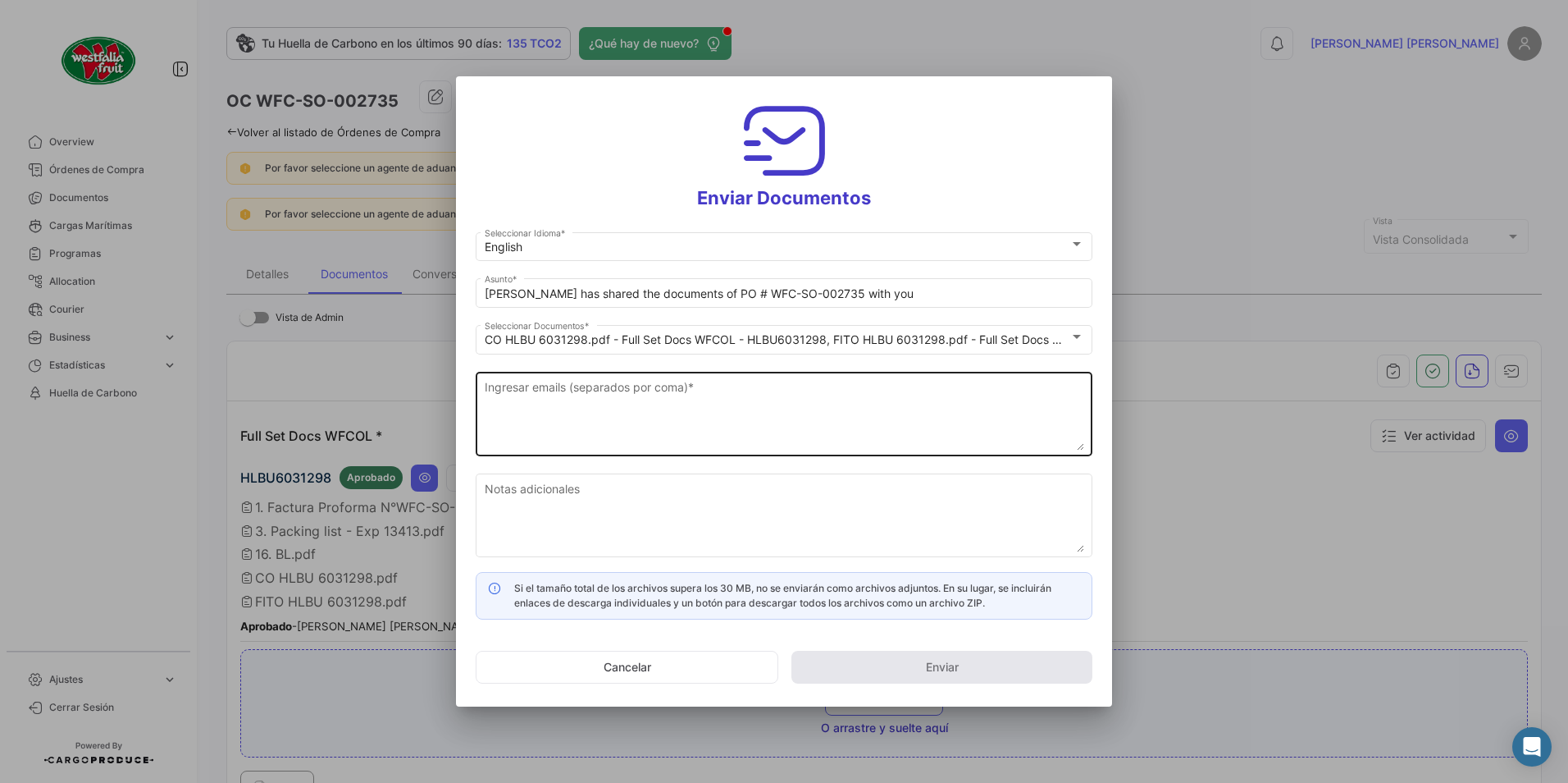
click at [678, 382] on textarea "Ingresar emails (separados por coma) *" at bounding box center [784, 414] width 600 height 72
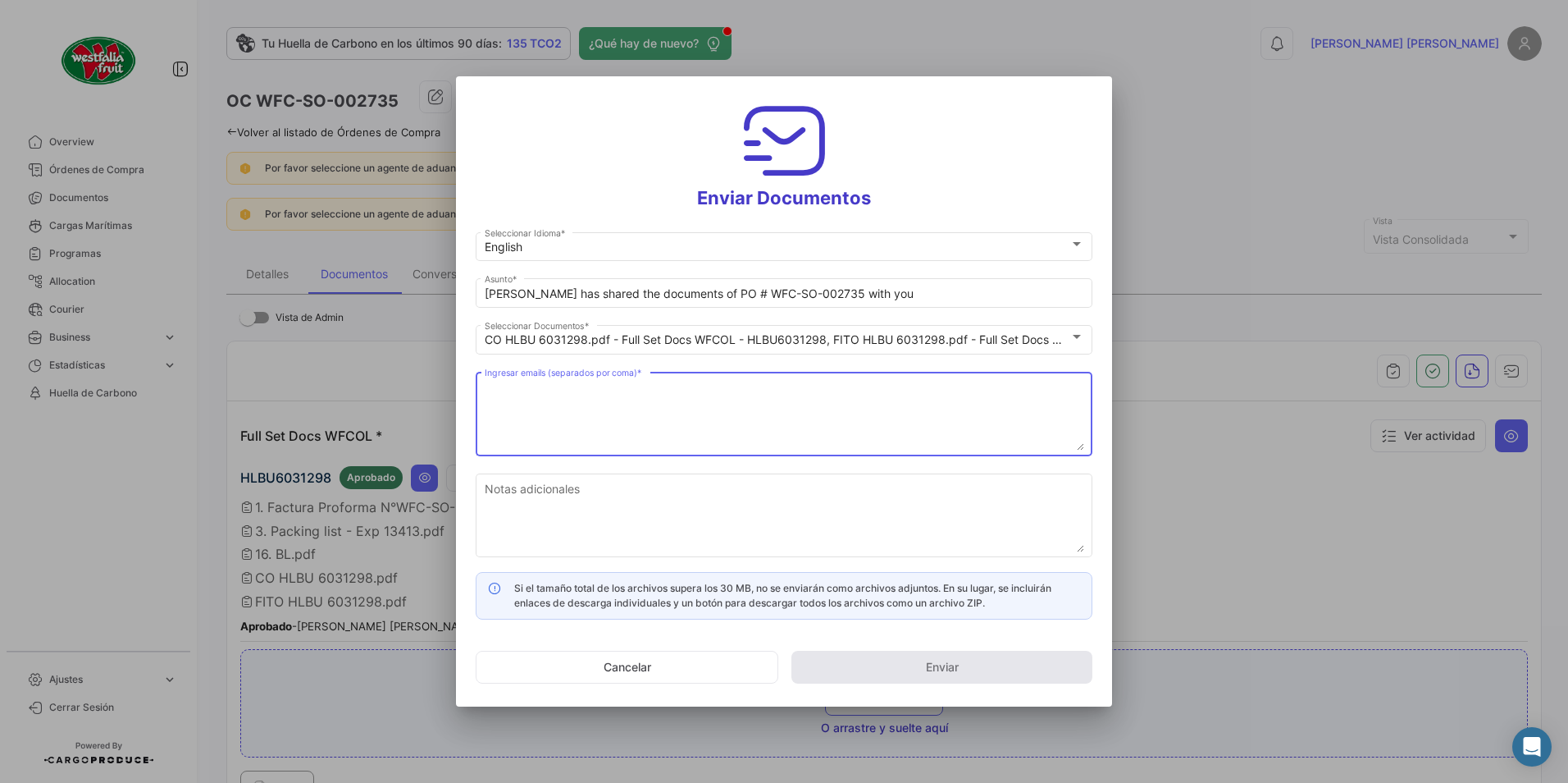
paste textarea "[DOMAIN_NAME][EMAIL_ADDRESS][DOMAIN_NAME]"
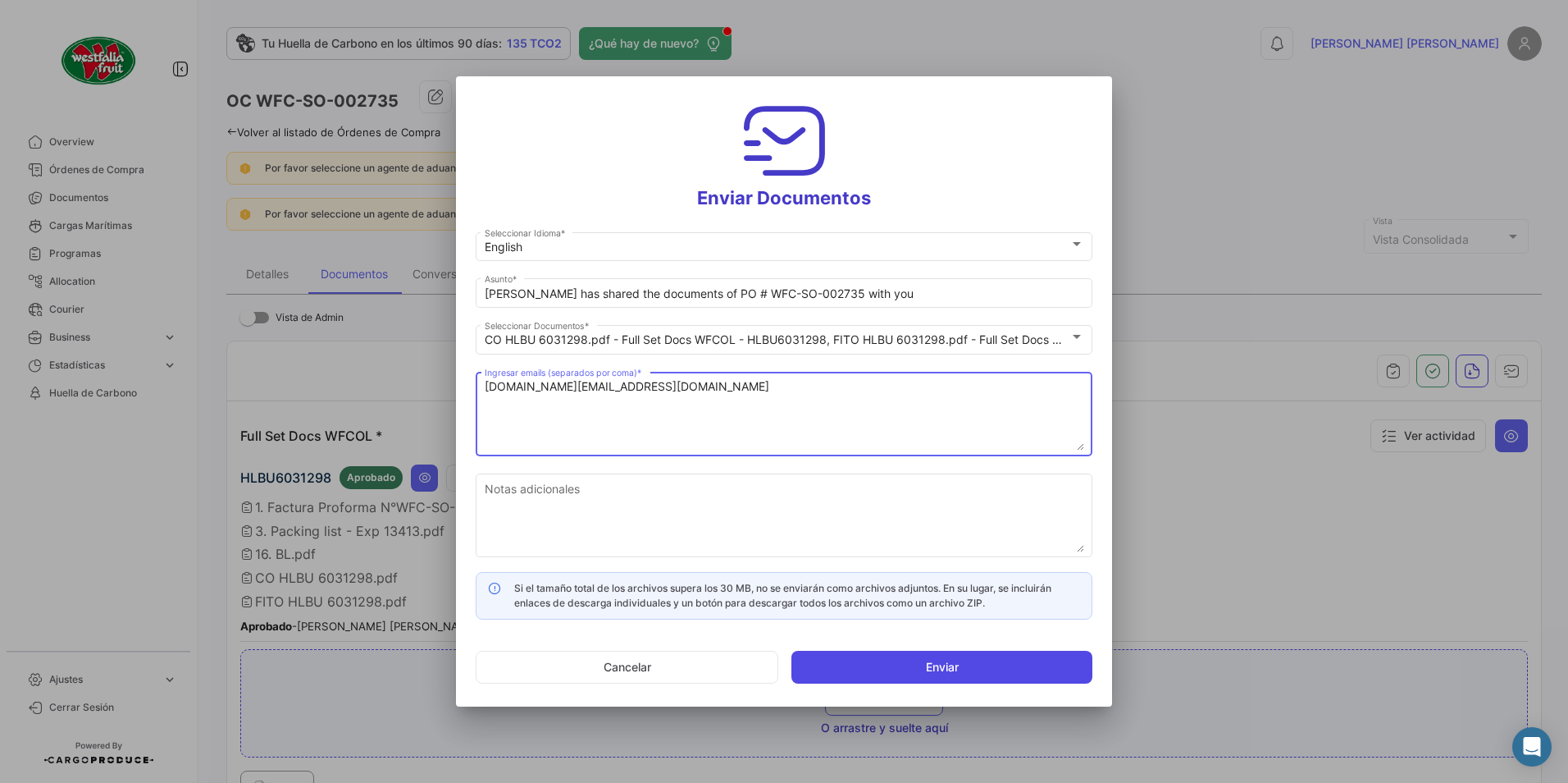
type textarea "[DOMAIN_NAME][EMAIL_ADDRESS][DOMAIN_NAME]"
click at [889, 656] on button "Enviar" at bounding box center [942, 667] width 301 height 33
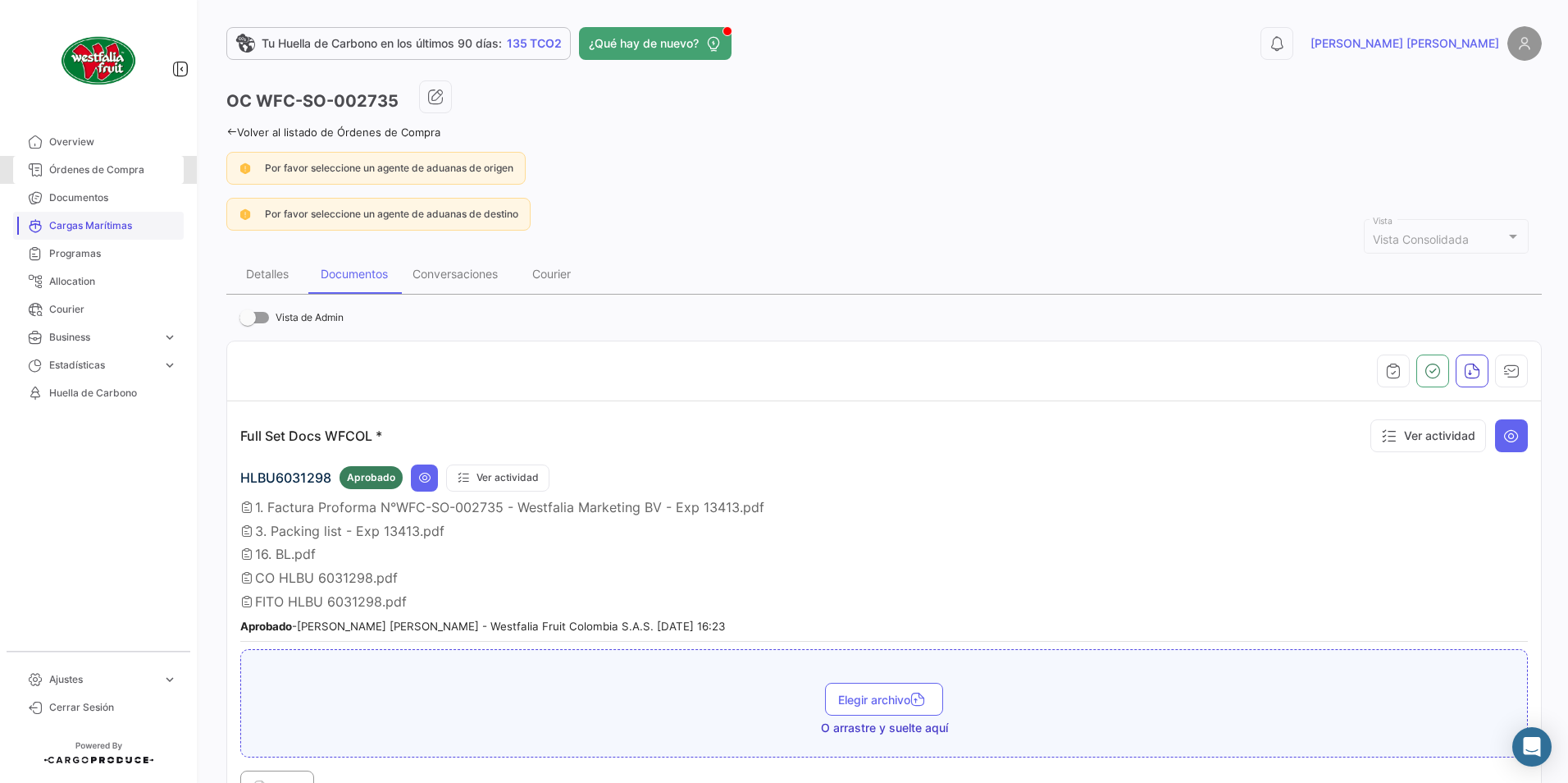
drag, startPoint x: 97, startPoint y: 158, endPoint x: 177, endPoint y: 233, distance: 109.7
click at [96, 158] on link "Órdenes de Compra" at bounding box center [98, 170] width 170 height 28
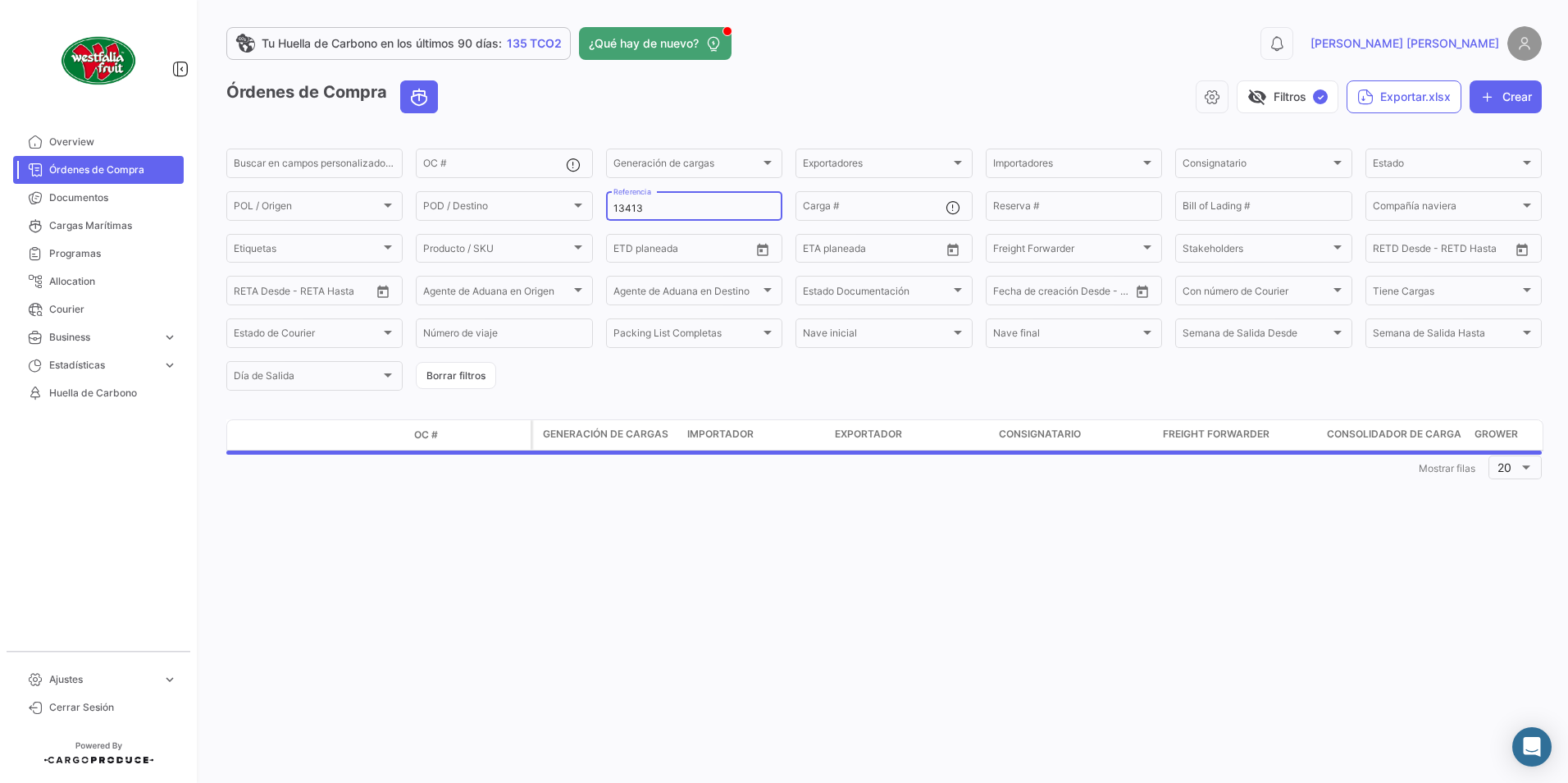
click at [681, 201] on div "13413 Referencia" at bounding box center [693, 204] width 161 height 32
type input "13438"
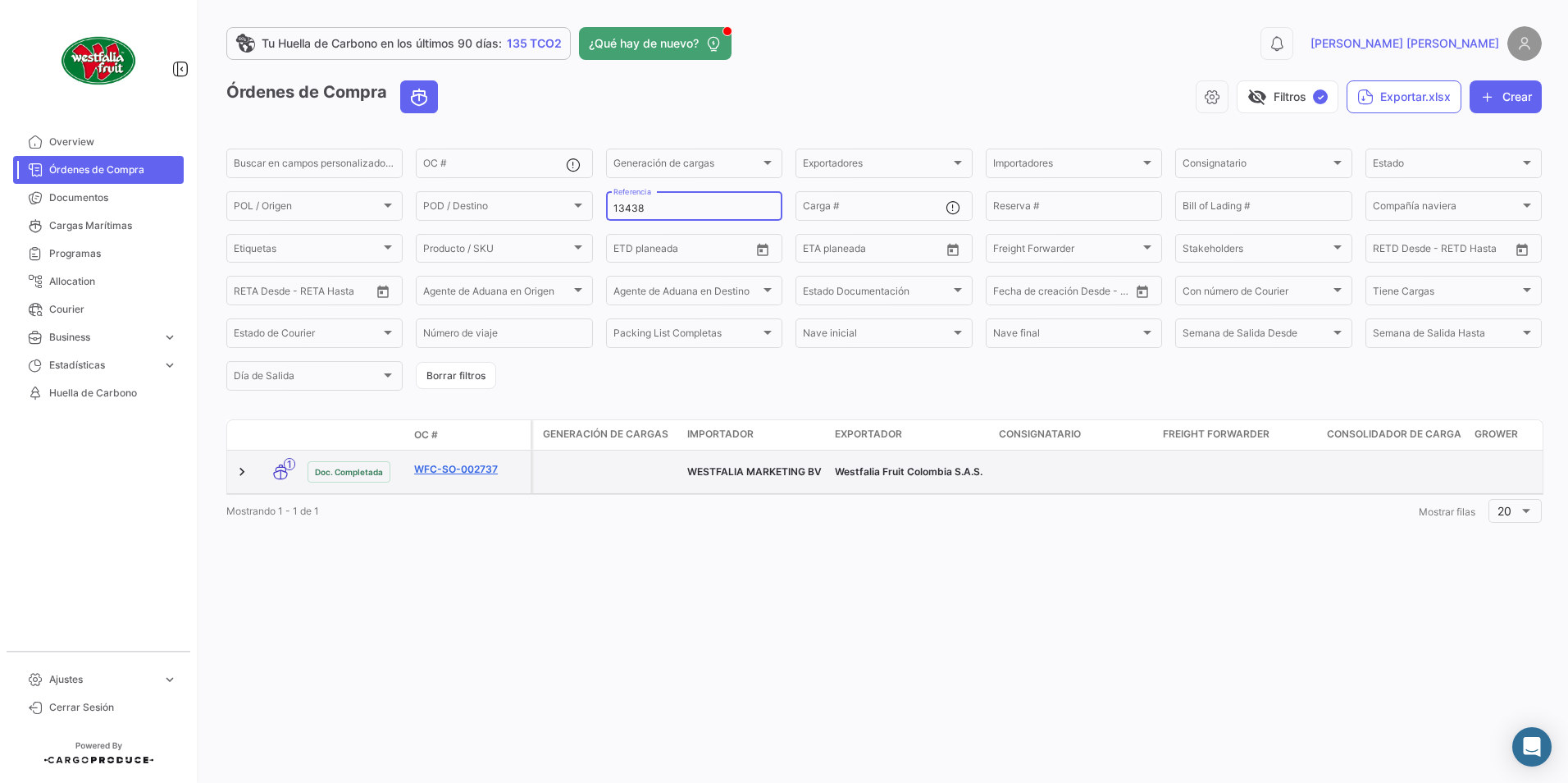
click at [458, 462] on link "WFC-SO-002737" at bounding box center [469, 469] width 110 height 15
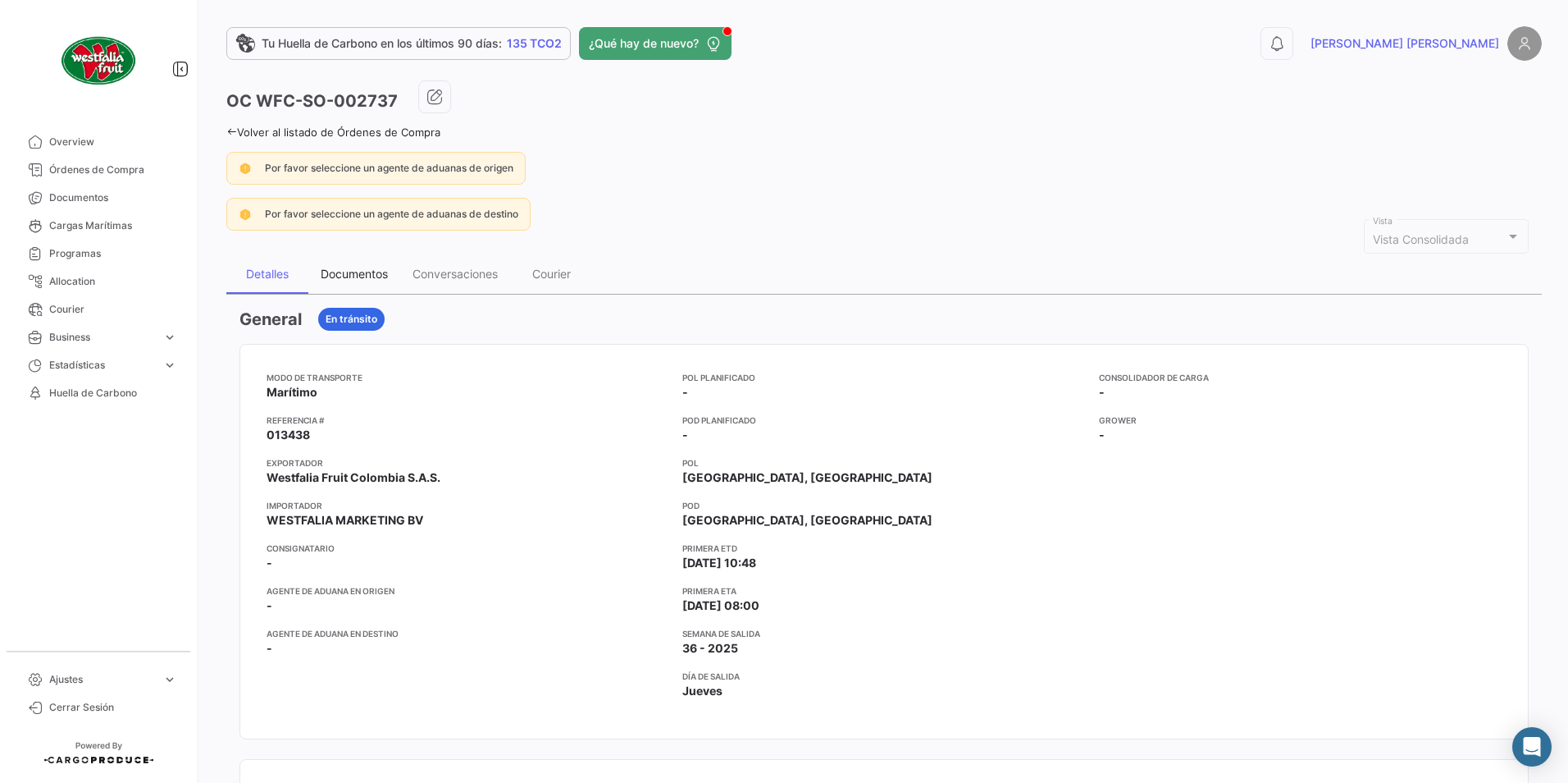
click at [356, 274] on div "Documentos" at bounding box center [354, 273] width 67 height 14
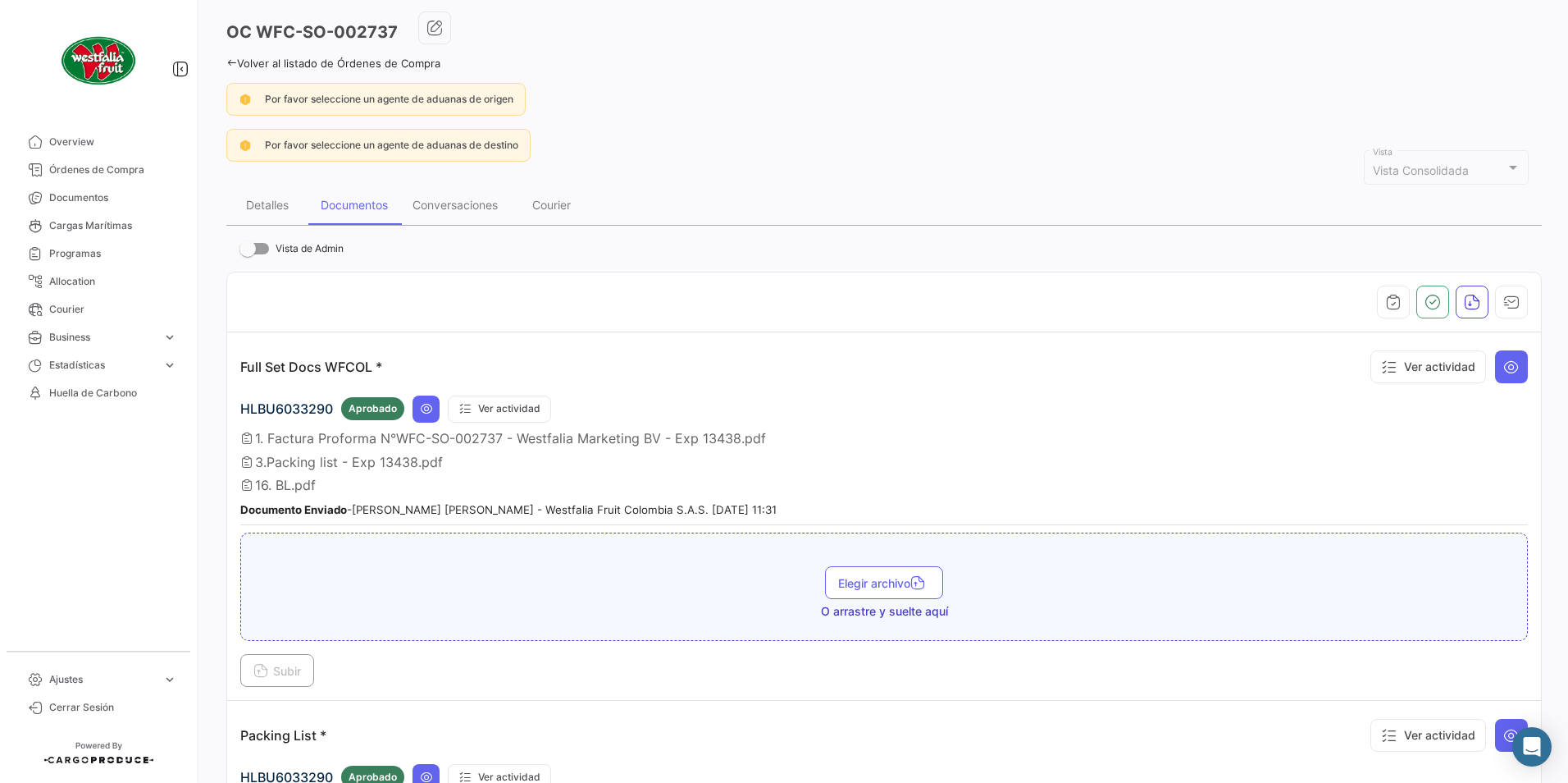
scroll to position [164, 0]
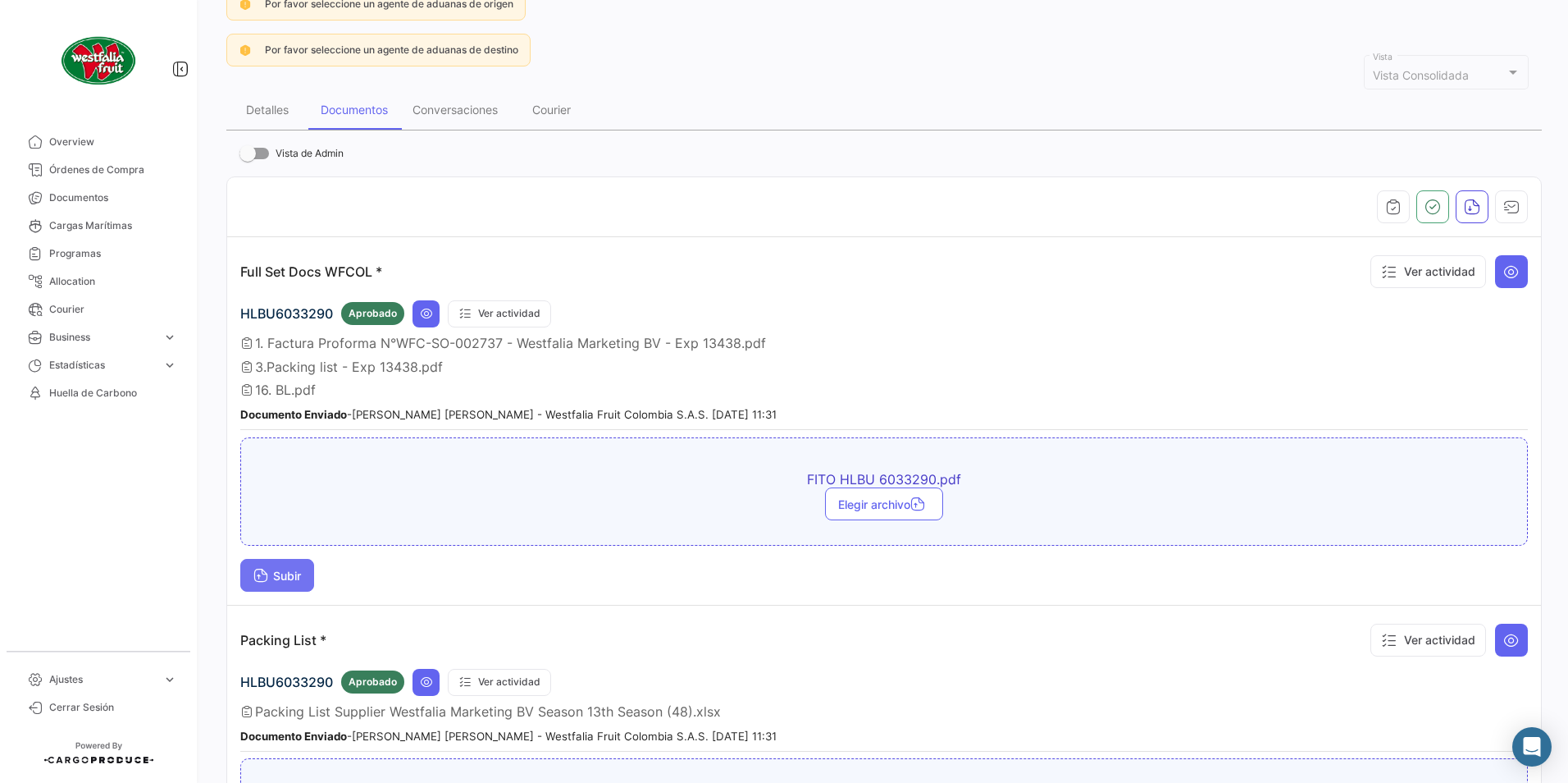
click at [276, 572] on span "Subir" at bounding box center [276, 575] width 47 height 14
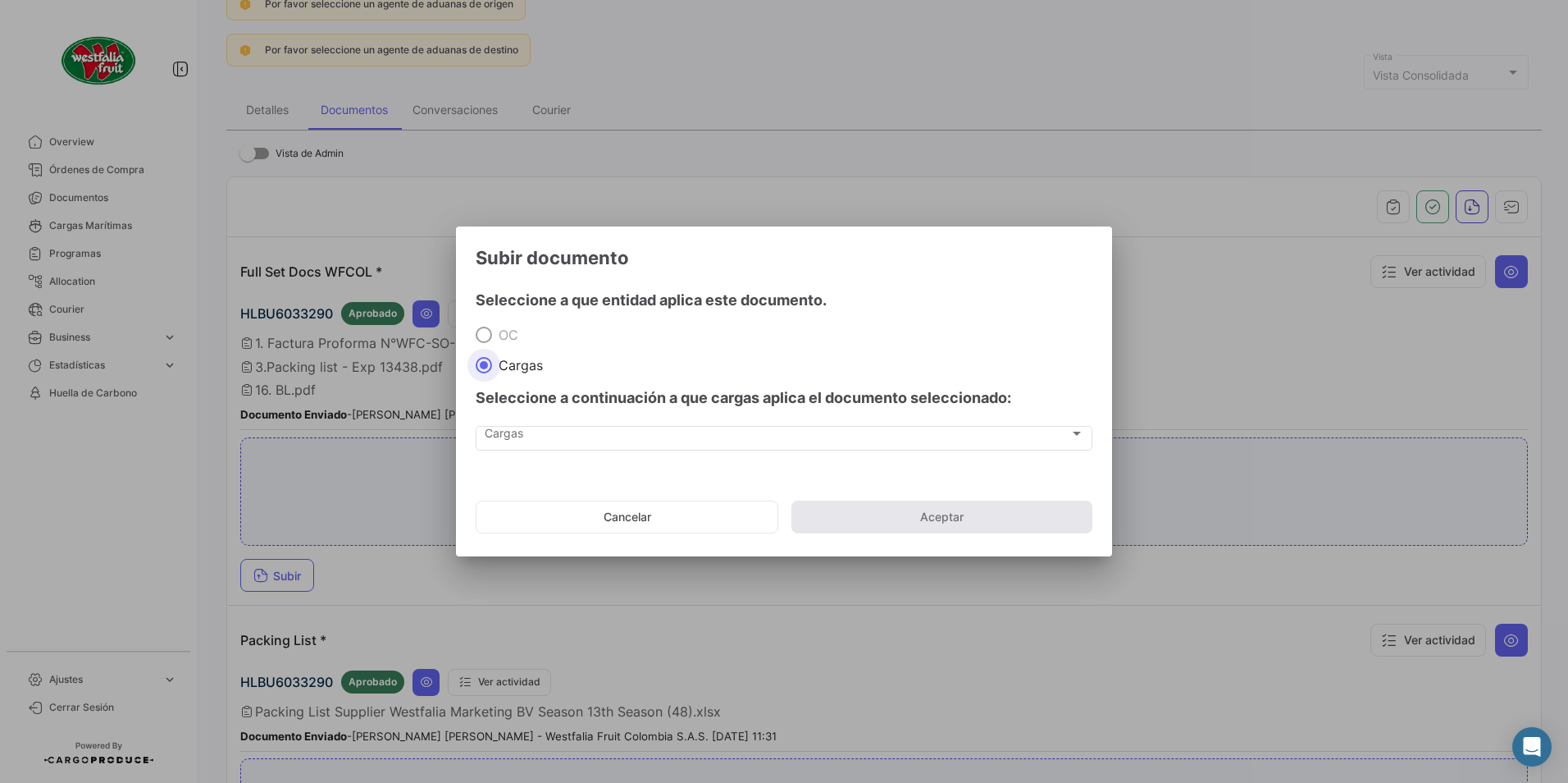
click at [510, 420] on div "Seleccione a continuación a que cargas aplica el documento seleccionado:" at bounding box center [784, 397] width 616 height 49
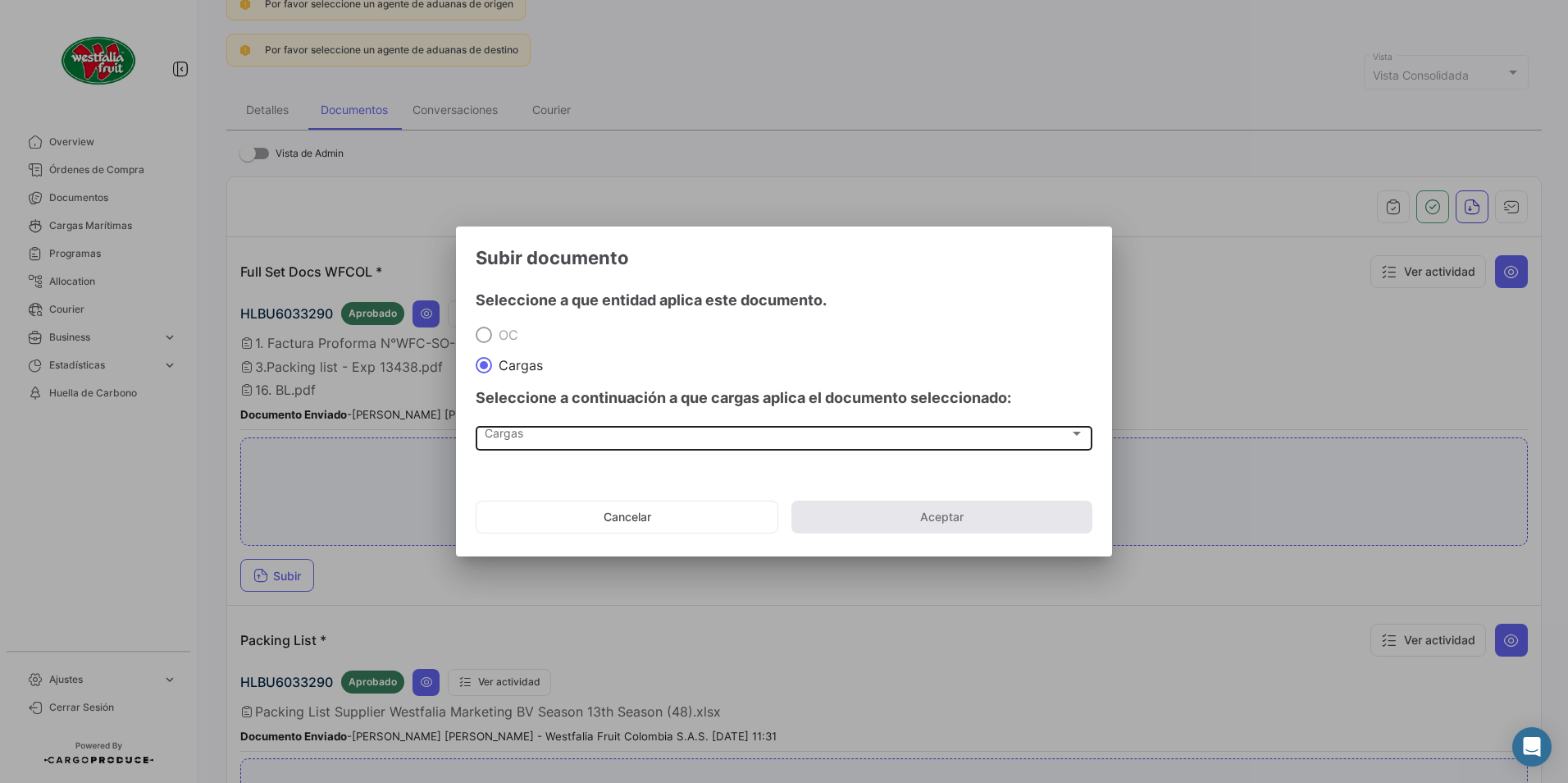
click at [513, 430] on span "Cargas" at bounding box center [777, 436] width 585 height 14
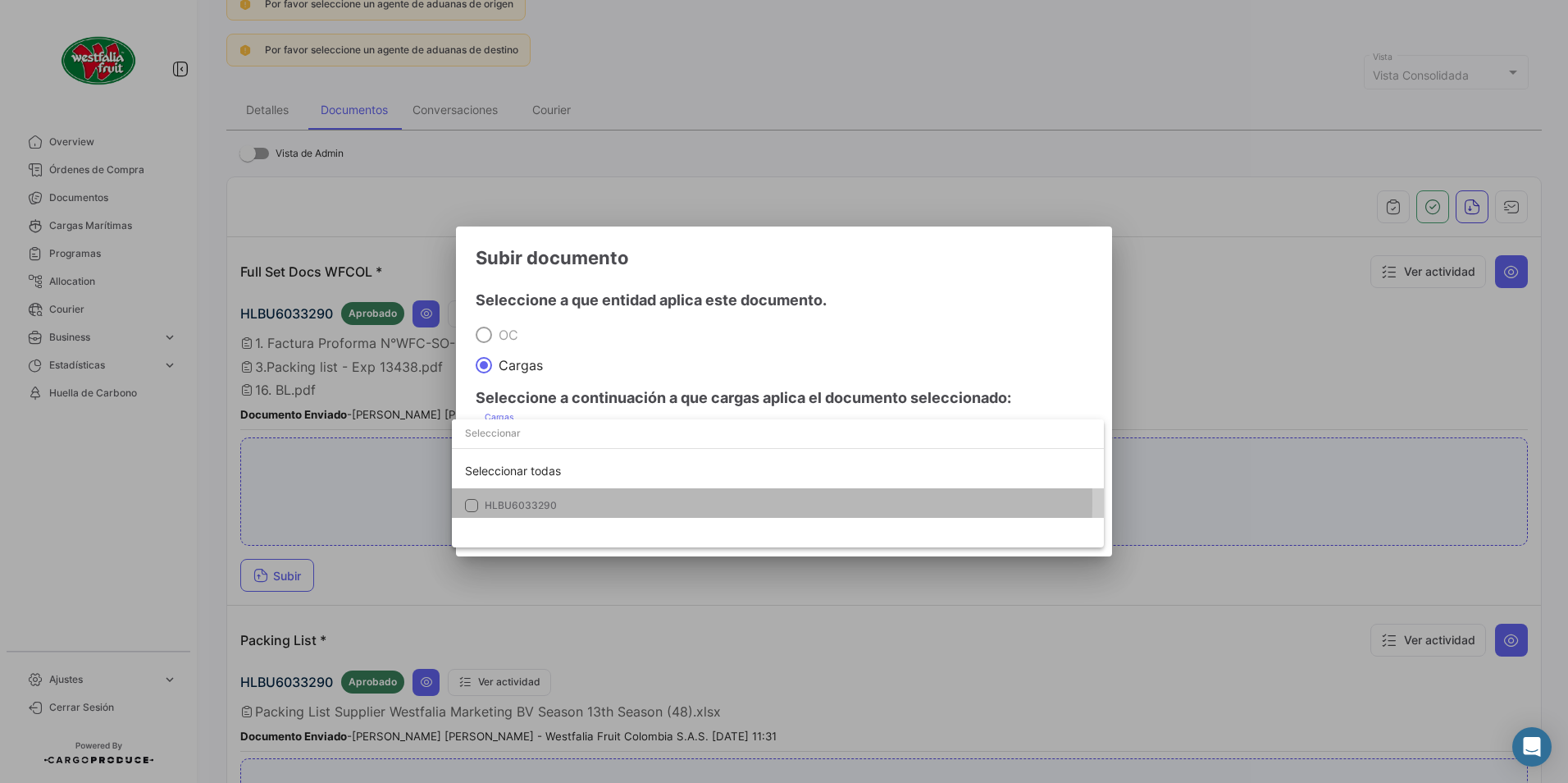
drag, startPoint x: 505, startPoint y: 500, endPoint x: 514, endPoint y: 496, distance: 9.8
click at [508, 498] on span "HLBU6033290" at bounding box center [600, 506] width 230 height 15
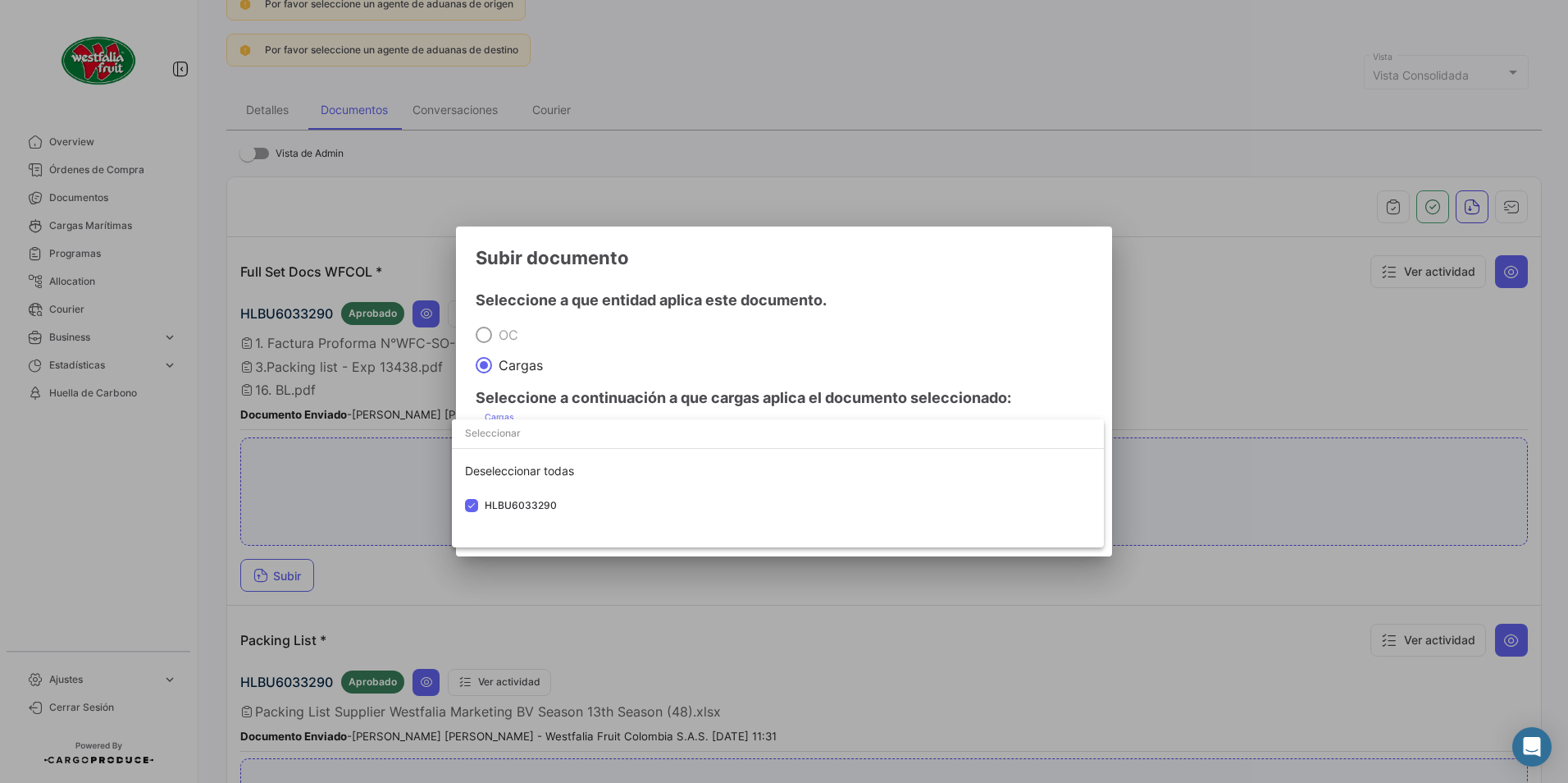
drag, startPoint x: 514, startPoint y: 496, endPoint x: 669, endPoint y: 374, distance: 197.3
click at [662, 354] on div at bounding box center [784, 392] width 1568 height 783
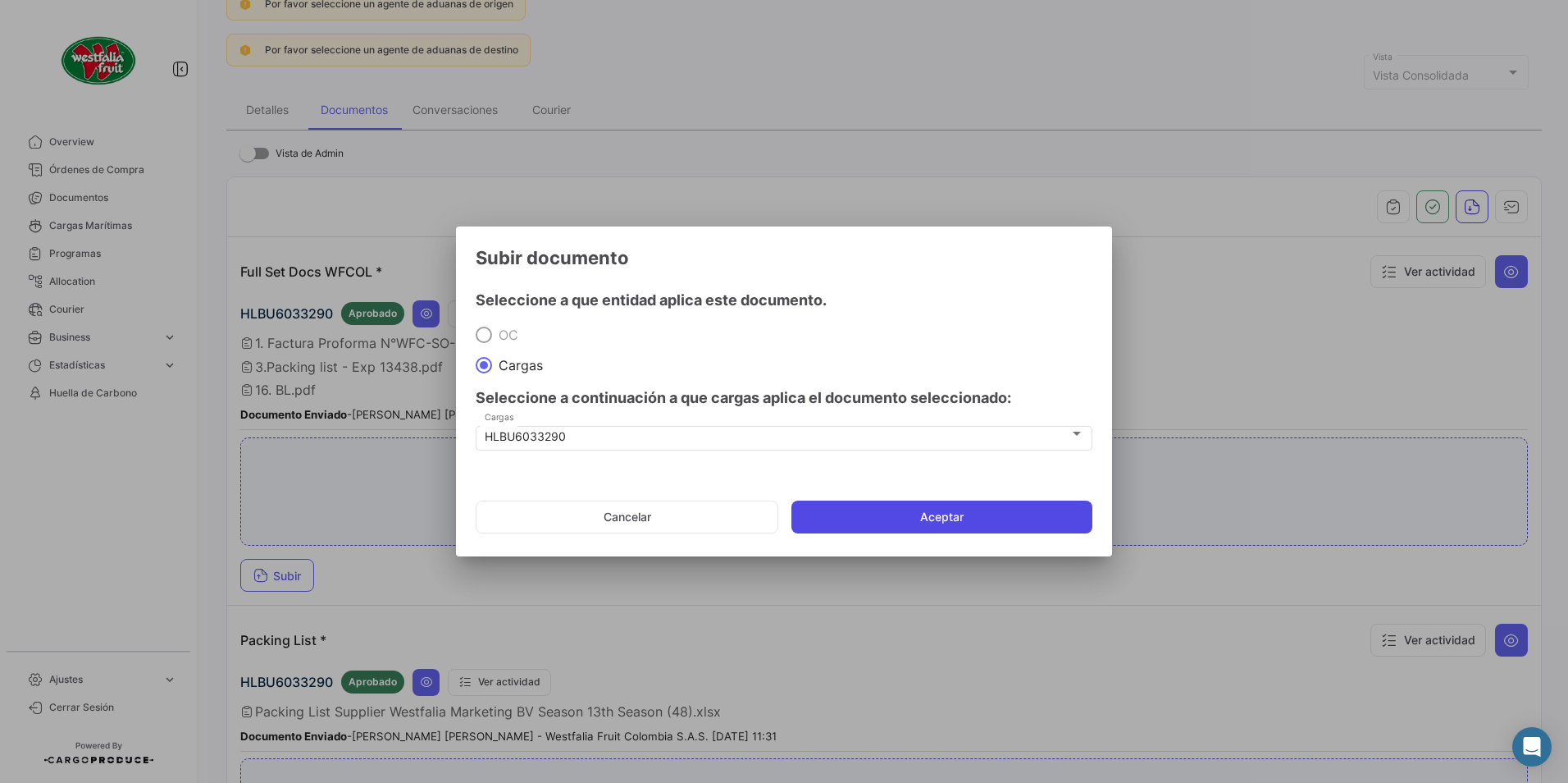
click at [816, 504] on button "Aceptar" at bounding box center [942, 517] width 301 height 33
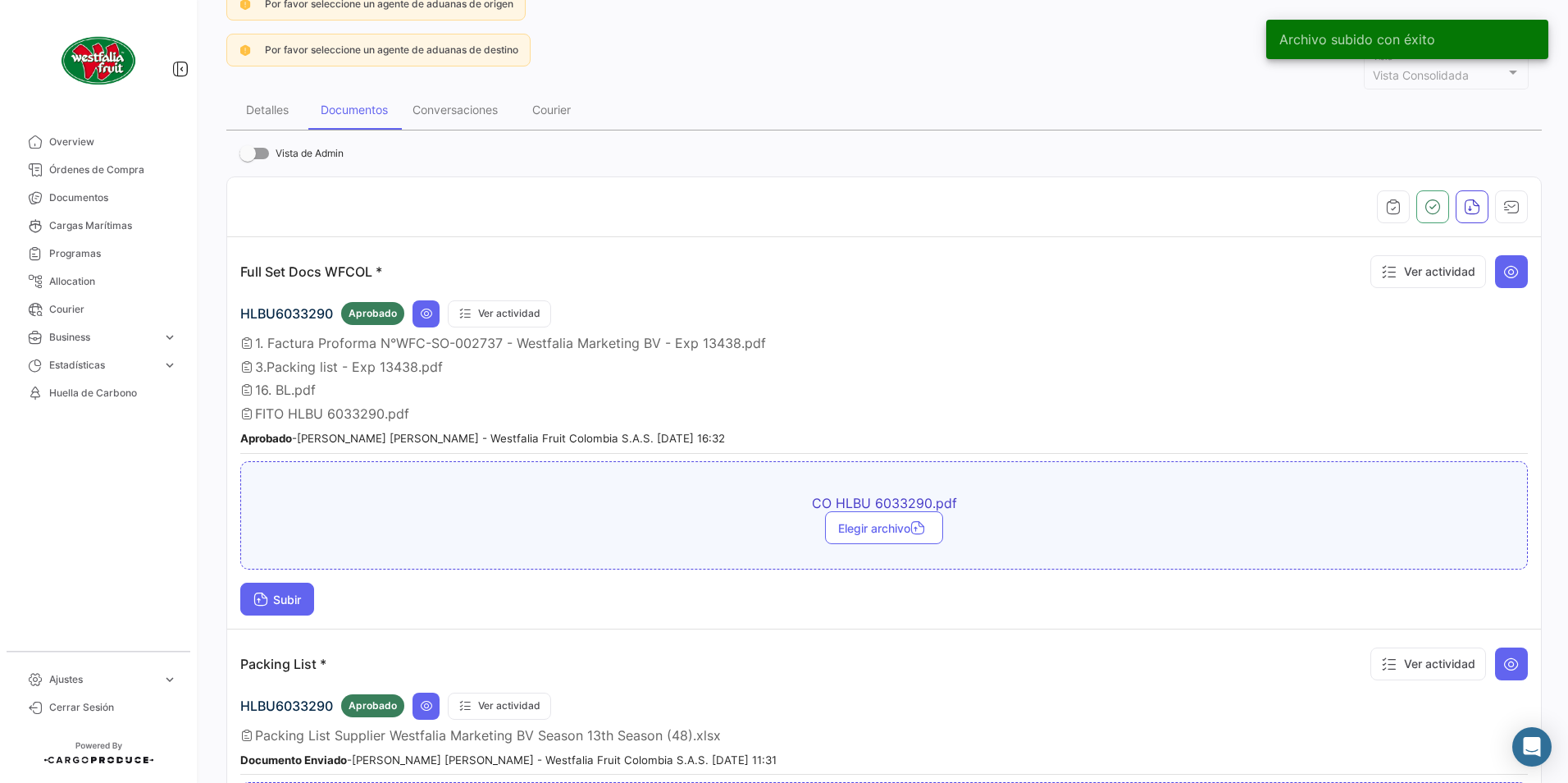
click at [260, 611] on button "Subir" at bounding box center [276, 599] width 74 height 33
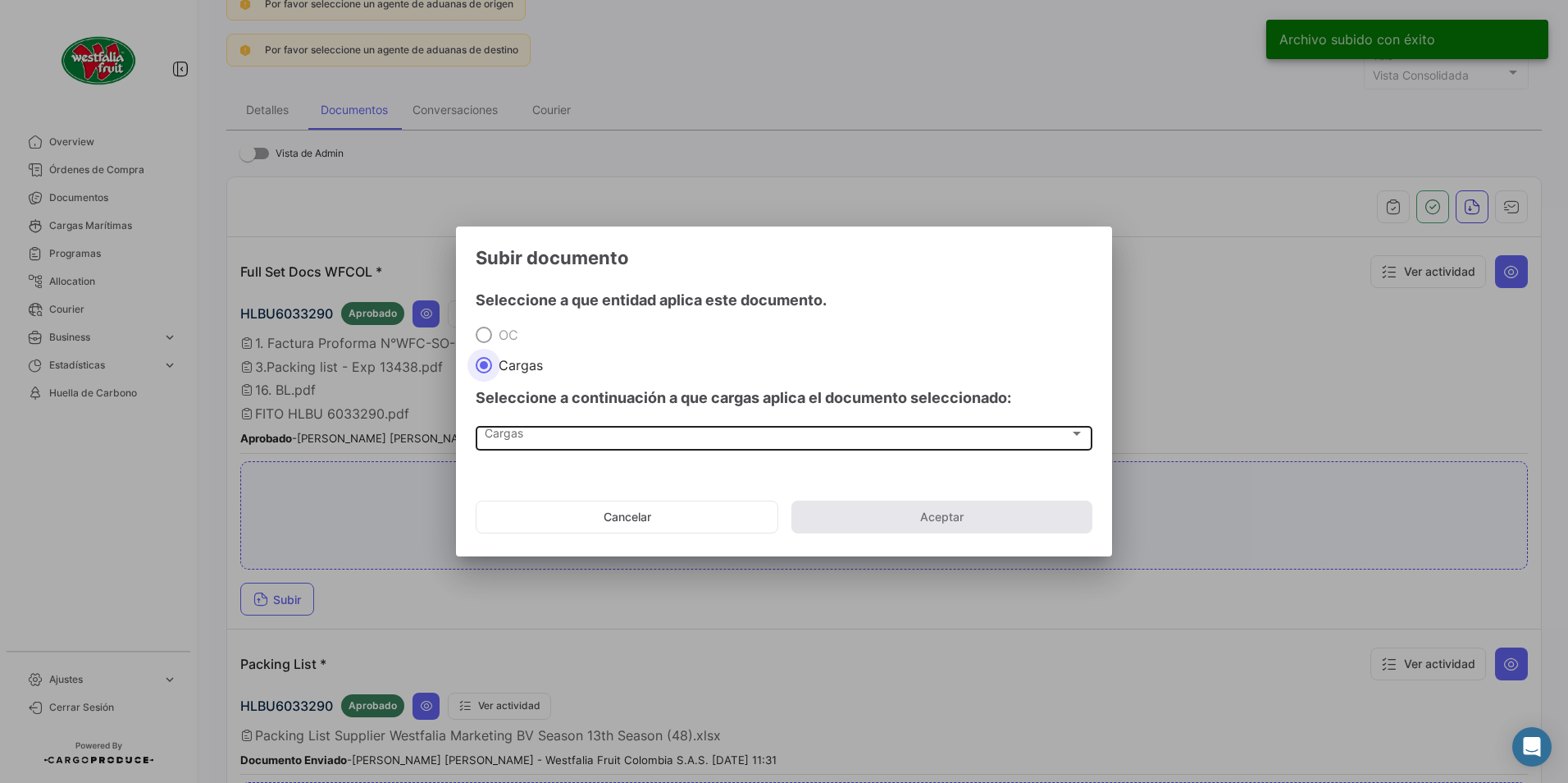
click at [523, 432] on div "Cargas" at bounding box center [777, 436] width 585 height 14
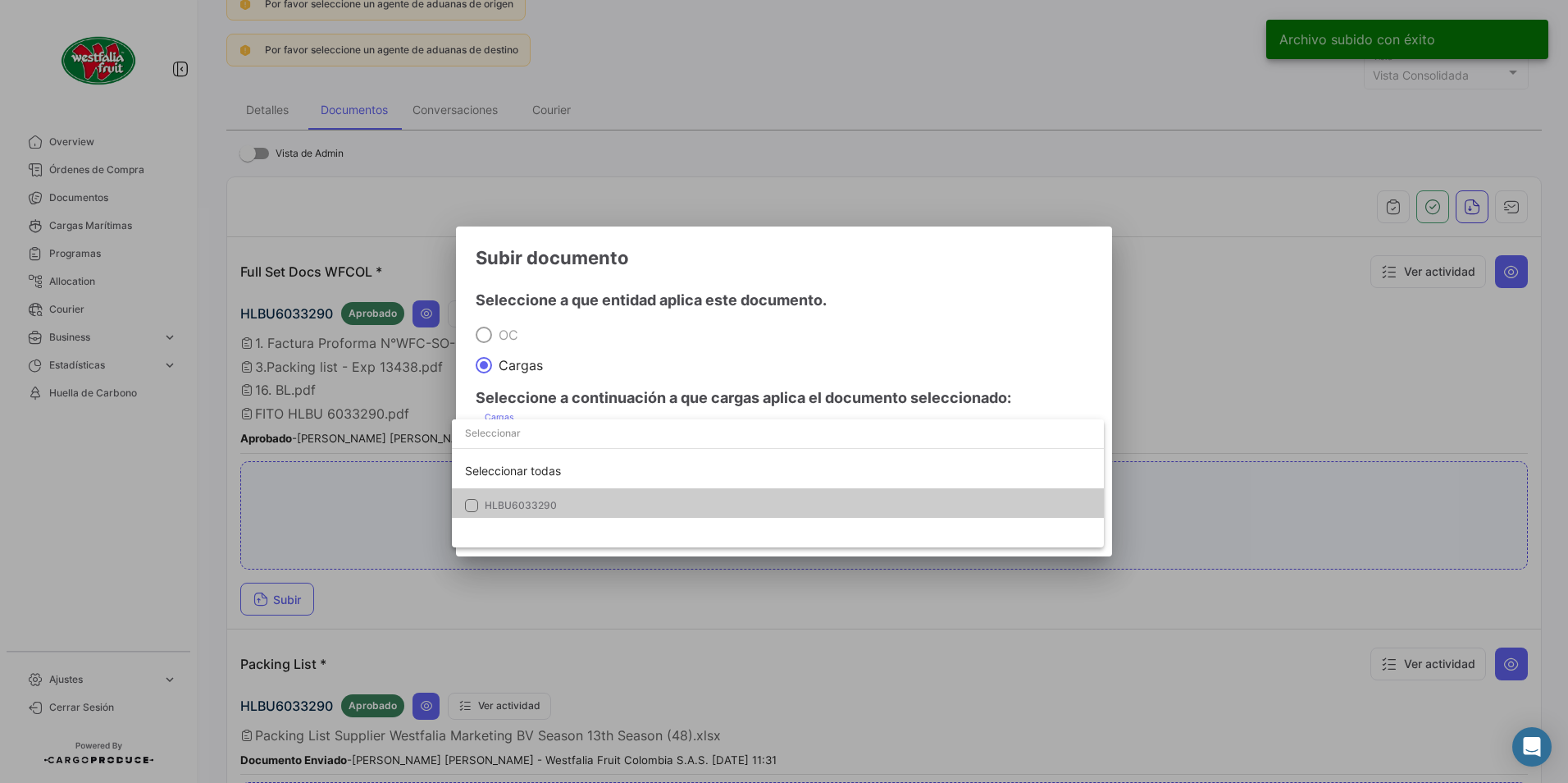
click at [531, 502] on span "HLBU6033290" at bounding box center [520, 505] width 72 height 12
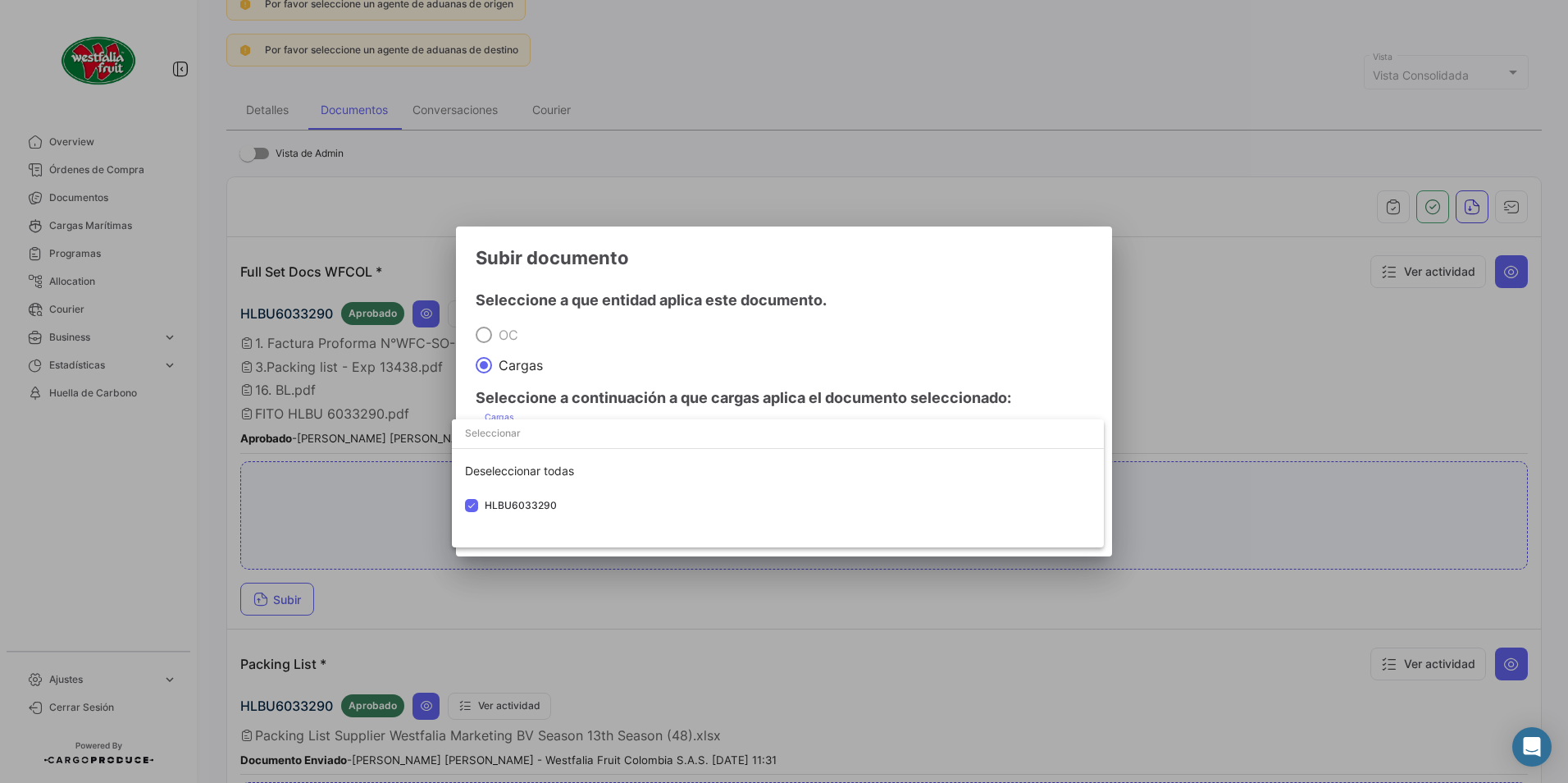
click at [747, 380] on div at bounding box center [784, 392] width 1568 height 783
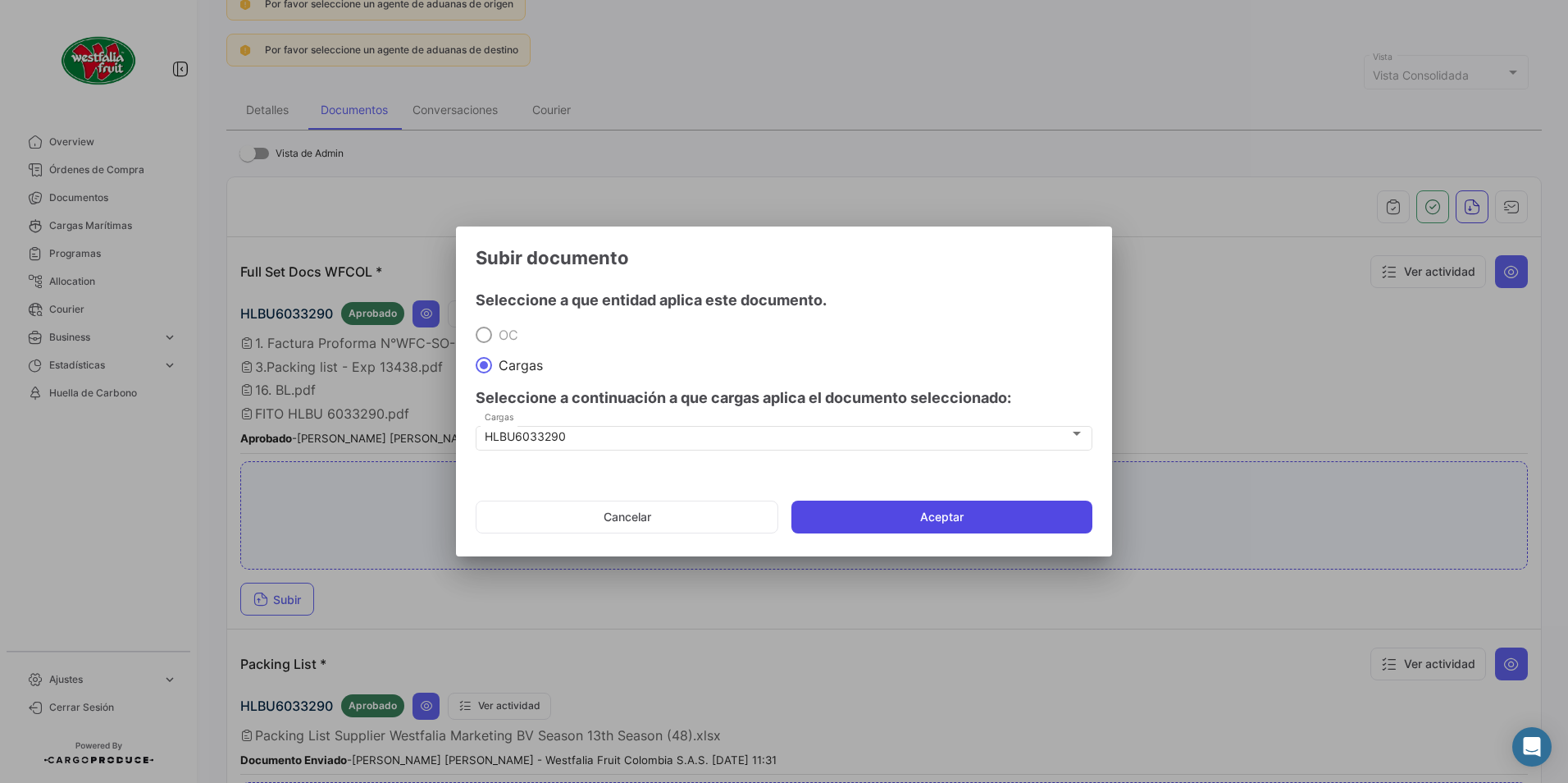
click at [932, 524] on button "Aceptar" at bounding box center [942, 517] width 301 height 33
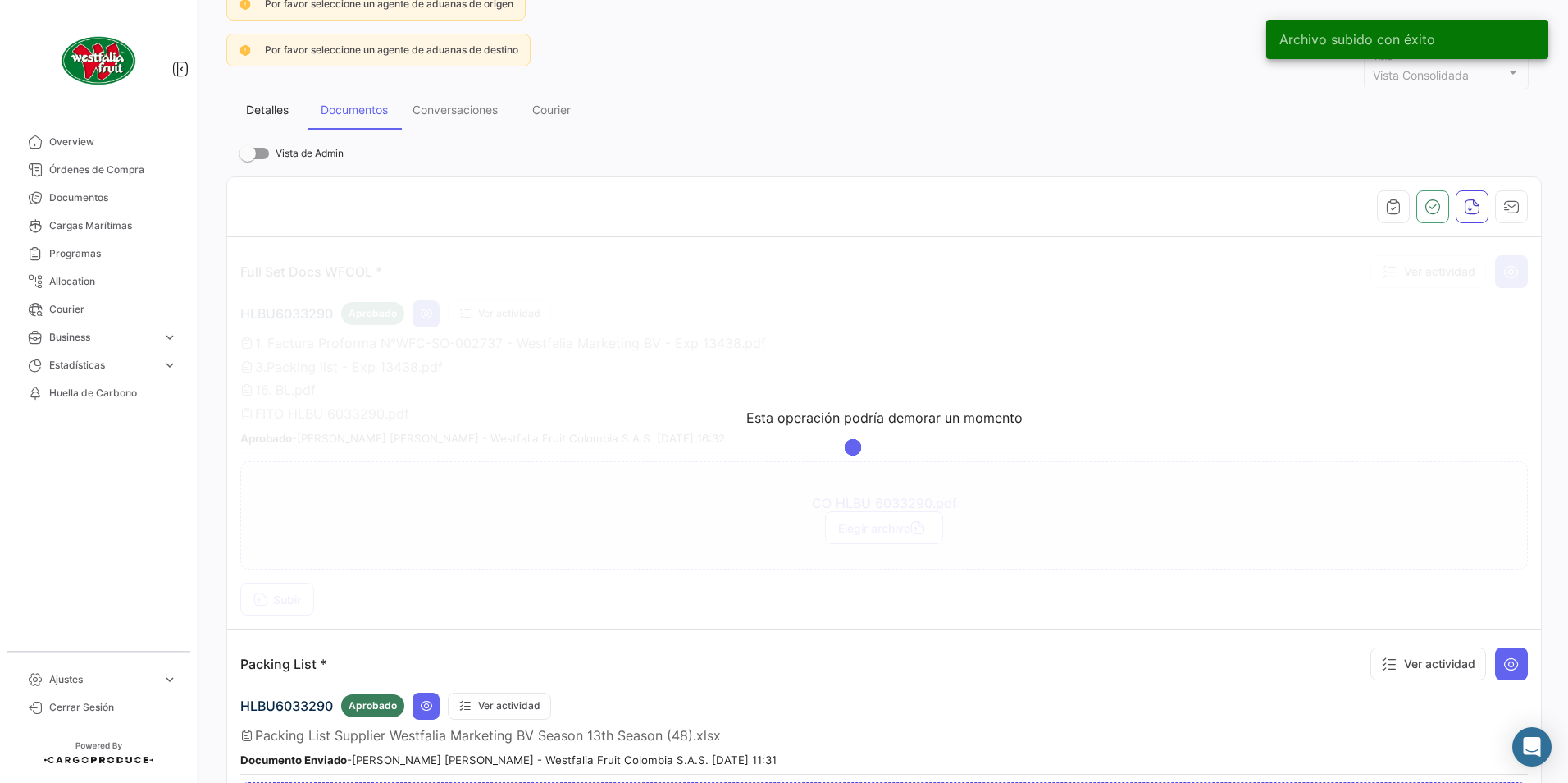
drag, startPoint x: 268, startPoint y: 109, endPoint x: 293, endPoint y: 125, distance: 29.7
click at [268, 109] on div "Detalles" at bounding box center [267, 109] width 43 height 14
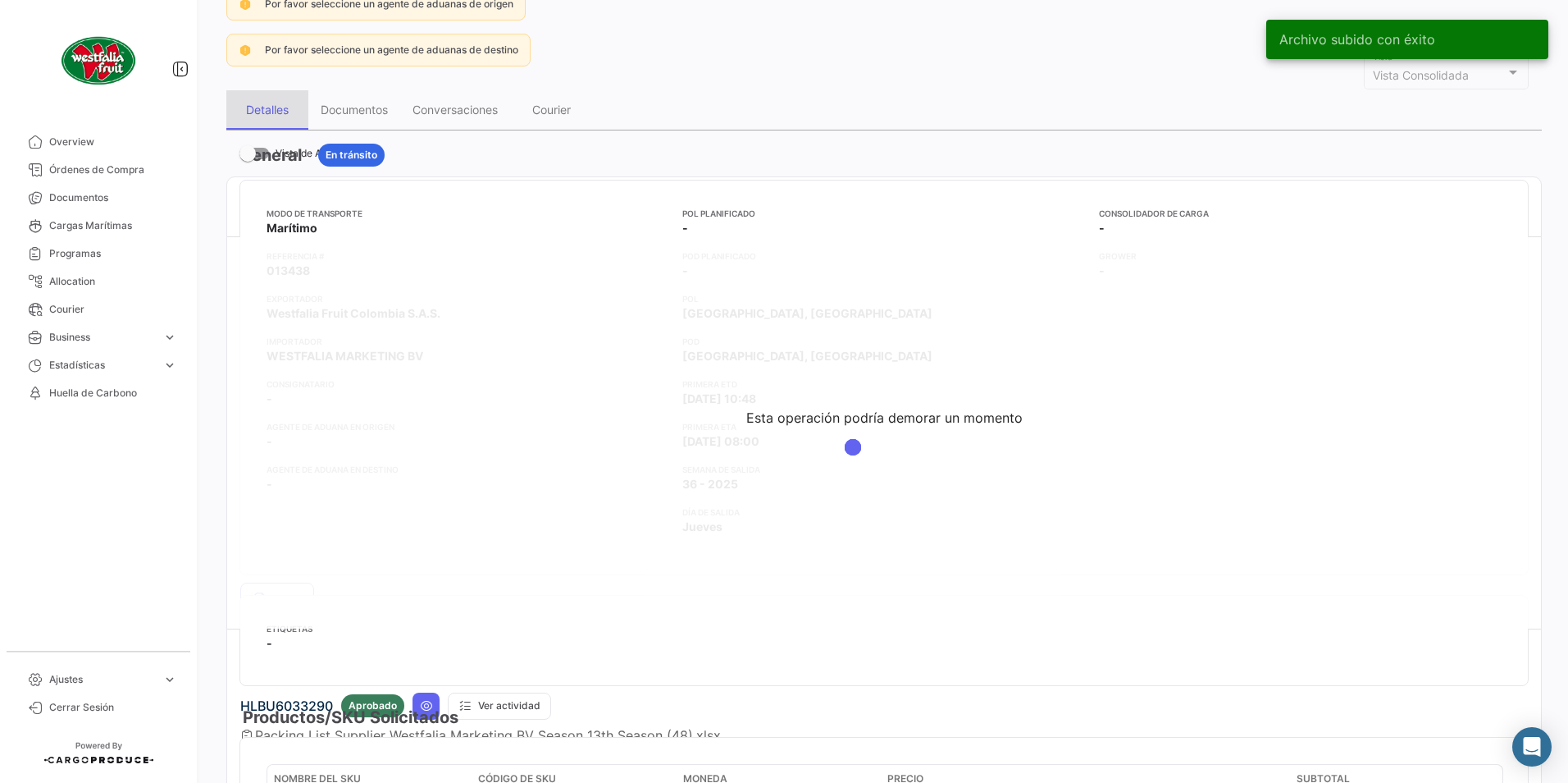
scroll to position [0, 0]
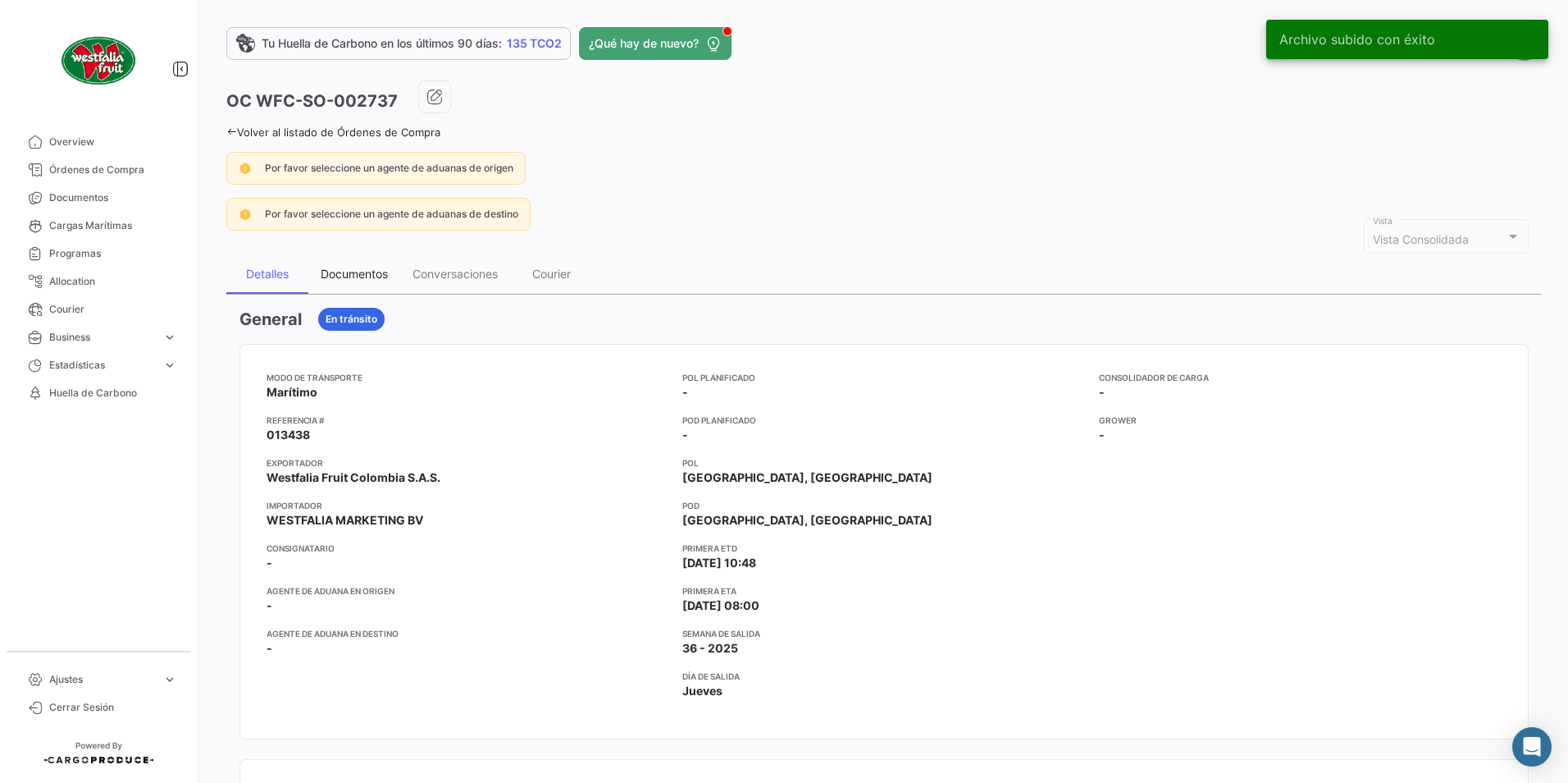
click at [344, 275] on div "Documentos" at bounding box center [354, 273] width 67 height 14
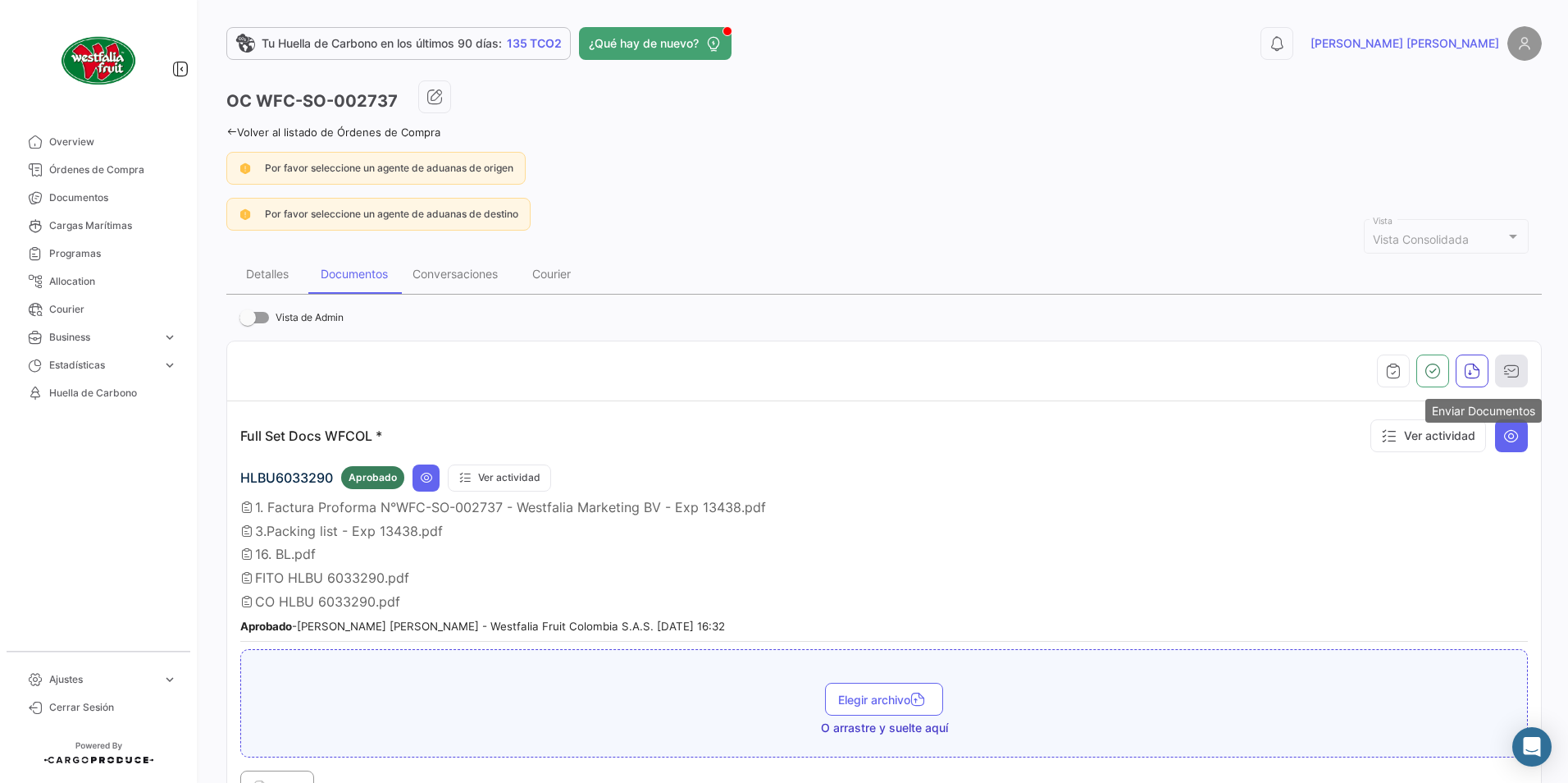
click at [1495, 373] on button "button" at bounding box center [1512, 371] width 33 height 33
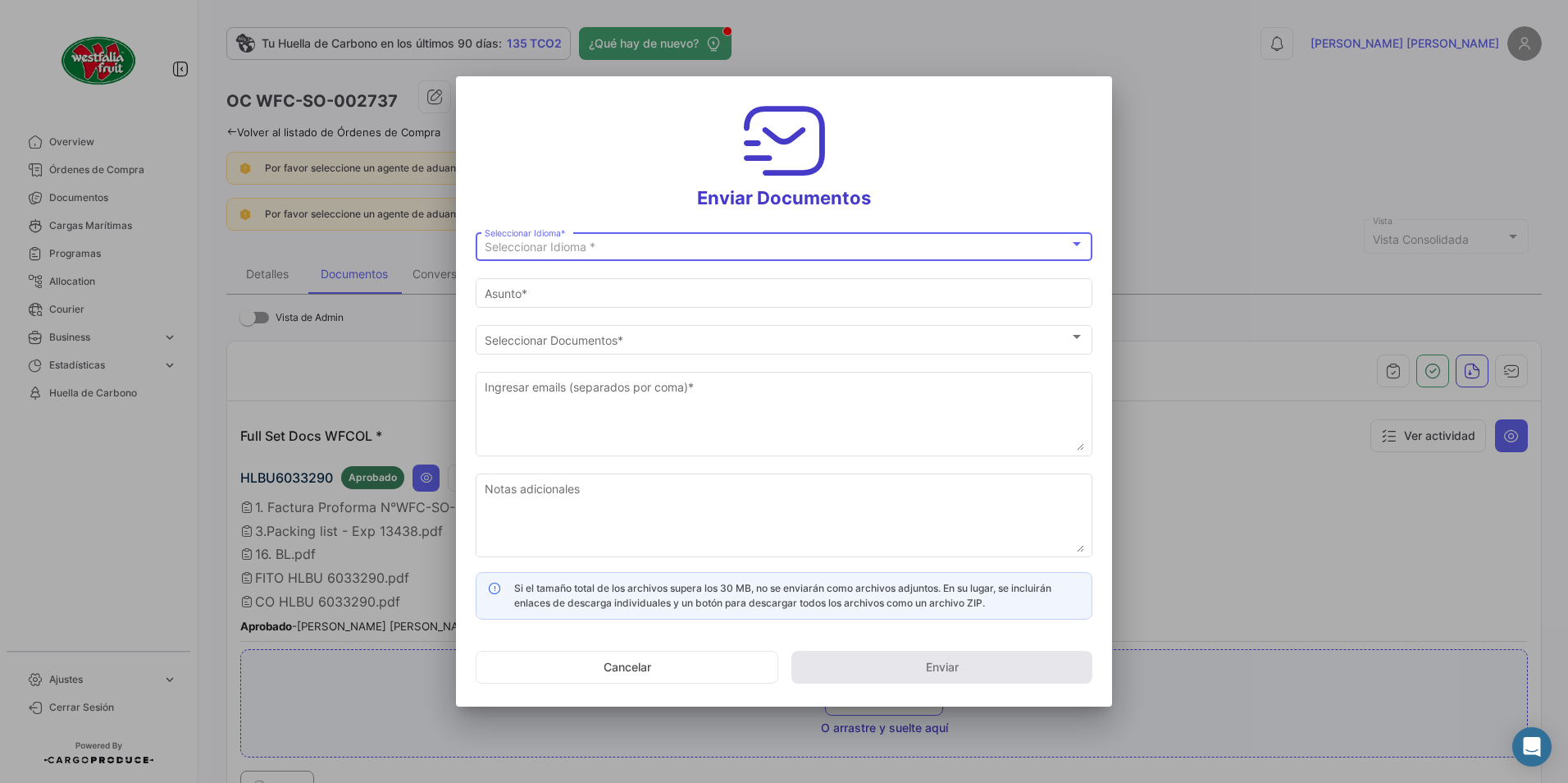
click at [531, 243] on span "Seleccionar Idioma *" at bounding box center [540, 246] width 111 height 14
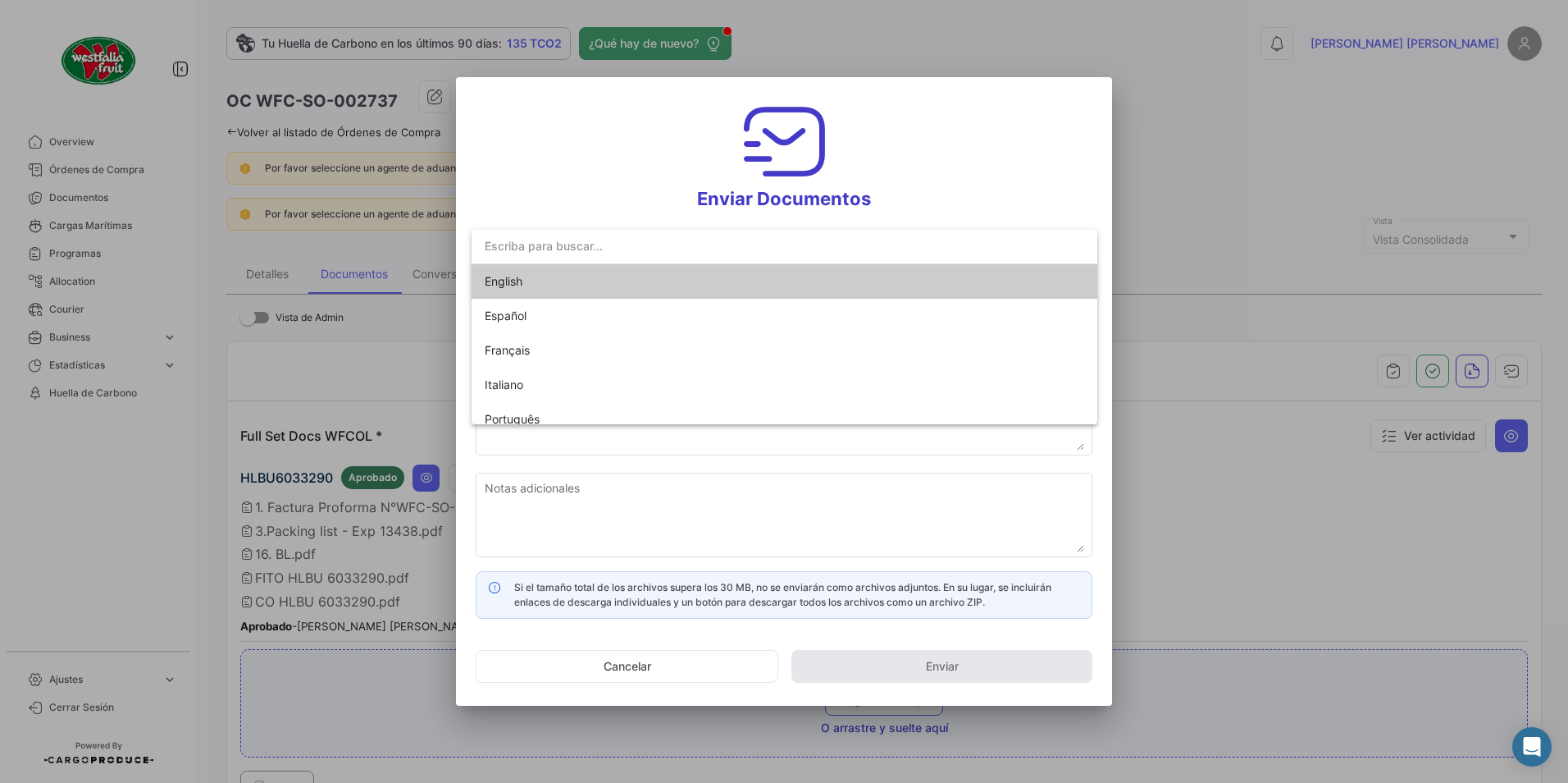
click at [512, 282] on span "English" at bounding box center [504, 281] width 38 height 14
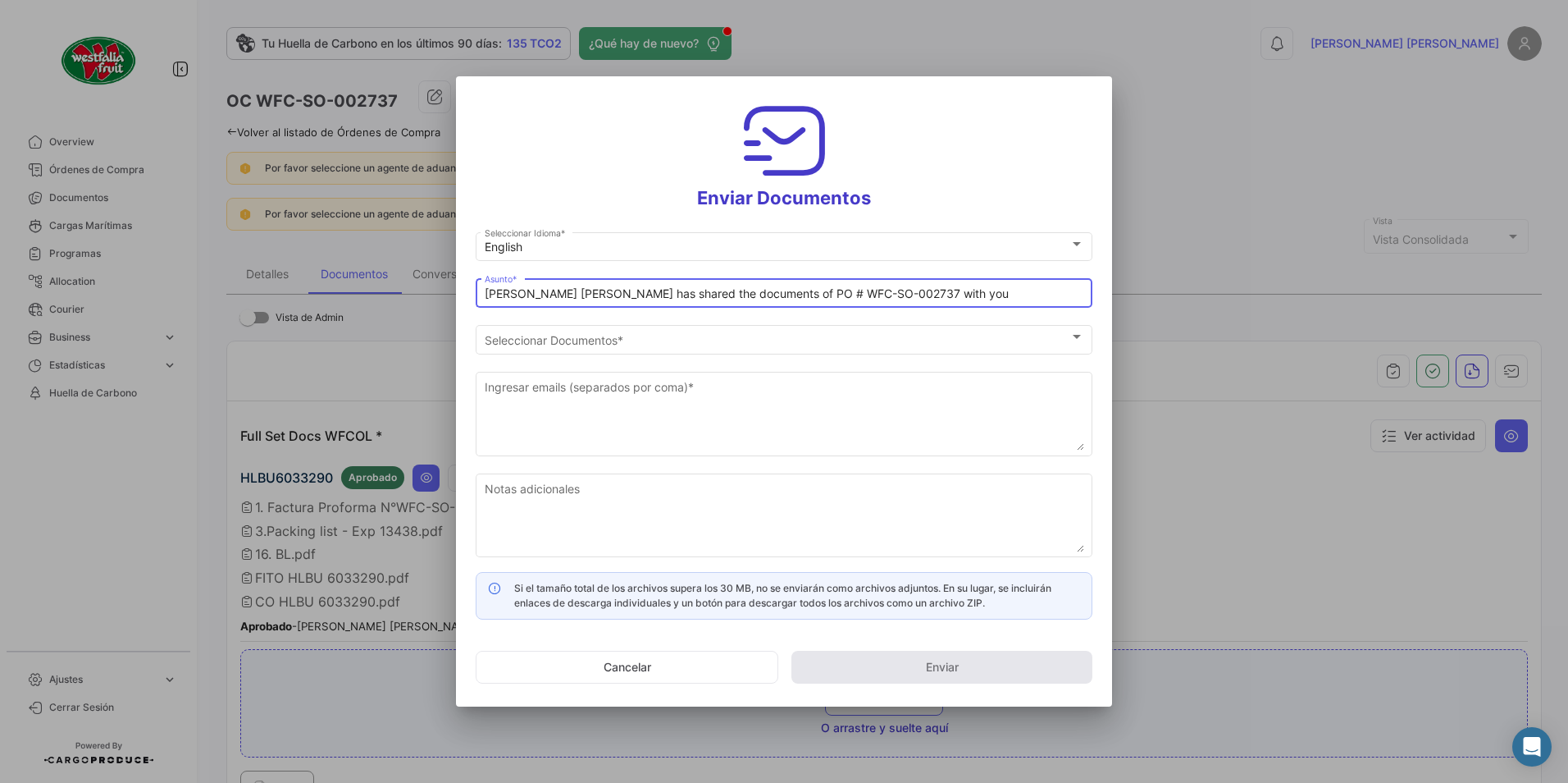
drag, startPoint x: 557, startPoint y: 298, endPoint x: 413, endPoint y: 309, distance: 144.4
click at [415, 307] on div "Enviar Documentos English Seleccionar Idioma * [PERSON_NAME] [PERSON_NAME] has …" at bounding box center [784, 392] width 1568 height 783
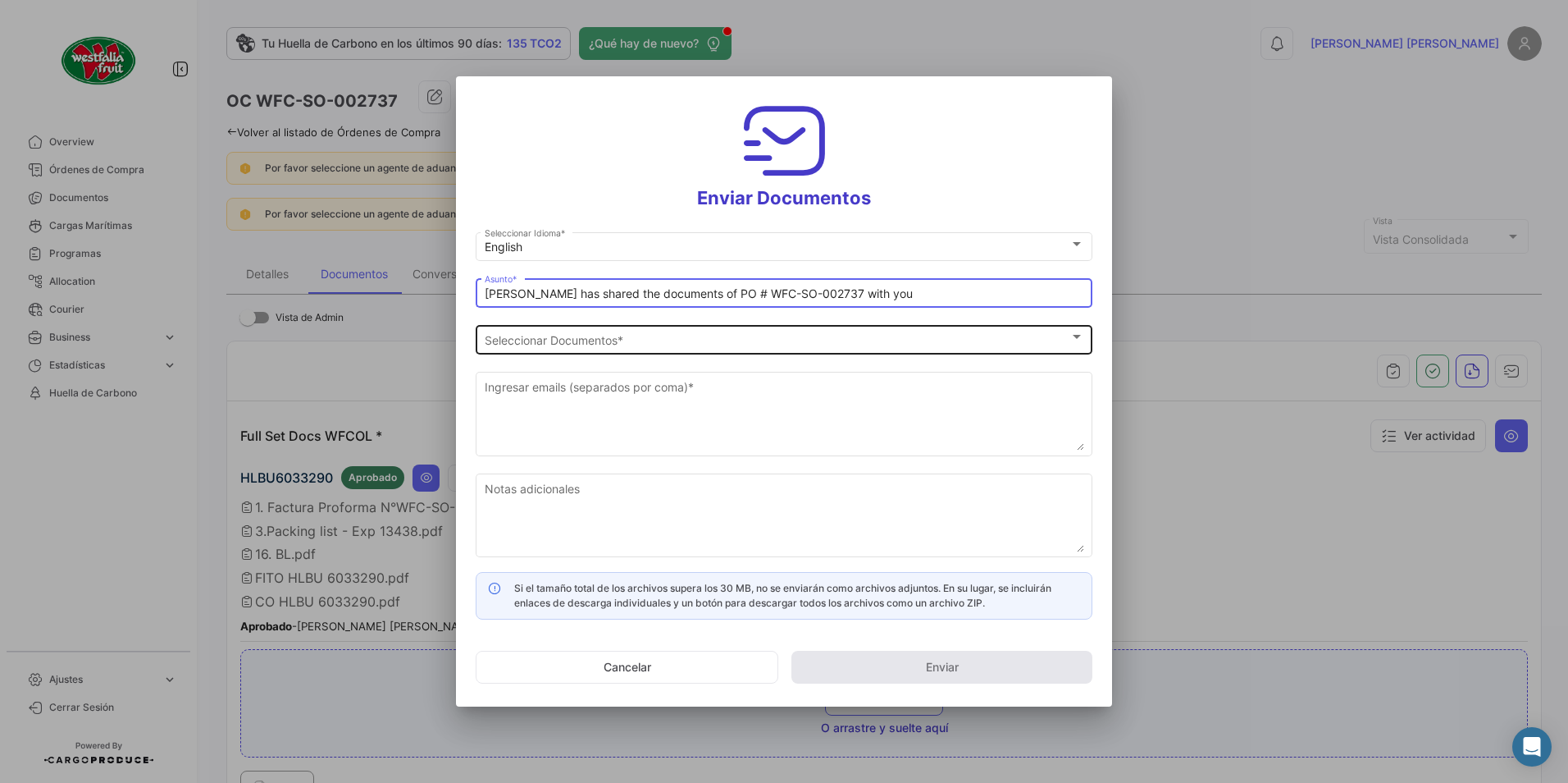
type input "[PERSON_NAME] has shared the documents of PO # WFC-SO-002737 with you"
click at [568, 335] on span "Seleccionar Documentos" at bounding box center [777, 339] width 585 height 14
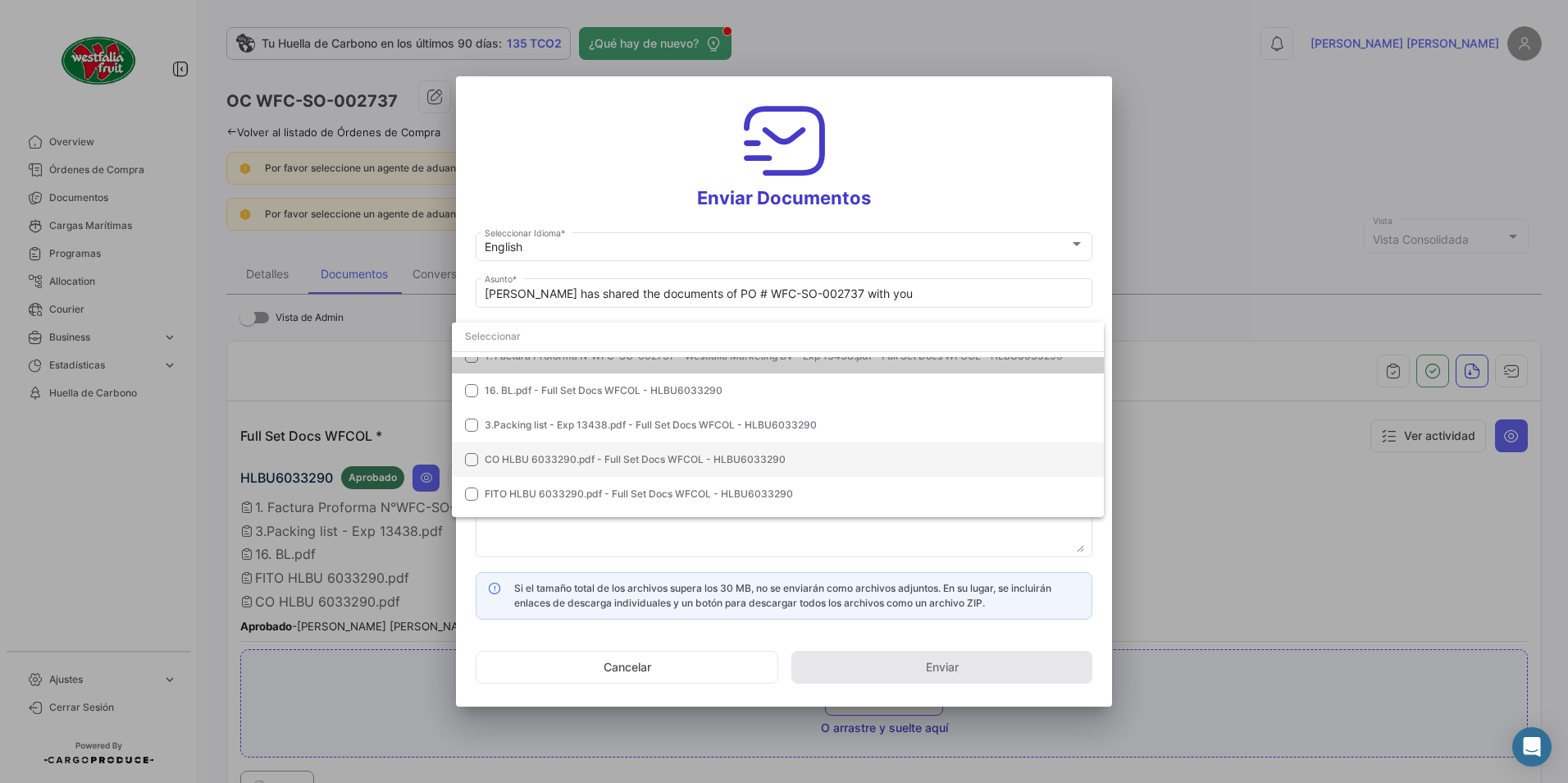
scroll to position [81, 0]
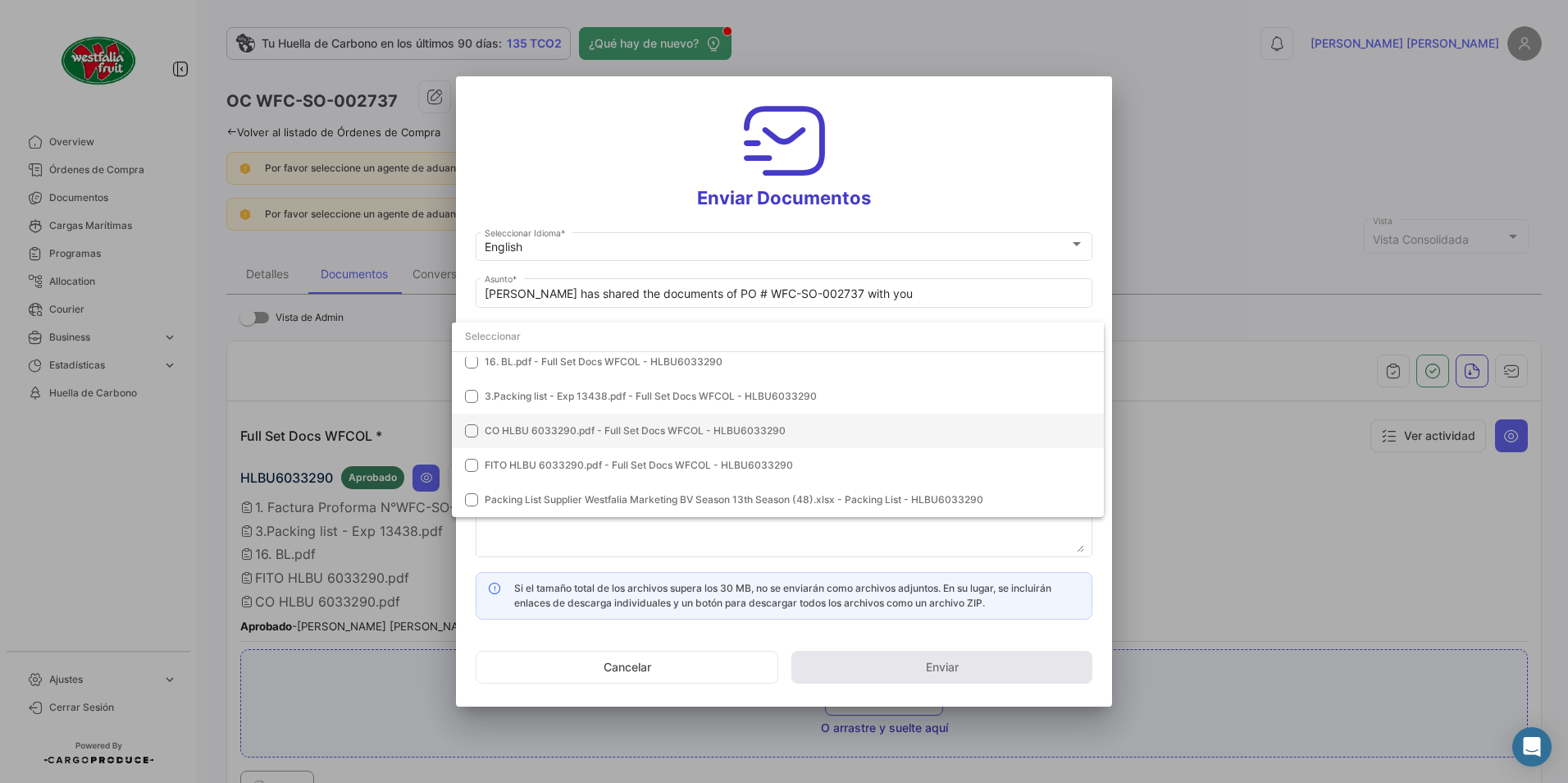
click at [528, 426] on span "CO HLBU 6033290.pdf - Full Set Docs WFCOL - HLBU6033290" at bounding box center [635, 430] width 301 height 12
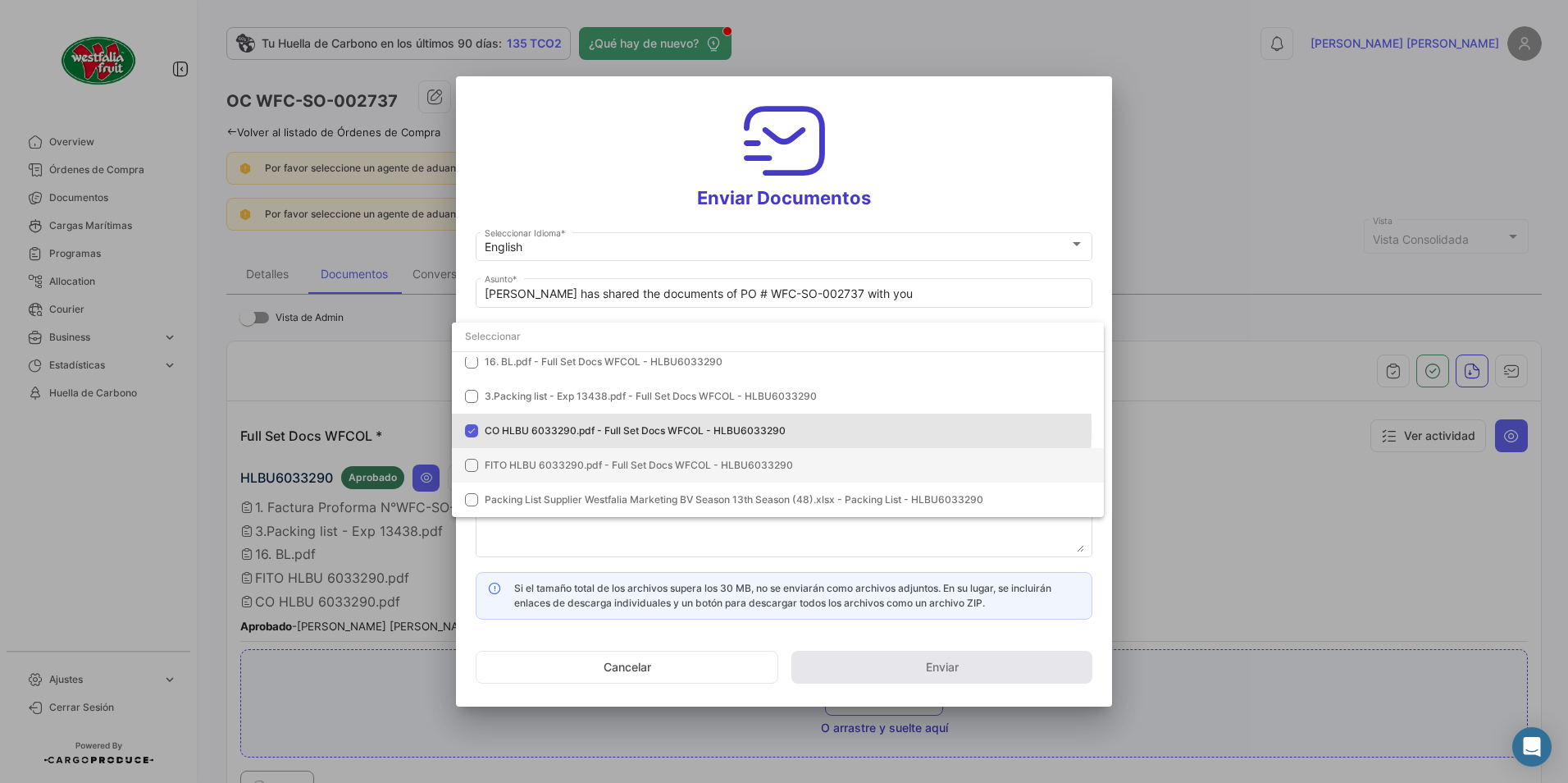
click at [521, 461] on span "FITO HLBU 6033290.pdf - Full Set Docs WFCOL - HLBU6033290" at bounding box center [639, 464] width 309 height 12
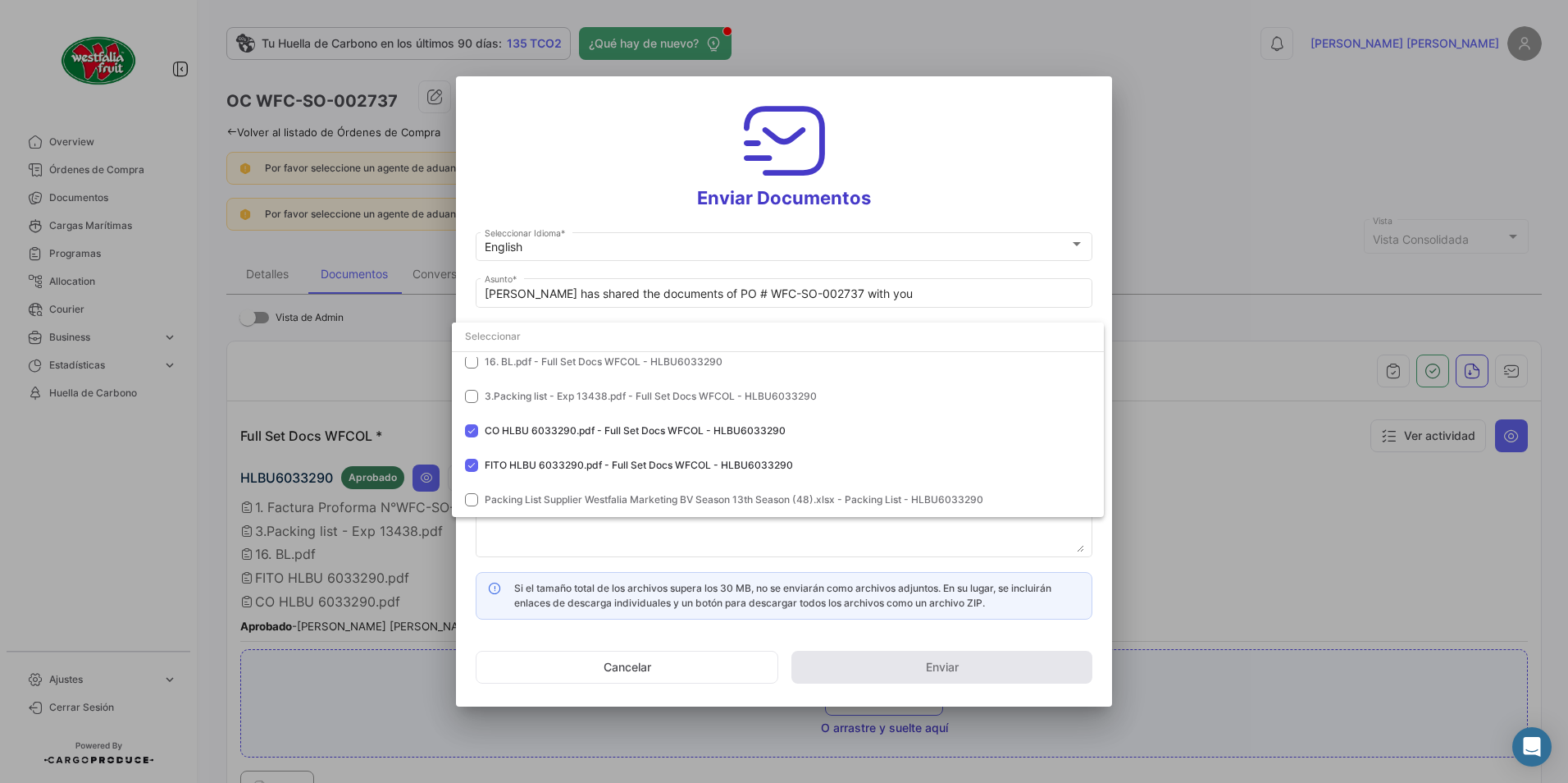
click at [944, 210] on div at bounding box center [784, 392] width 1568 height 783
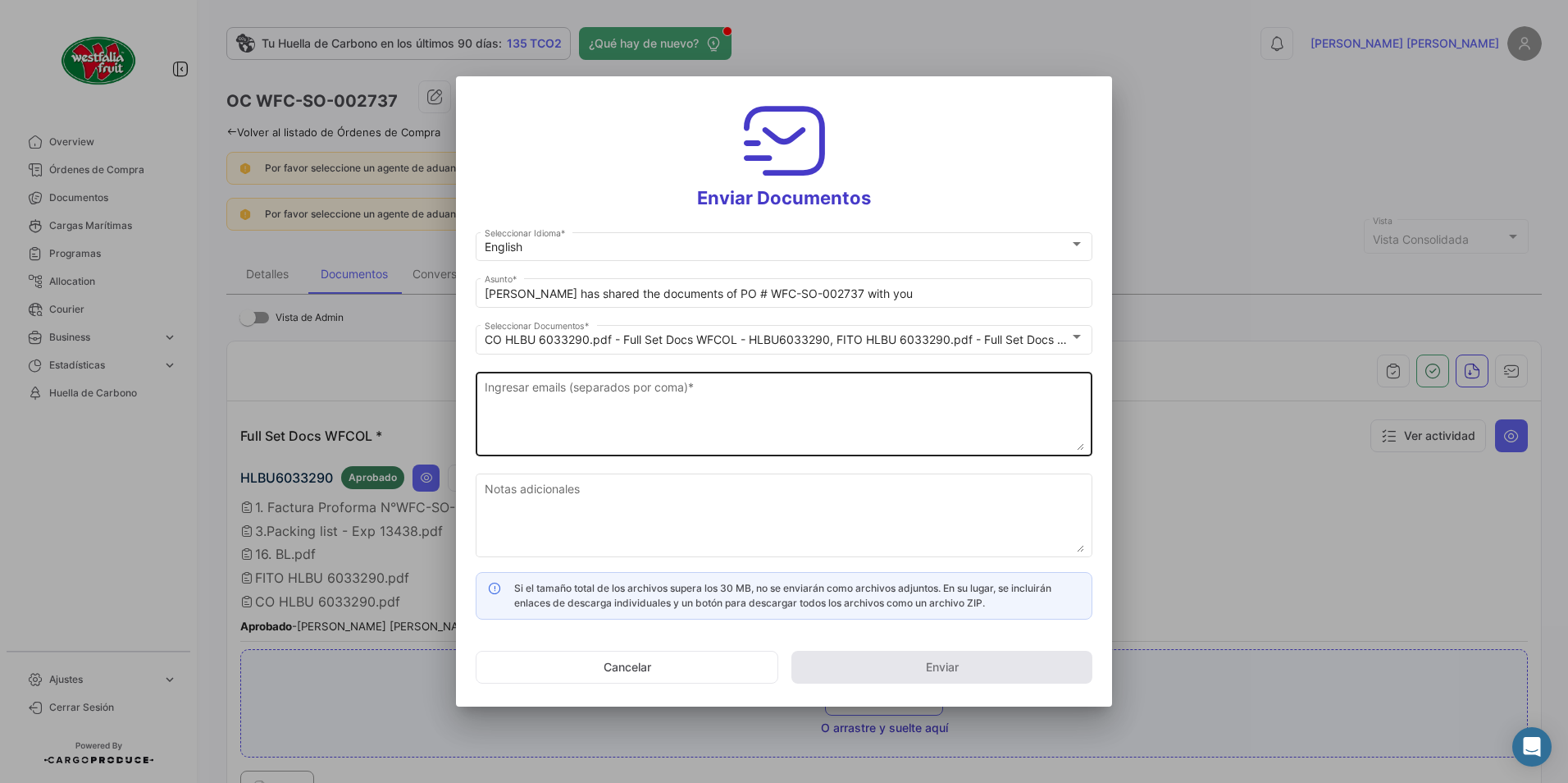
click at [635, 413] on textarea "Ingresar emails (separados por coma) *" at bounding box center [784, 414] width 600 height 72
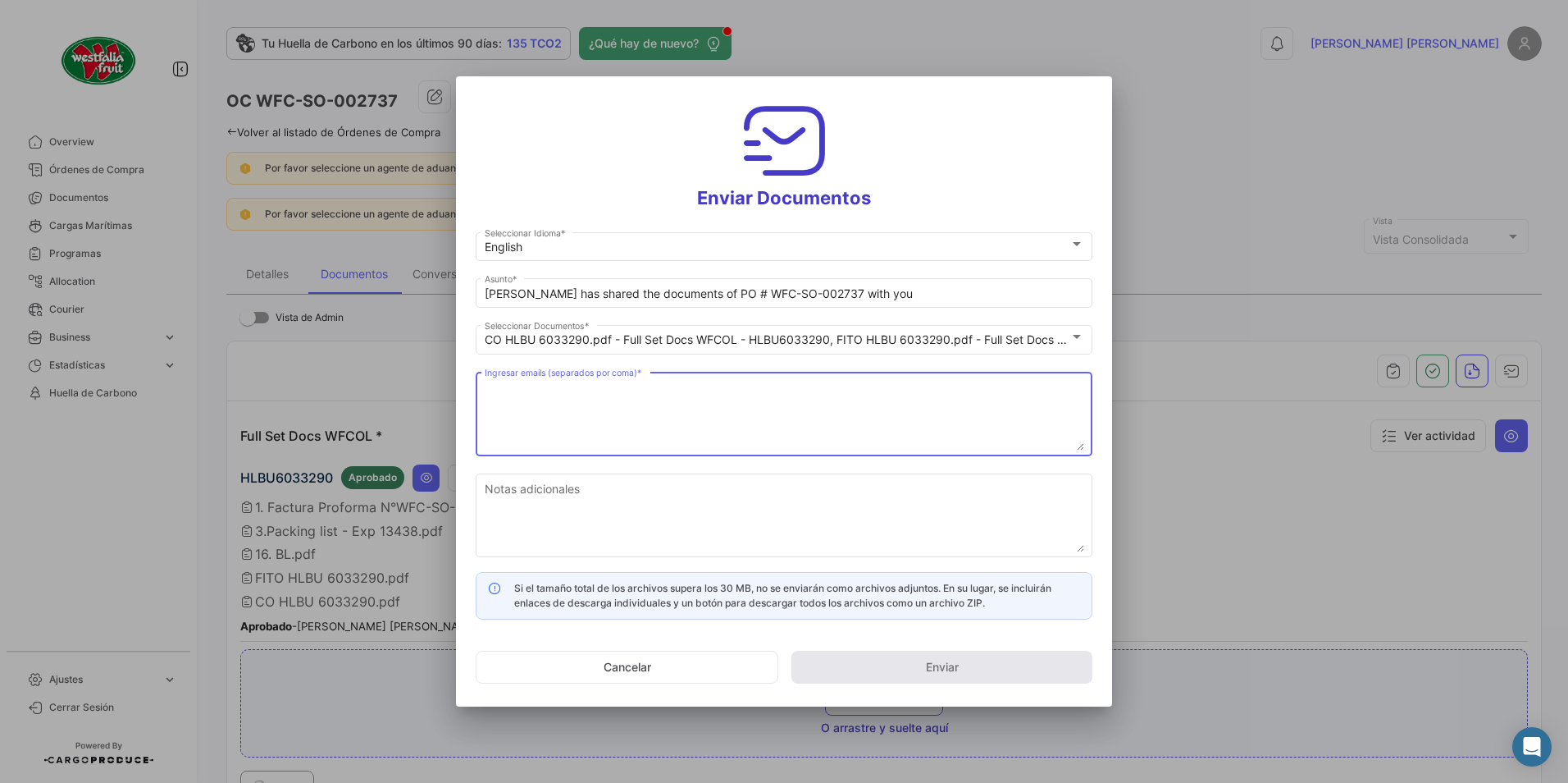
paste textarea "[DOMAIN_NAME][EMAIL_ADDRESS][DOMAIN_NAME]"
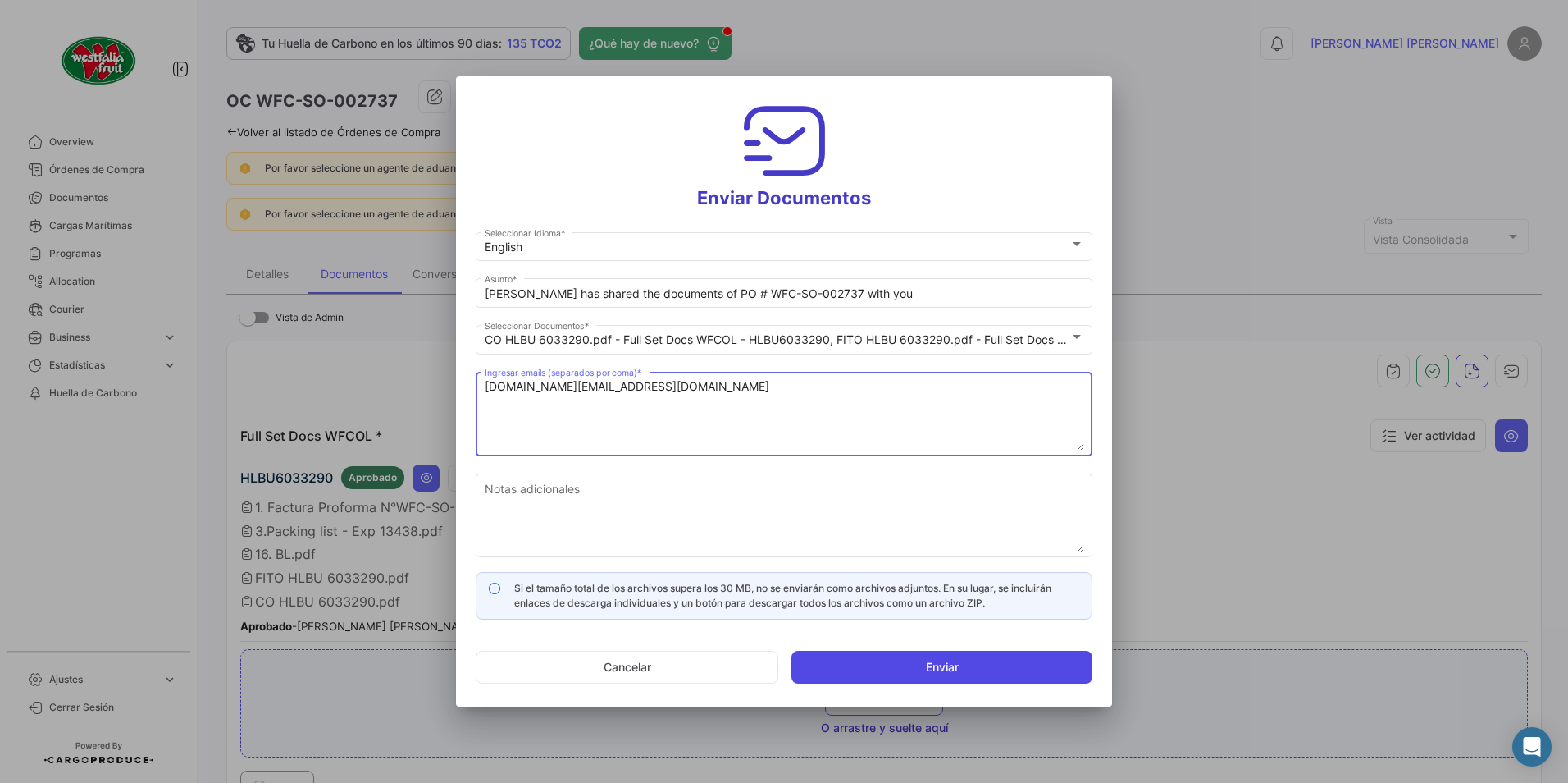
type textarea "[DOMAIN_NAME][EMAIL_ADDRESS][DOMAIN_NAME]"
click at [917, 665] on button "Enviar" at bounding box center [942, 667] width 301 height 33
